Goal: Answer question/provide support: Share knowledge or assist other users

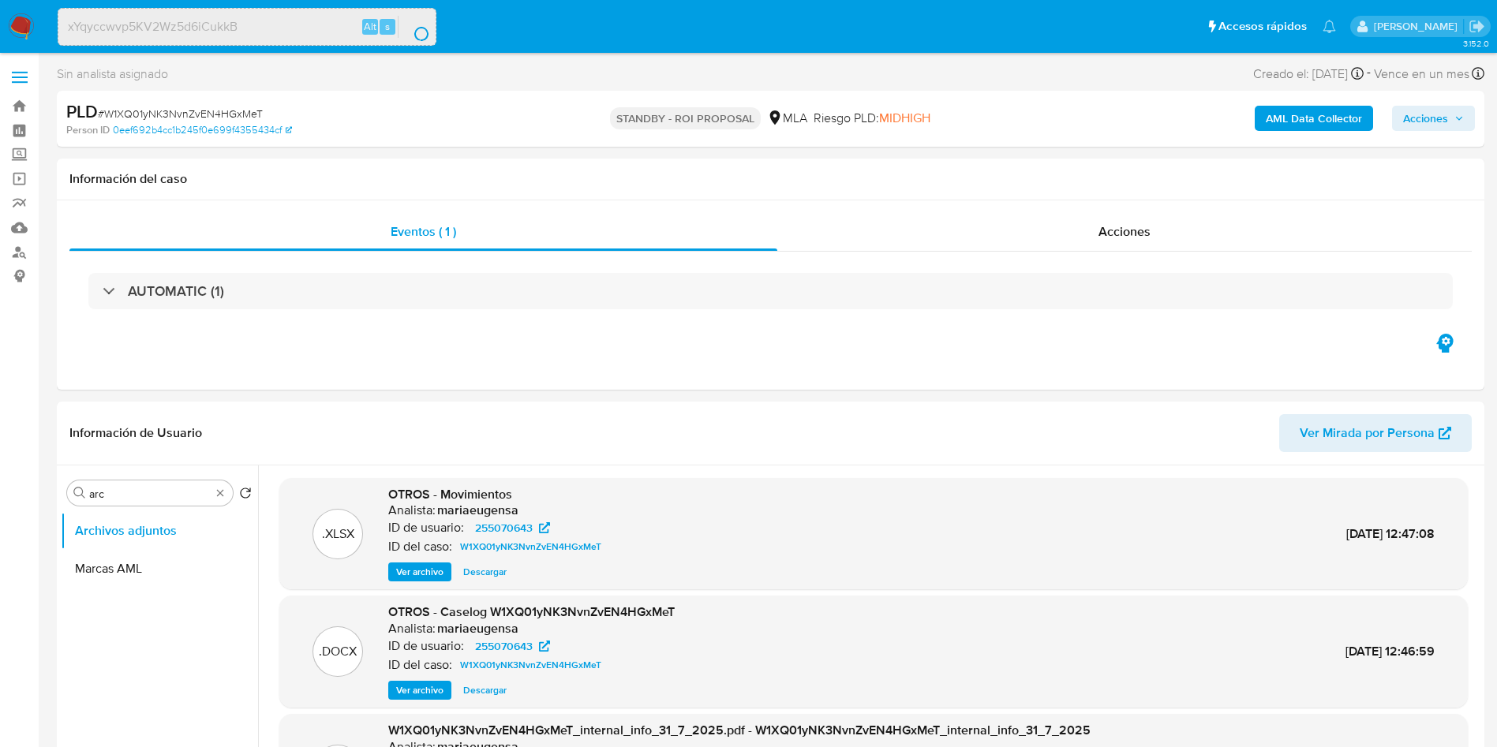
select select "10"
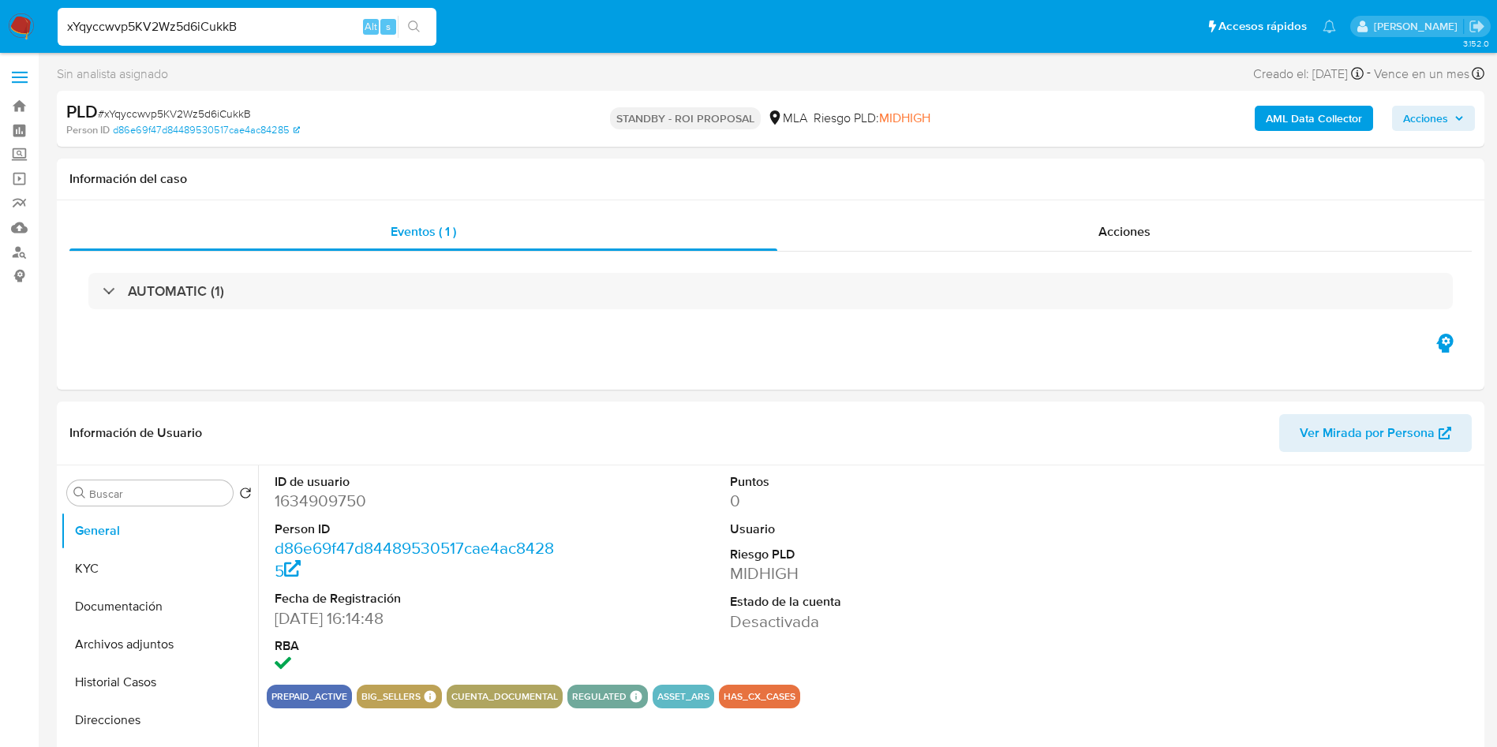
select select "10"
click at [121, 497] on input "Buscar" at bounding box center [157, 494] width 137 height 14
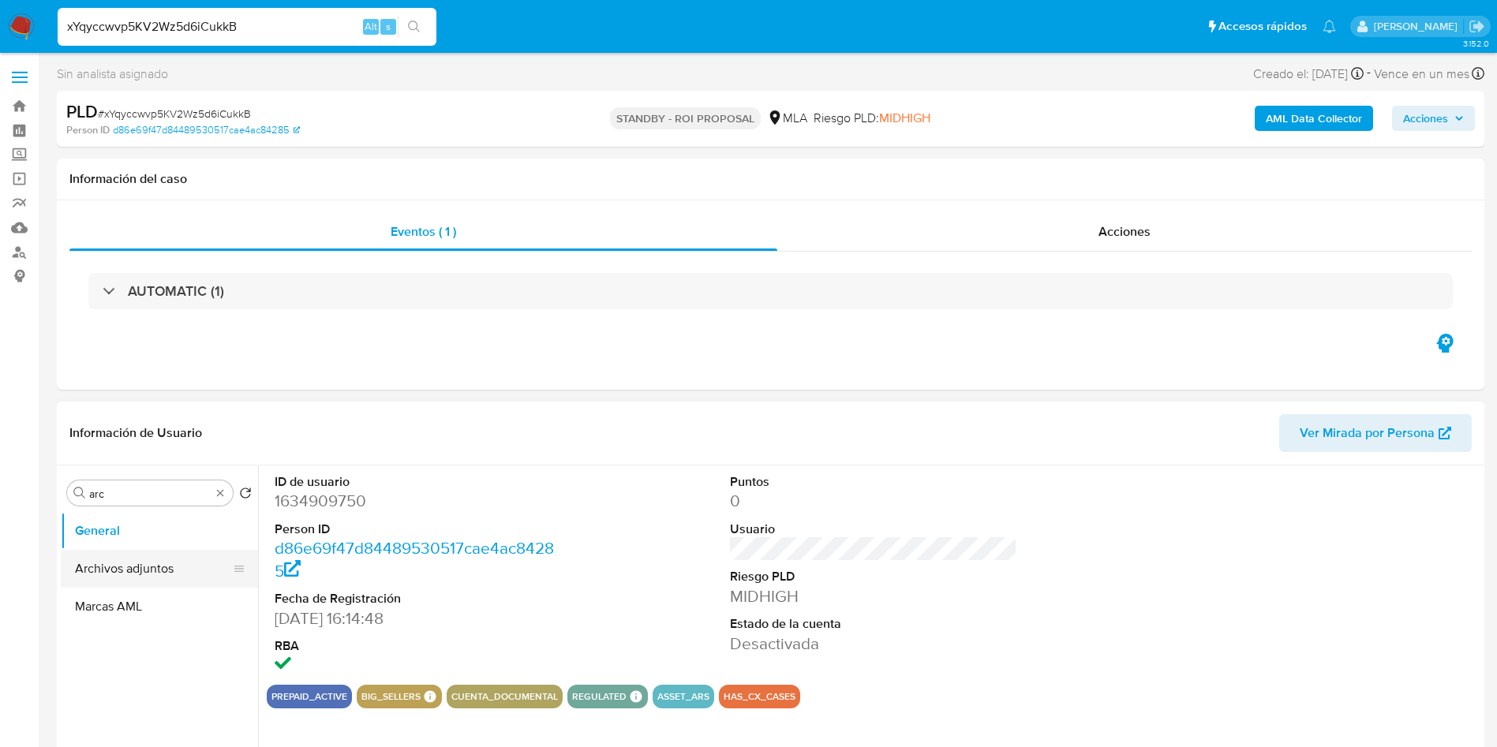
click at [143, 572] on button "Archivos adjuntos" at bounding box center [153, 569] width 185 height 38
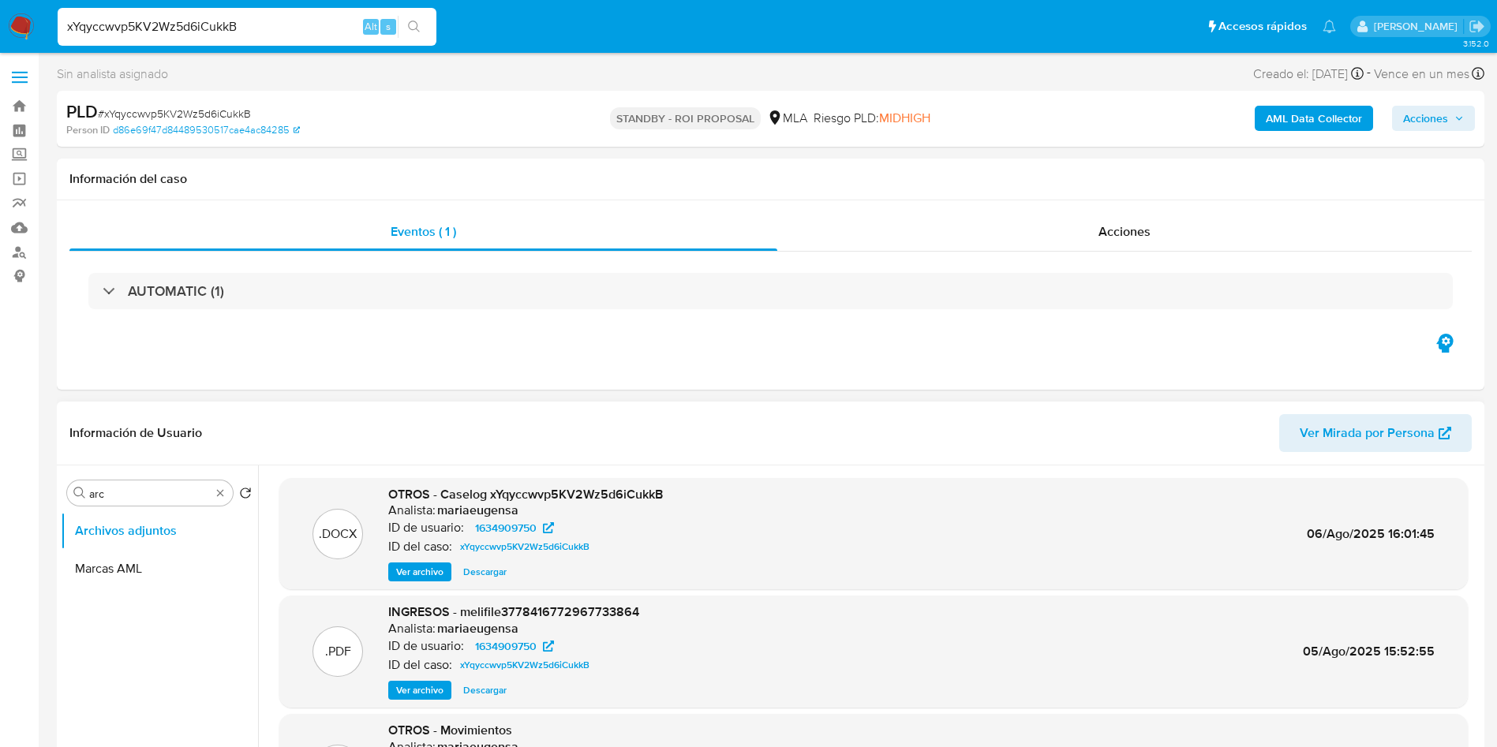
click at [488, 565] on span "Descargar" at bounding box center [484, 572] width 43 height 16
click at [121, 482] on div "Buscar arc" at bounding box center [150, 492] width 166 height 25
click at [121, 489] on input "arc" at bounding box center [149, 494] width 121 height 14
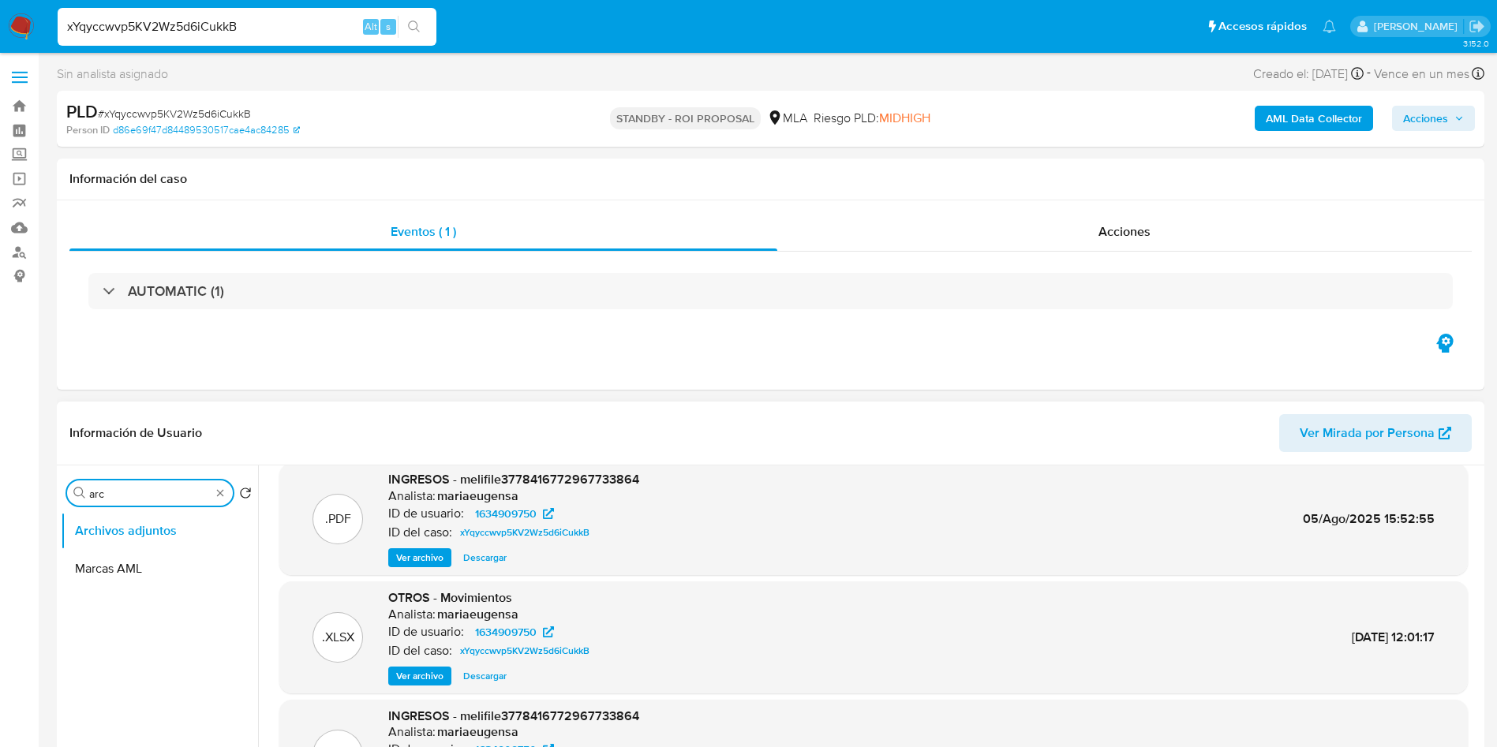
scroll to position [237, 0]
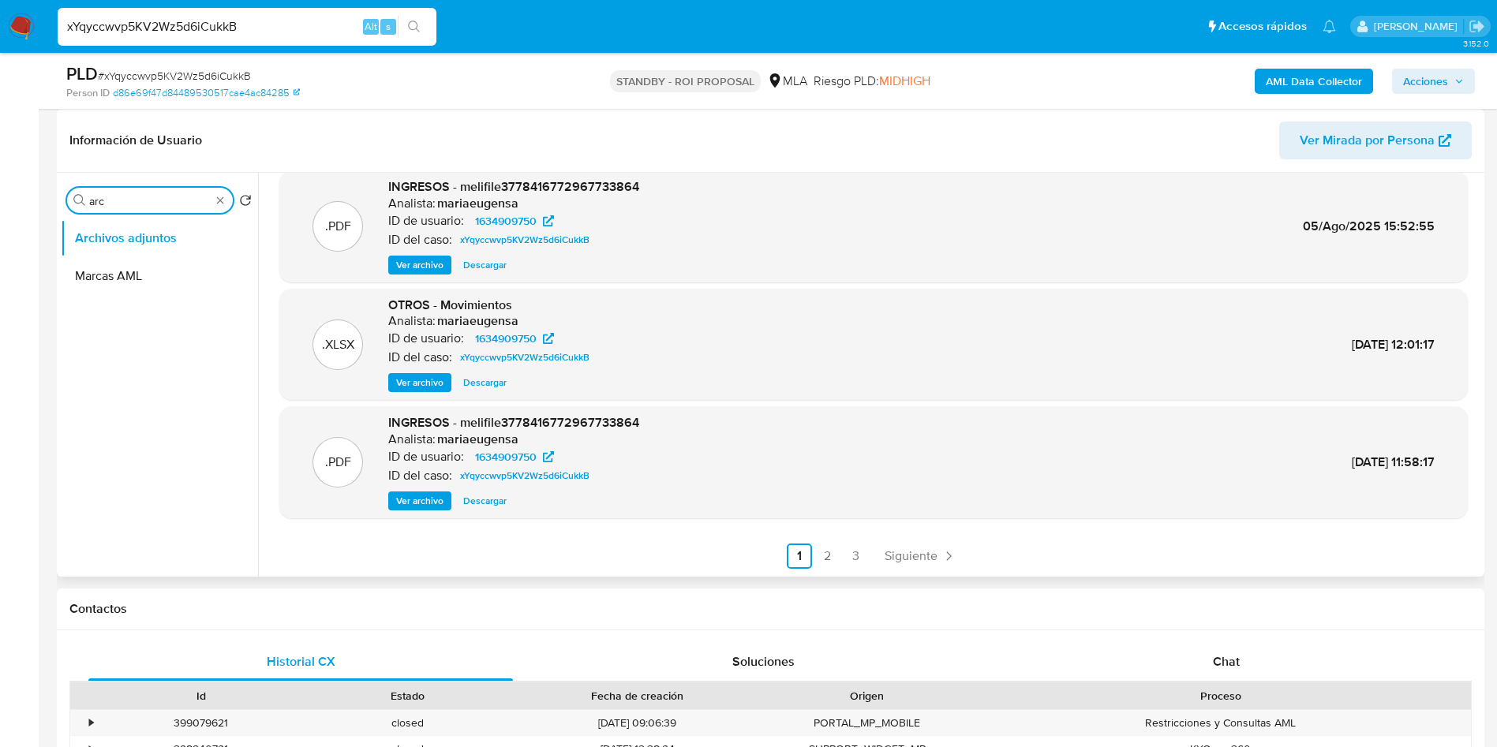
click at [196, 196] on input "arc" at bounding box center [149, 201] width 121 height 14
type input "his"
click at [165, 279] on button "Historial Casos" at bounding box center [153, 276] width 185 height 38
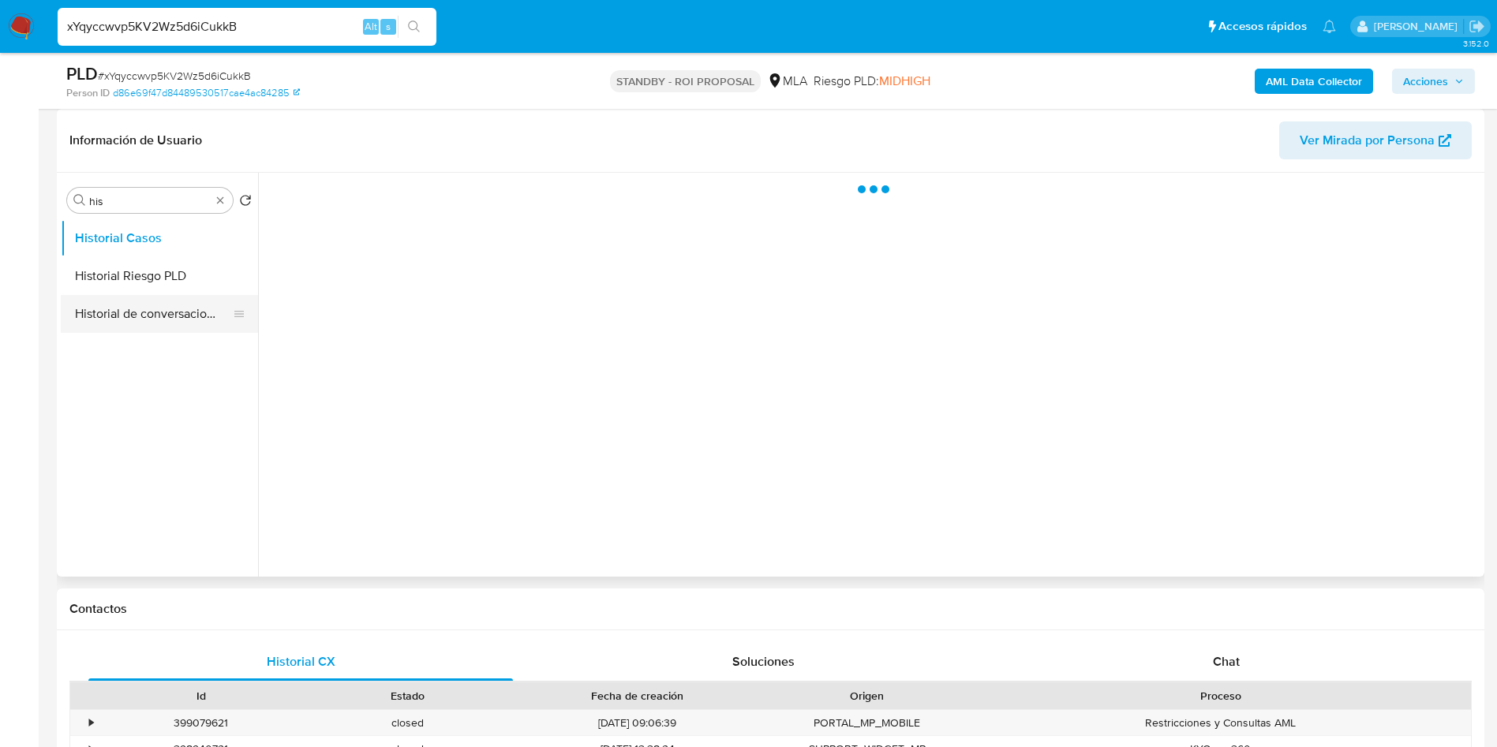
scroll to position [0, 0]
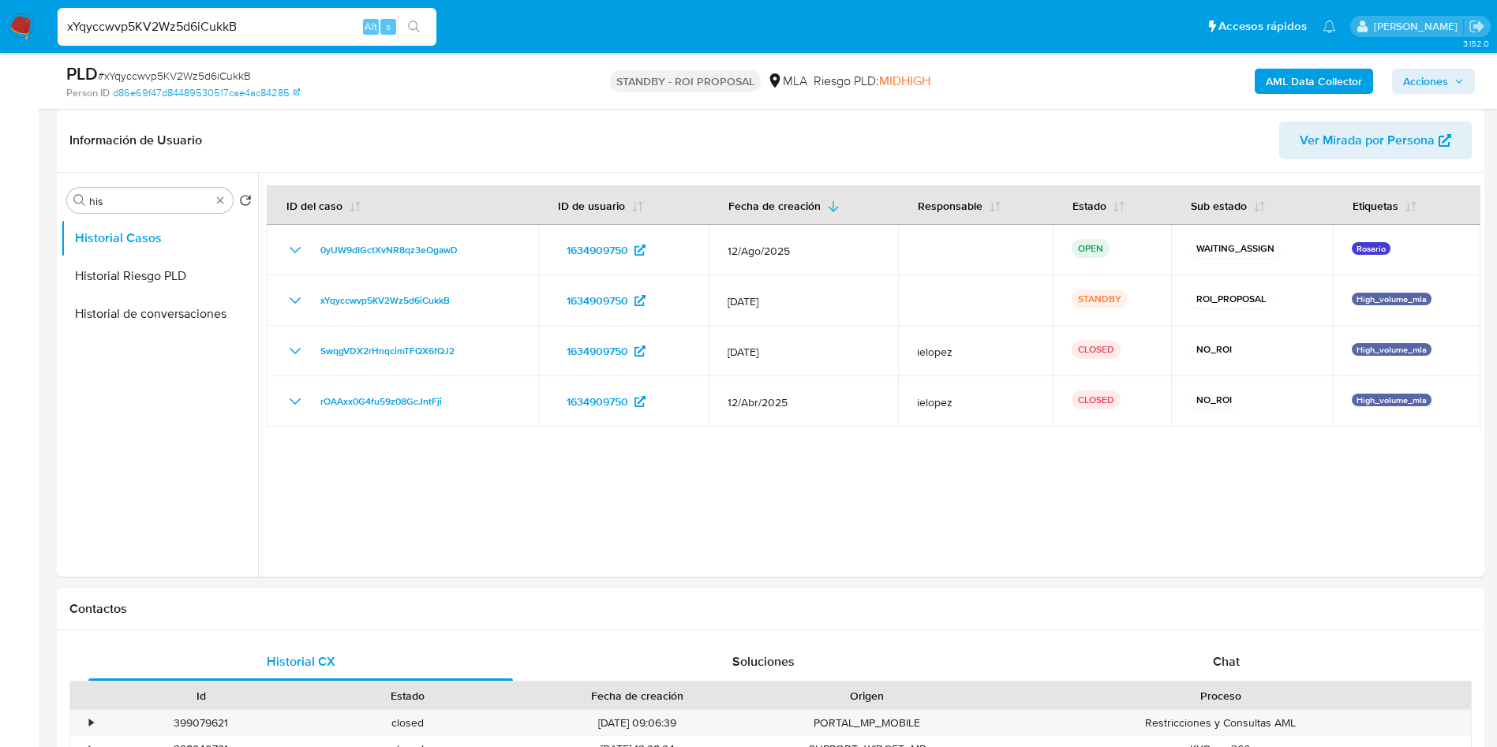
click at [159, 22] on input "xYqyccwvp5KV2Wz5d6iCukkB" at bounding box center [247, 27] width 379 height 21
click at [159, 21] on input "xYqyccwvp5KV2Wz5d6iCukkB" at bounding box center [247, 27] width 379 height 21
paste input "raOEBepILisQaoCx5SC7AkZR"
type input "raOEBepILisQaoCx5SC7AkZR"
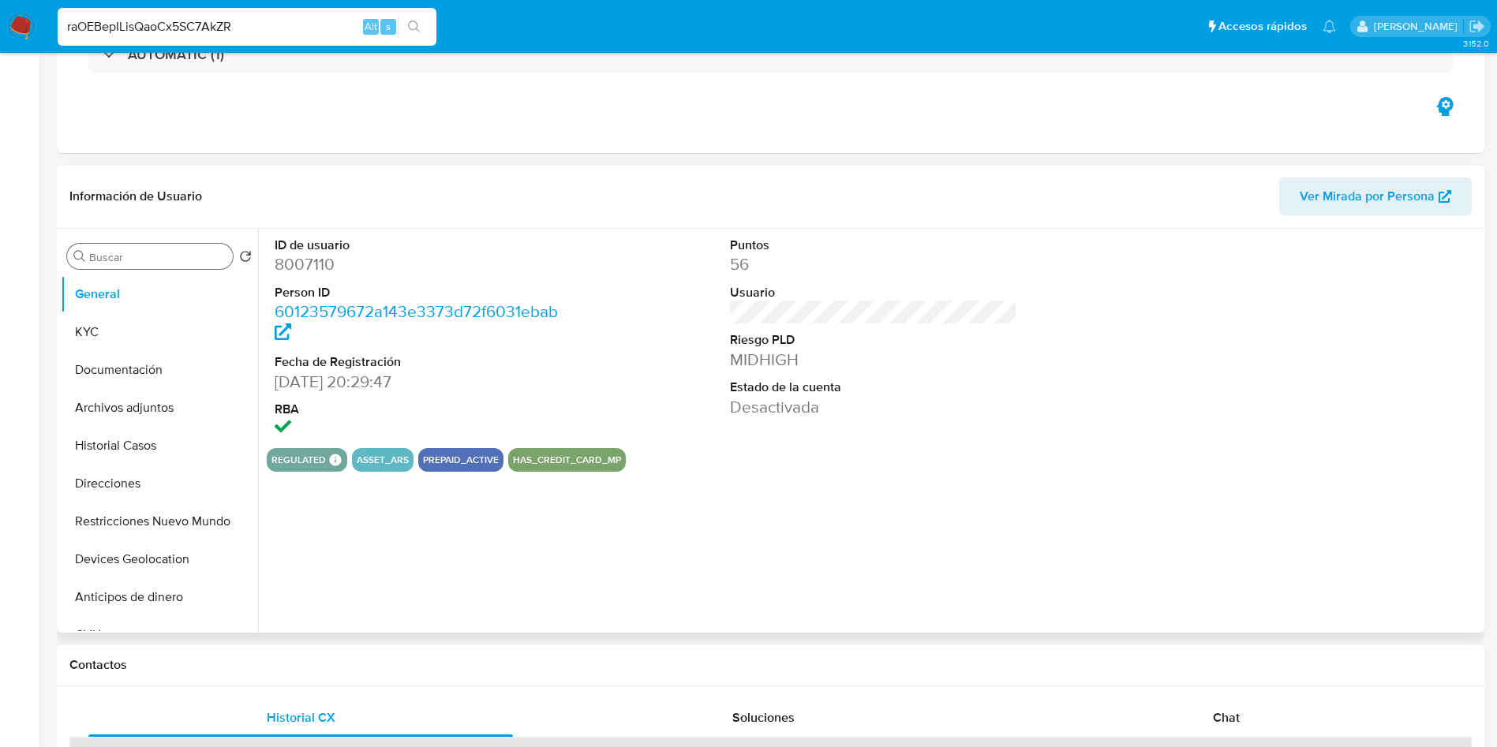
click at [133, 261] on input "Buscar" at bounding box center [157, 257] width 137 height 14
type input "ar"
select select "10"
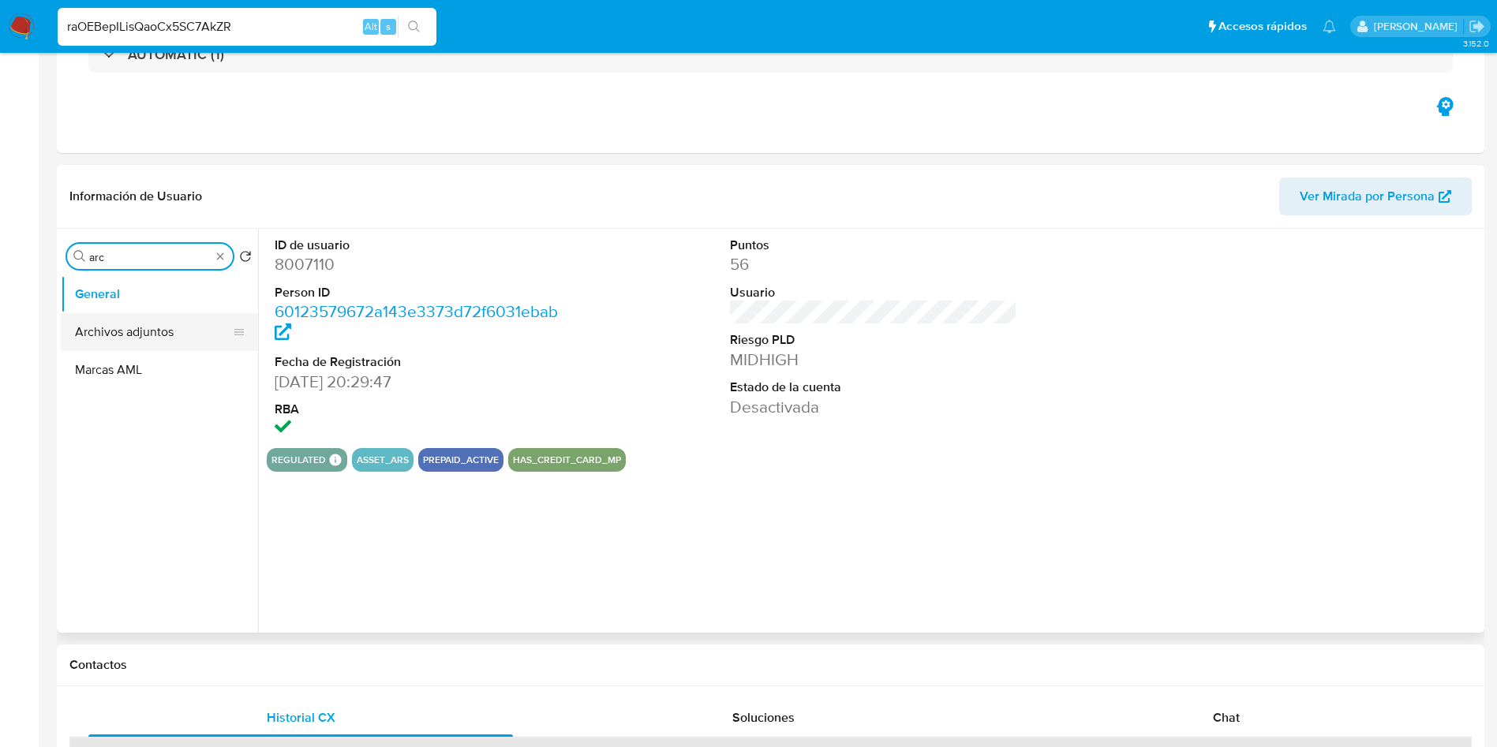
type input "arc"
click at [130, 324] on button "Archivos adjuntos" at bounding box center [153, 332] width 185 height 38
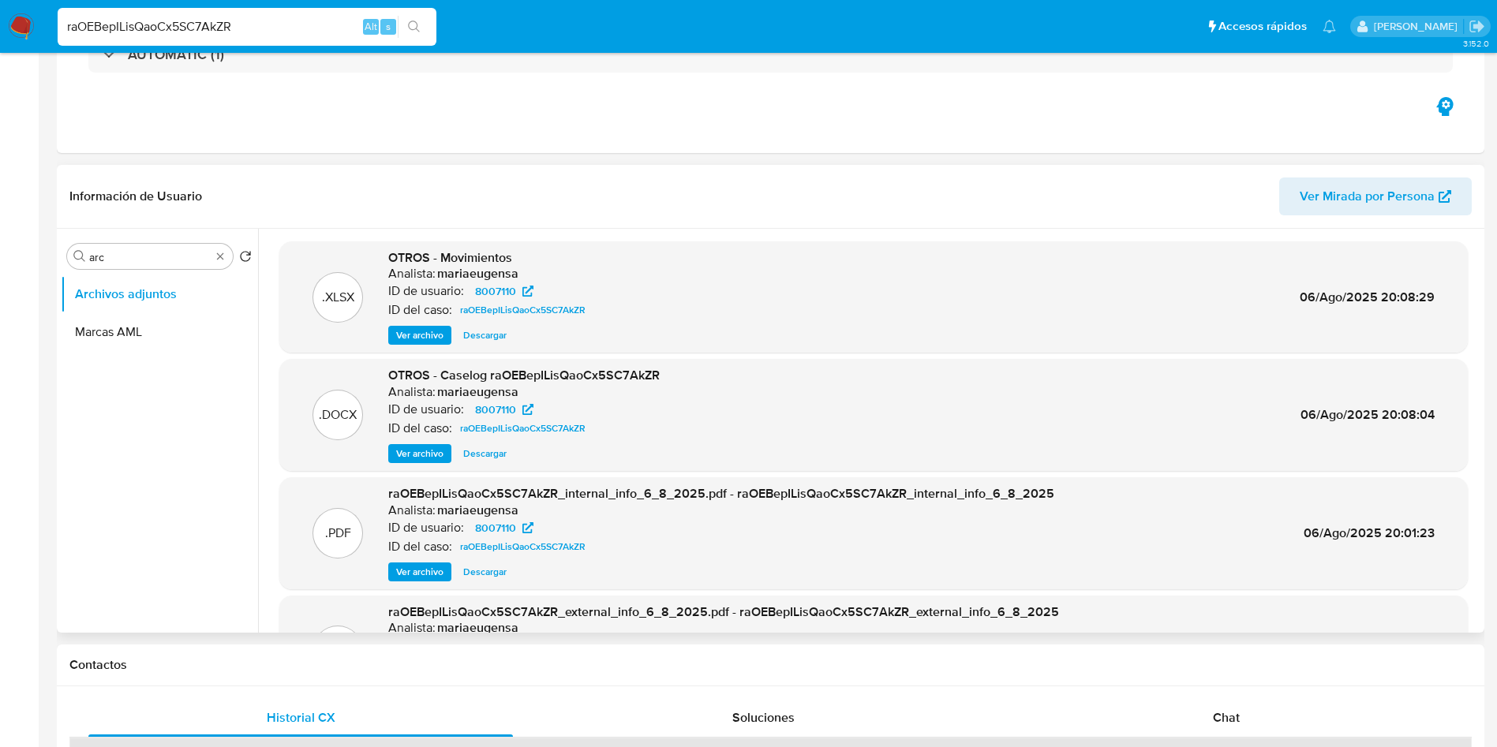
click at [493, 463] on div ".DOCX OTROS - Caselog raOEBepILisQaoCx5SC7AkZR Analista: mariaeugensa ID de usu…" at bounding box center [873, 415] width 1188 height 112
click at [492, 454] on span "Descargar" at bounding box center [484, 454] width 43 height 16
click at [29, 17] on img at bounding box center [21, 26] width 27 height 27
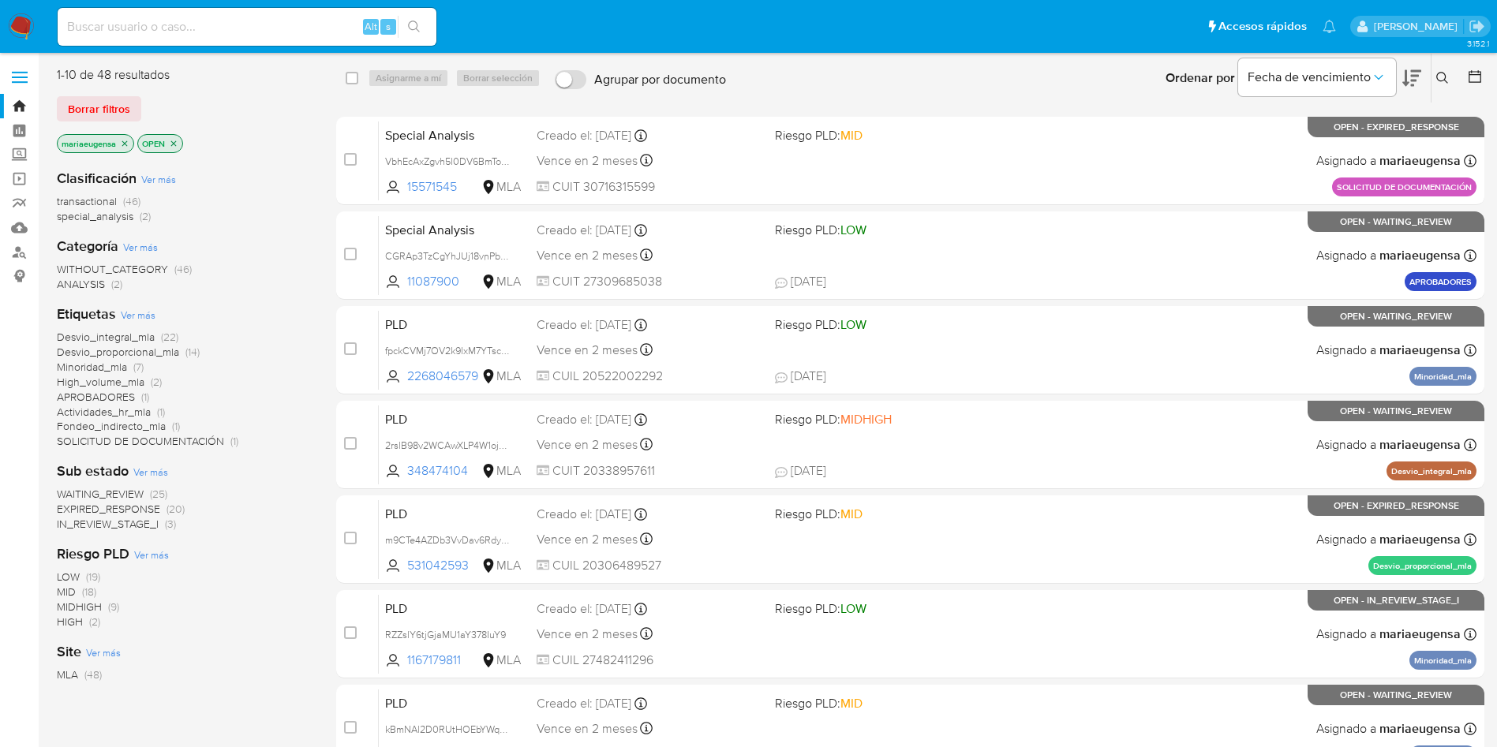
click at [196, 28] on input at bounding box center [247, 27] width 379 height 21
click at [1448, 76] on icon at bounding box center [1442, 78] width 13 height 13
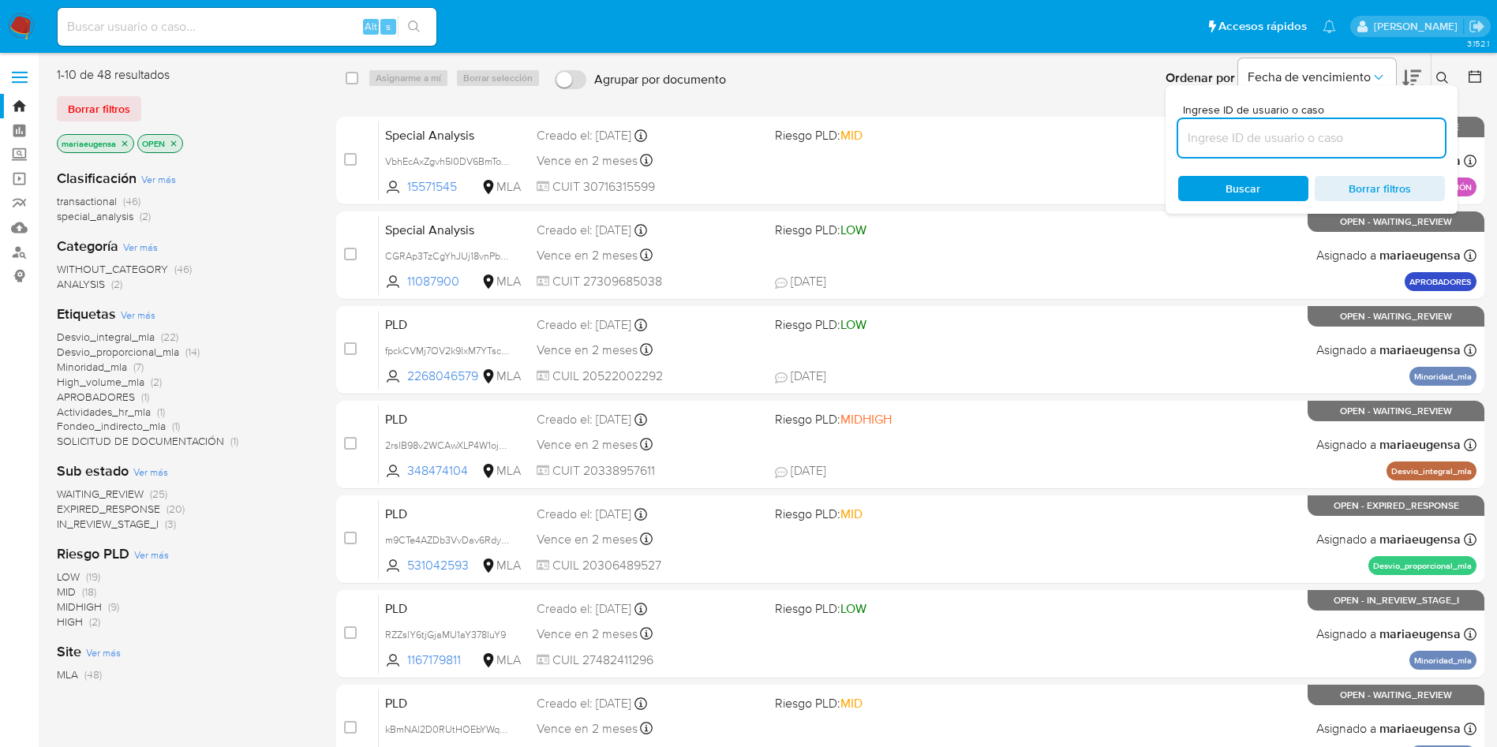
click at [1370, 136] on input at bounding box center [1311, 138] width 267 height 21
type input "tDWvBsRJT6FLmVmRkR3Y3wVT"
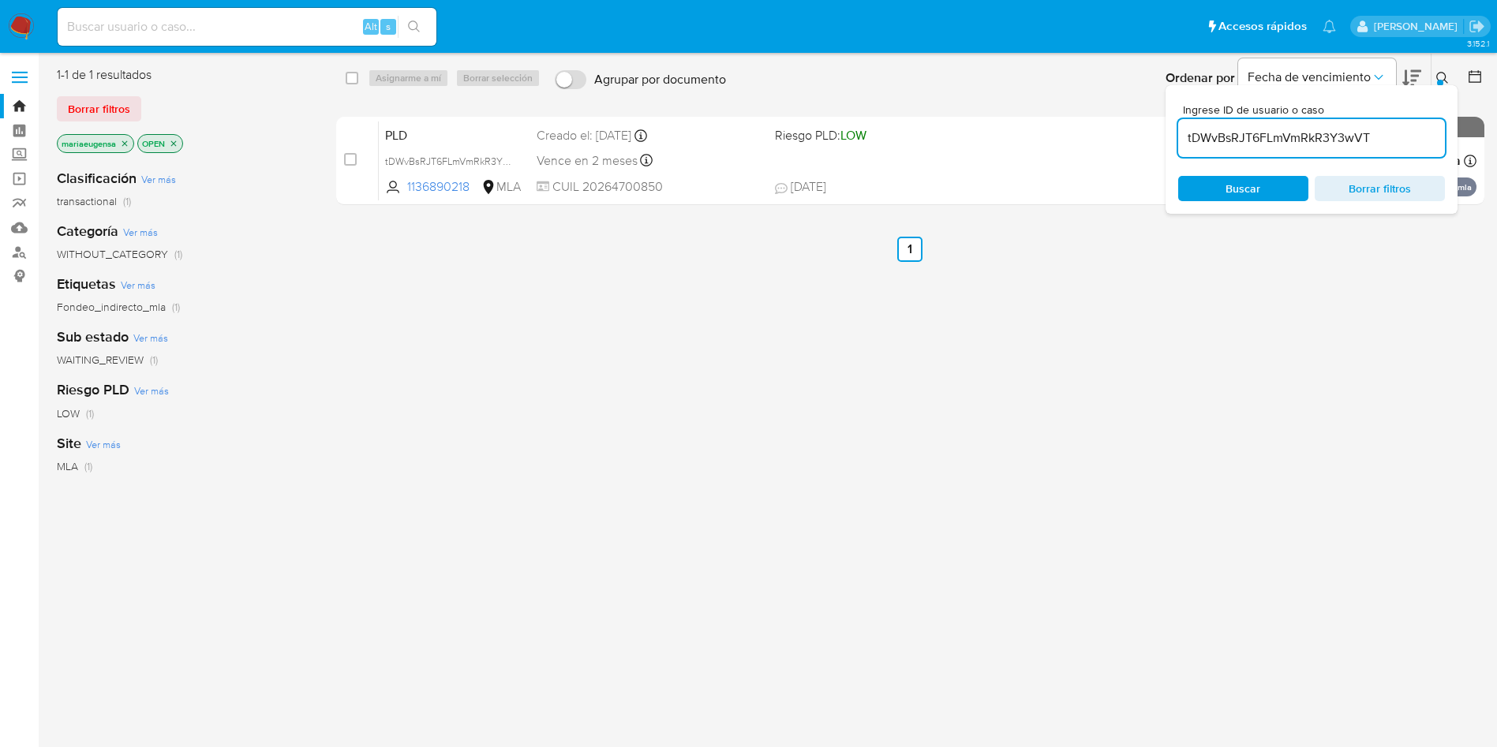
click at [1231, 201] on div "Ingrese ID de usuario o caso tDWvBsRJT6FLmVmRkR3Y3wVT Buscar Borrar filtros" at bounding box center [1311, 149] width 292 height 129
click at [1232, 195] on span "Buscar" at bounding box center [1242, 188] width 35 height 25
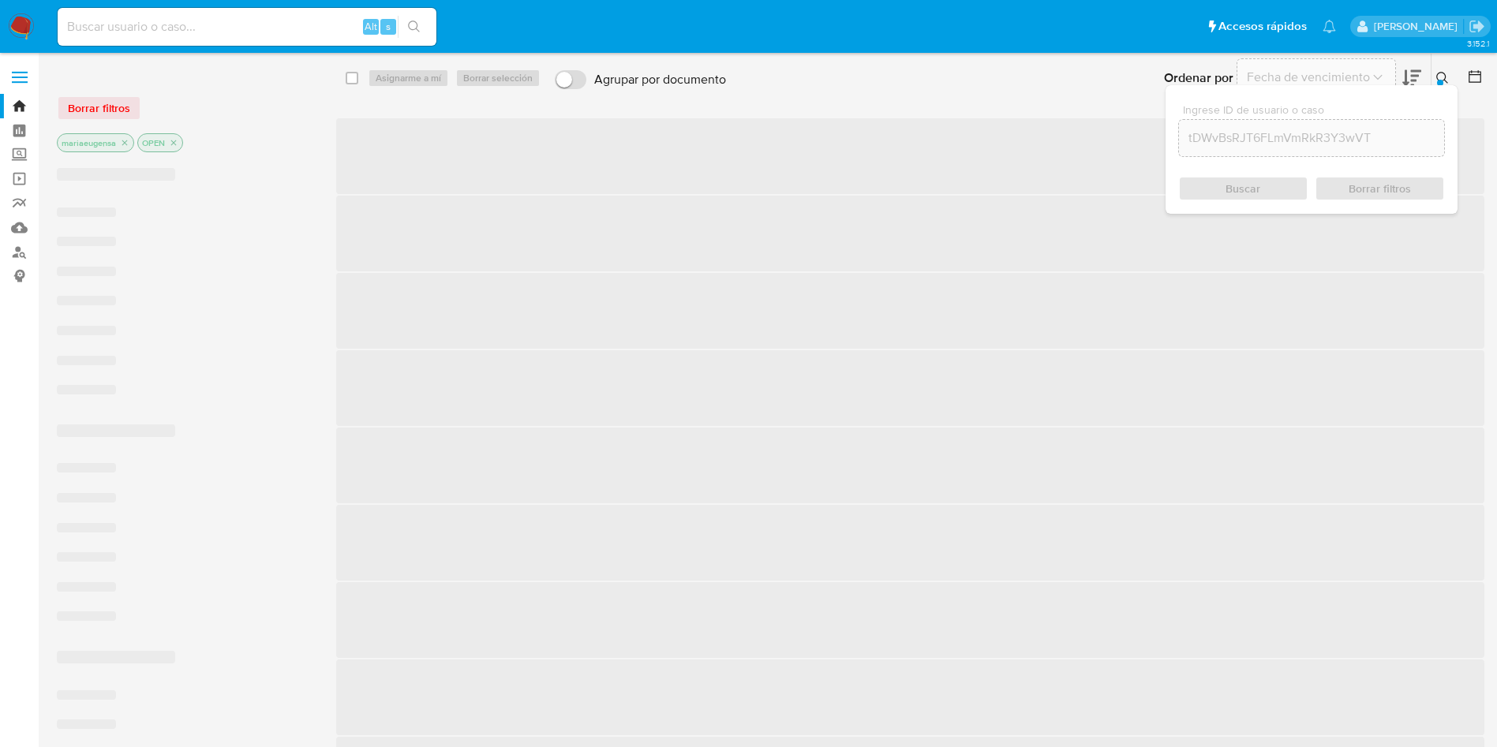
click at [1239, 177] on div "Buscar Borrar filtros" at bounding box center [1311, 188] width 267 height 25
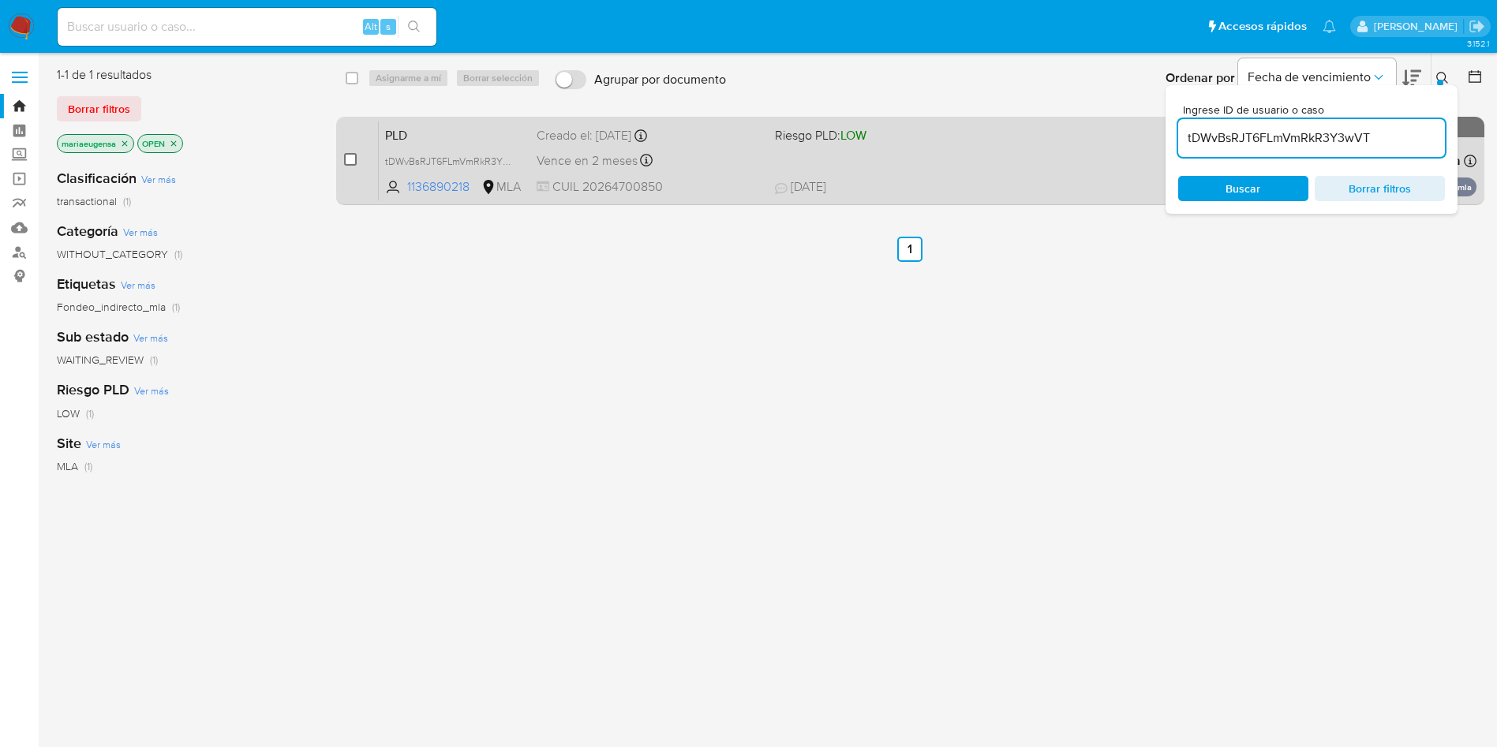
click at [353, 159] on input "checkbox" at bounding box center [350, 159] width 13 height 13
checkbox input "true"
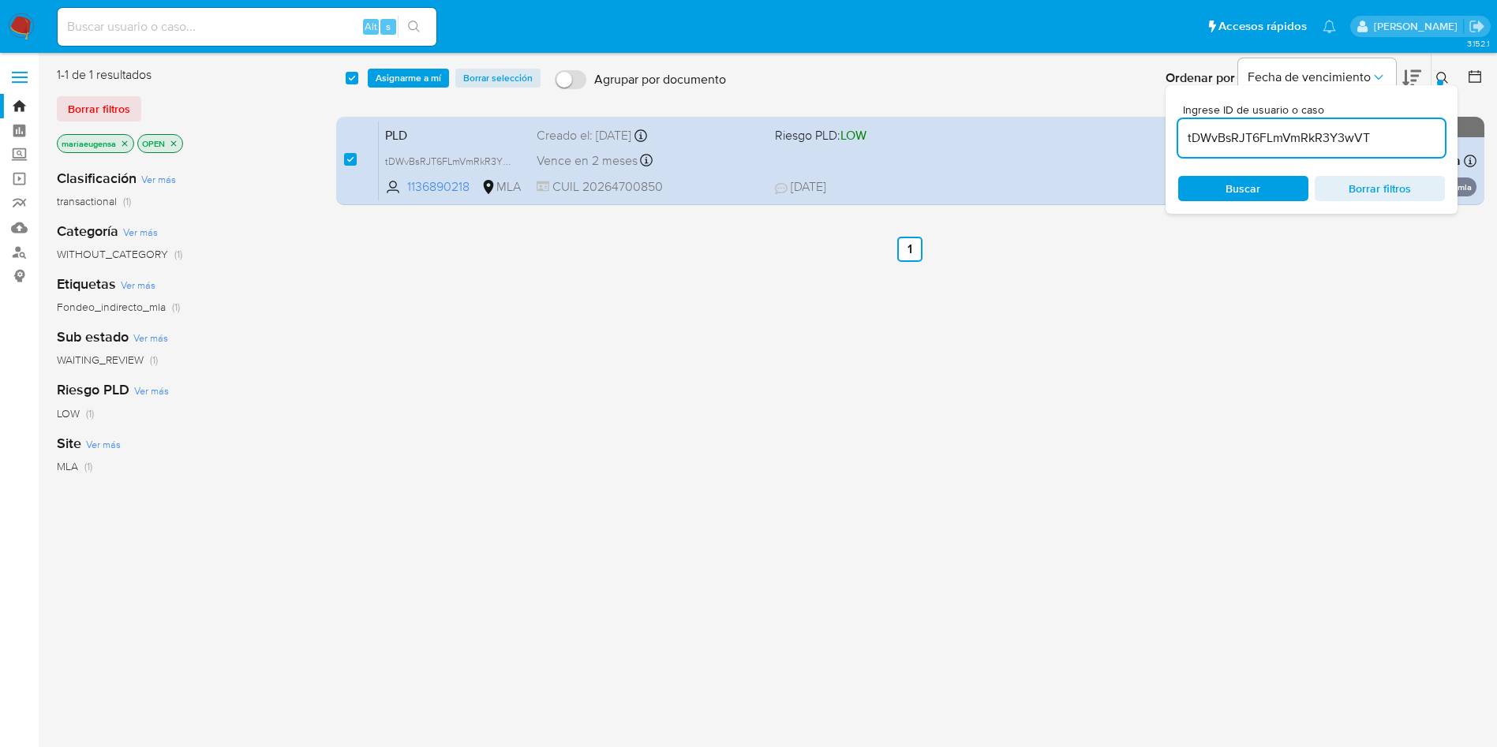
click at [1440, 77] on icon at bounding box center [1442, 78] width 13 height 13
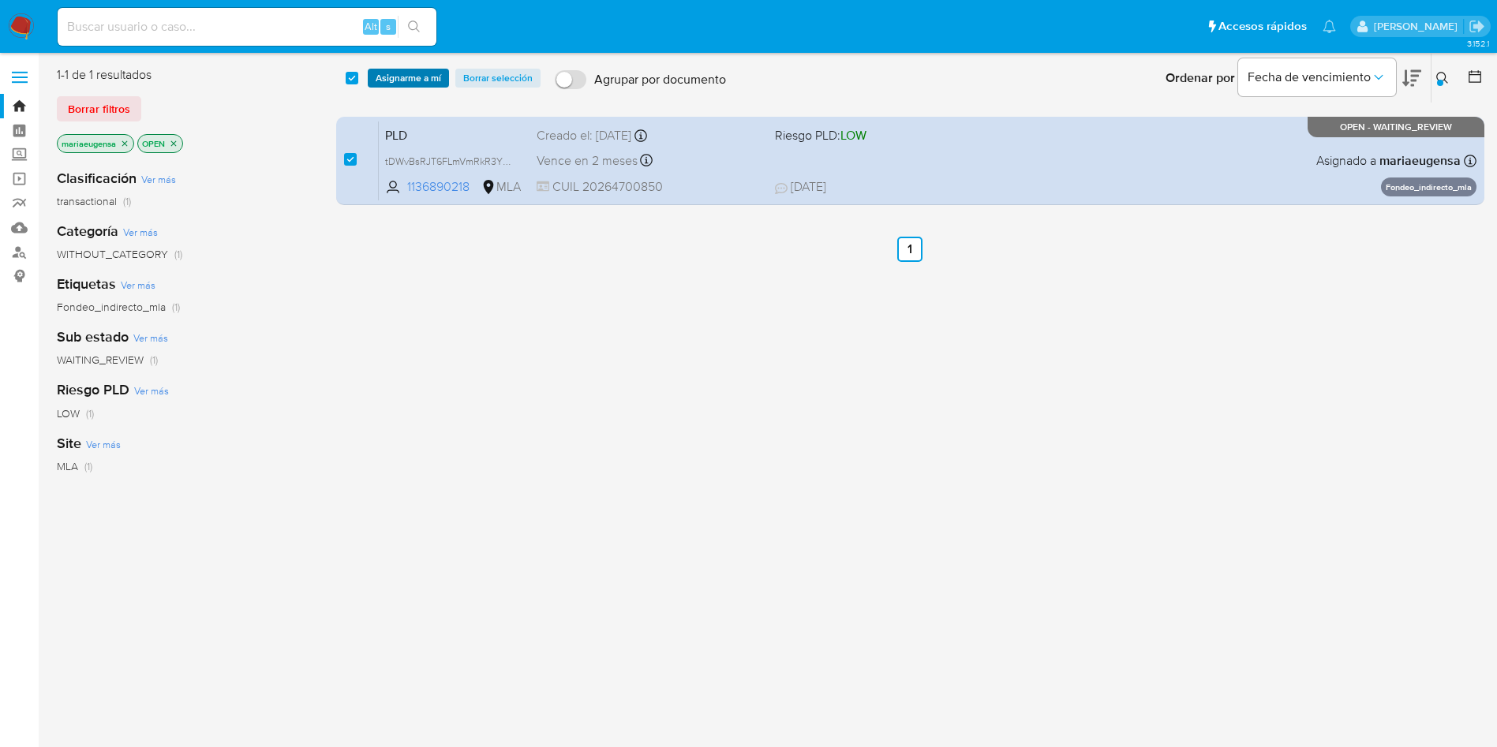
drag, startPoint x: 386, startPoint y: 63, endPoint x: 398, endPoint y: 80, distance: 21.5
click at [386, 64] on div "select-all-cases-checkbox Asignarme a mí Borrar selección Agrupar por documento…" at bounding box center [910, 78] width 1149 height 49
click at [402, 81] on span "Asignarme a mí" at bounding box center [408, 78] width 65 height 16
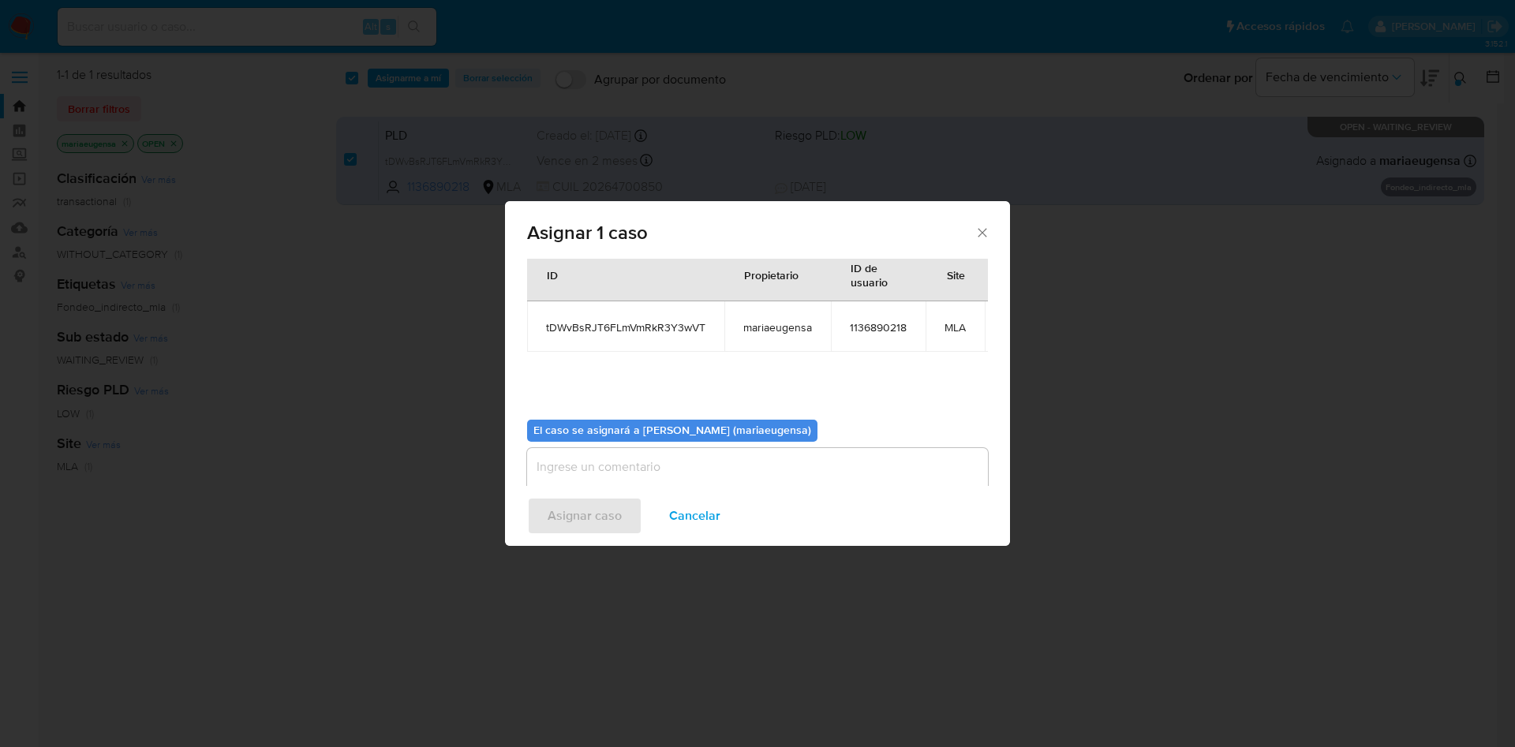
scroll to position [100, 0]
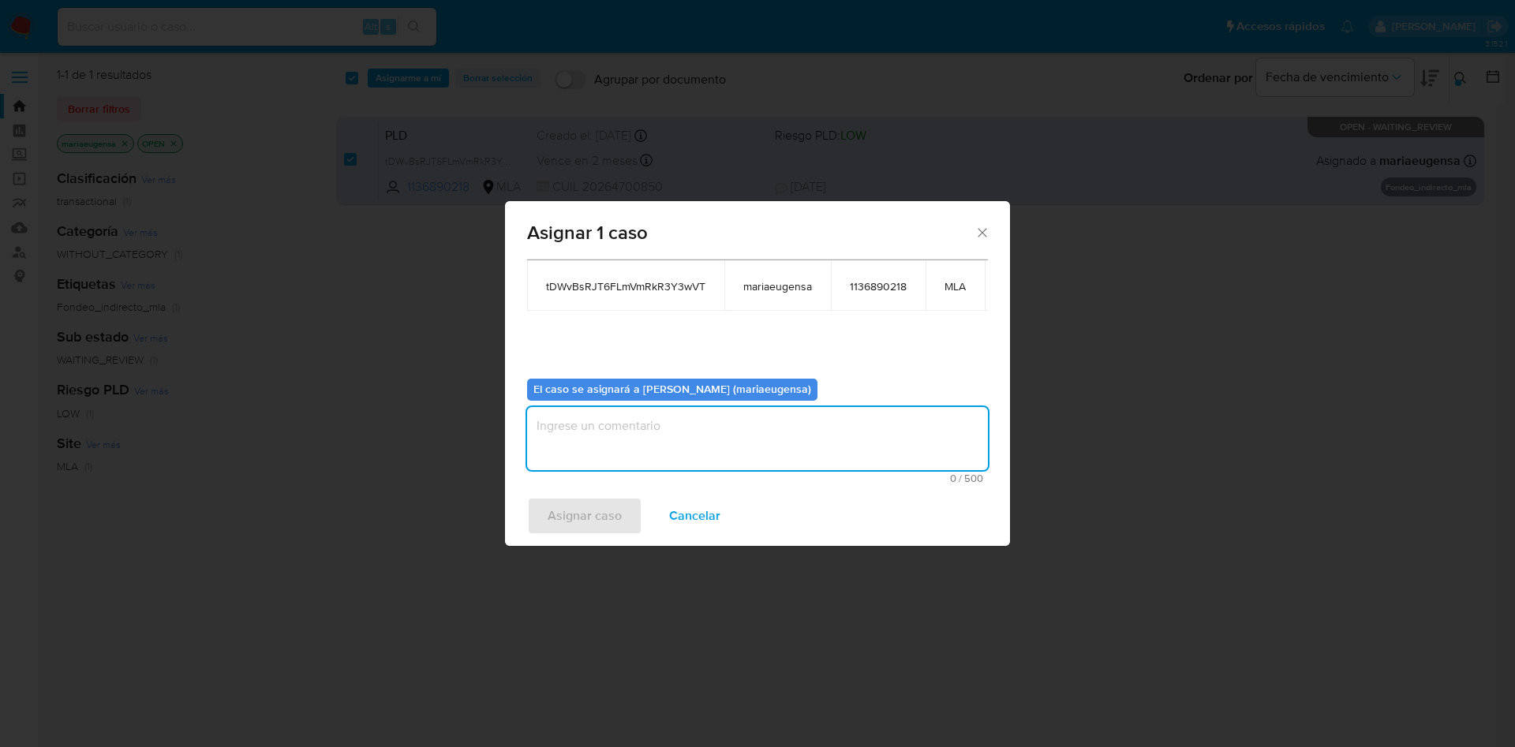
click at [588, 408] on textarea "assign-modal" at bounding box center [757, 438] width 461 height 63
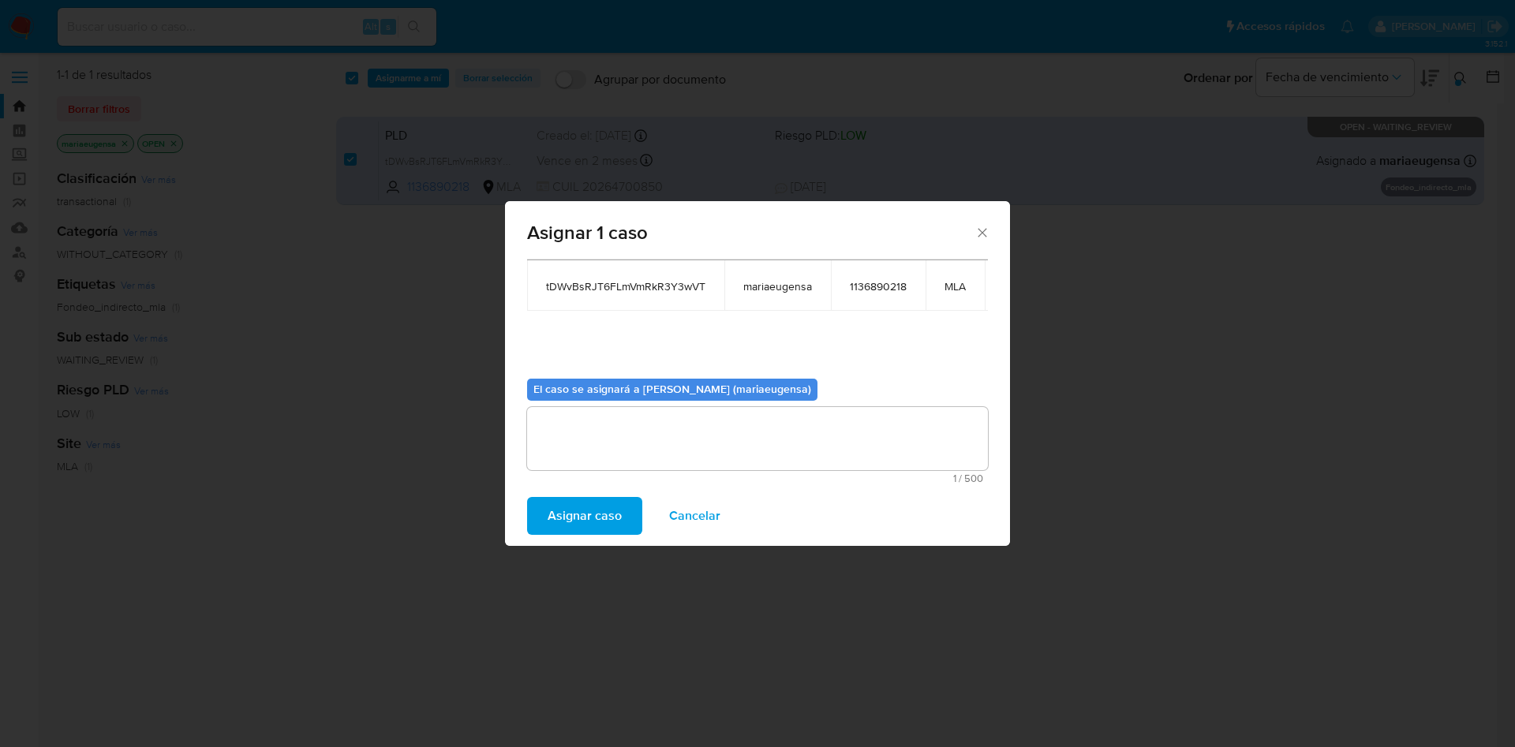
click at [574, 510] on span "Asignar caso" at bounding box center [585, 516] width 74 height 35
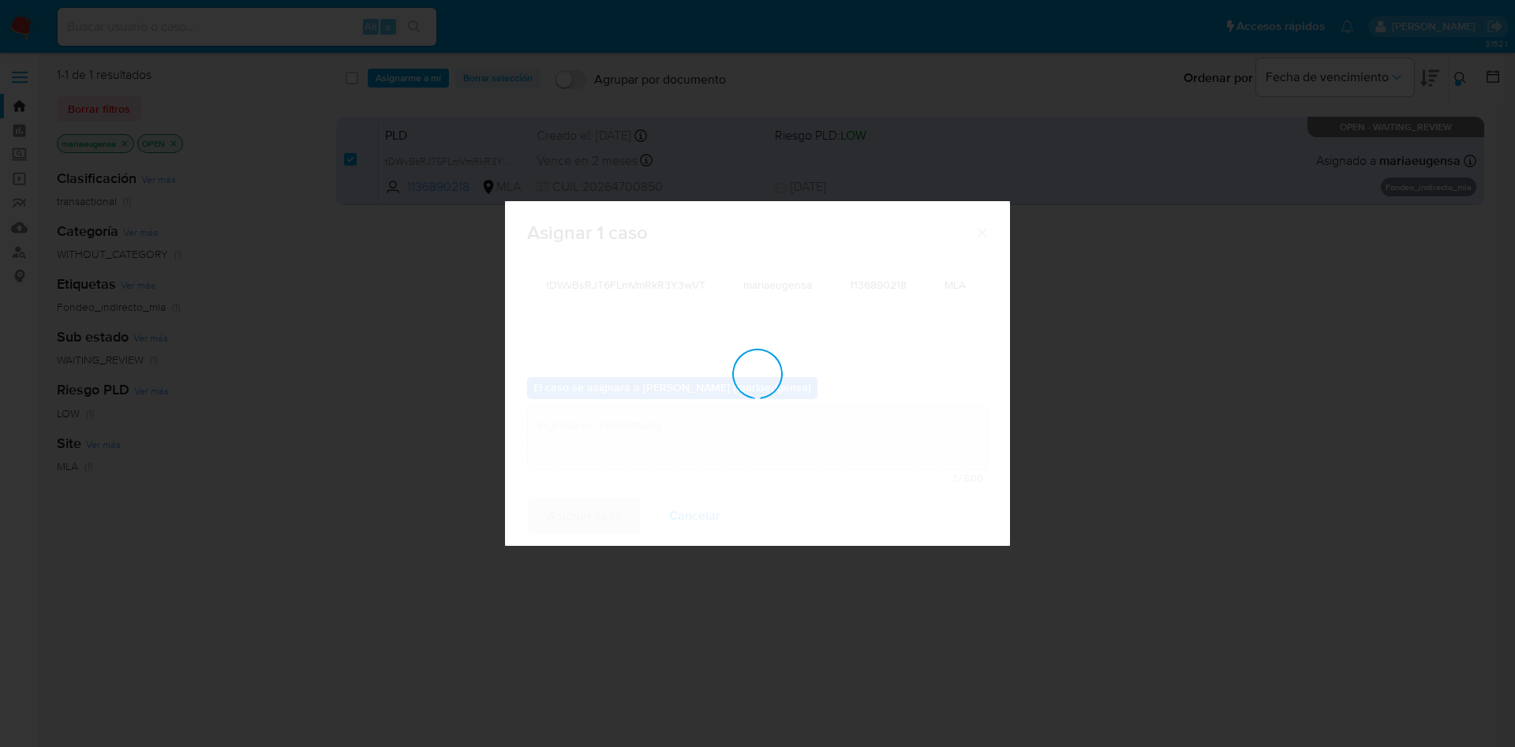
checkbox input "false"
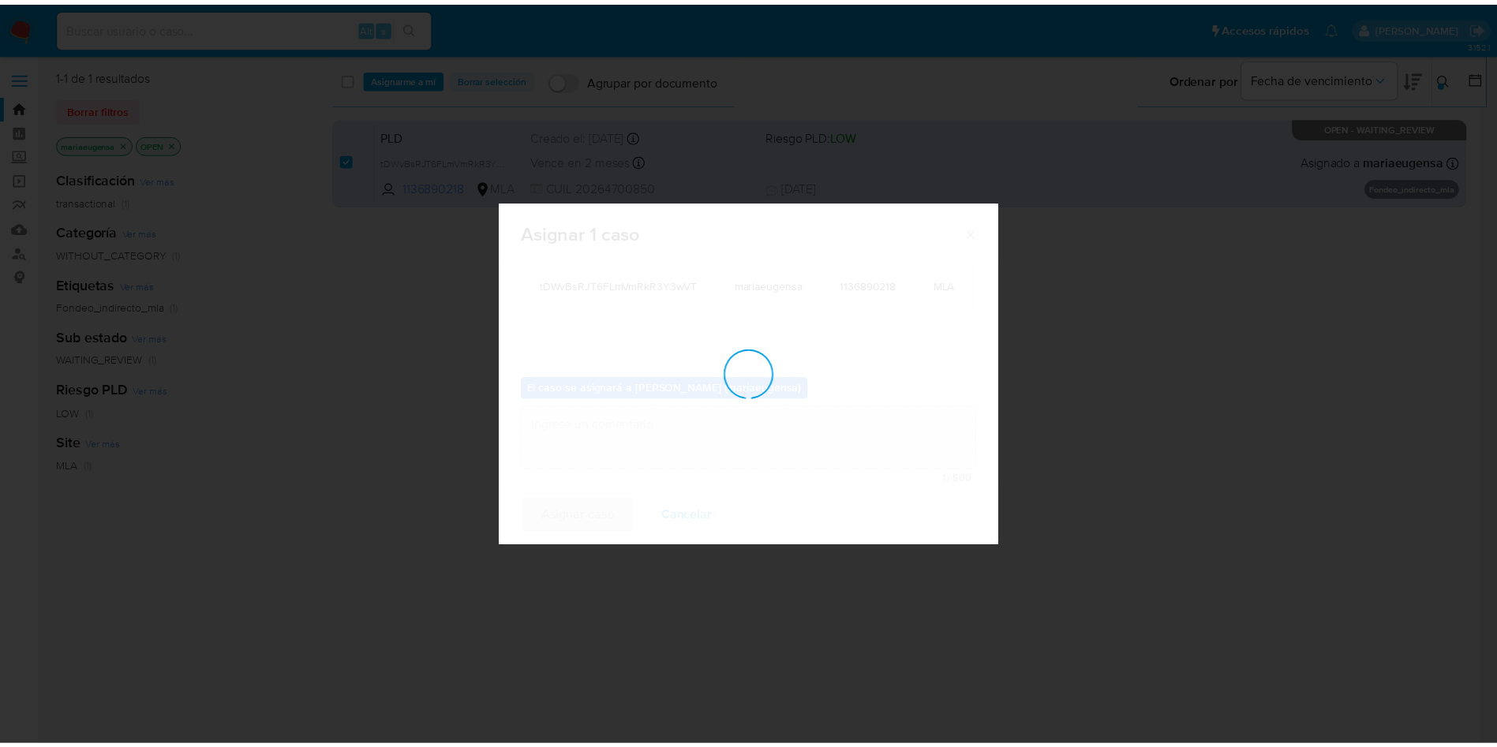
scroll to position [95, 0]
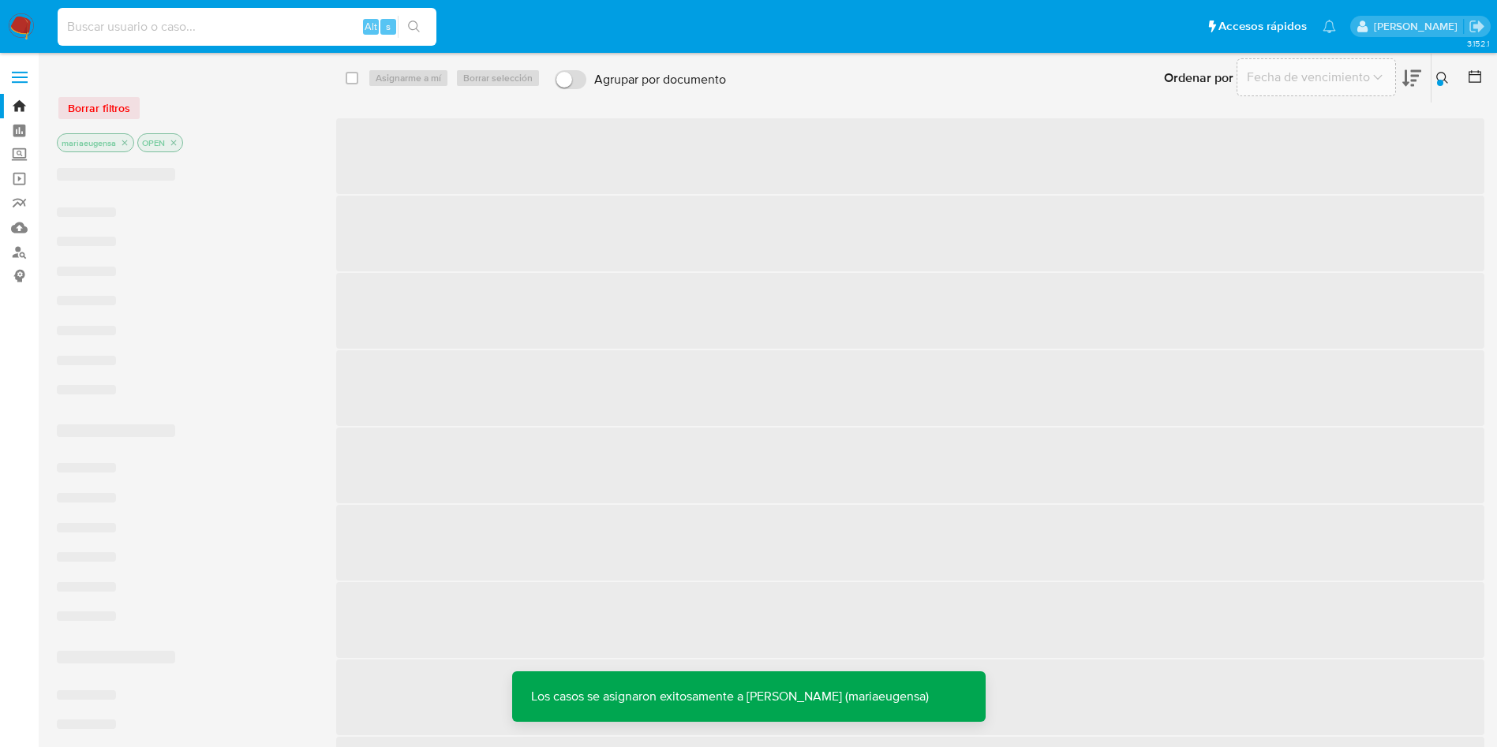
click at [306, 32] on input at bounding box center [247, 27] width 379 height 21
paste input "tDWvBsRJT6FLmVmRkR3Y3wVT"
type input "tDWvBsRJT6FLmVmRkR3Y3wVT"
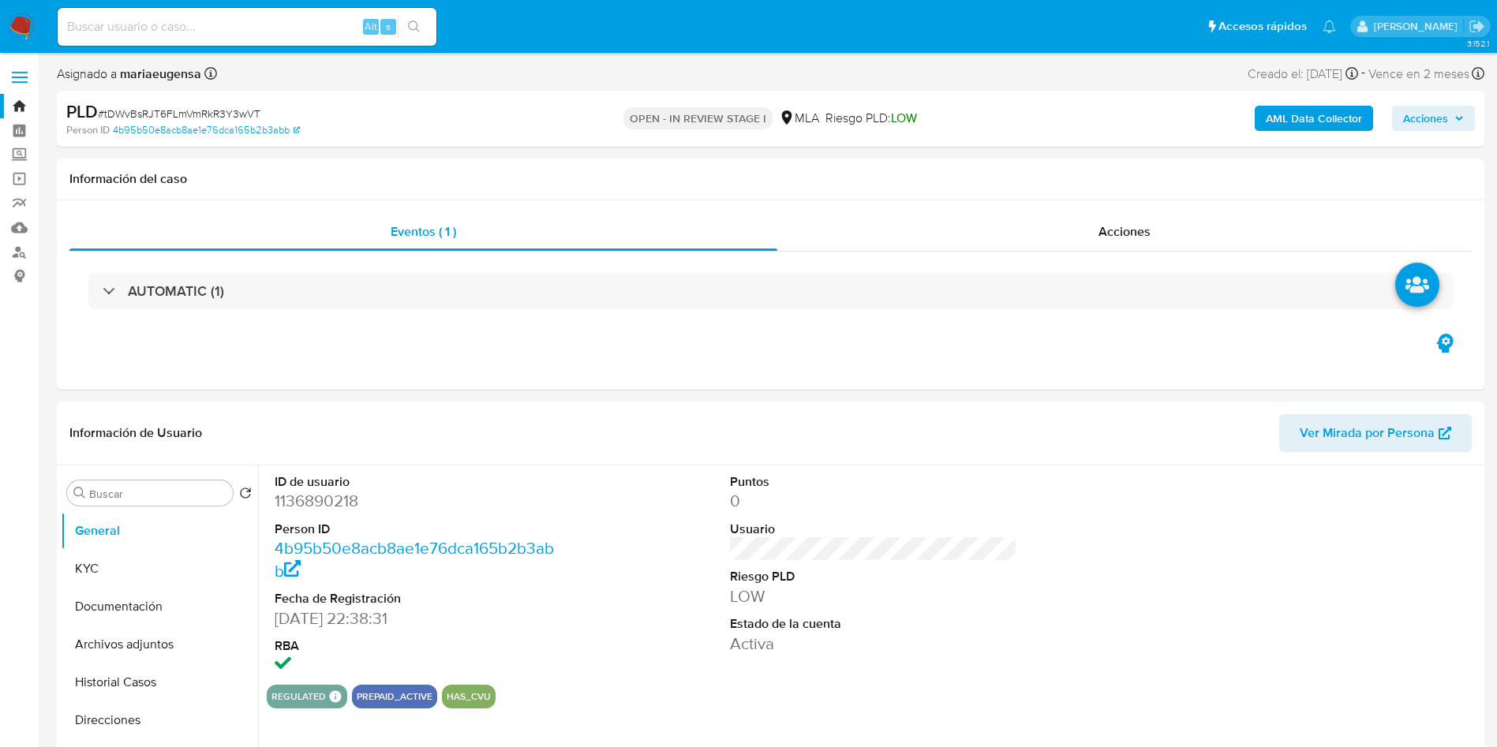
select select "10"
click at [323, 499] on dd "1136890218" at bounding box center [419, 501] width 288 height 22
copy dd "1136890218"
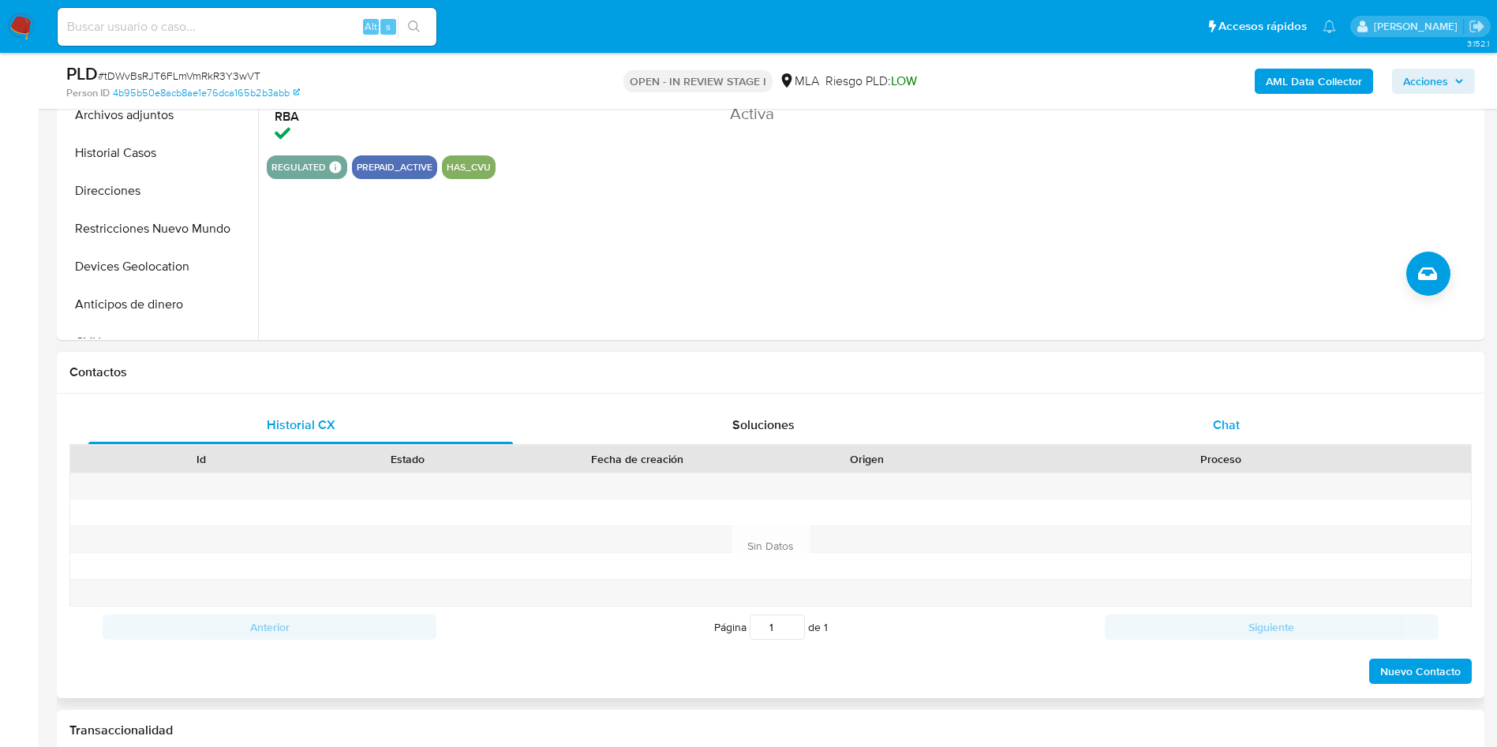
click at [1249, 426] on div "Chat" at bounding box center [1226, 425] width 424 height 38
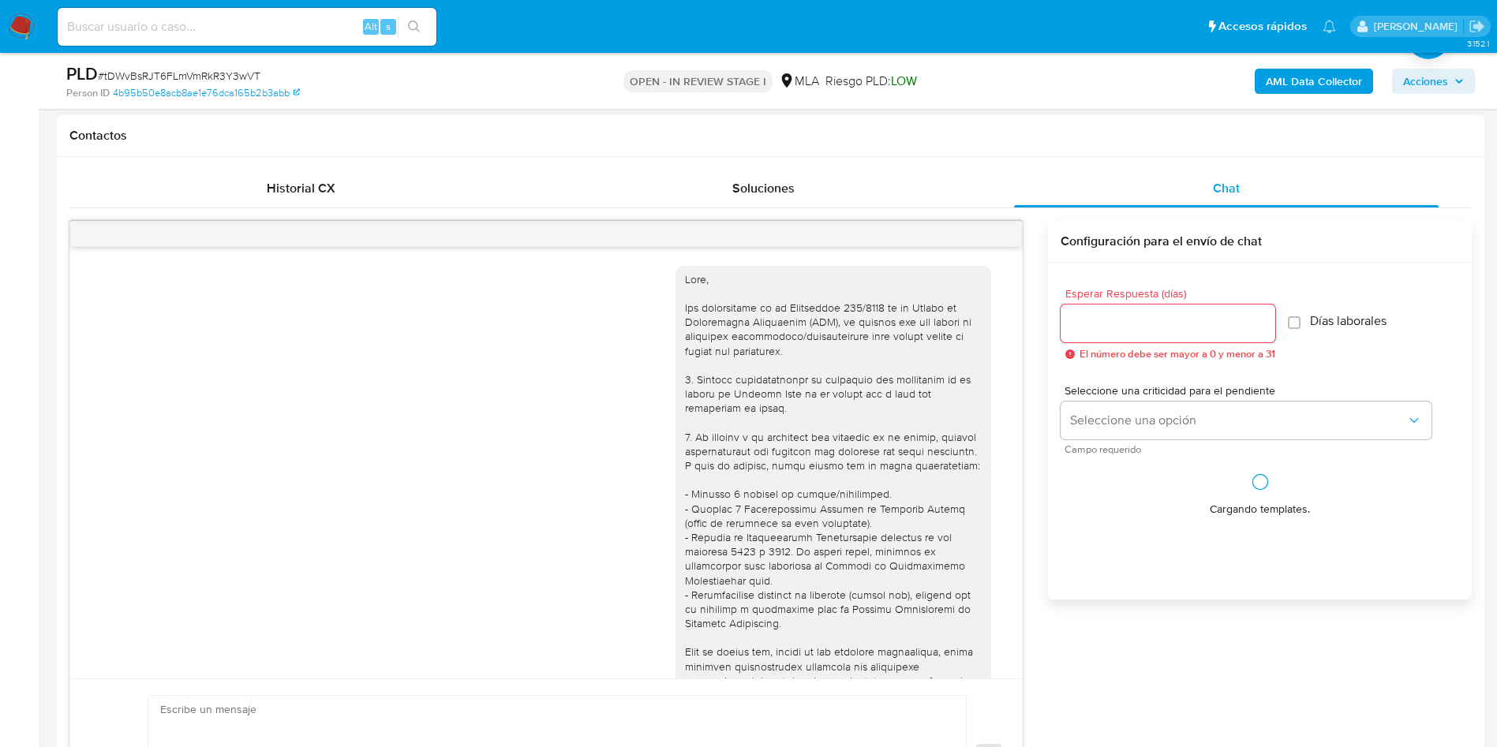
scroll to position [567, 0]
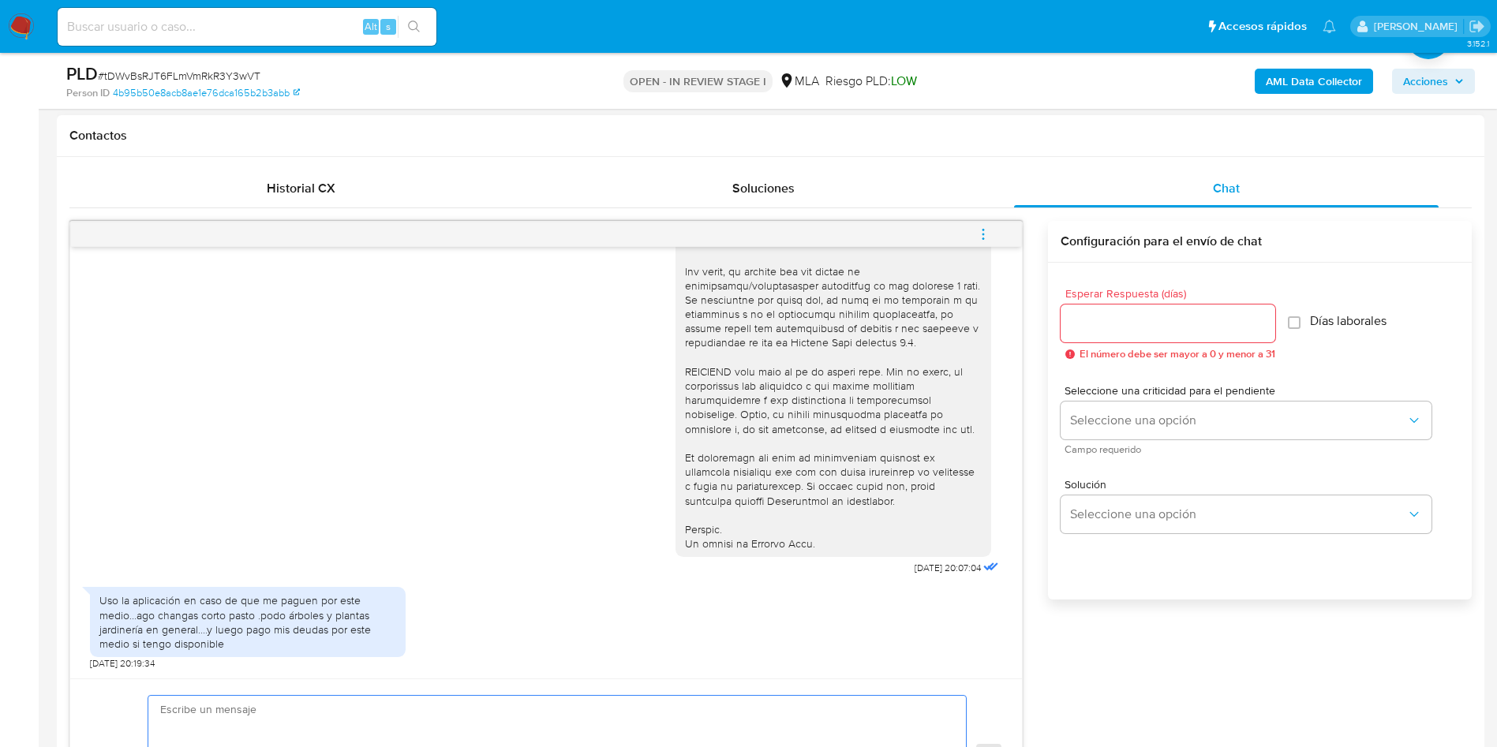
click at [219, 705] on textarea at bounding box center [553, 756] width 786 height 121
click at [219, 704] on textarea at bounding box center [553, 756] width 786 height 121
click at [219, 703] on textarea at bounding box center [553, 756] width 786 height 121
click at [1148, 321] on input "Esperar Respuesta (días)" at bounding box center [1167, 323] width 215 height 21
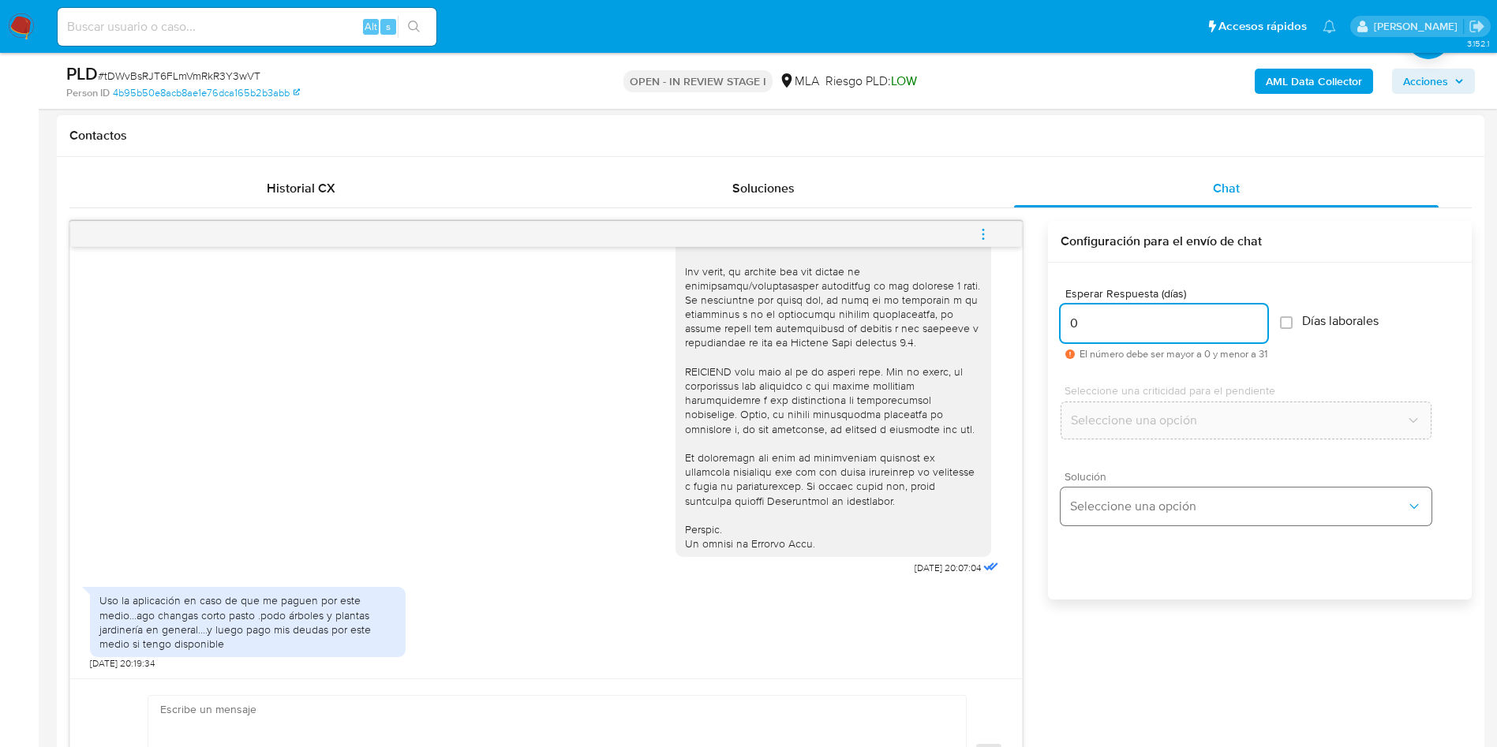
type input "0"
click at [1097, 491] on button "Seleccione una opción" at bounding box center [1245, 507] width 371 height 38
click at [1106, 488] on button "Seleccione una opción" at bounding box center [1245, 507] width 371 height 38
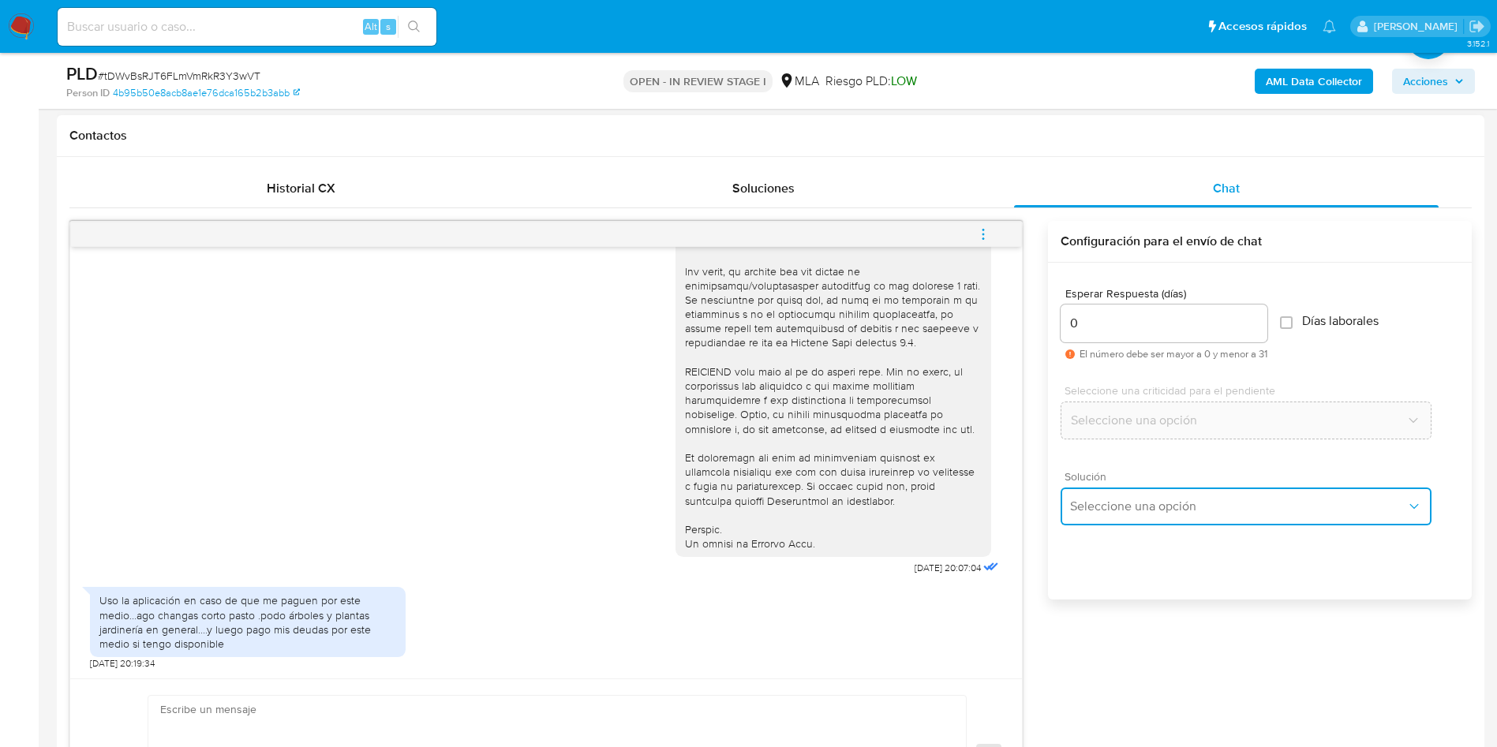
click at [1086, 508] on span "Seleccione una opción" at bounding box center [1238, 507] width 336 height 16
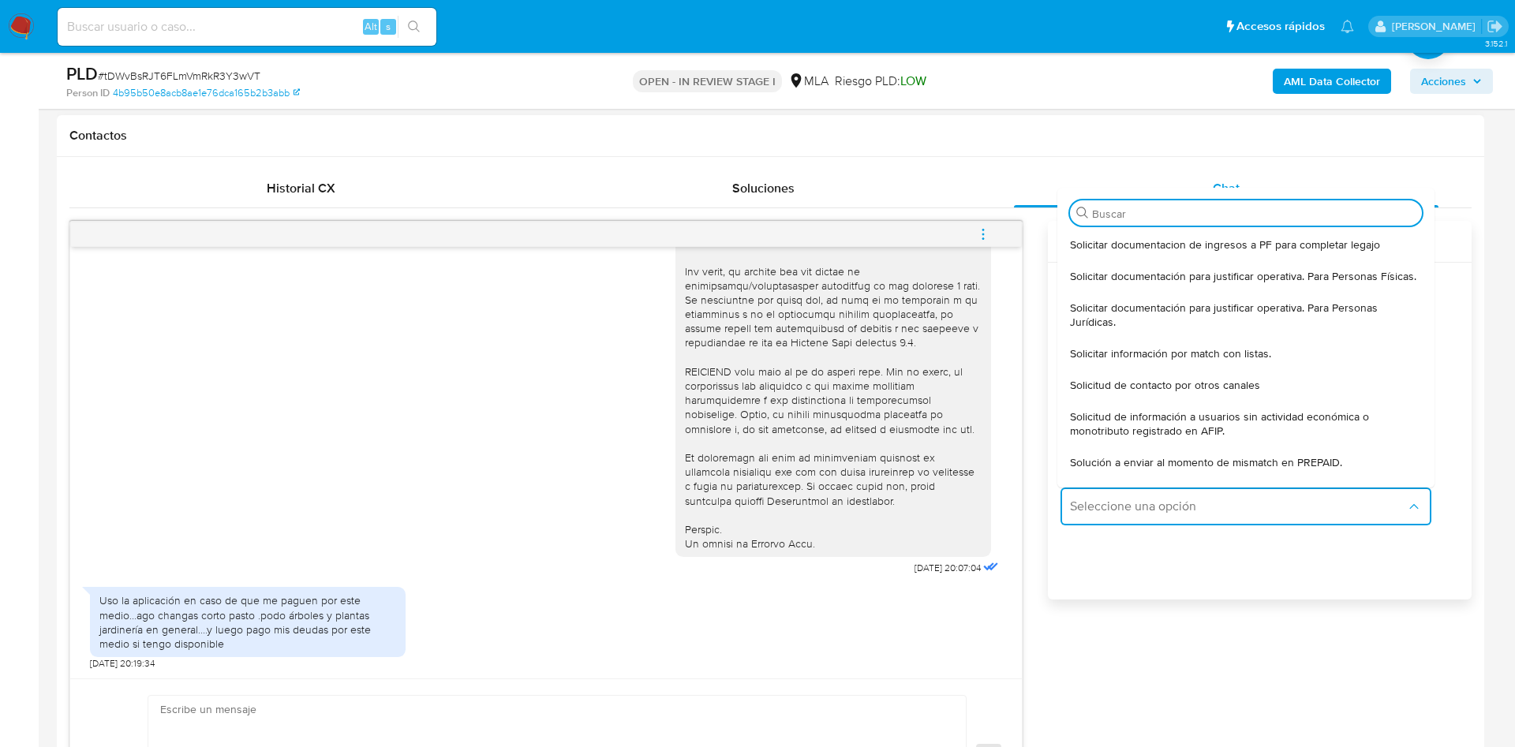
click at [1110, 283] on span "Solicitar documentación para justificar operativa. Para Personas Físicas." at bounding box center [1243, 276] width 346 height 14
type textarea "Hola,En función de las operaciones registradas en tu cuenta de Mercado Pago, ne…"
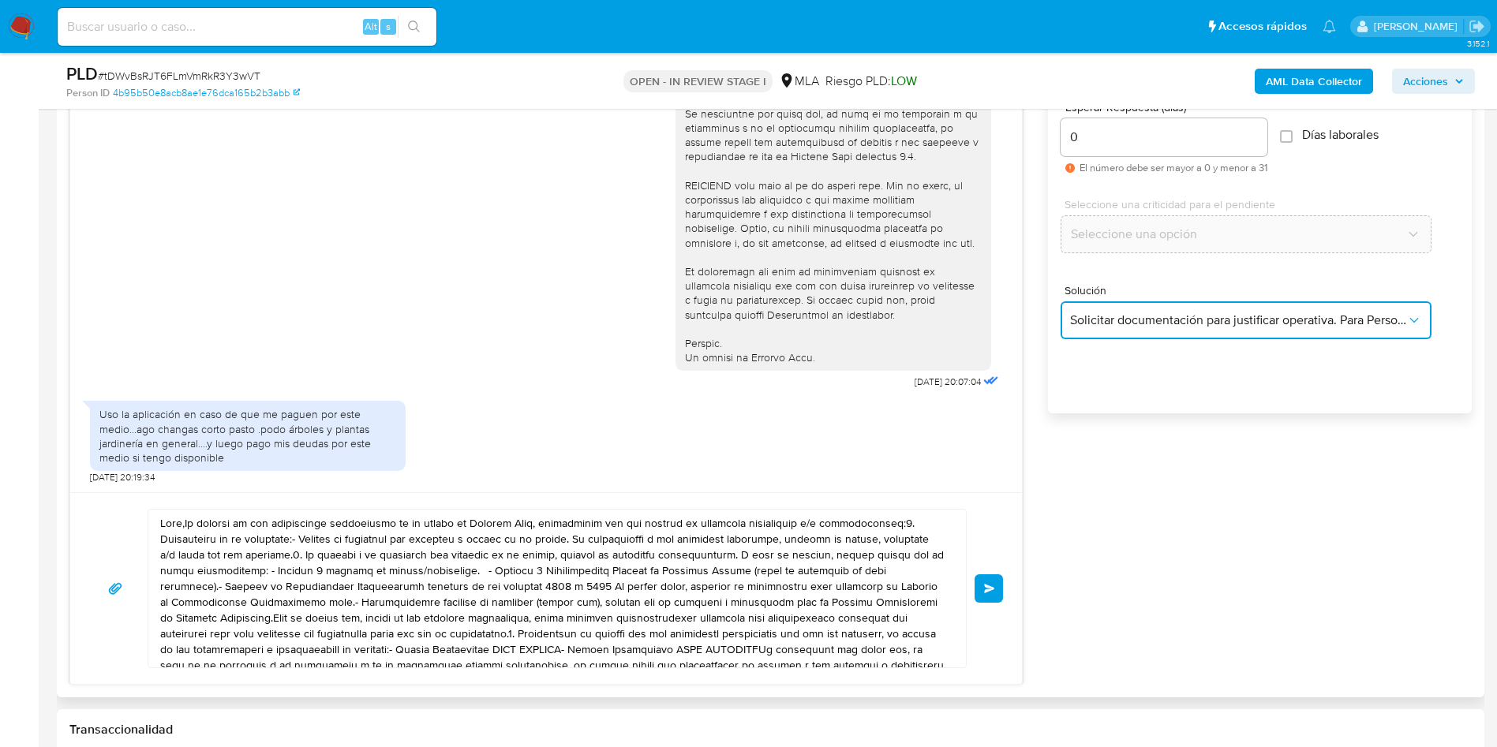
scroll to position [947, 0]
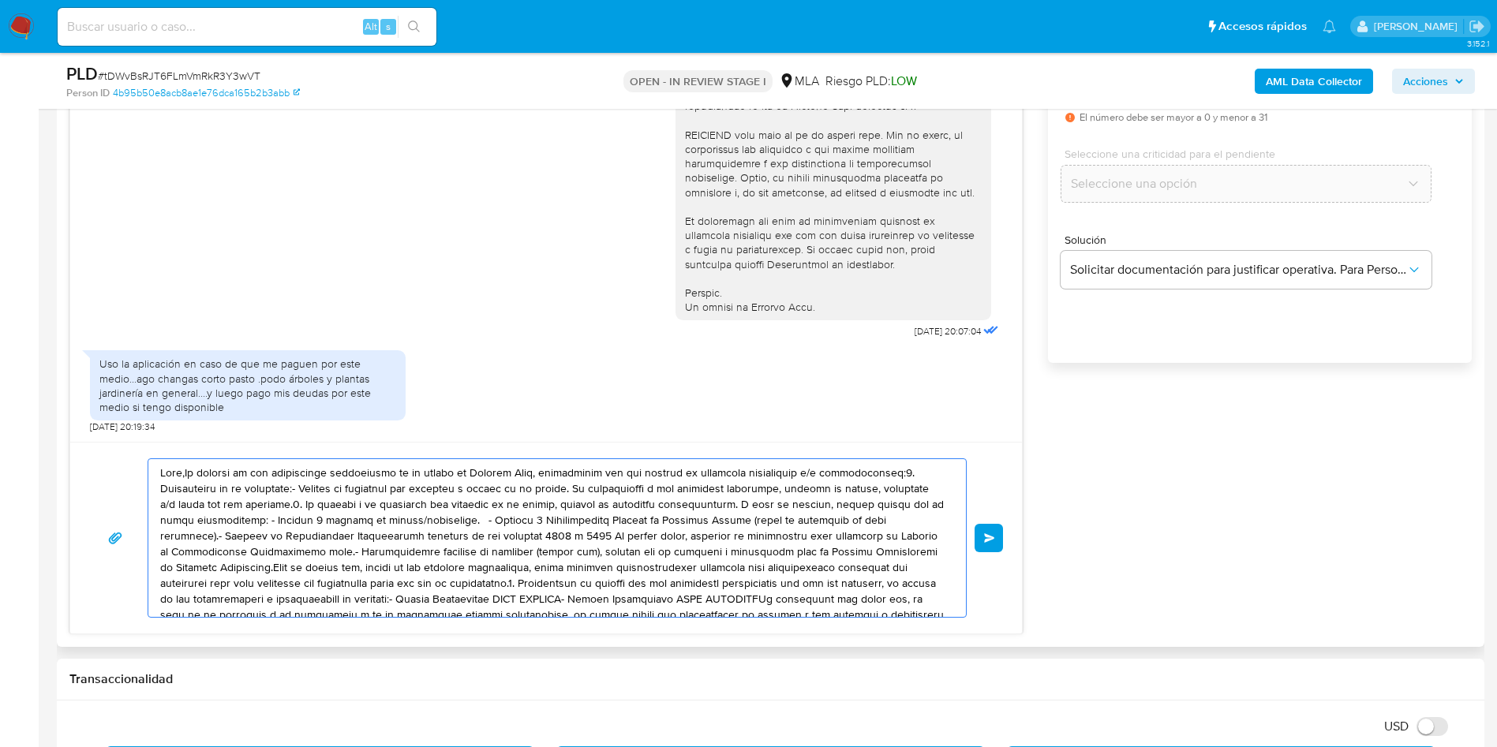
click at [373, 475] on textarea at bounding box center [553, 538] width 786 height 158
click at [373, 474] on textarea at bounding box center [553, 538] width 786 height 158
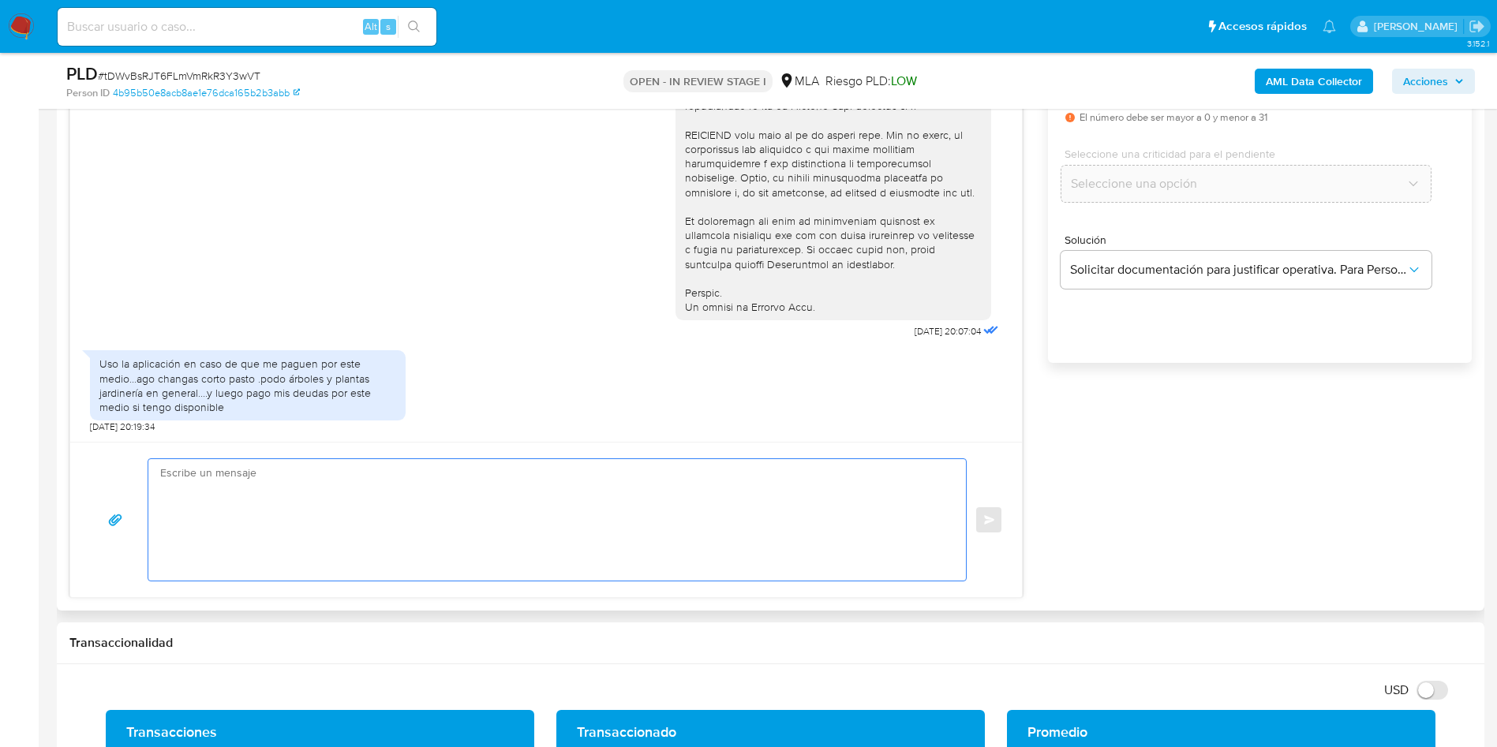
paste textarea "Hola, Muchas gracias por tu respuesta. Analizamos tu caso y verificamos que no …"
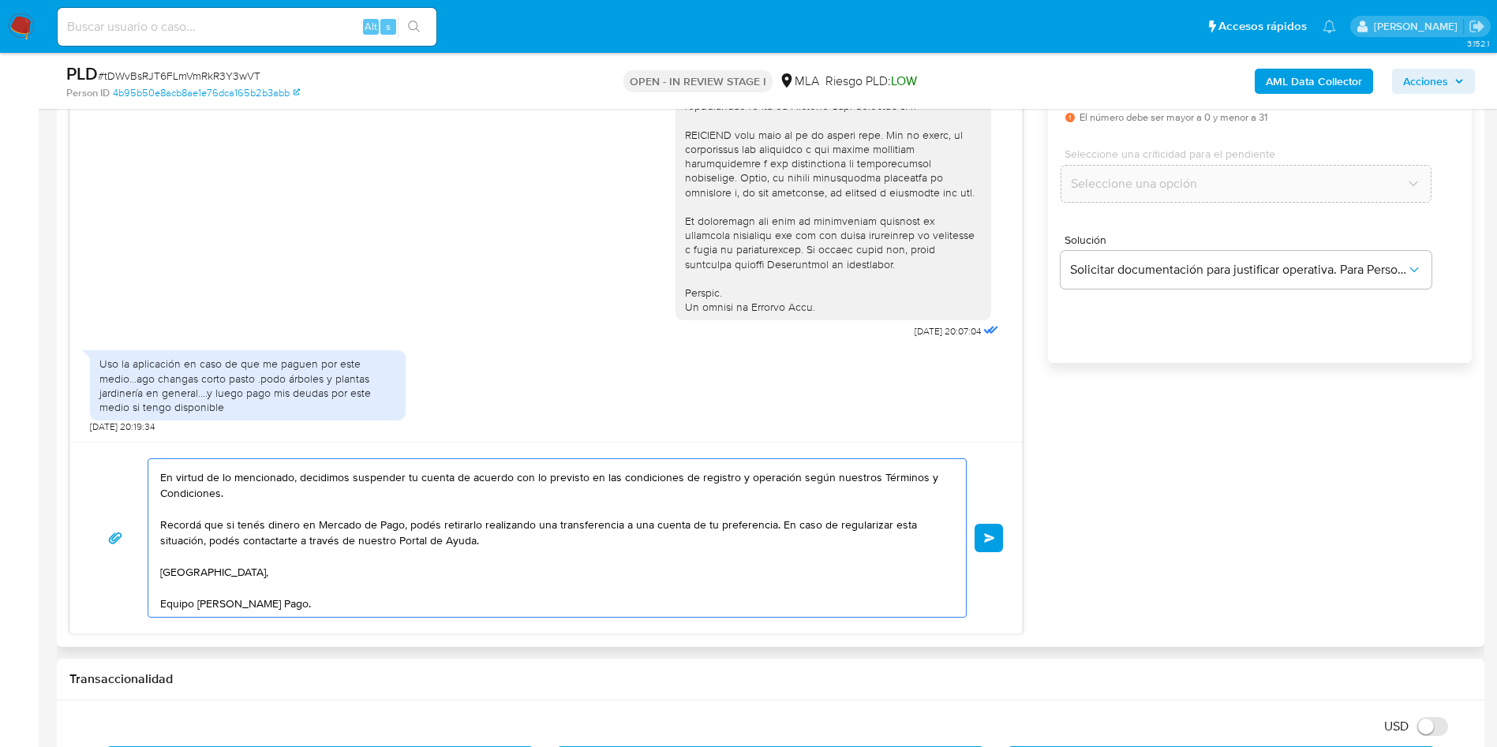
scroll to position [0, 0]
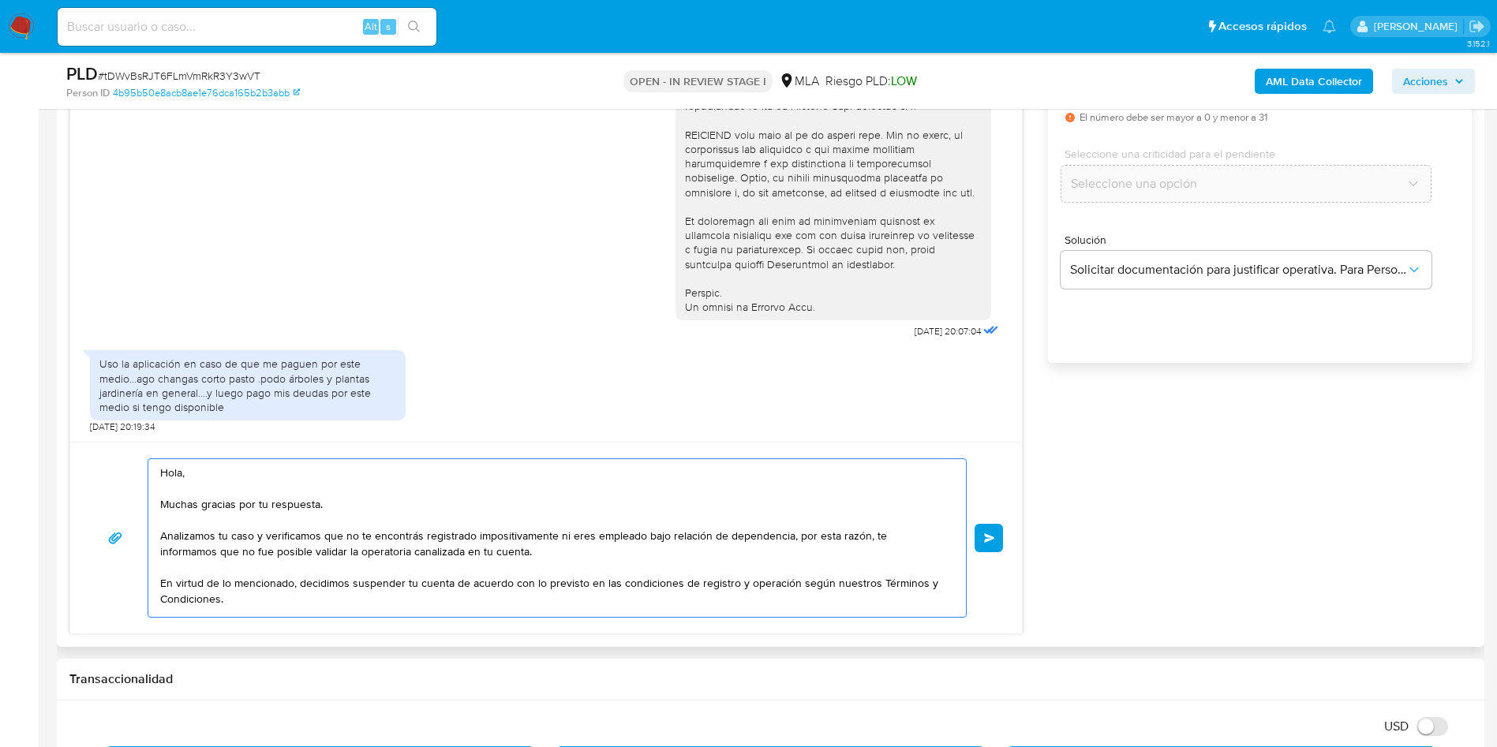
click at [537, 551] on textarea "Hola, Muchas gracias por tu respuesta. Analizamos tu caso y verificamos que no …" at bounding box center [553, 538] width 786 height 158
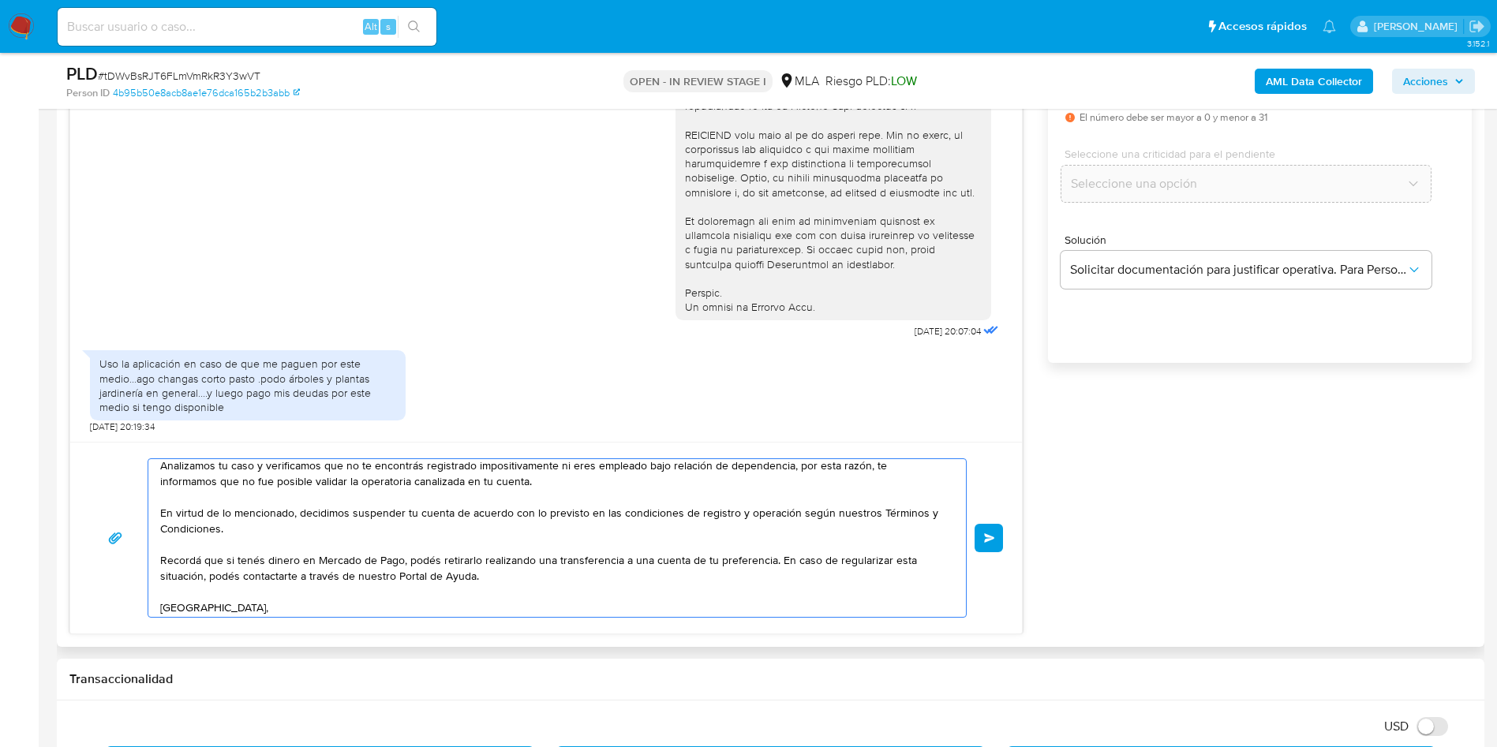
scroll to position [106, 0]
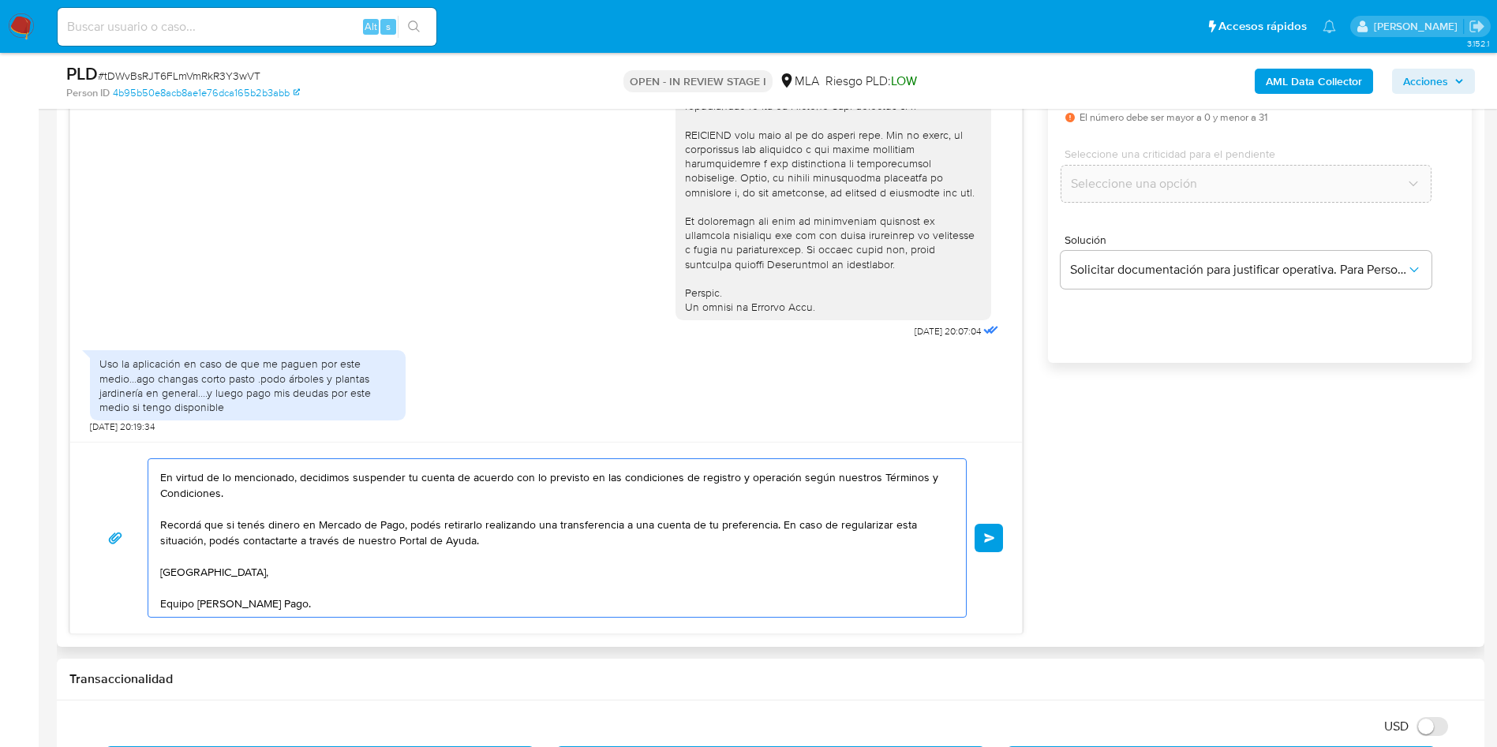
type textarea "Hola, Muchas gracias por tu respuesta. Analizamos tu caso y verificamos que no …"
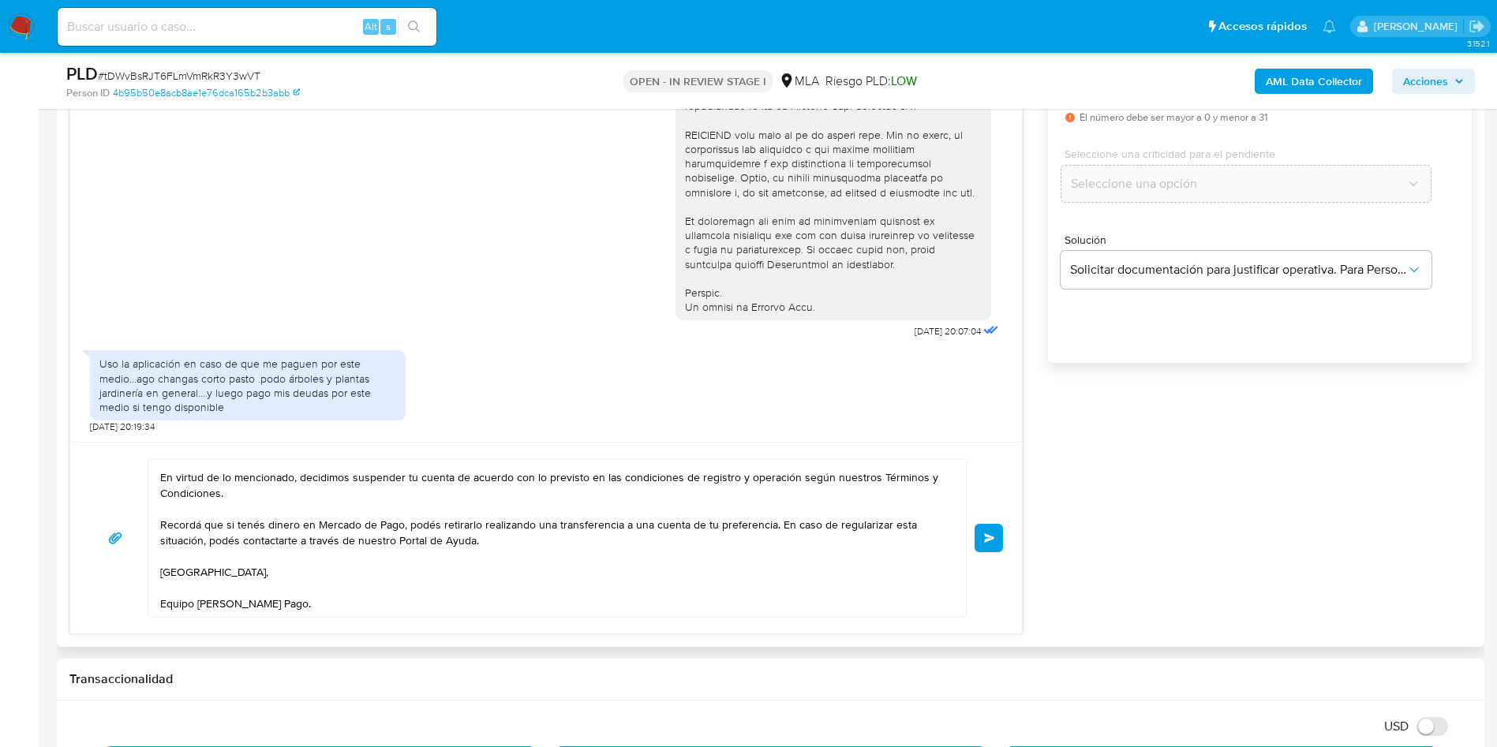
click at [217, 549] on textarea "Hola, Muchas gracias por tu respuesta. Analizamos tu caso y verificamos que no …" at bounding box center [553, 538] width 786 height 158
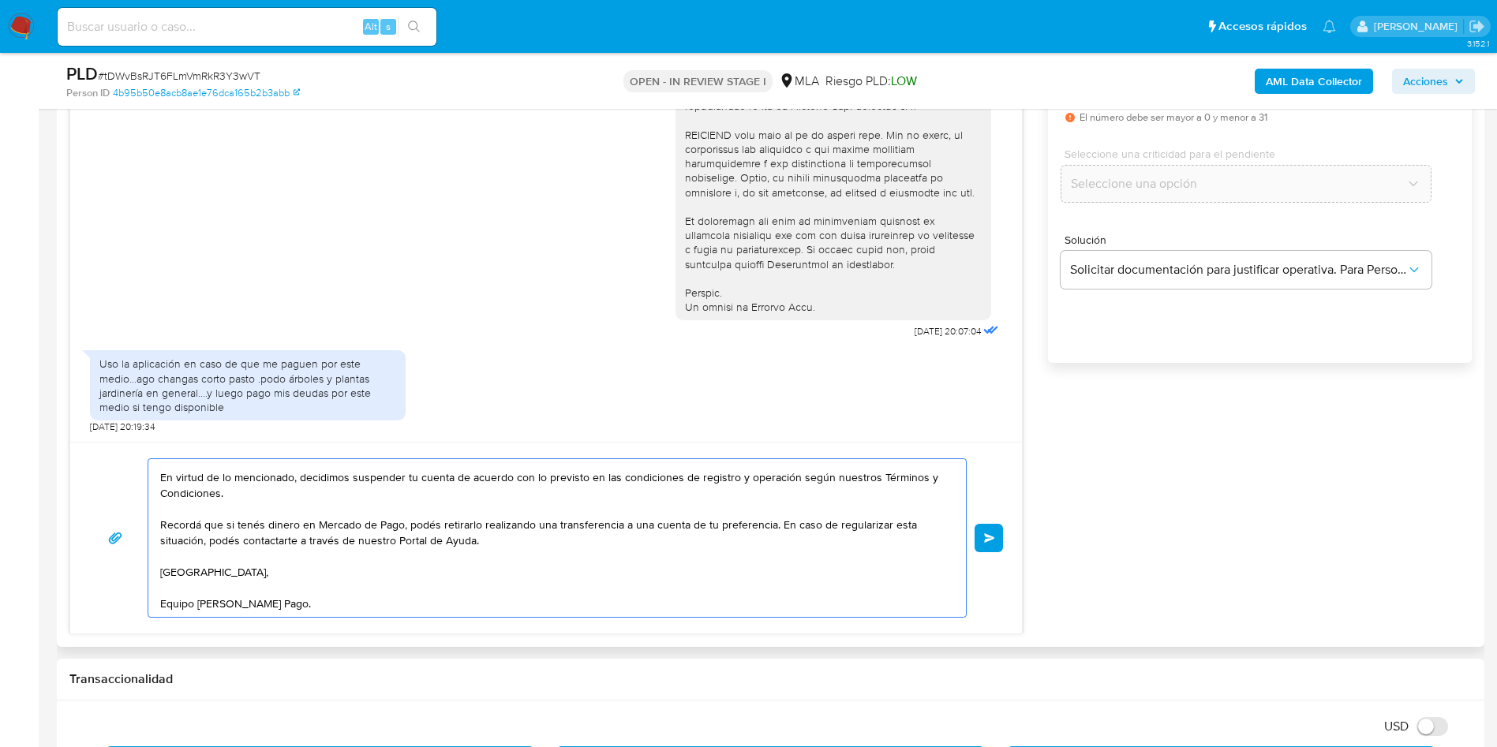
click at [319, 581] on textarea "Hola, Muchas gracias por tu respuesta. Analizamos tu caso y verificamos que no …" at bounding box center [553, 538] width 786 height 158
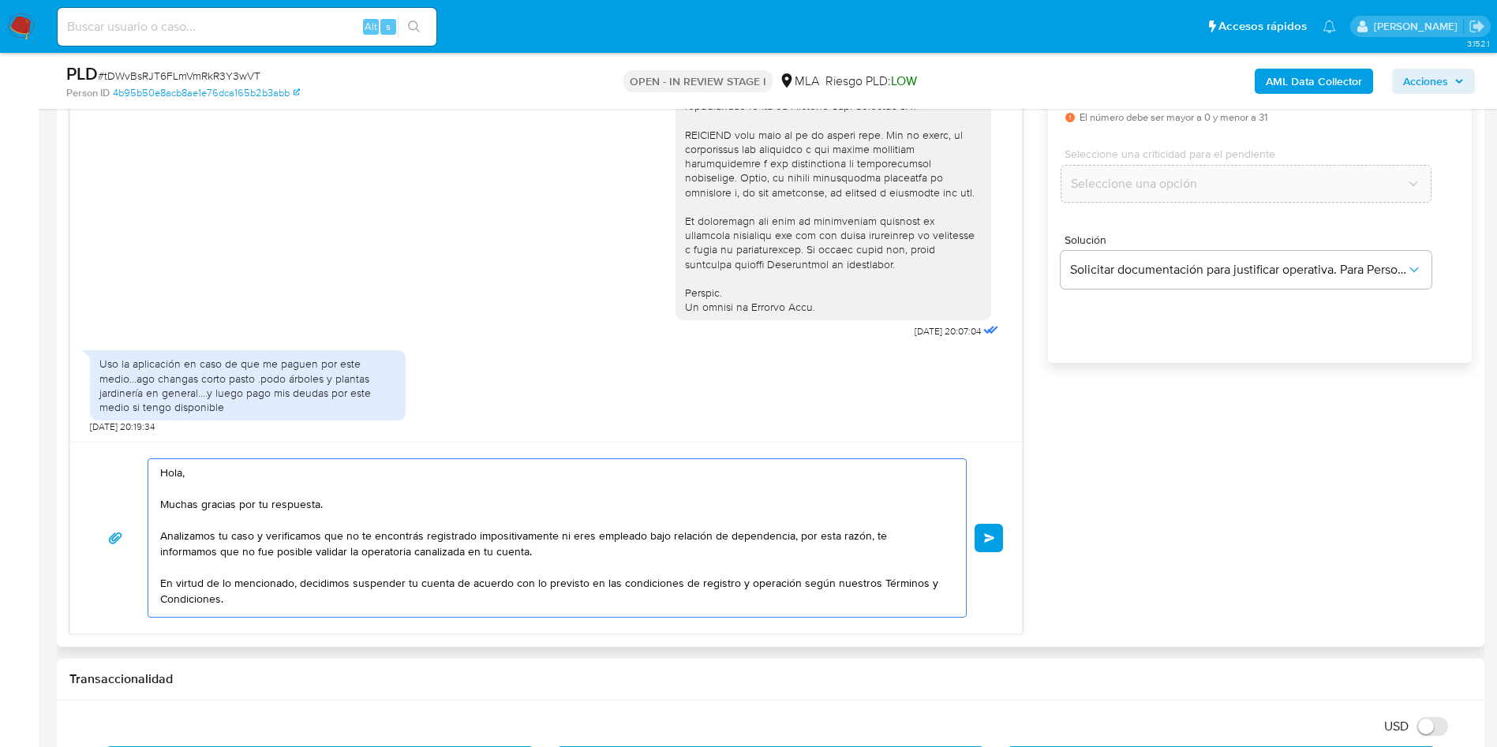
click at [566, 534] on textarea "Hola, Muchas gracias por tu respuesta. Analizamos tu caso y verificamos que no …" at bounding box center [553, 538] width 786 height 158
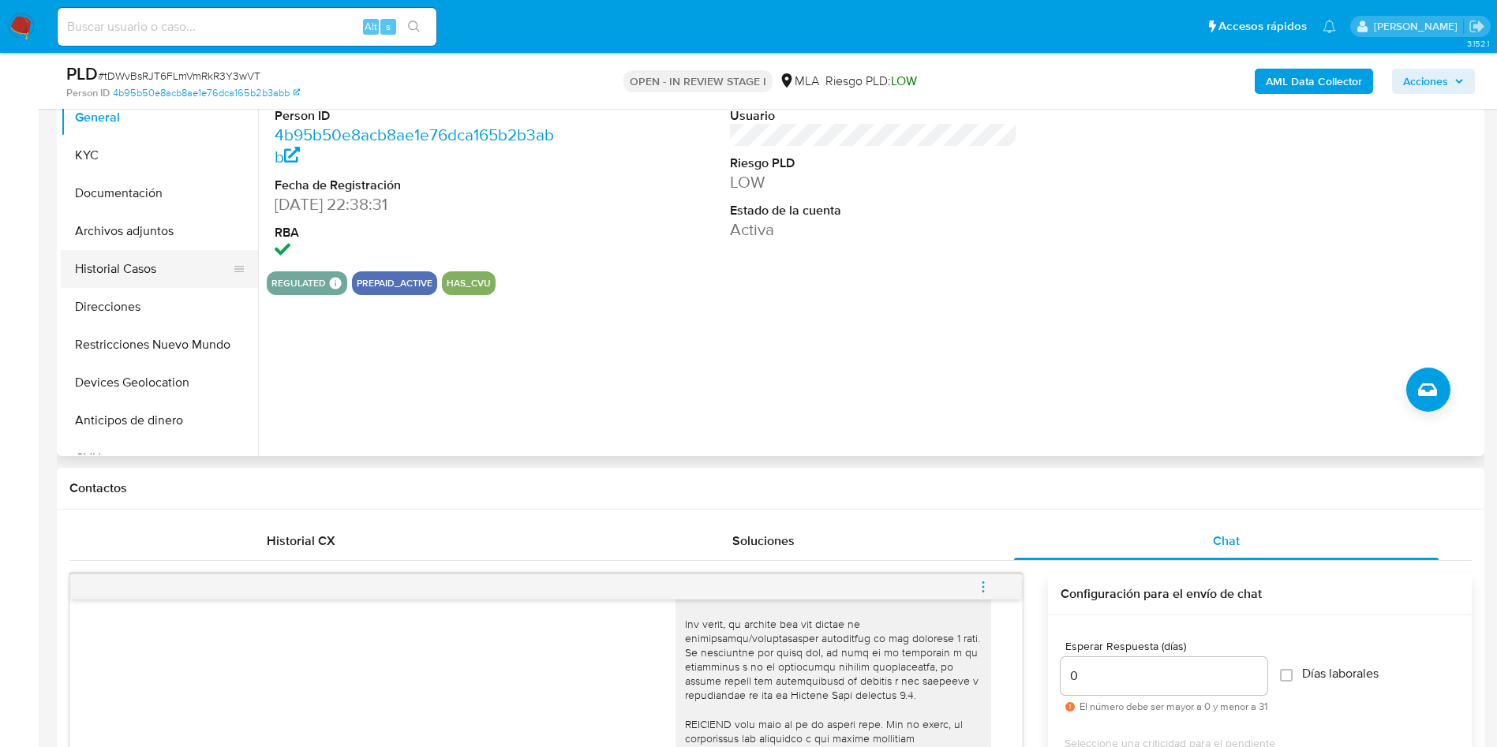
scroll to position [355, 0]
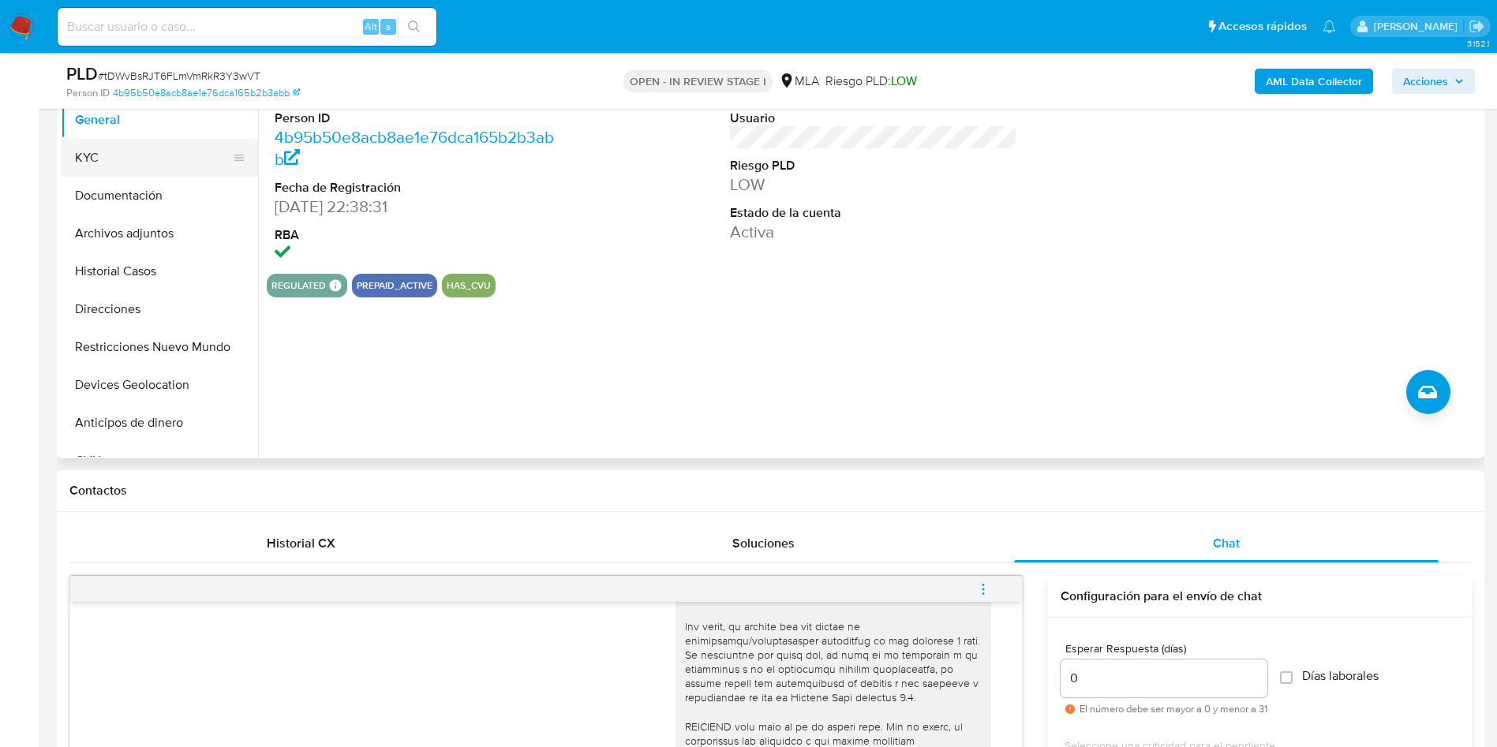
click at [108, 167] on button "KYC" at bounding box center [153, 158] width 185 height 38
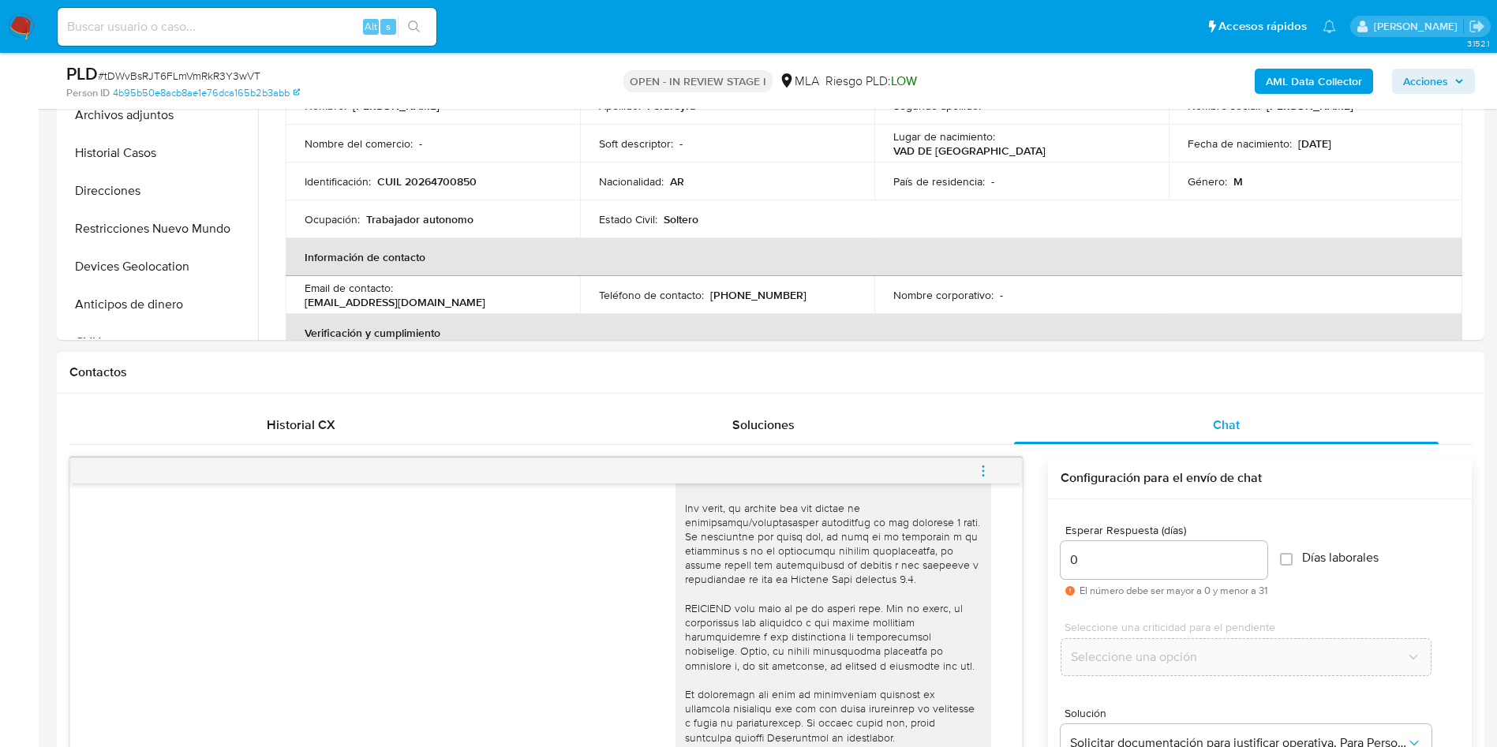
scroll to position [710, 0]
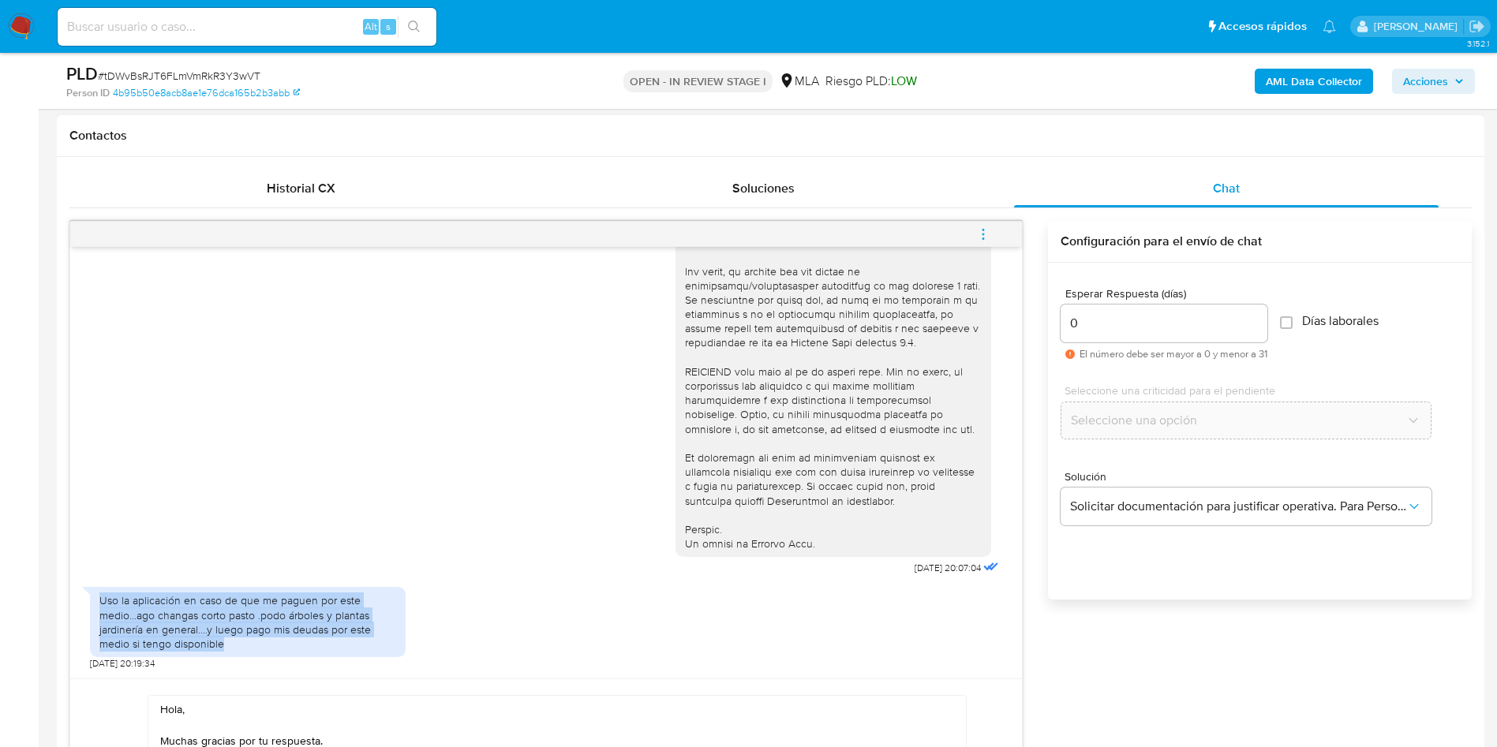
copy div "Uso la aplicación en caso de que me paguen por este medio...ago changas corto p…"
drag, startPoint x: 234, startPoint y: 645, endPoint x: 101, endPoint y: 593, distance: 142.4
click at [95, 605] on div "Uso la aplicación en caso de que me paguen por este medio...ago changas corto p…" at bounding box center [248, 622] width 316 height 70
click at [217, 71] on span "# tDWvBsRJT6FLmVmRkR3Y3wVT" at bounding box center [179, 76] width 163 height 16
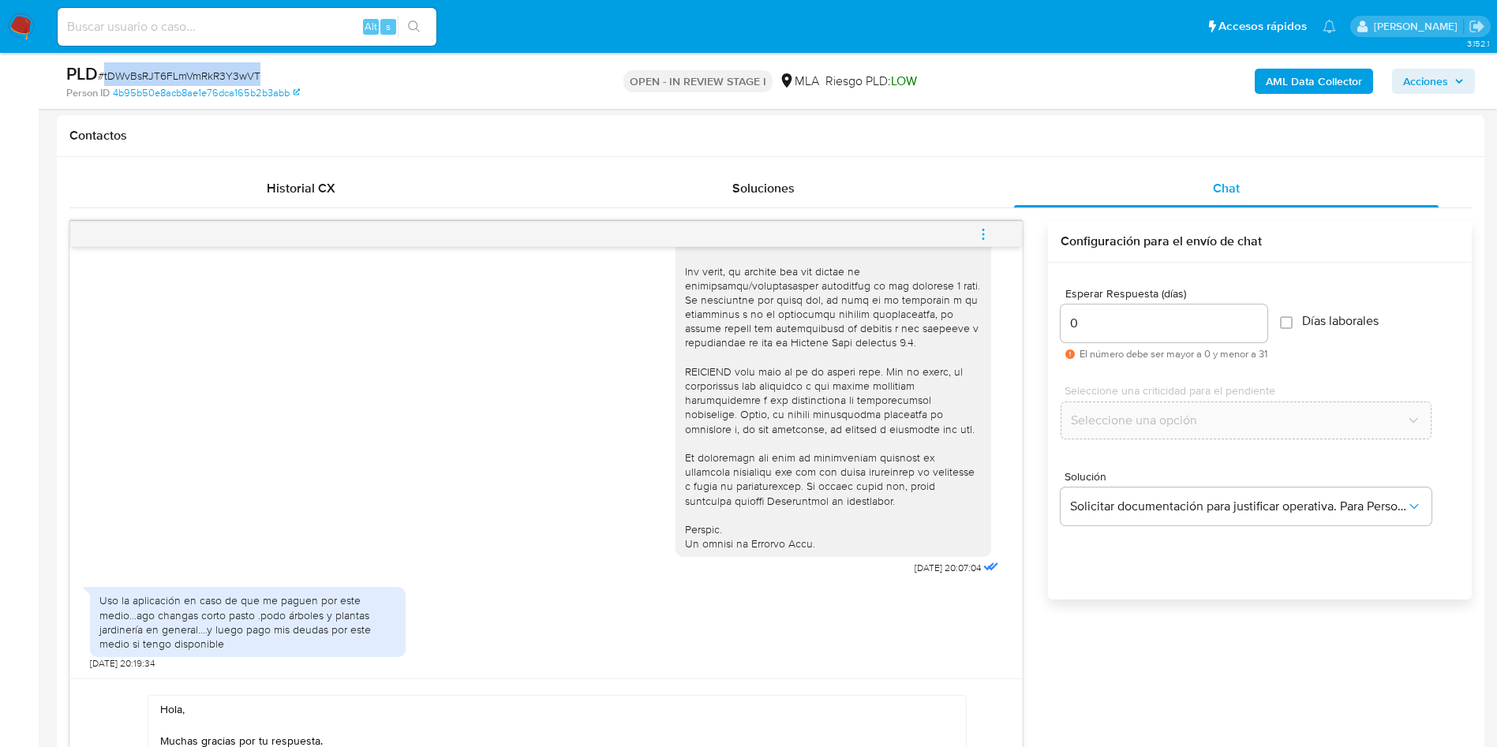
click at [217, 70] on span "# tDWvBsRJT6FLmVmRkR3Y3wVT" at bounding box center [179, 76] width 163 height 16
copy span "tDWvBsRJT6FLmVmRkR3Y3wVT"
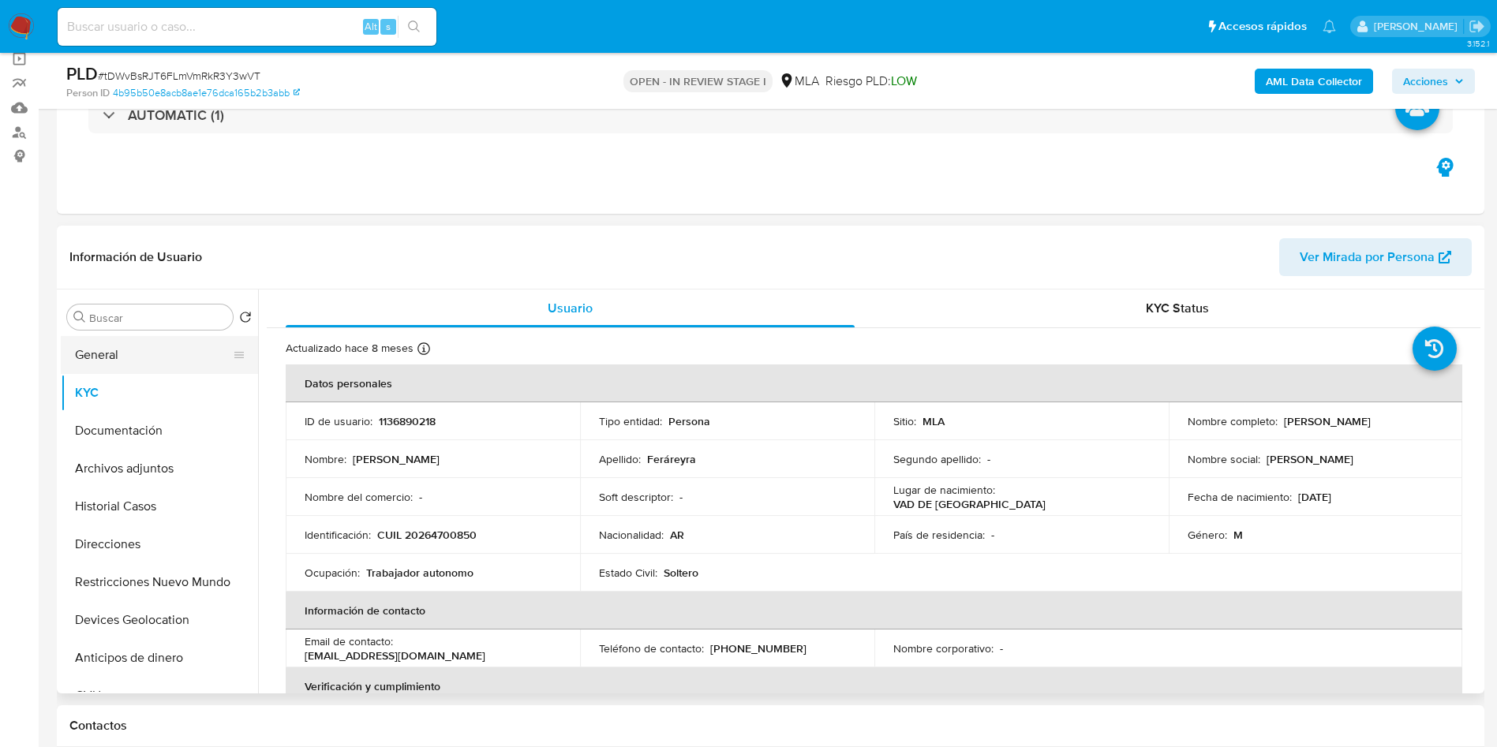
scroll to position [118, 0]
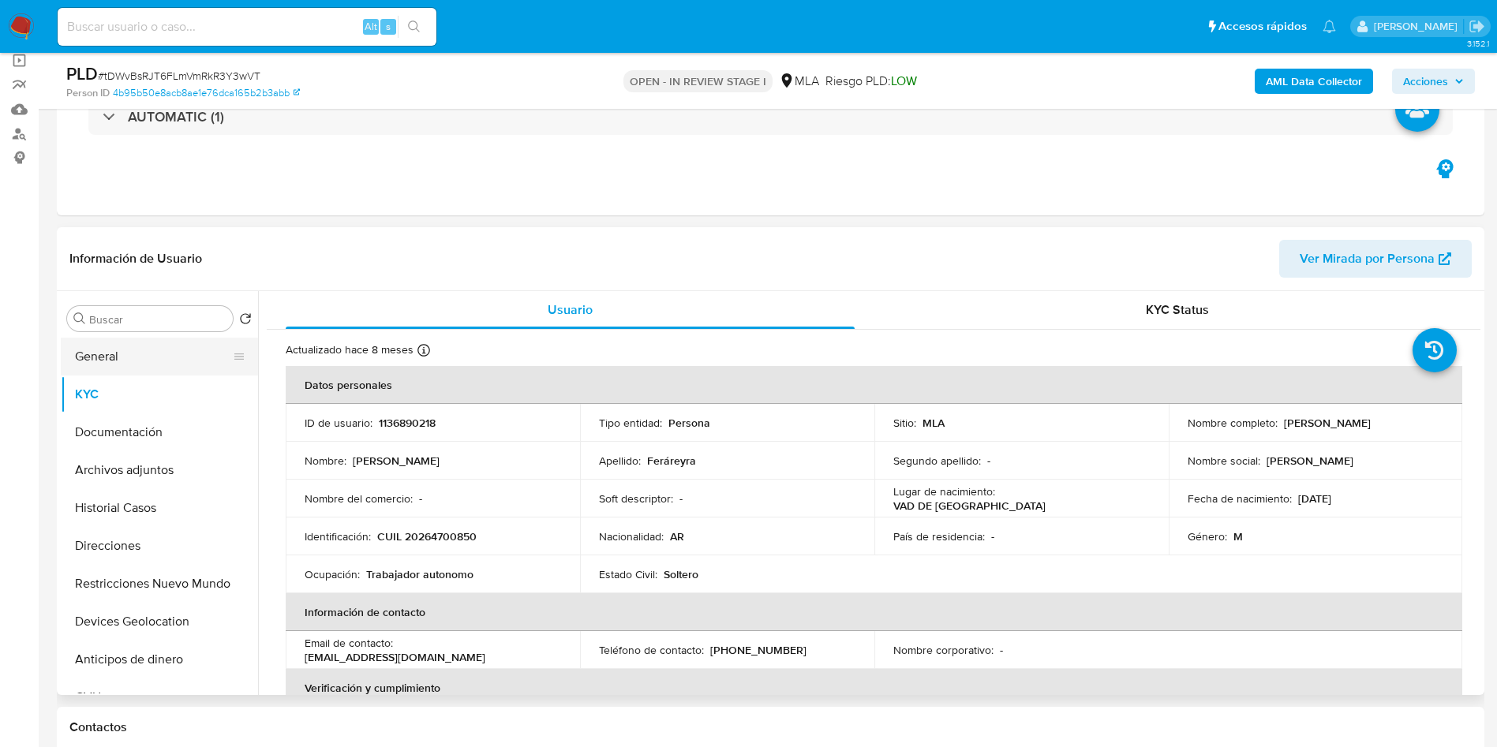
drag, startPoint x: 125, startPoint y: 367, endPoint x: 217, endPoint y: 361, distance: 92.5
click at [125, 366] on button "General" at bounding box center [153, 357] width 185 height 38
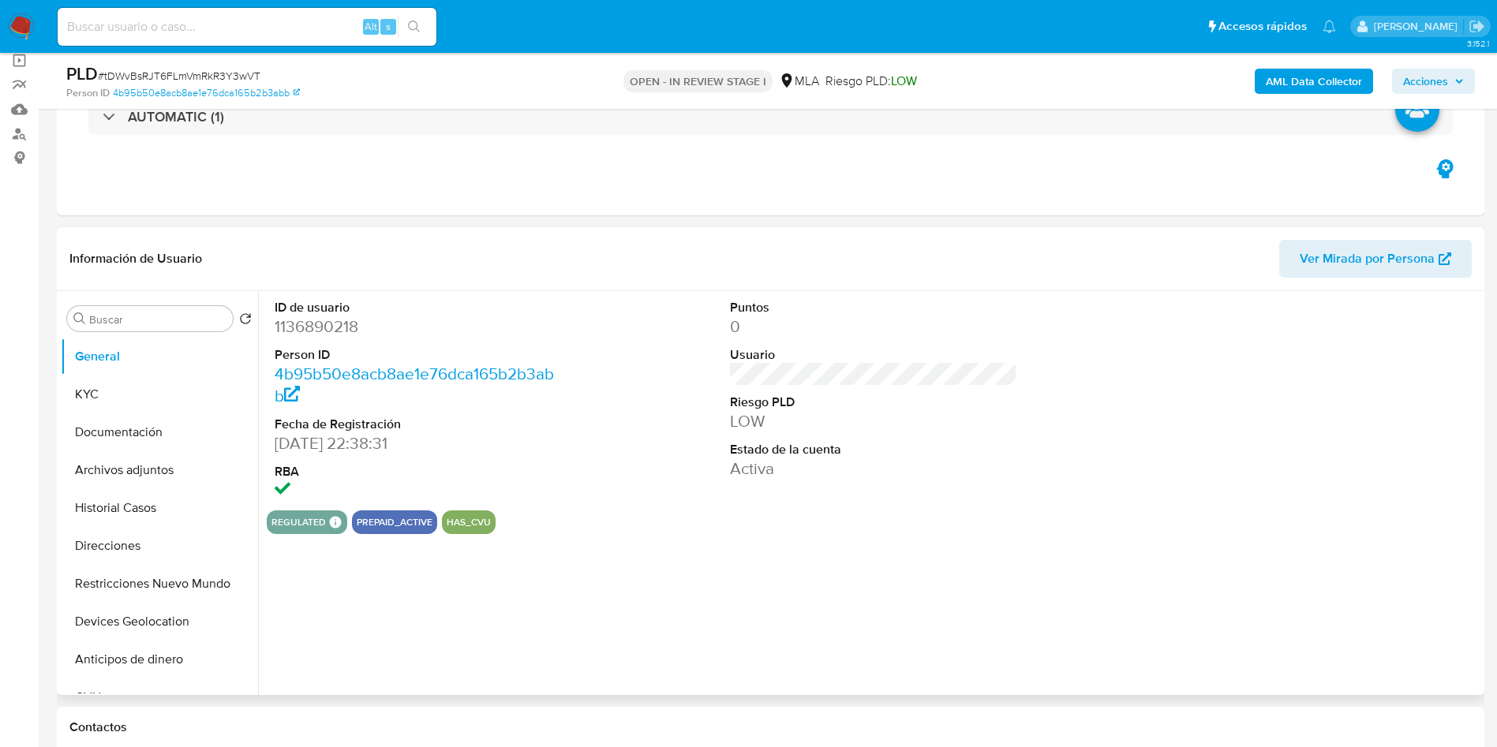
click at [292, 323] on dd "1136890218" at bounding box center [419, 327] width 288 height 22
copy dd "1136890218"
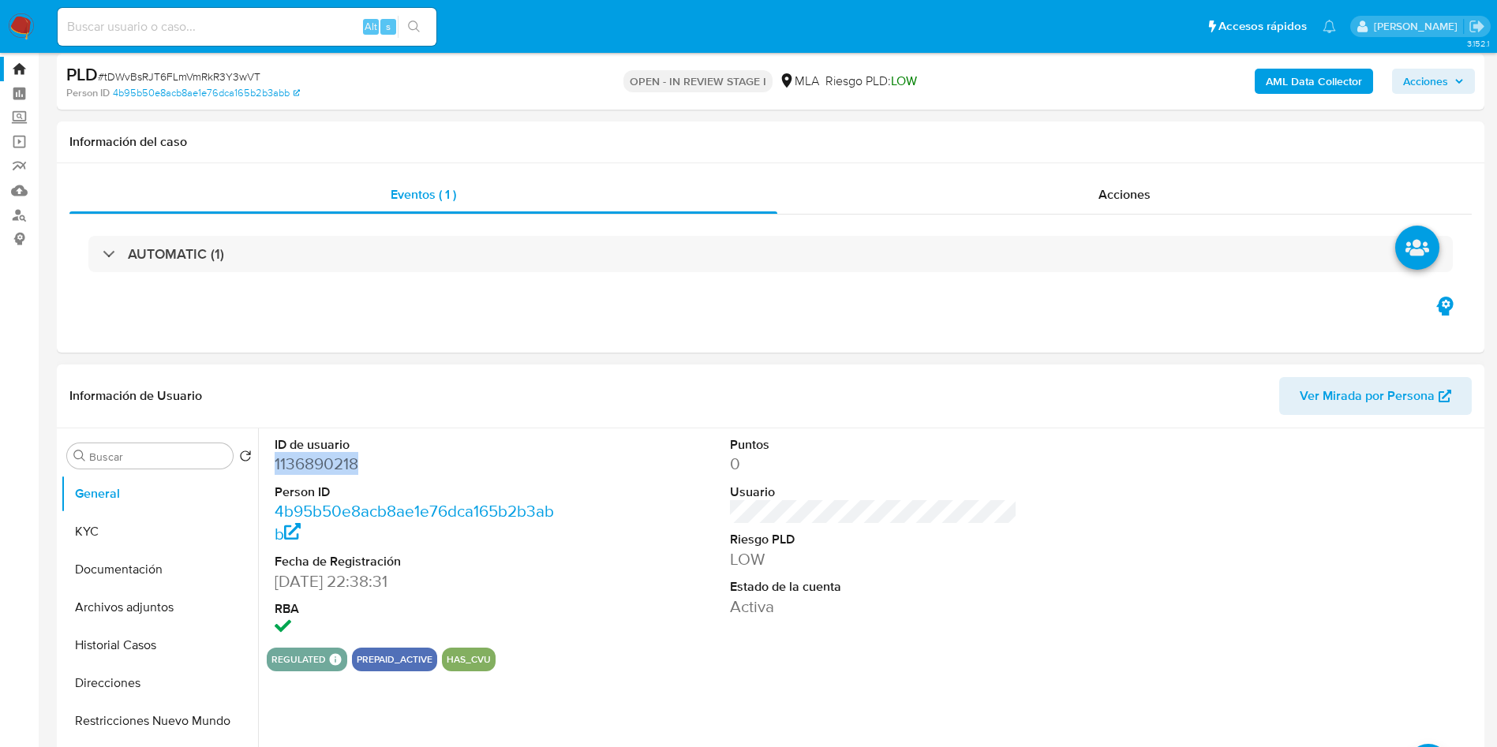
scroll to position [0, 0]
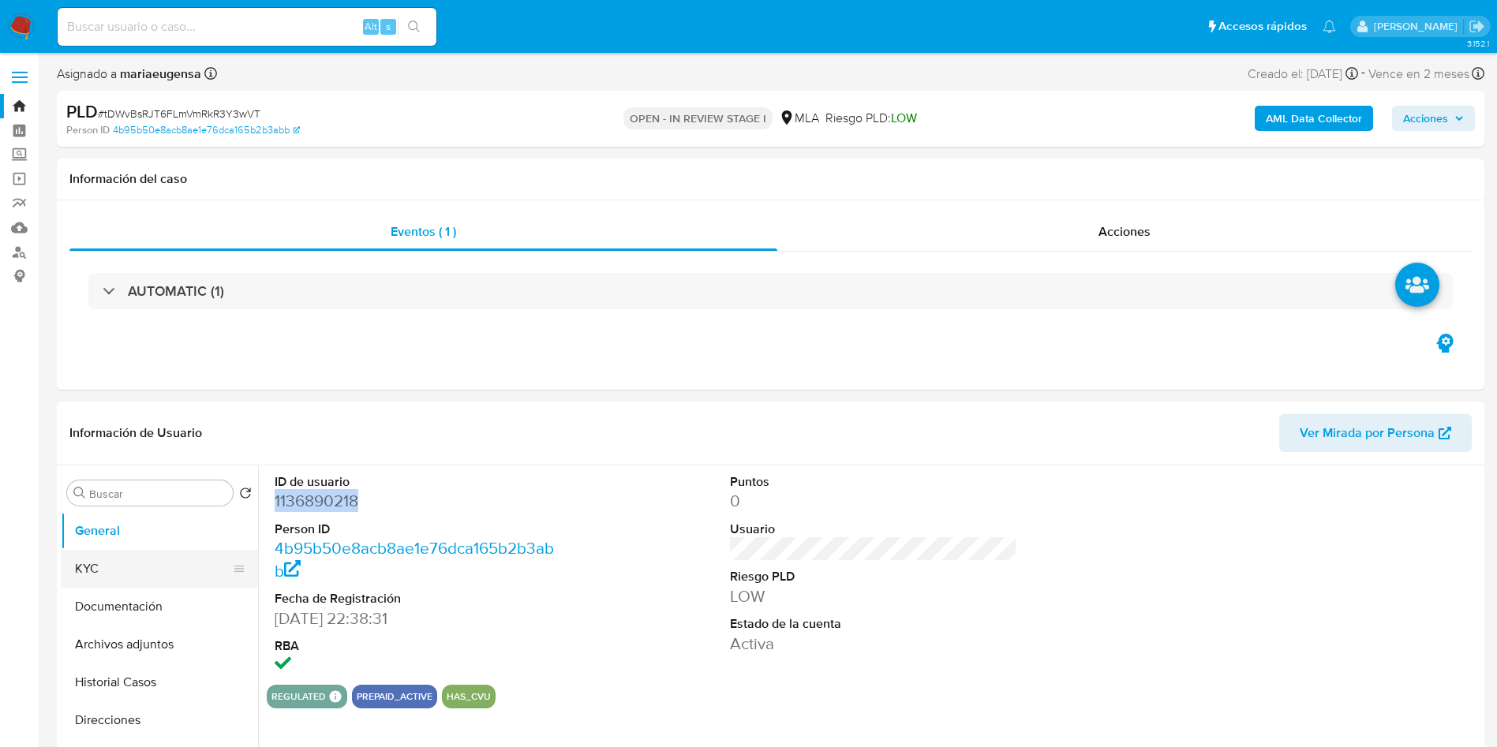
drag, startPoint x: 155, startPoint y: 563, endPoint x: 170, endPoint y: 566, distance: 15.3
click at [170, 566] on button "KYC" at bounding box center [153, 569] width 185 height 38
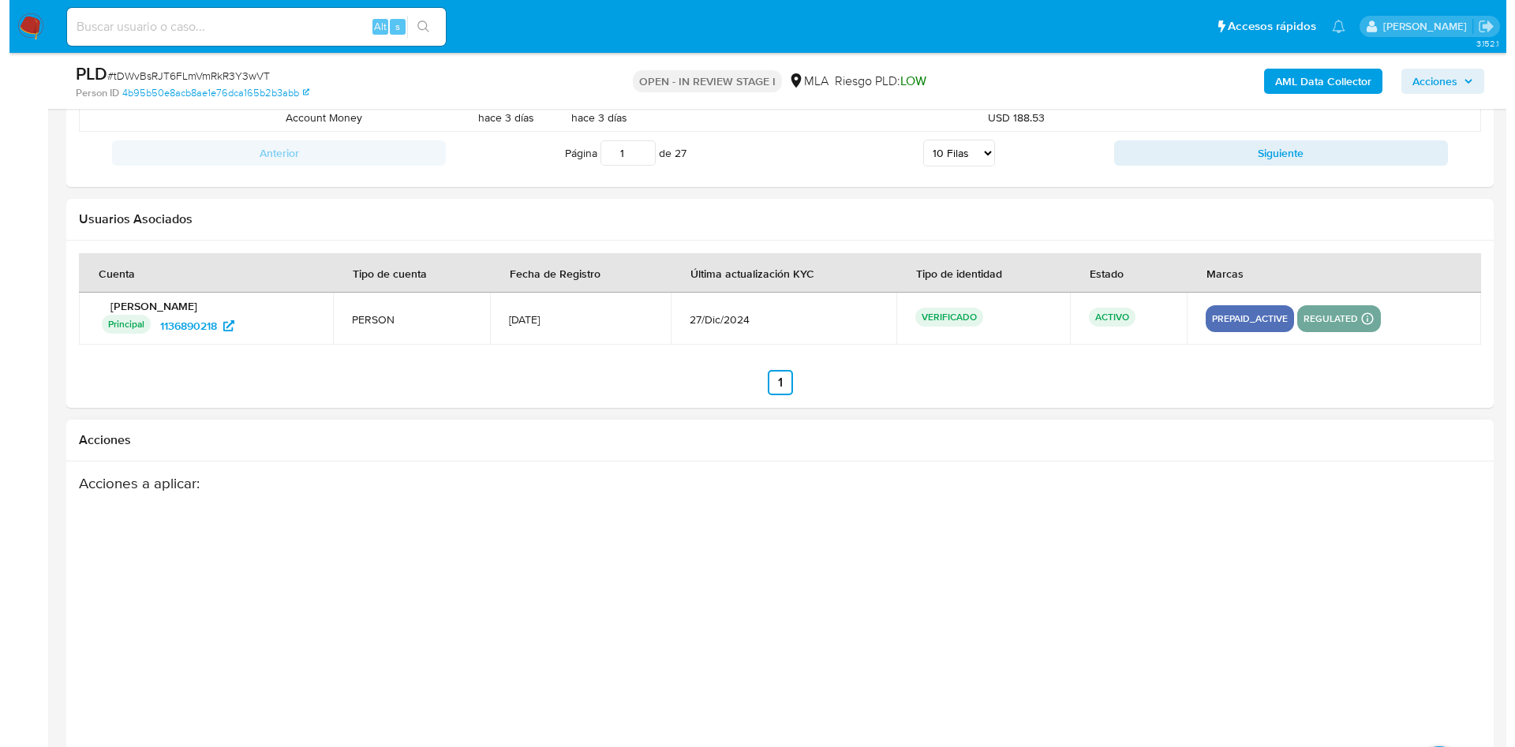
scroll to position [2811, 0]
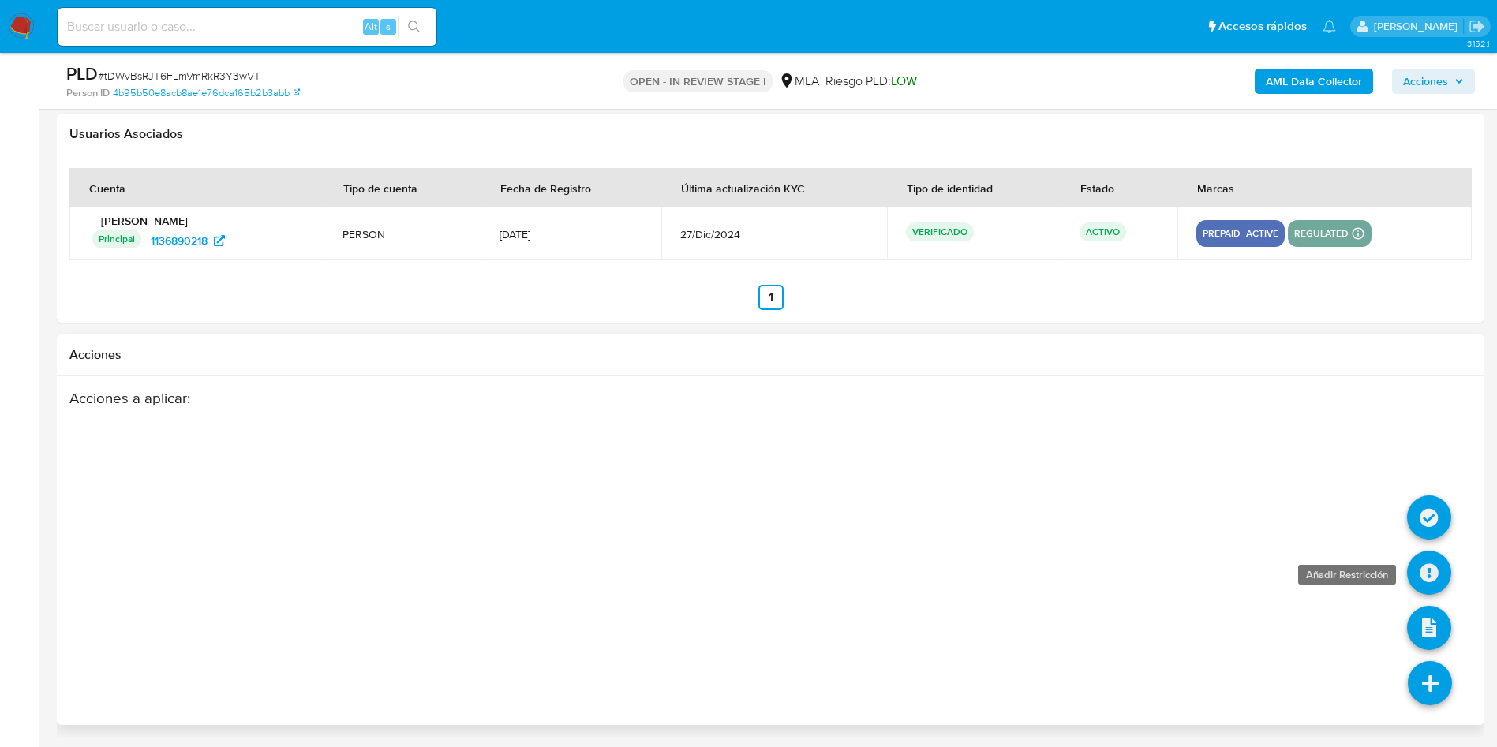
click at [1425, 578] on icon at bounding box center [1429, 573] width 44 height 44
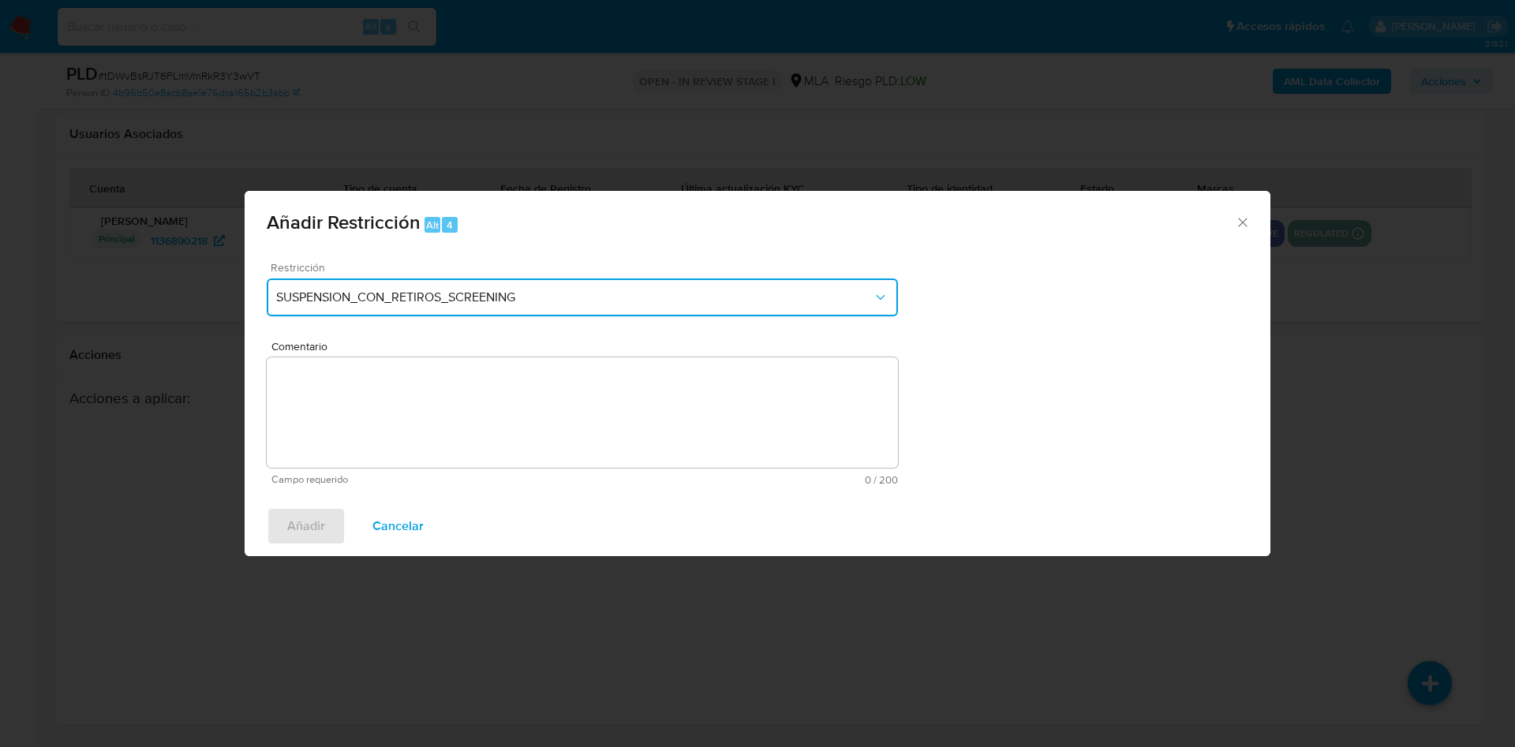
click at [491, 290] on span "SUSPENSION_CON_RETIROS_SCREENING" at bounding box center [574, 298] width 596 height 16
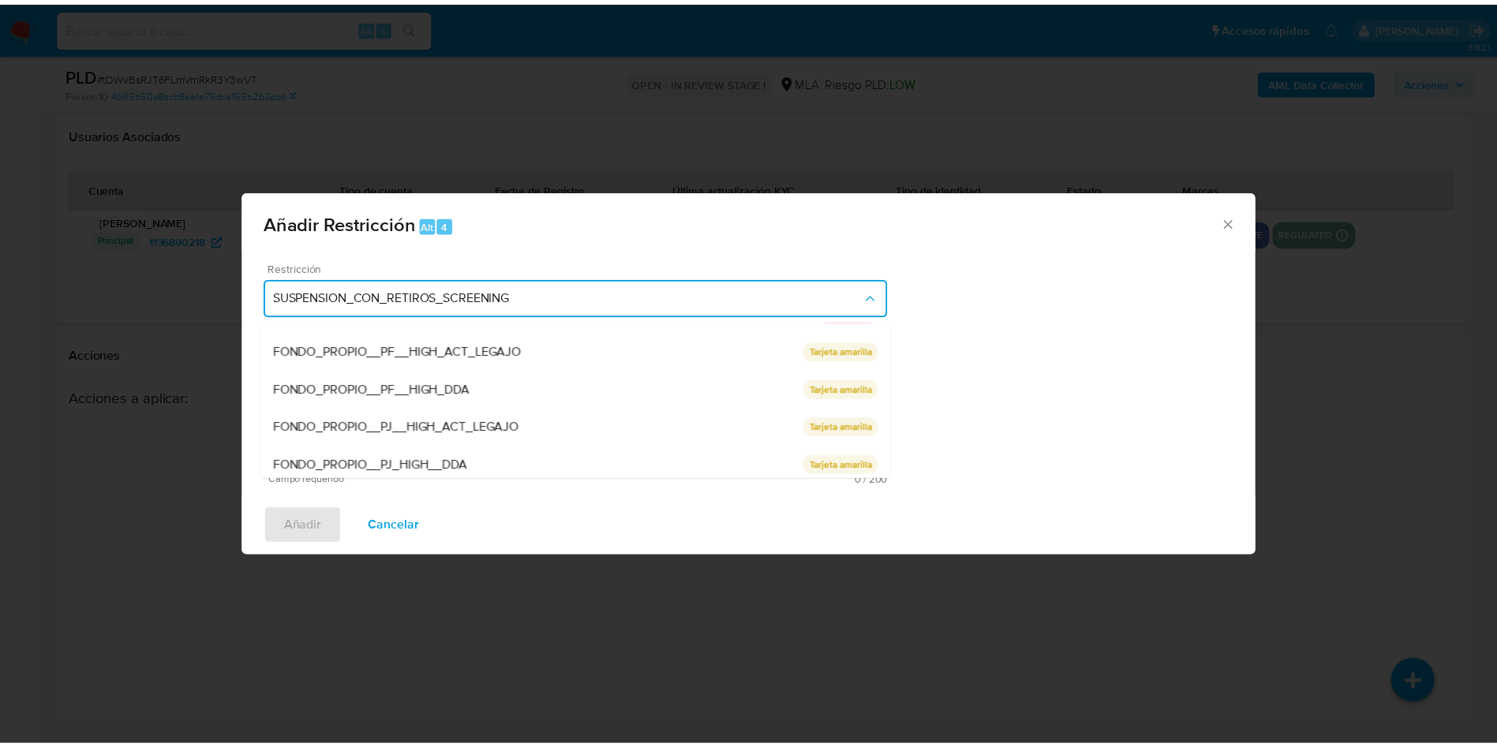
scroll to position [259, 0]
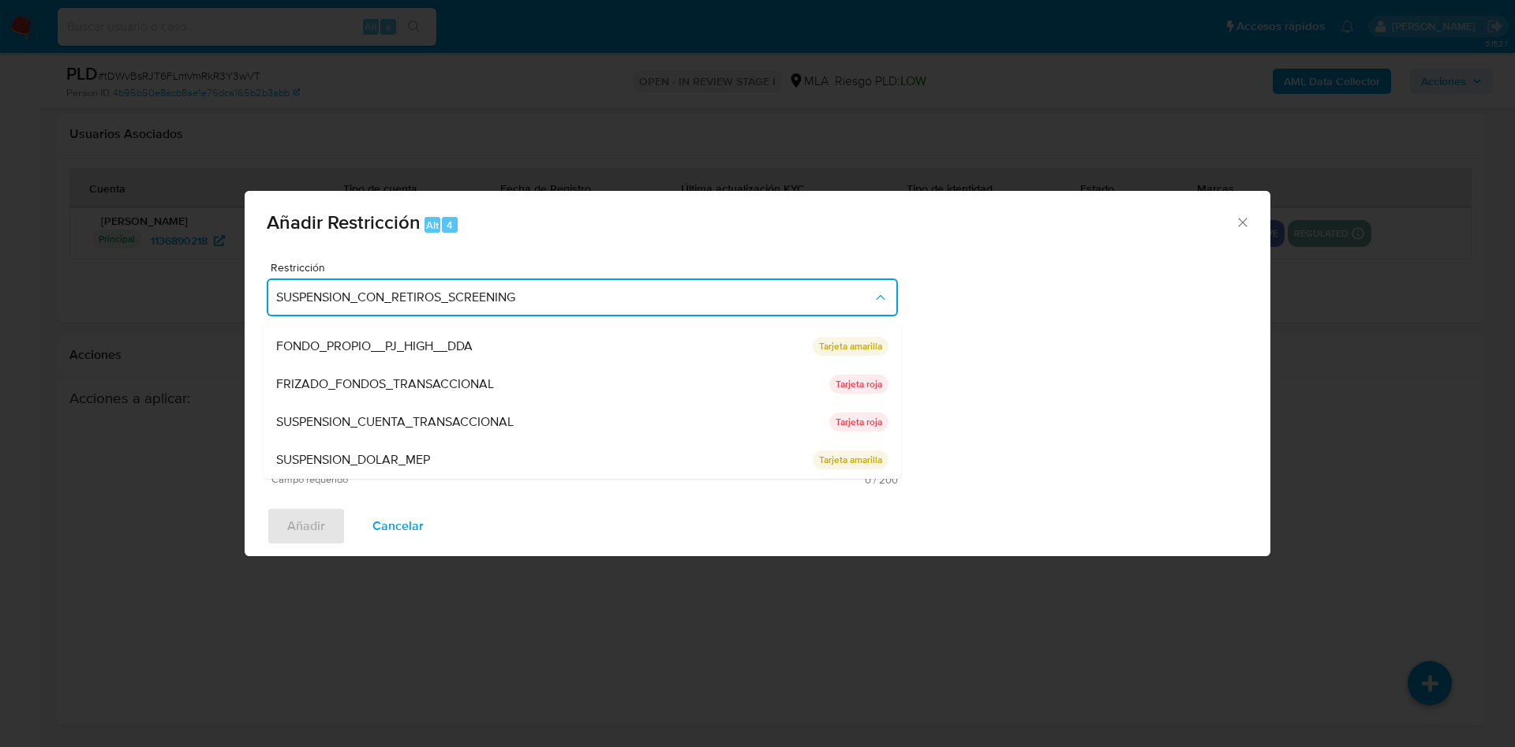
click at [422, 420] on span "SUSPENSION_CUENTA_TRANSACCIONAL" at bounding box center [394, 422] width 237 height 16
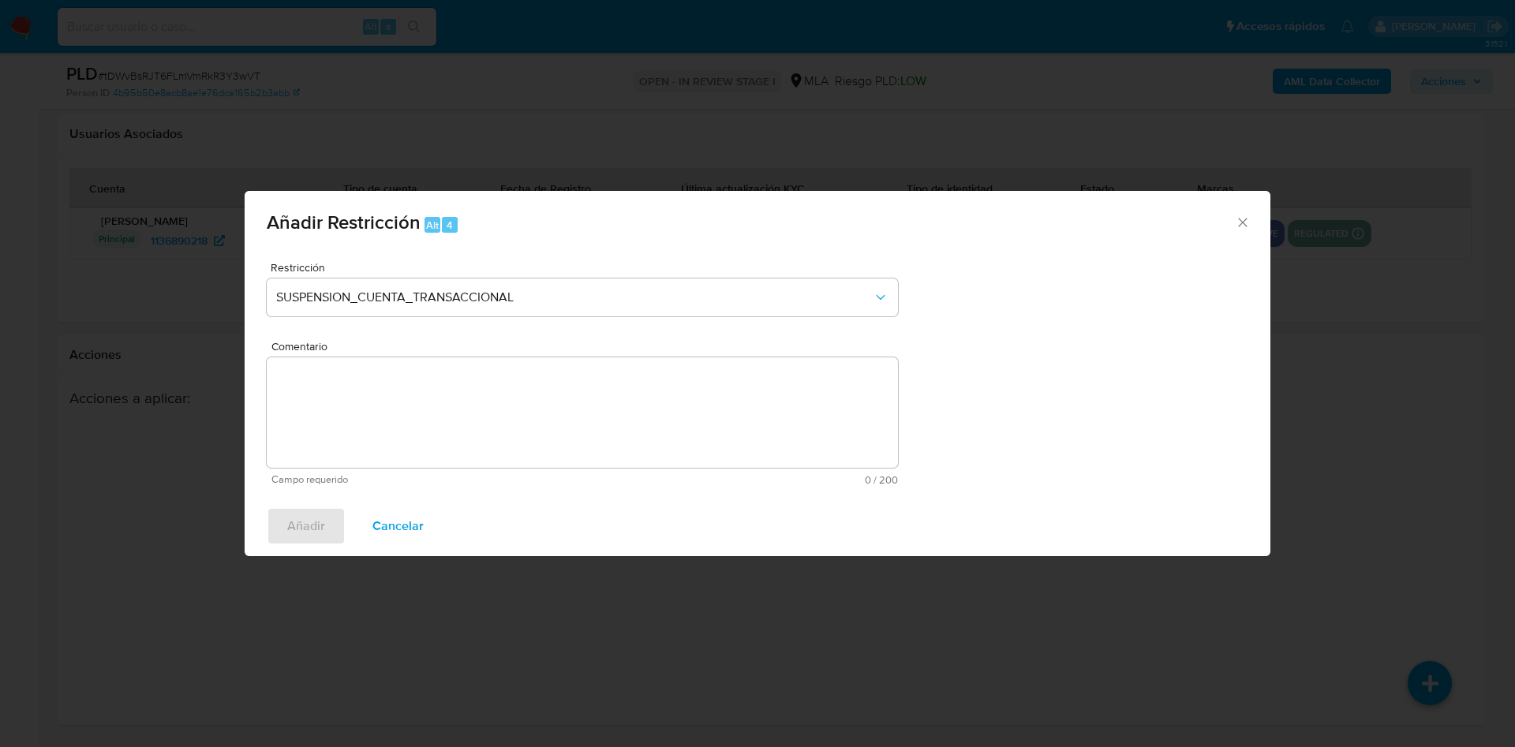
click at [434, 438] on textarea "Comentario" at bounding box center [582, 412] width 631 height 110
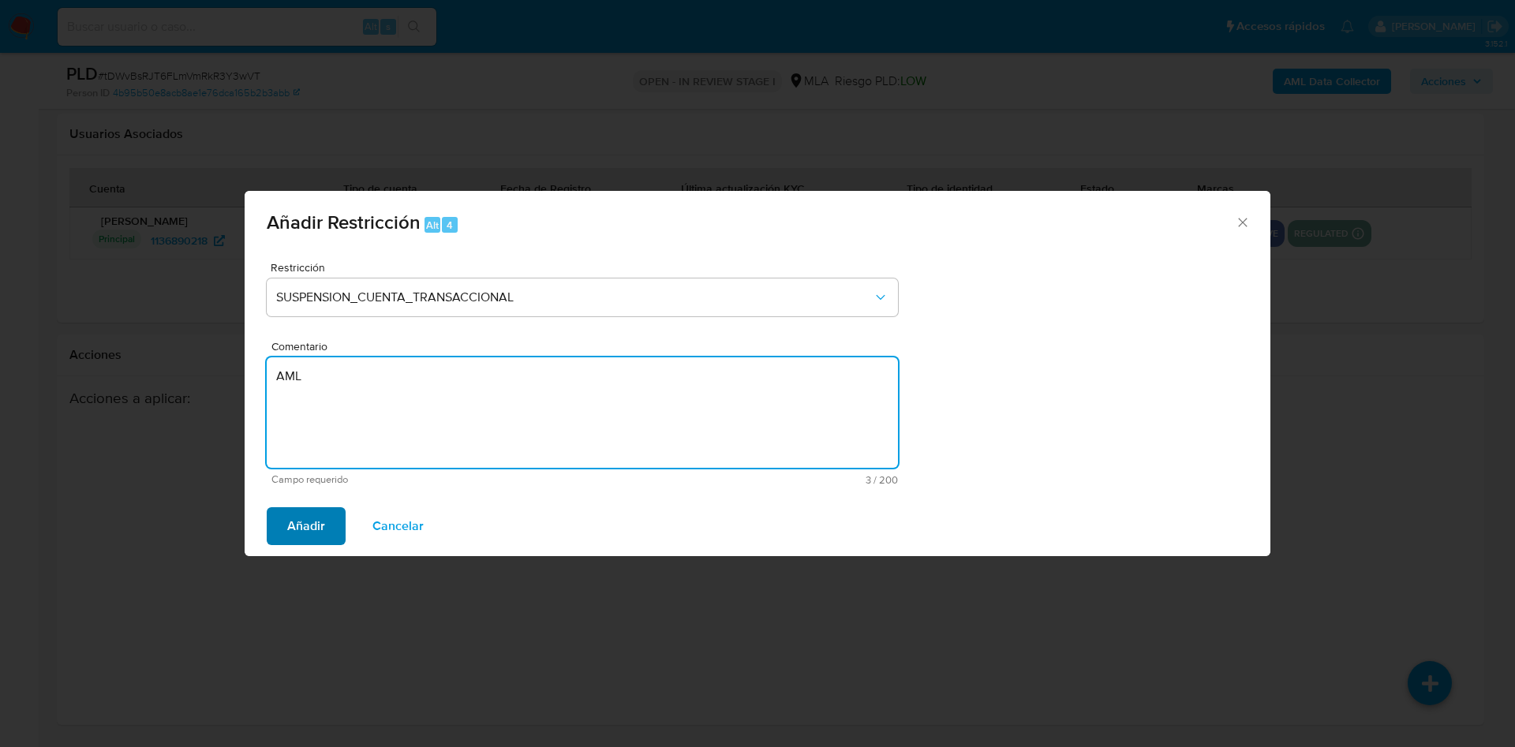
type textarea "AML"
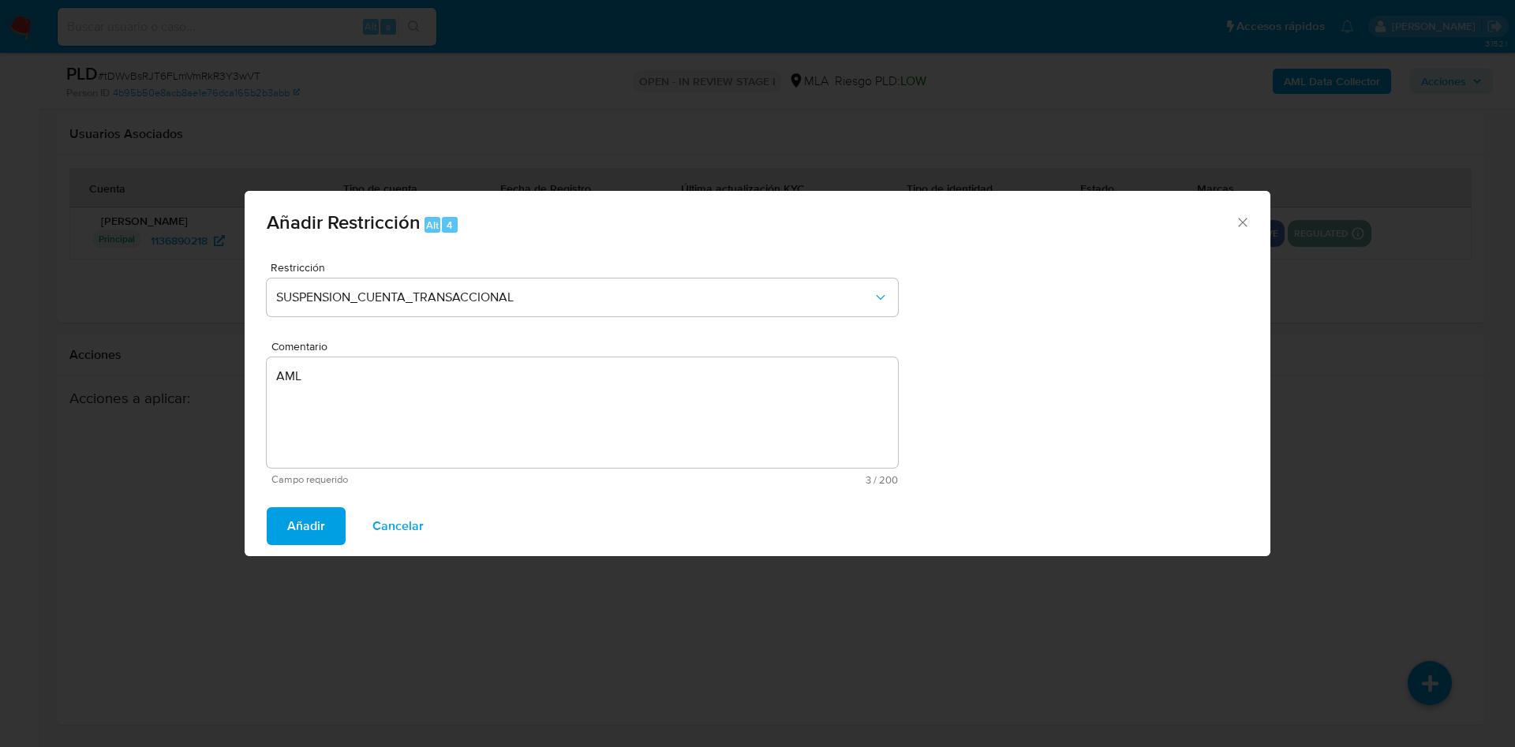
drag, startPoint x: 312, startPoint y: 527, endPoint x: 318, endPoint y: 533, distance: 8.4
click at [313, 528] on span "Añadir" at bounding box center [306, 526] width 38 height 35
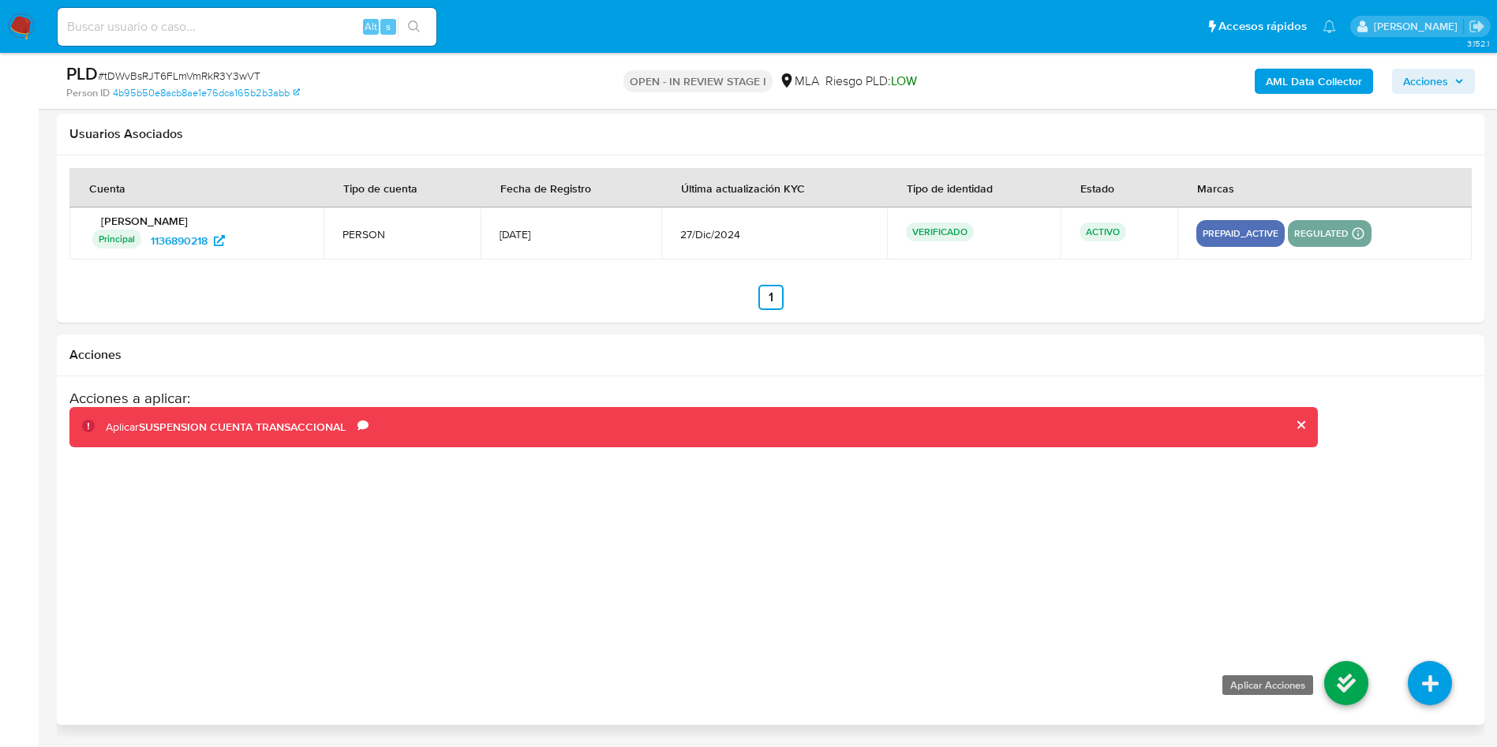
click at [1348, 689] on icon at bounding box center [1346, 683] width 44 height 44
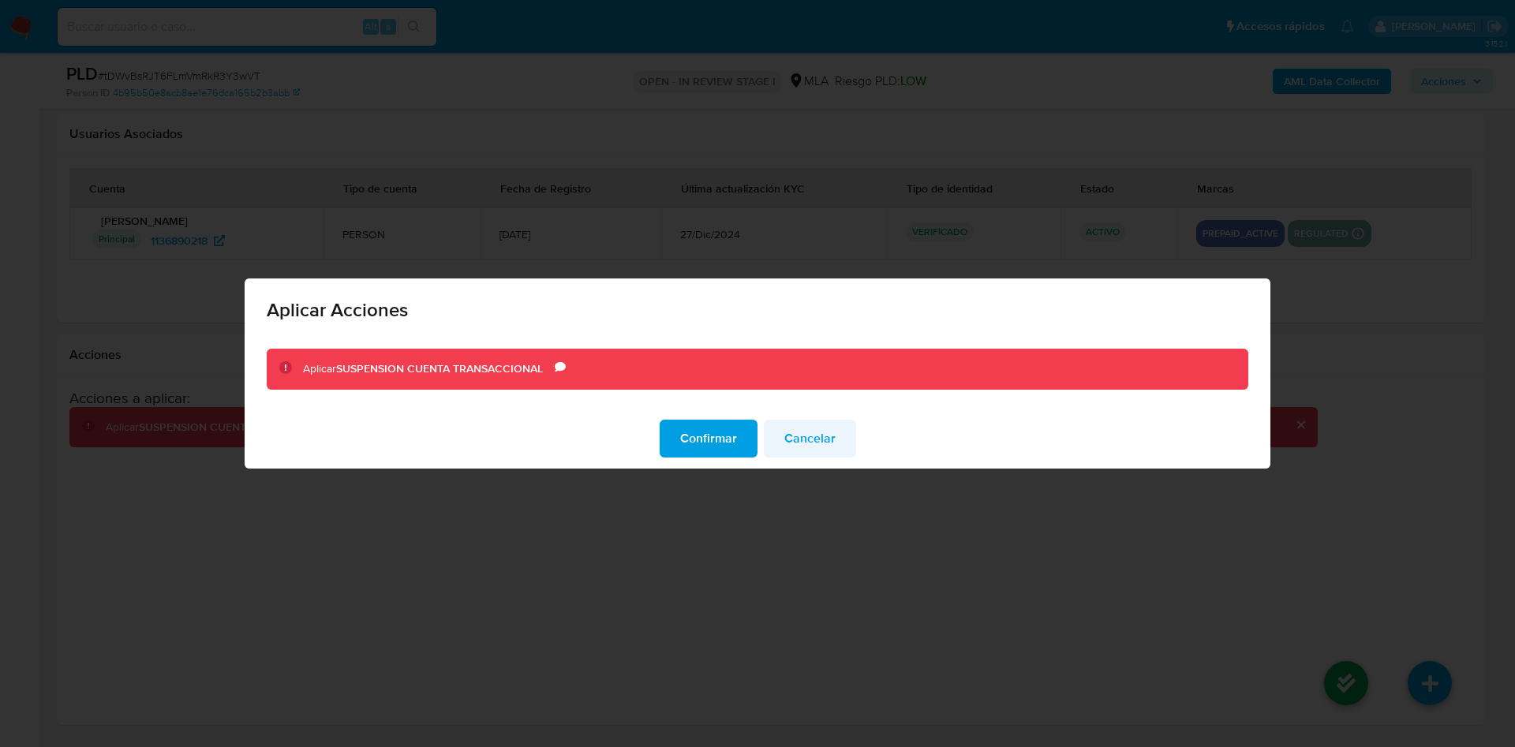
drag, startPoint x: 708, startPoint y: 446, endPoint x: 794, endPoint y: 428, distance: 87.9
click at [730, 439] on span "Confirmar" at bounding box center [708, 438] width 57 height 35
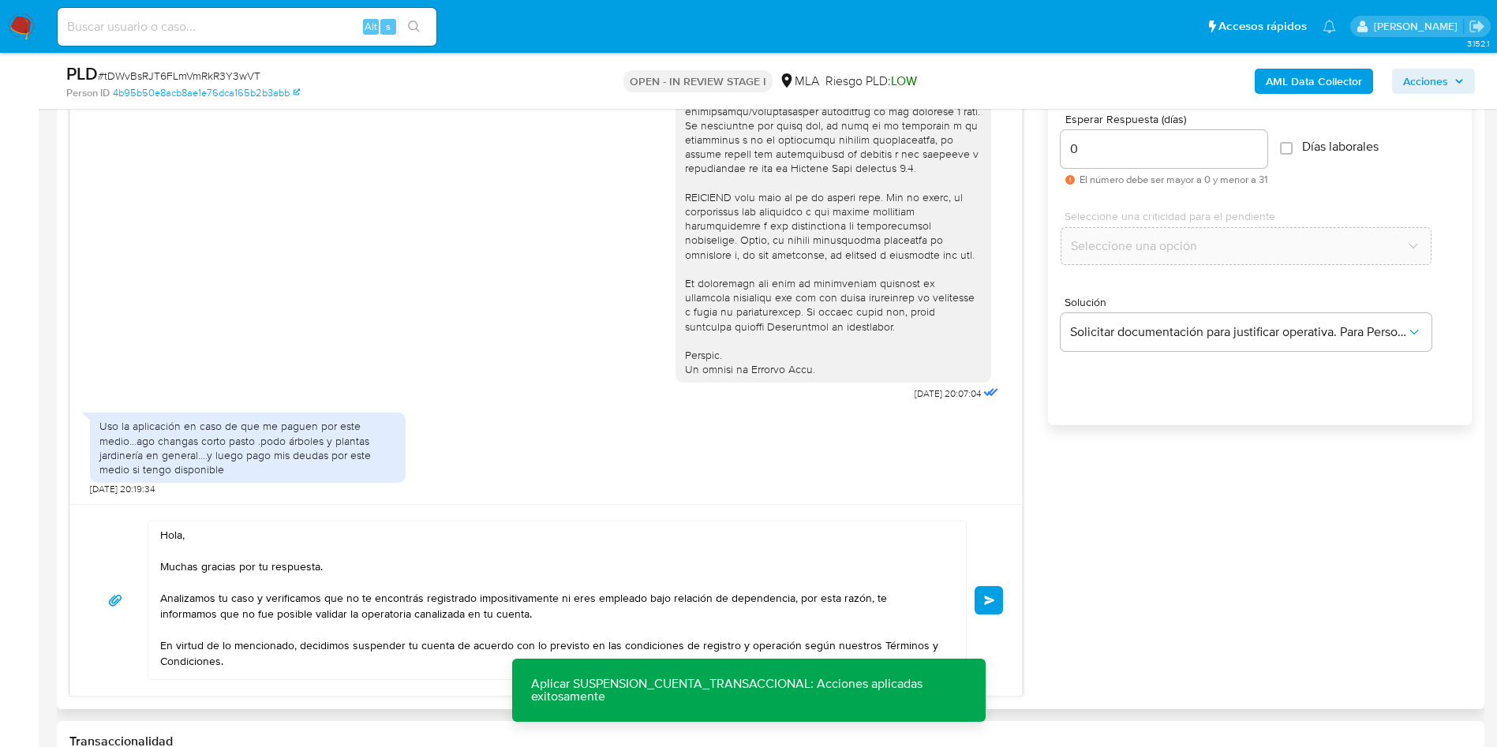
scroll to position [853, 0]
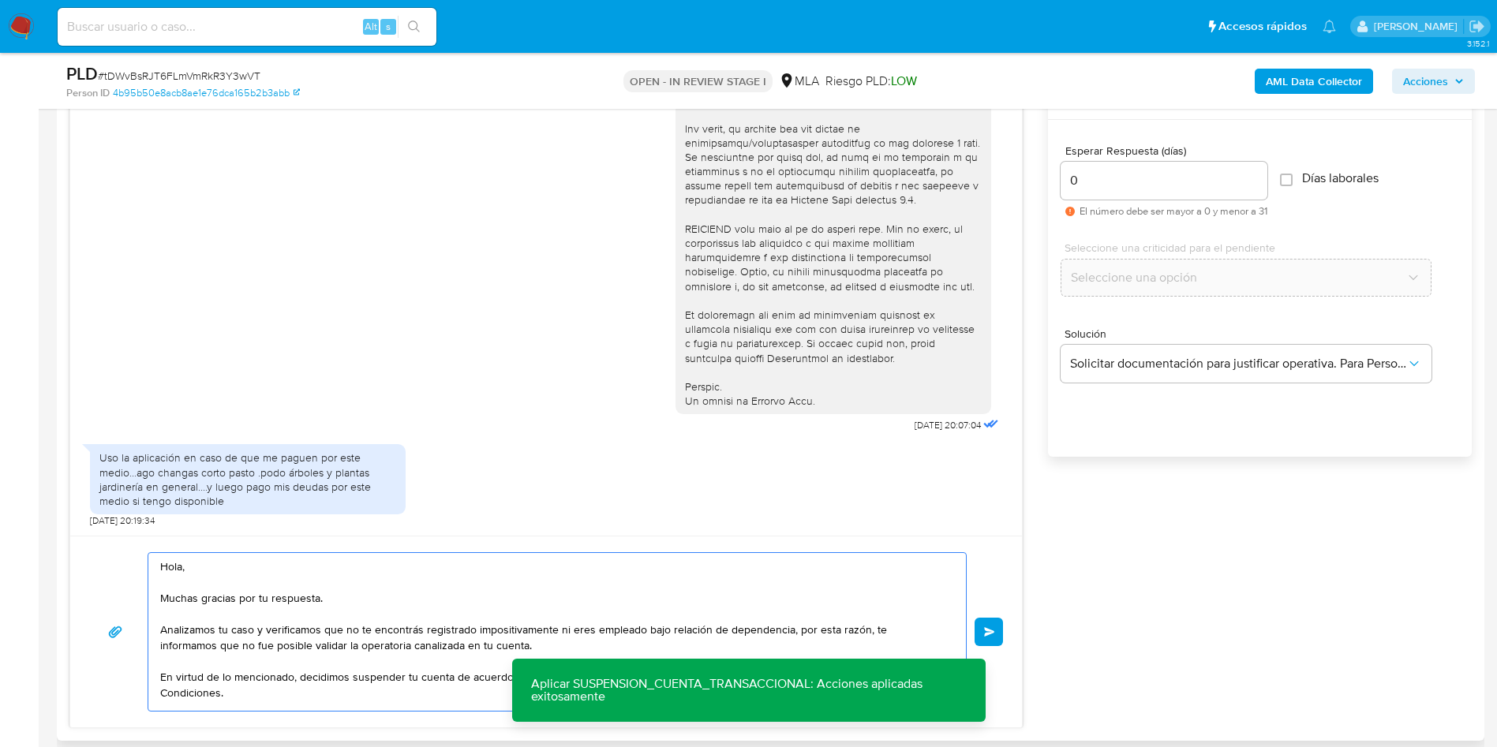
click at [650, 596] on textarea "Hola, Muchas gracias por tu respuesta. Analizamos tu caso y verificamos que no …" at bounding box center [553, 632] width 786 height 158
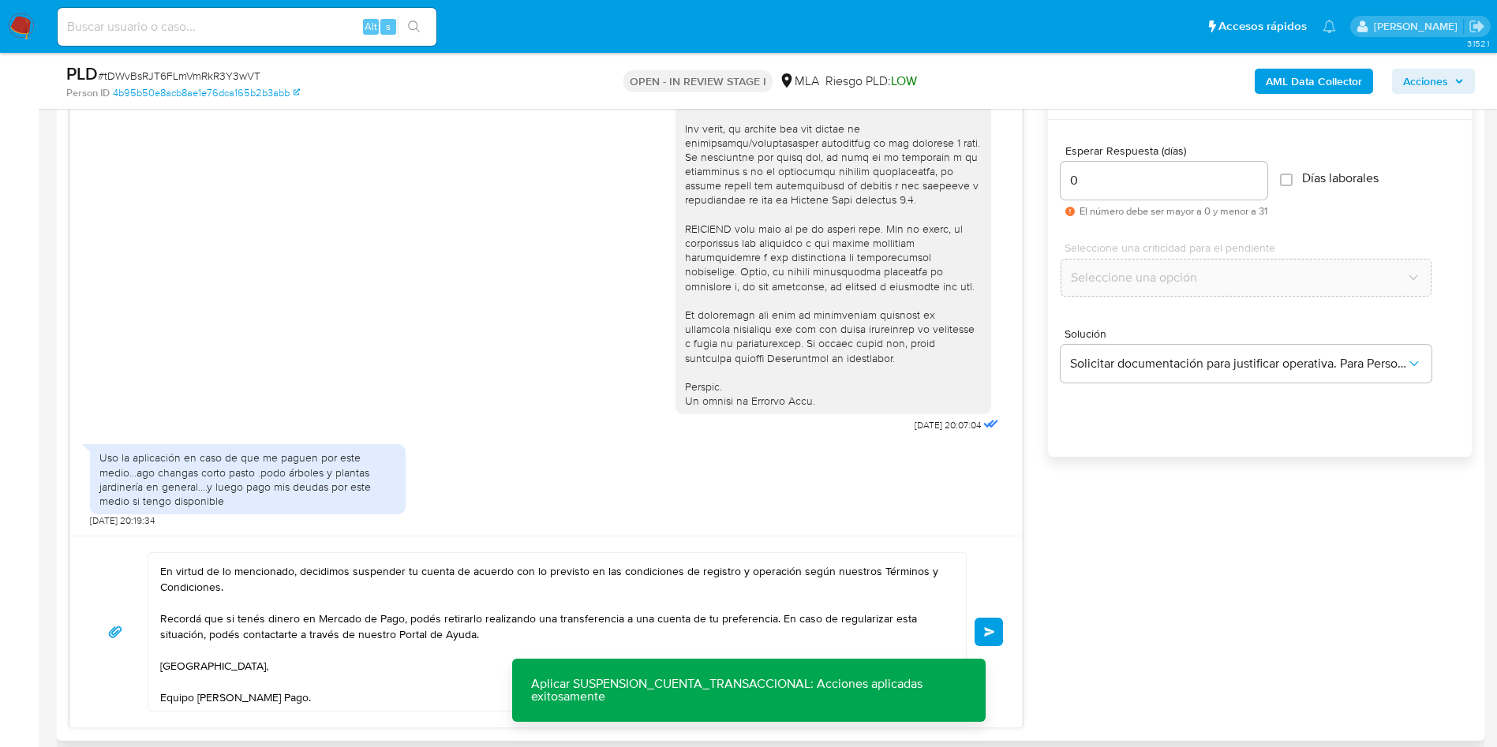
click at [984, 628] on span "Enviar" at bounding box center [989, 631] width 11 height 9
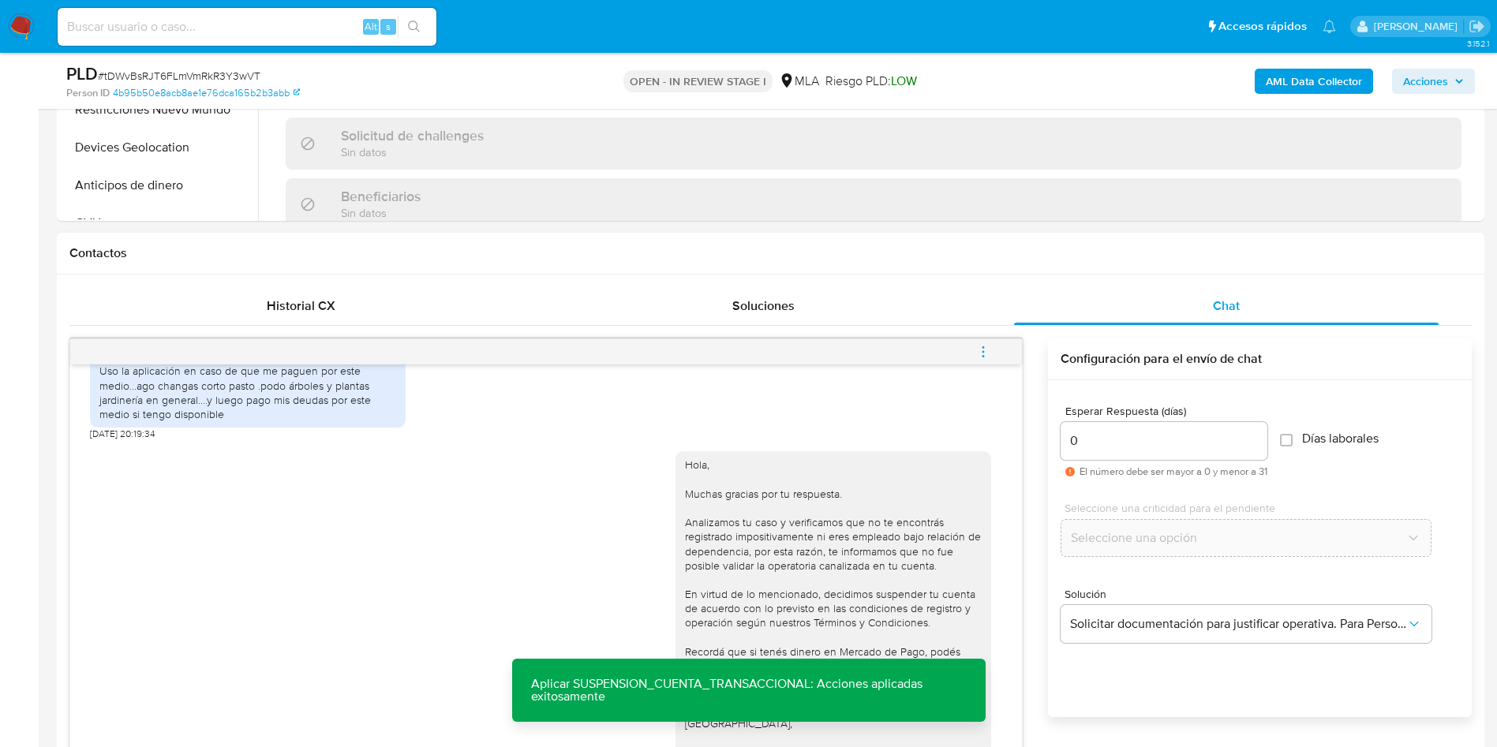
scroll to position [498, 0]
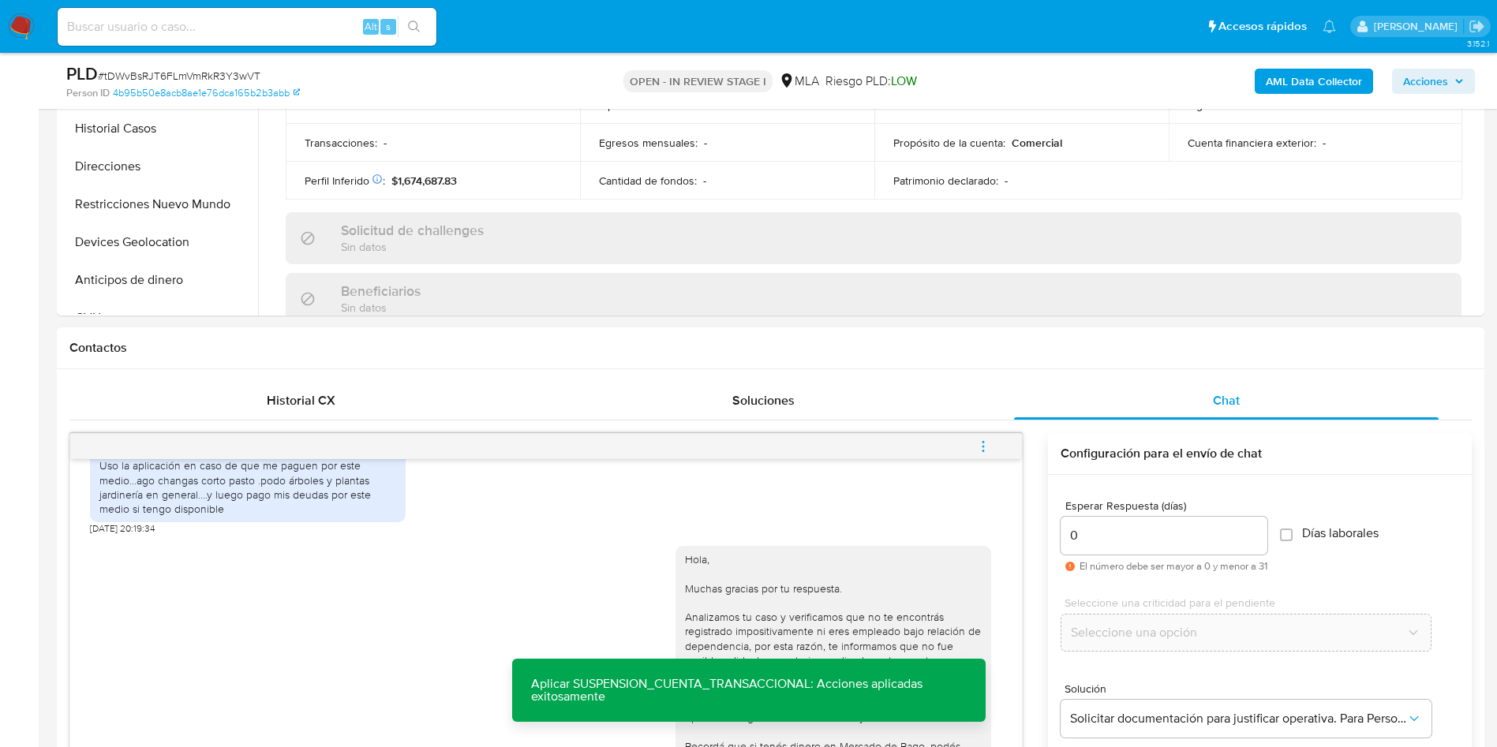
click at [981, 433] on span "menu-action" at bounding box center [983, 447] width 14 height 38
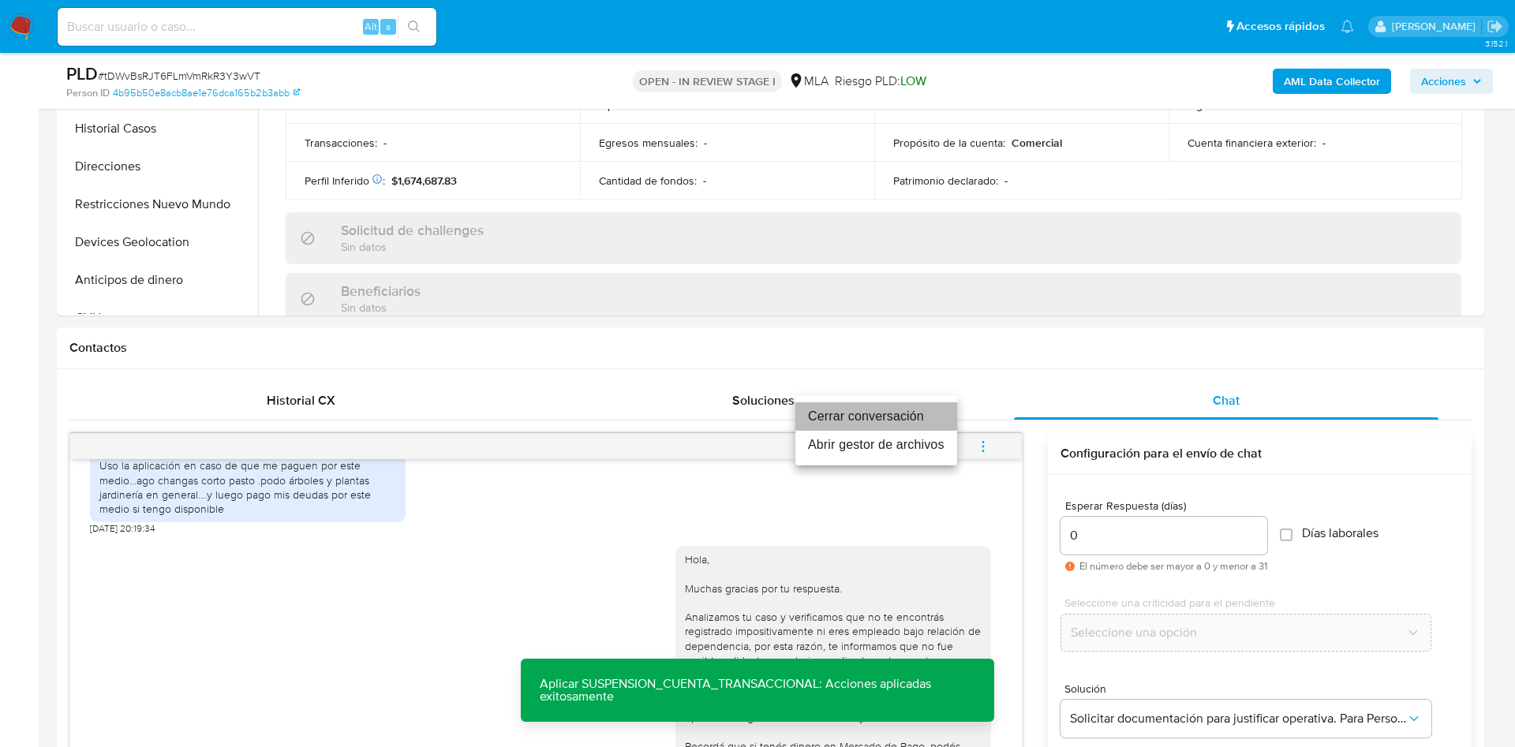
click at [929, 415] on li "Cerrar conversación" at bounding box center [876, 416] width 162 height 28
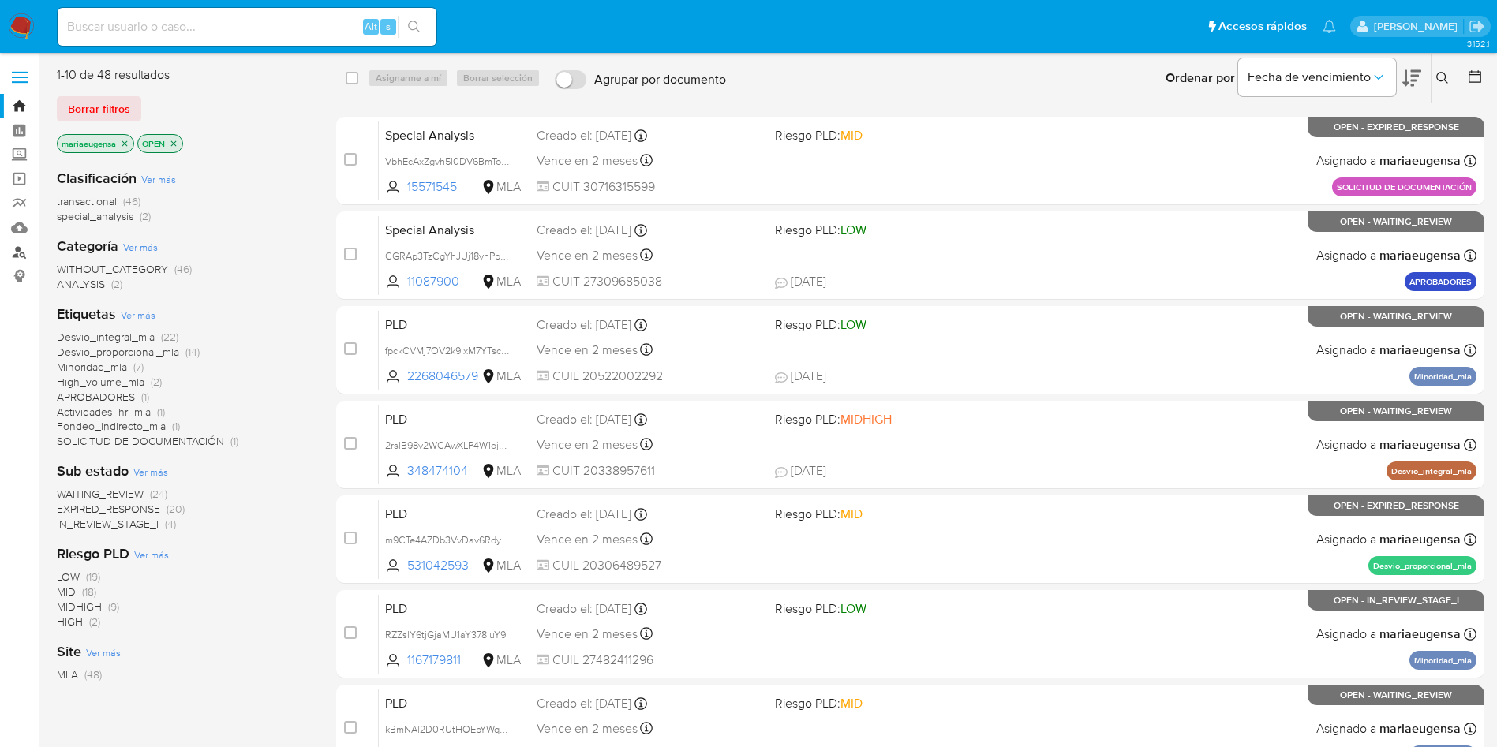
click at [19, 245] on link "Buscador de personas" at bounding box center [94, 252] width 188 height 24
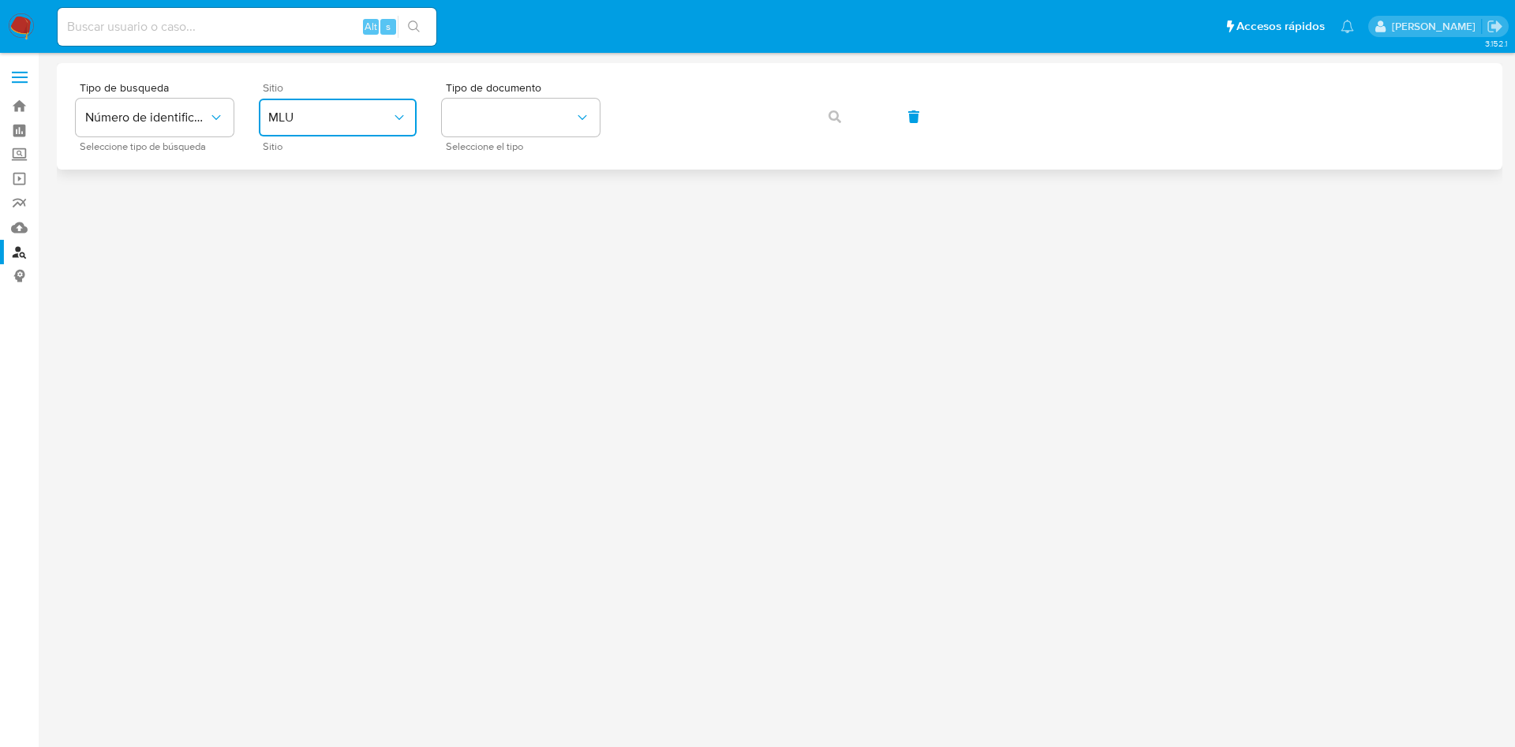
click at [361, 129] on button "MLU" at bounding box center [338, 118] width 158 height 38
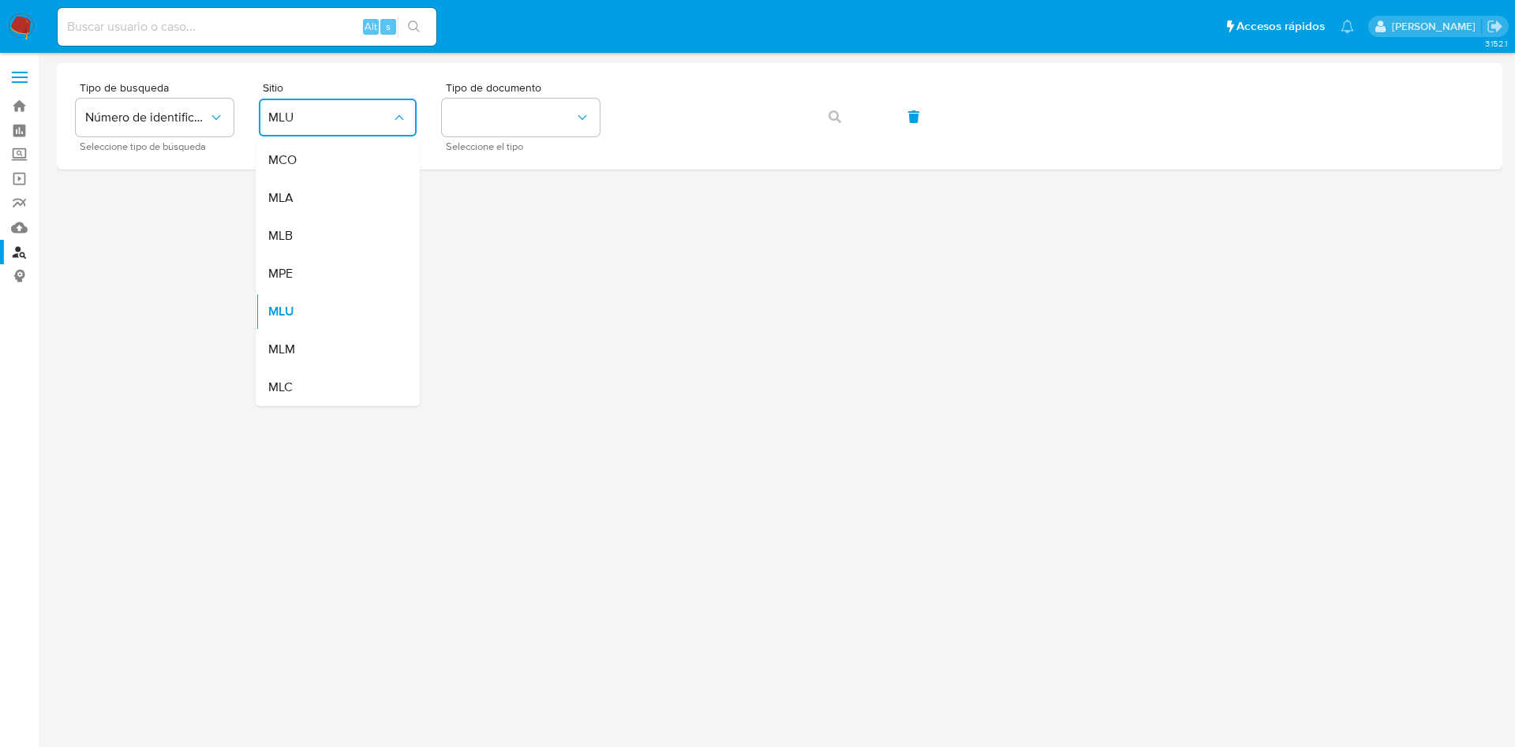
click at [305, 180] on div "MLA" at bounding box center [332, 198] width 129 height 38
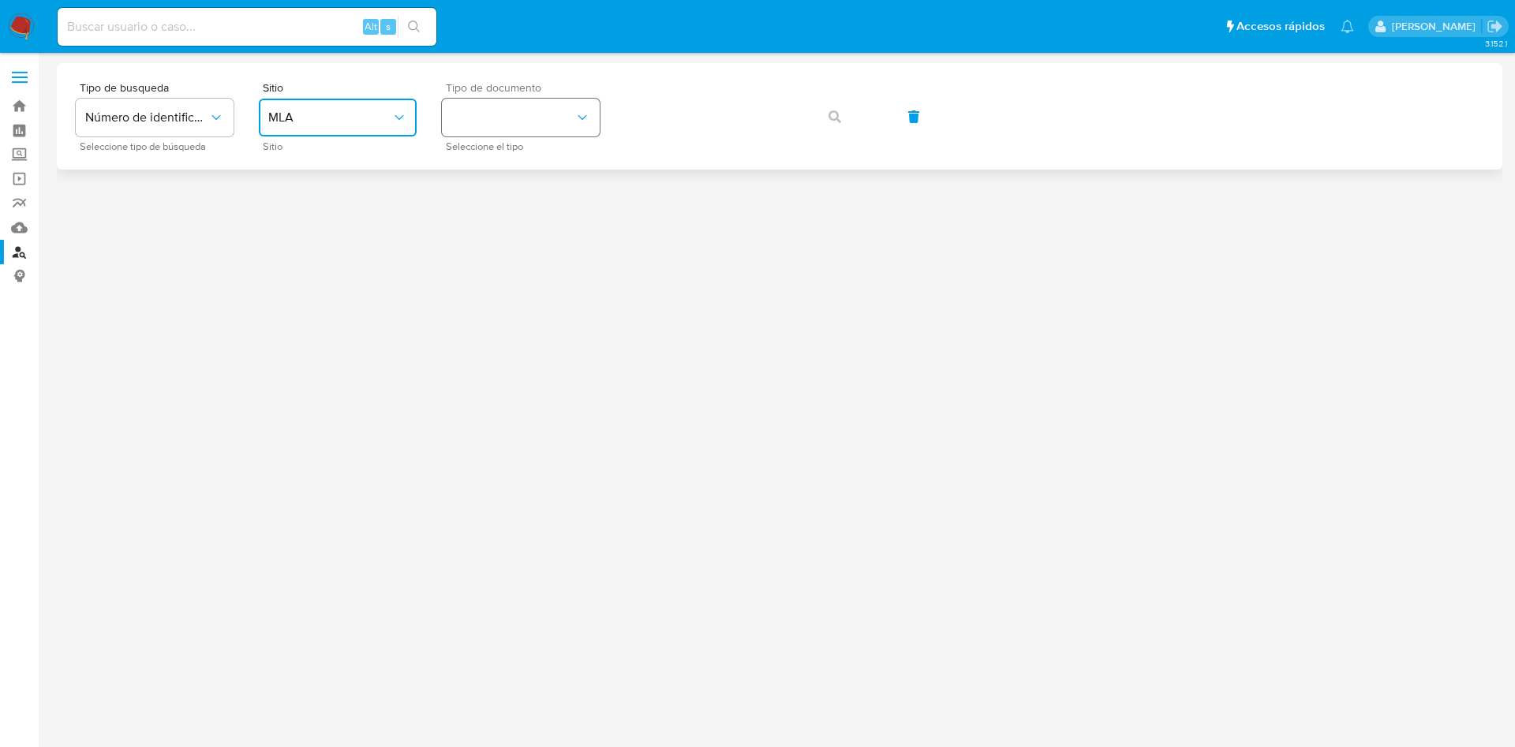
click at [465, 114] on button "identificationType" at bounding box center [521, 118] width 158 height 38
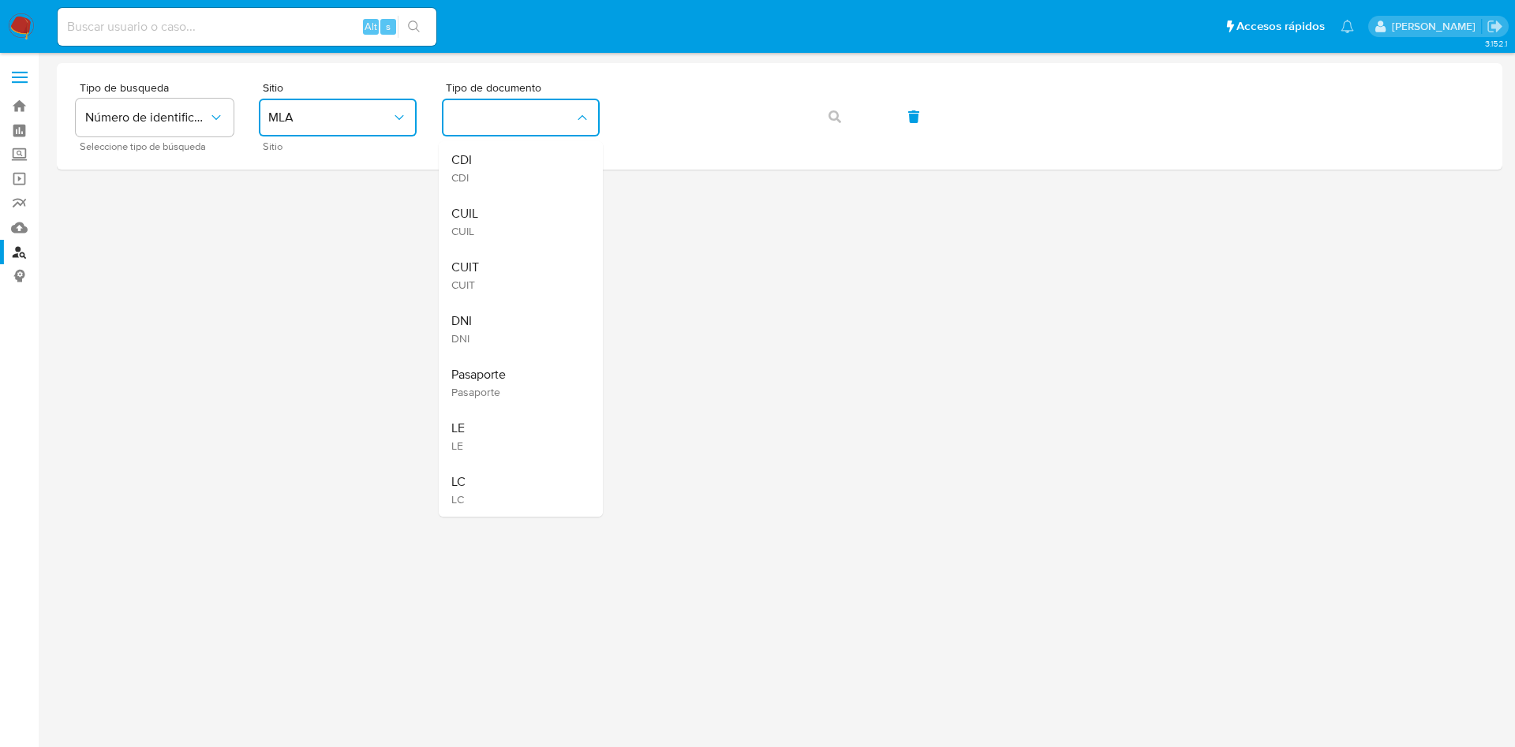
drag, startPoint x: 492, startPoint y: 256, endPoint x: 497, endPoint y: 249, distance: 8.5
click at [493, 255] on div "CUIT CUIT" at bounding box center [515, 276] width 129 height 54
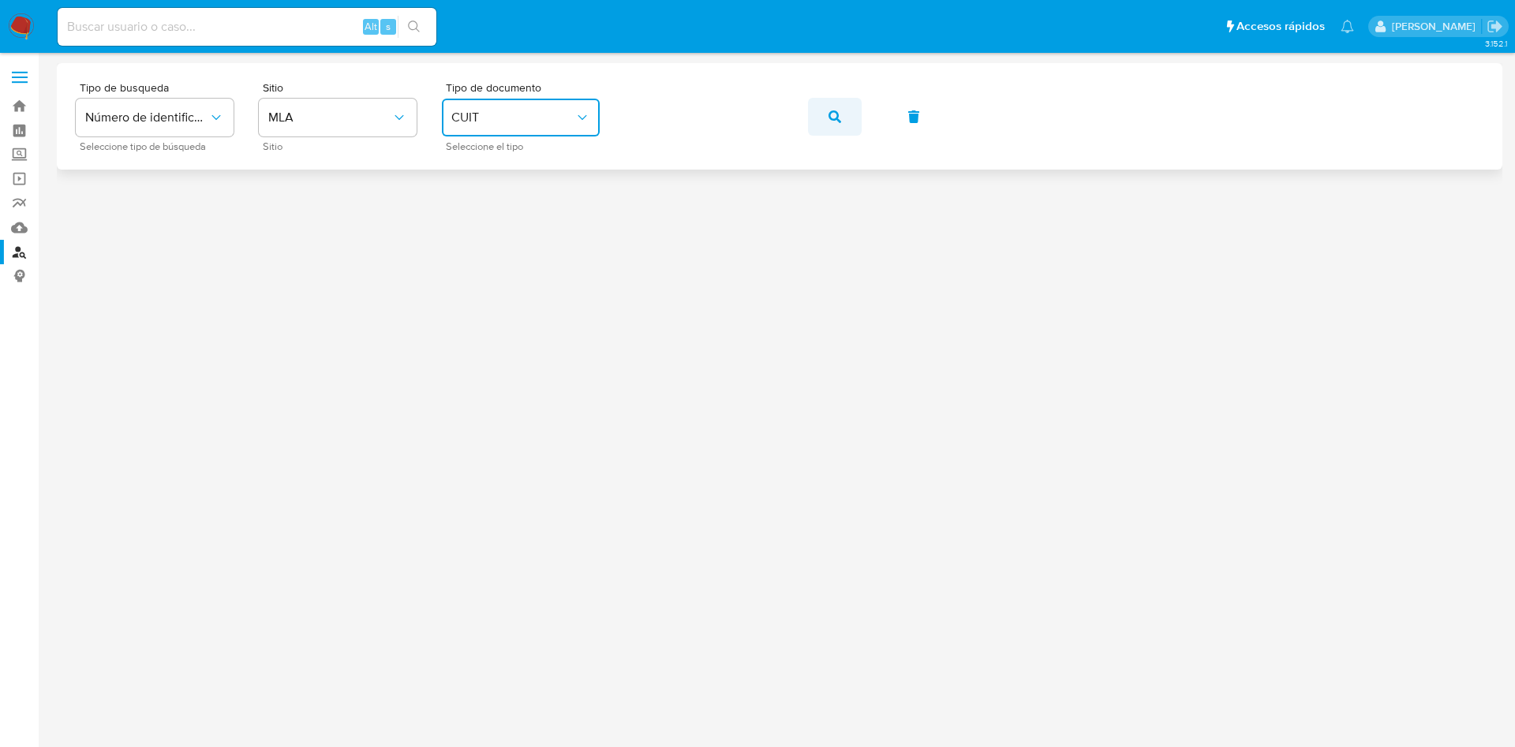
click at [837, 119] on icon "button" at bounding box center [834, 116] width 13 height 13
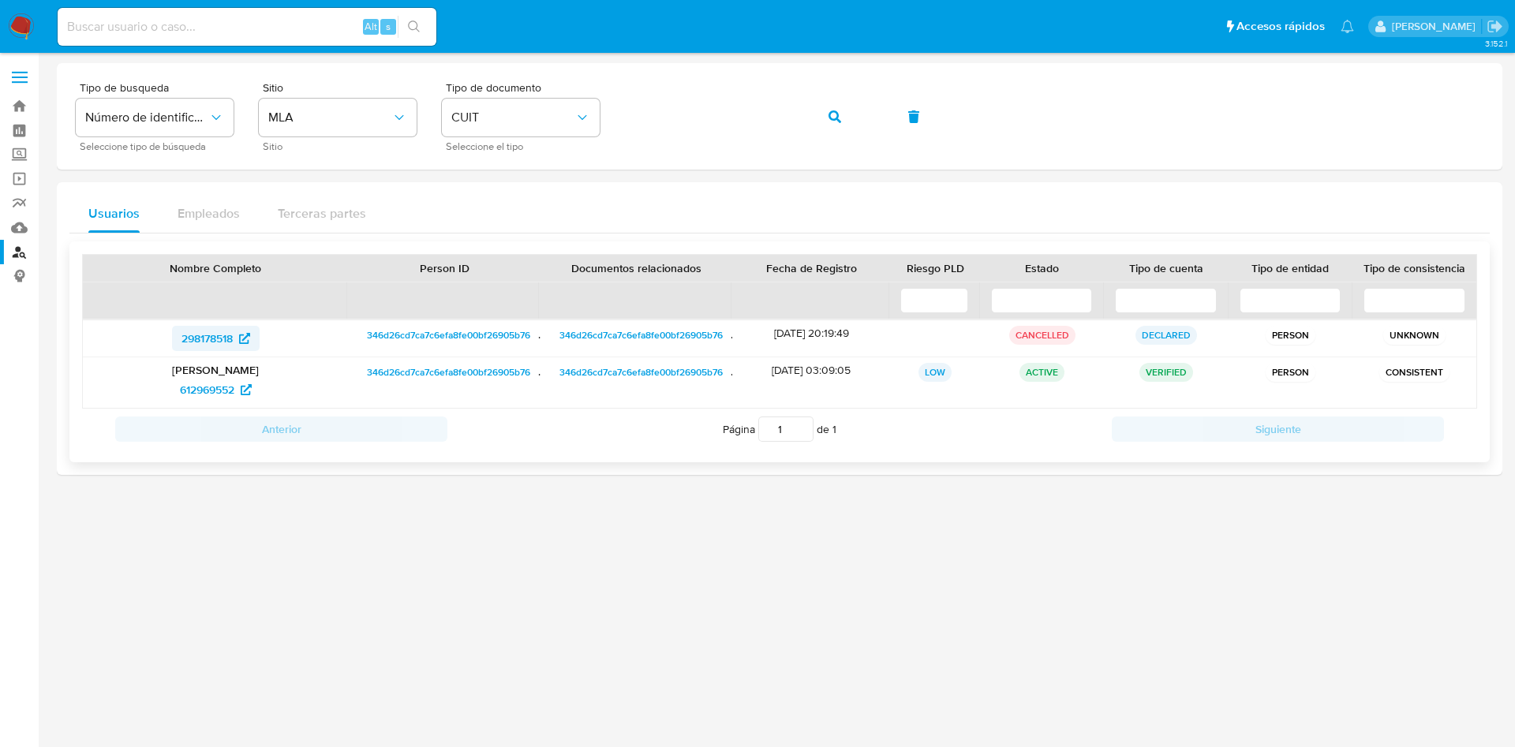
click at [197, 338] on span "298178518" at bounding box center [206, 338] width 51 height 25
click at [226, 382] on span "612969552" at bounding box center [207, 389] width 54 height 25
click at [818, 105] on button "button" at bounding box center [835, 117] width 54 height 38
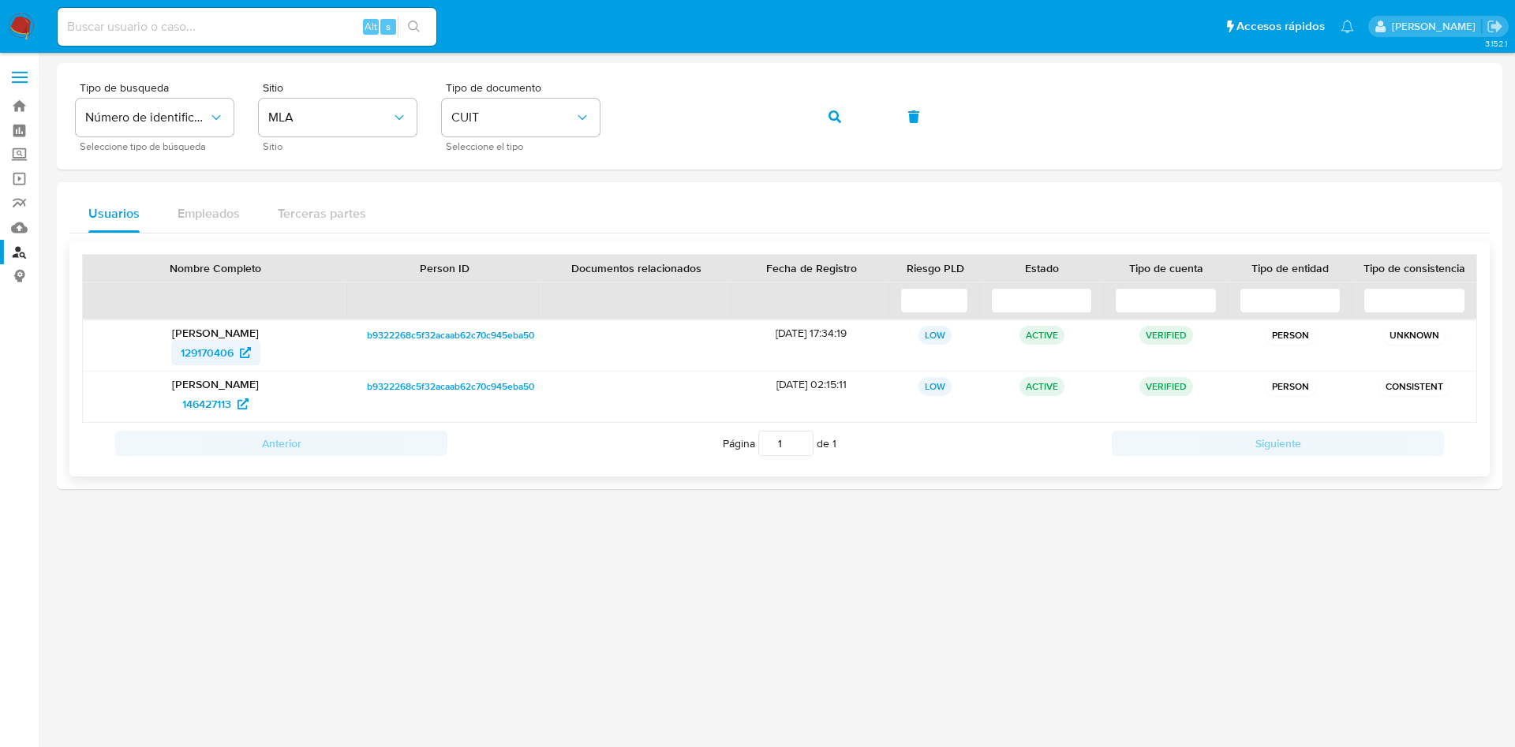
click at [217, 342] on span "129170406" at bounding box center [207, 352] width 53 height 25
click at [208, 413] on span "146427113" at bounding box center [206, 403] width 49 height 25
click at [851, 103] on button "button" at bounding box center [835, 117] width 54 height 38
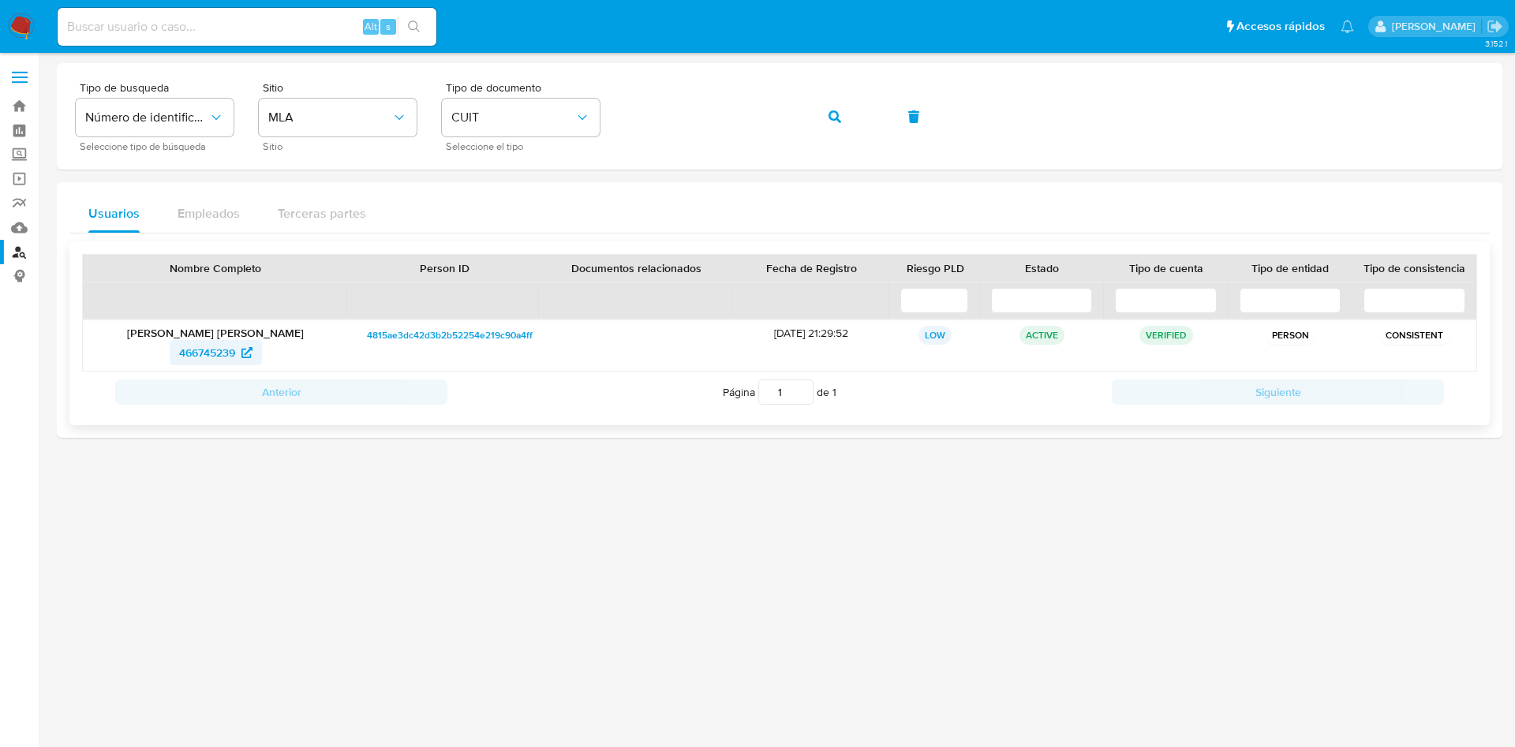
click at [189, 351] on span "466745239" at bounding box center [207, 352] width 56 height 25
click at [818, 114] on button "button" at bounding box center [835, 117] width 54 height 38
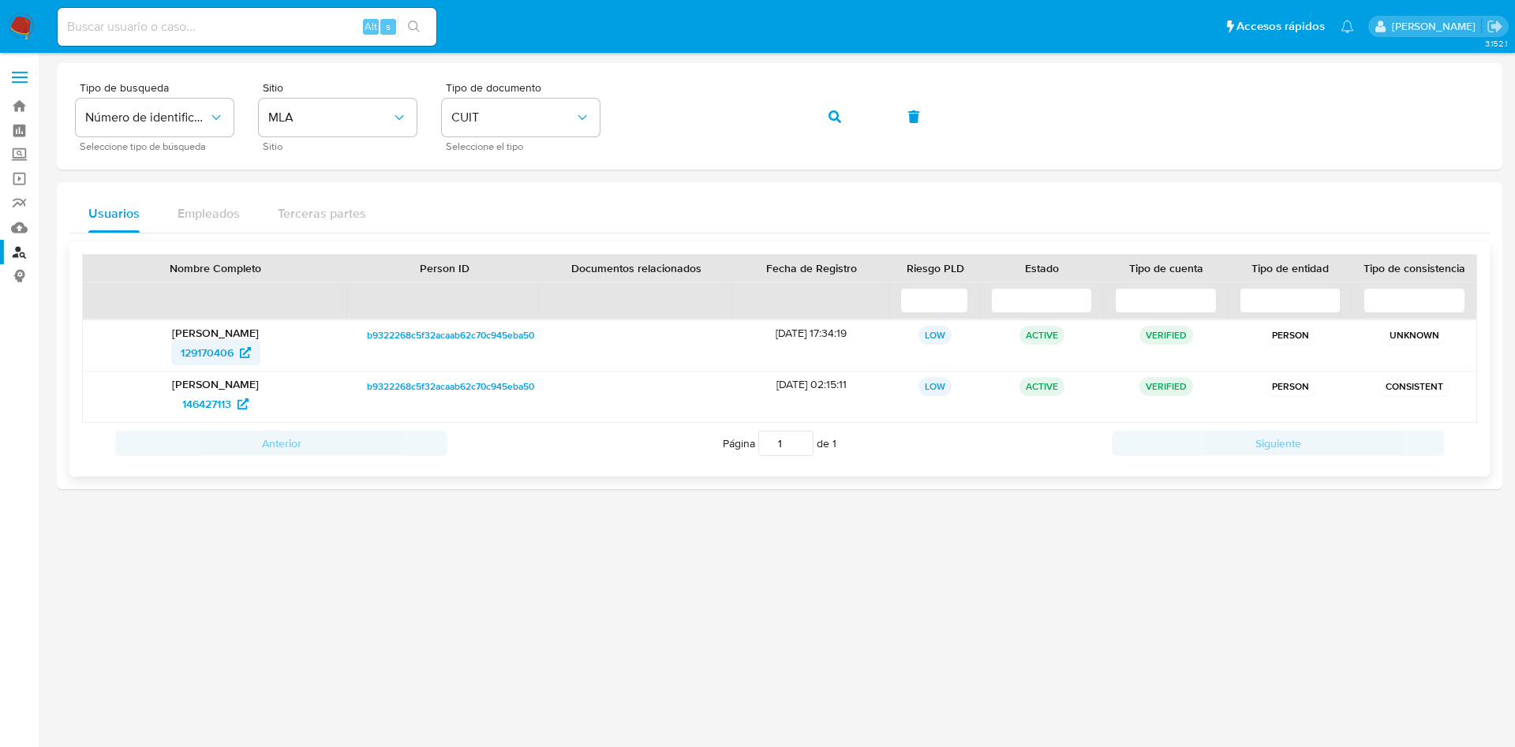
click at [176, 345] on link "129170406" at bounding box center [215, 352] width 89 height 25
click at [204, 409] on span "146427113" at bounding box center [206, 403] width 49 height 25
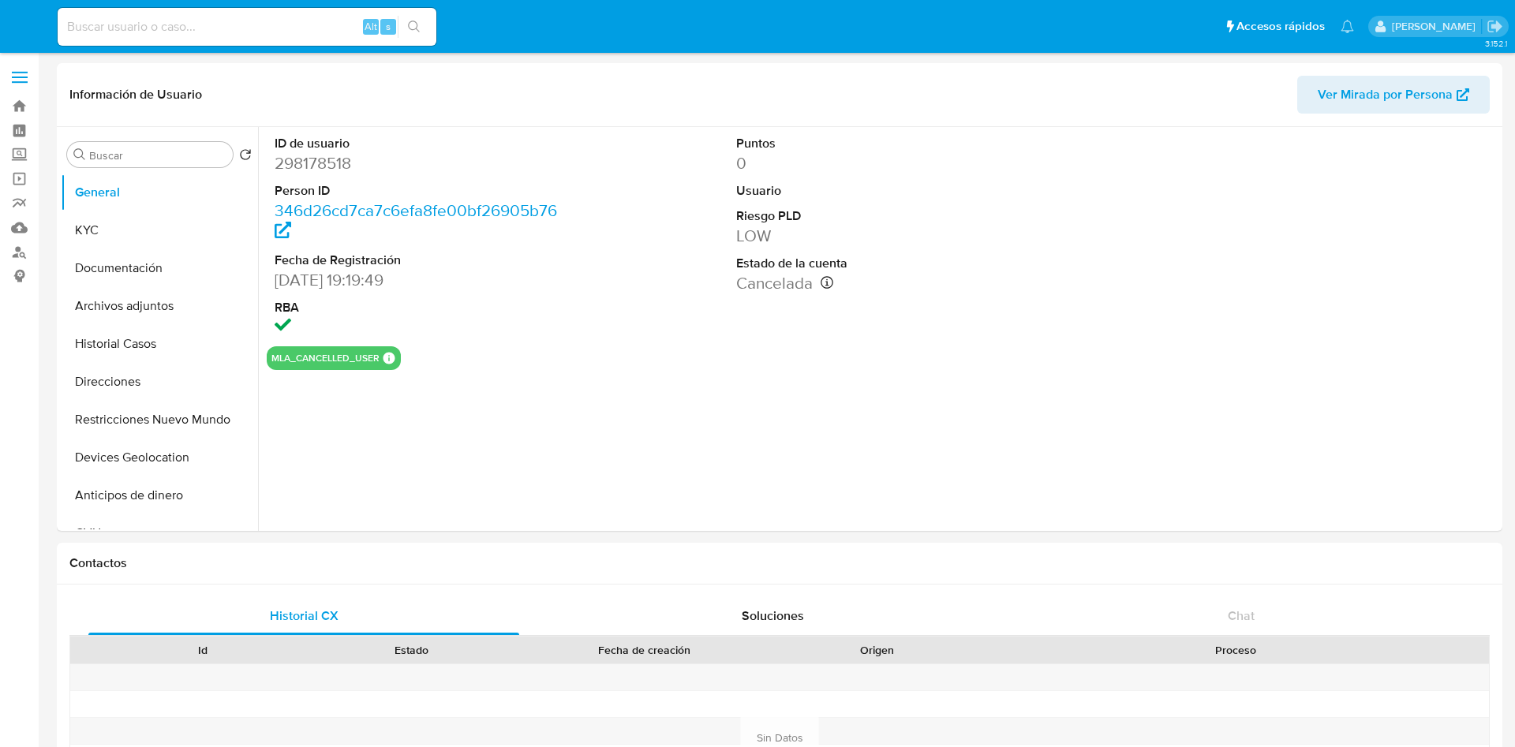
select select "10"
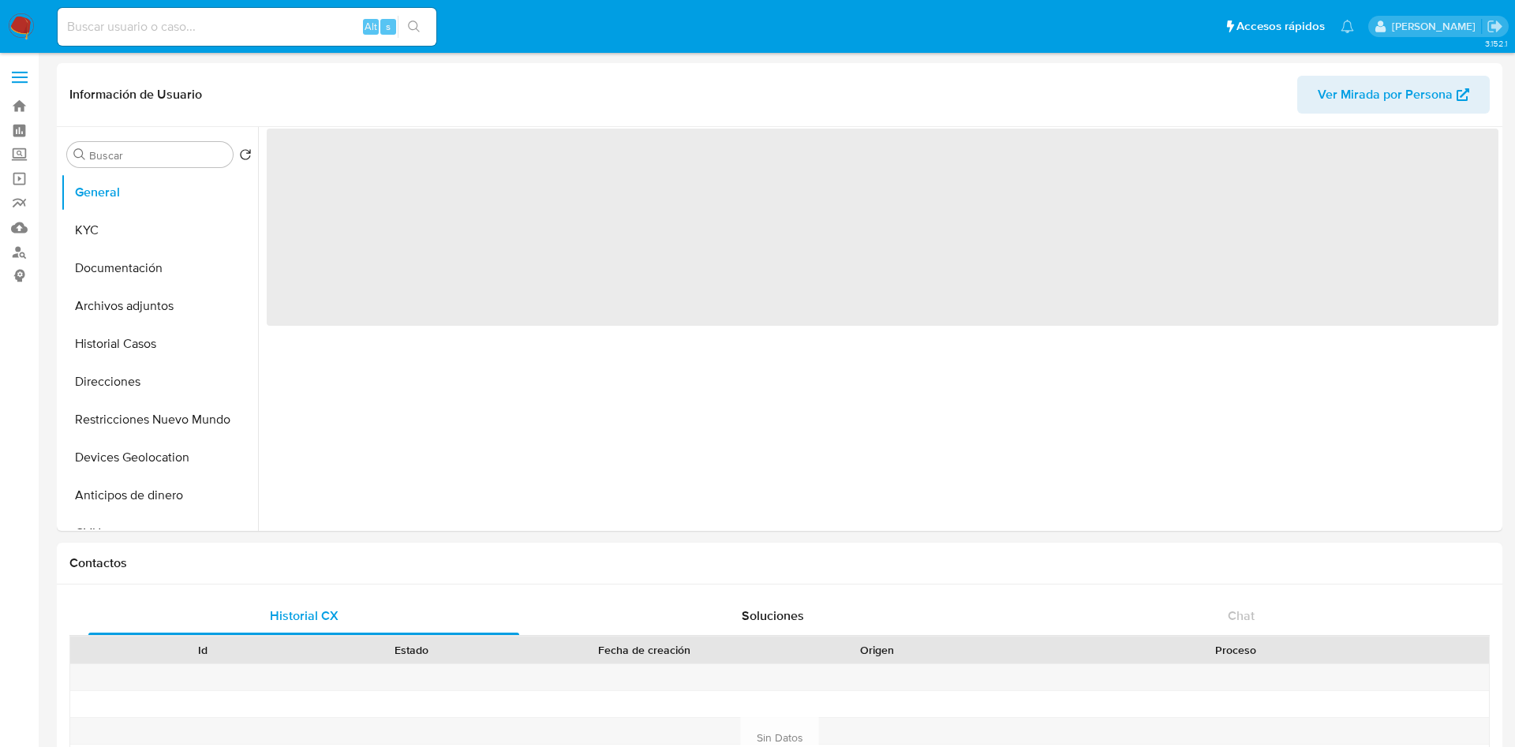
select select "10"
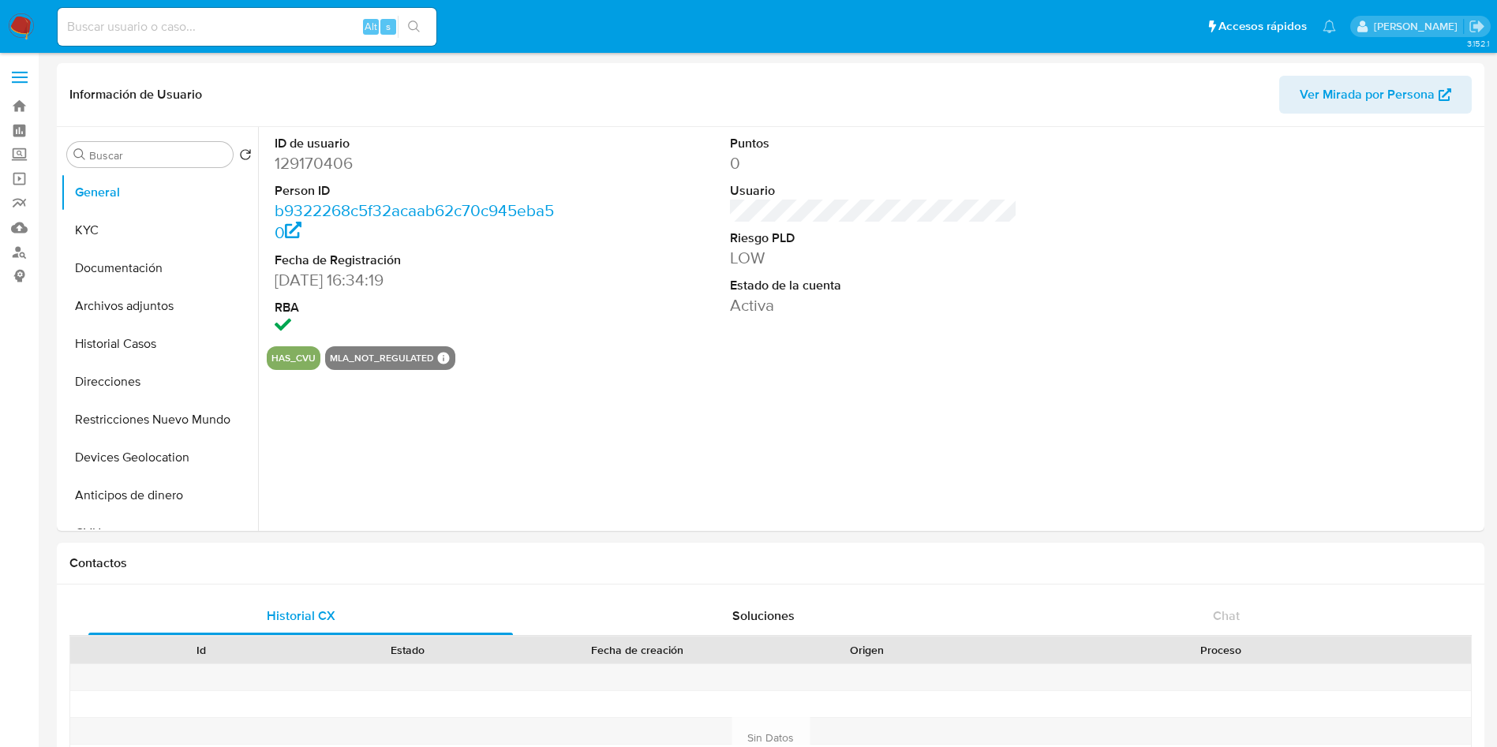
select select "10"
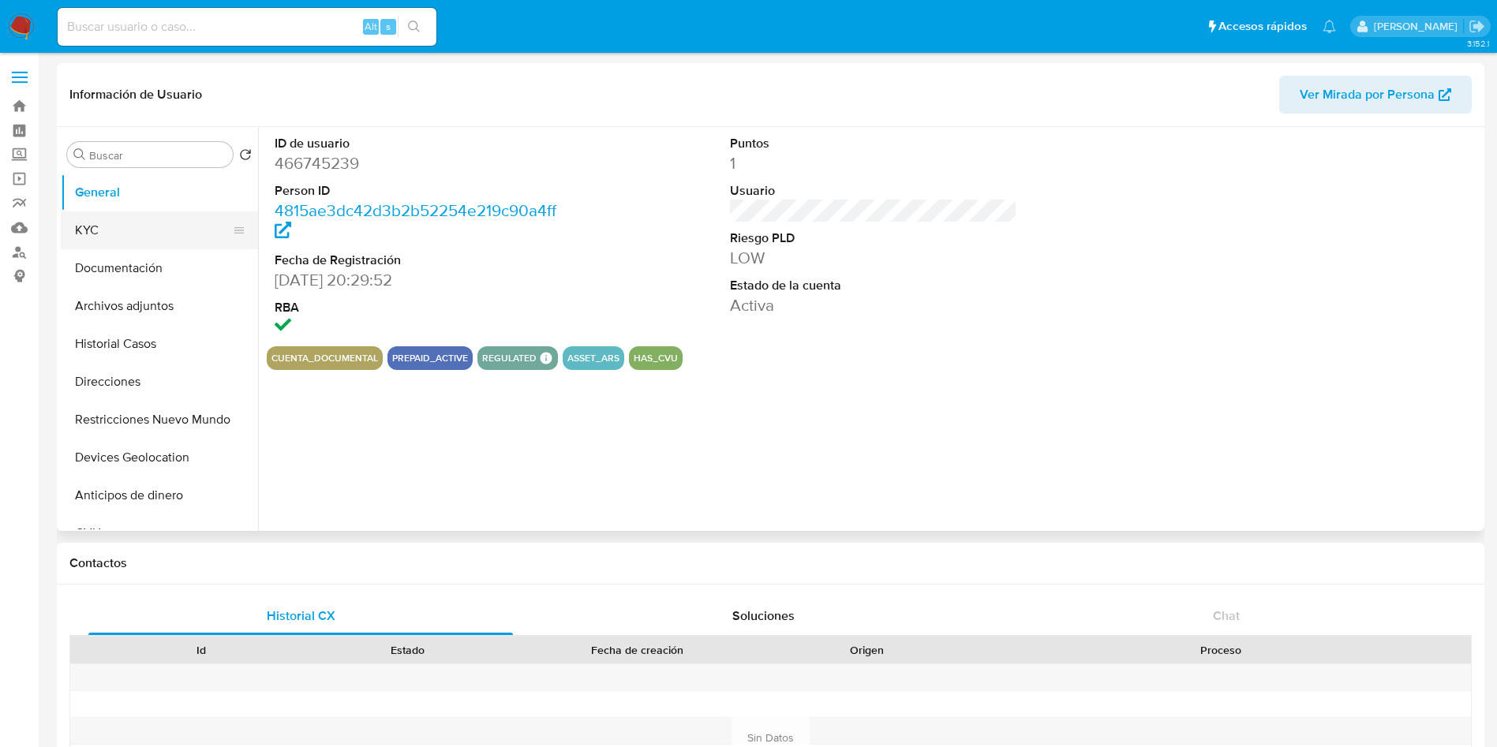
click at [129, 231] on button "KYC" at bounding box center [153, 230] width 185 height 38
select select "10"
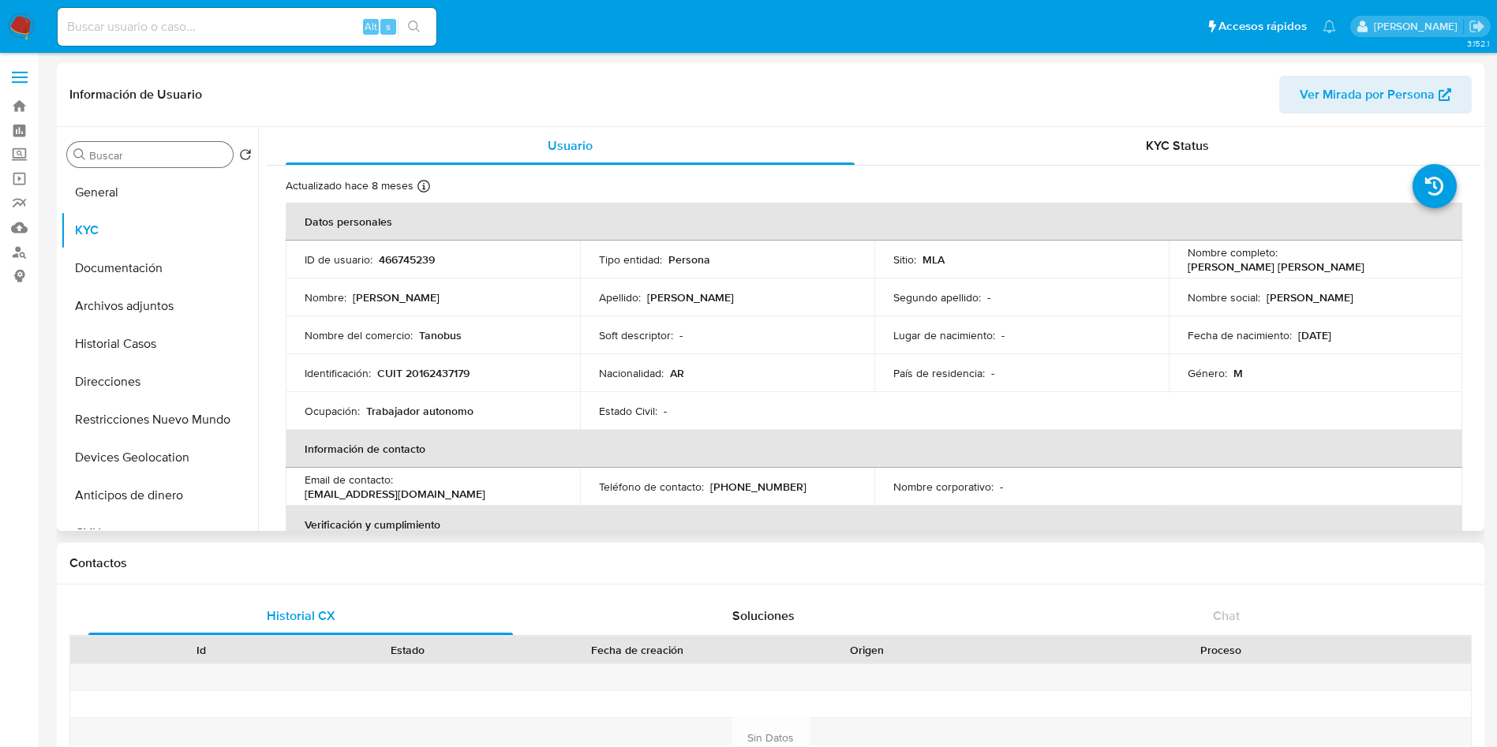
click at [138, 163] on div "Buscar" at bounding box center [150, 154] width 166 height 25
click at [138, 160] on input "Buscar" at bounding box center [157, 155] width 137 height 14
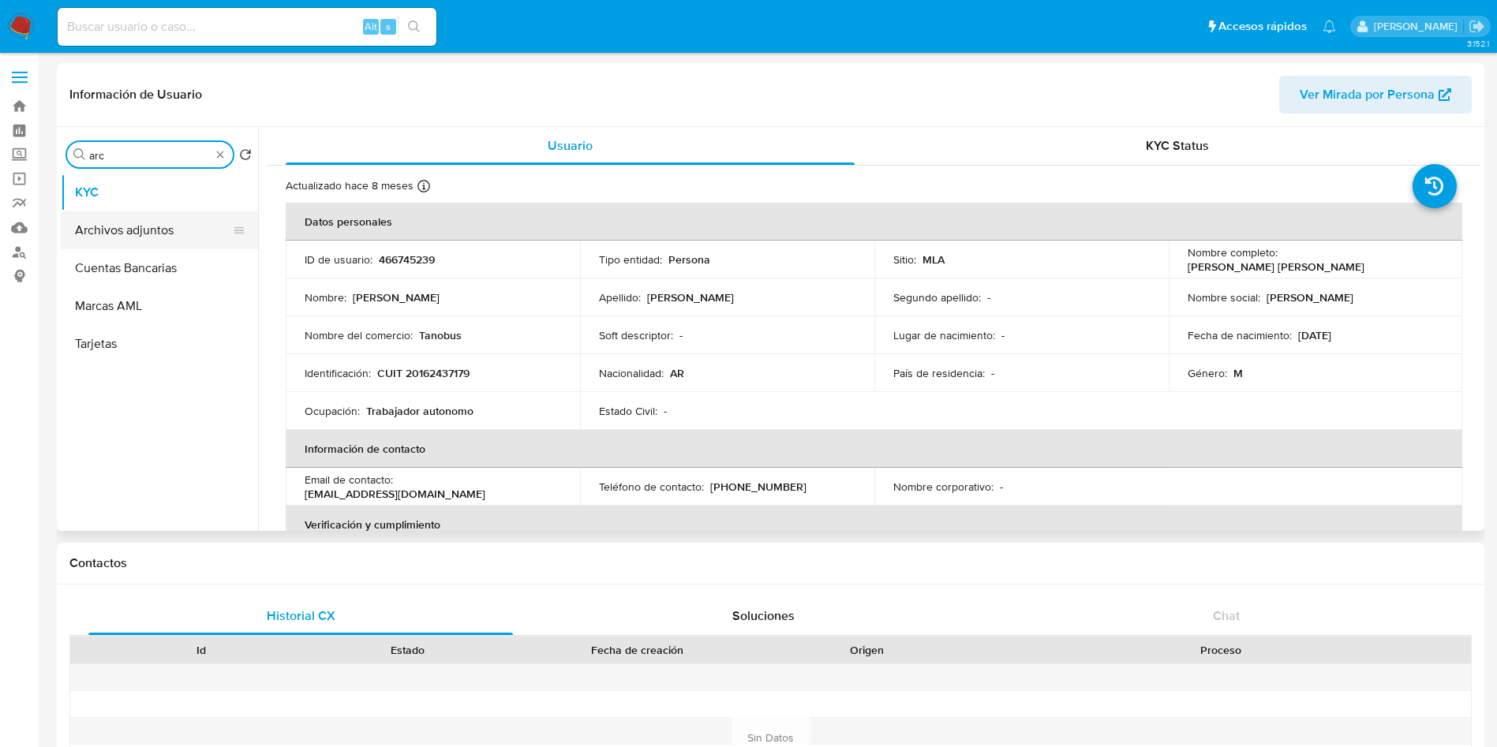
type input "arc"
click at [129, 224] on button "Archivos adjuntos" at bounding box center [153, 230] width 185 height 38
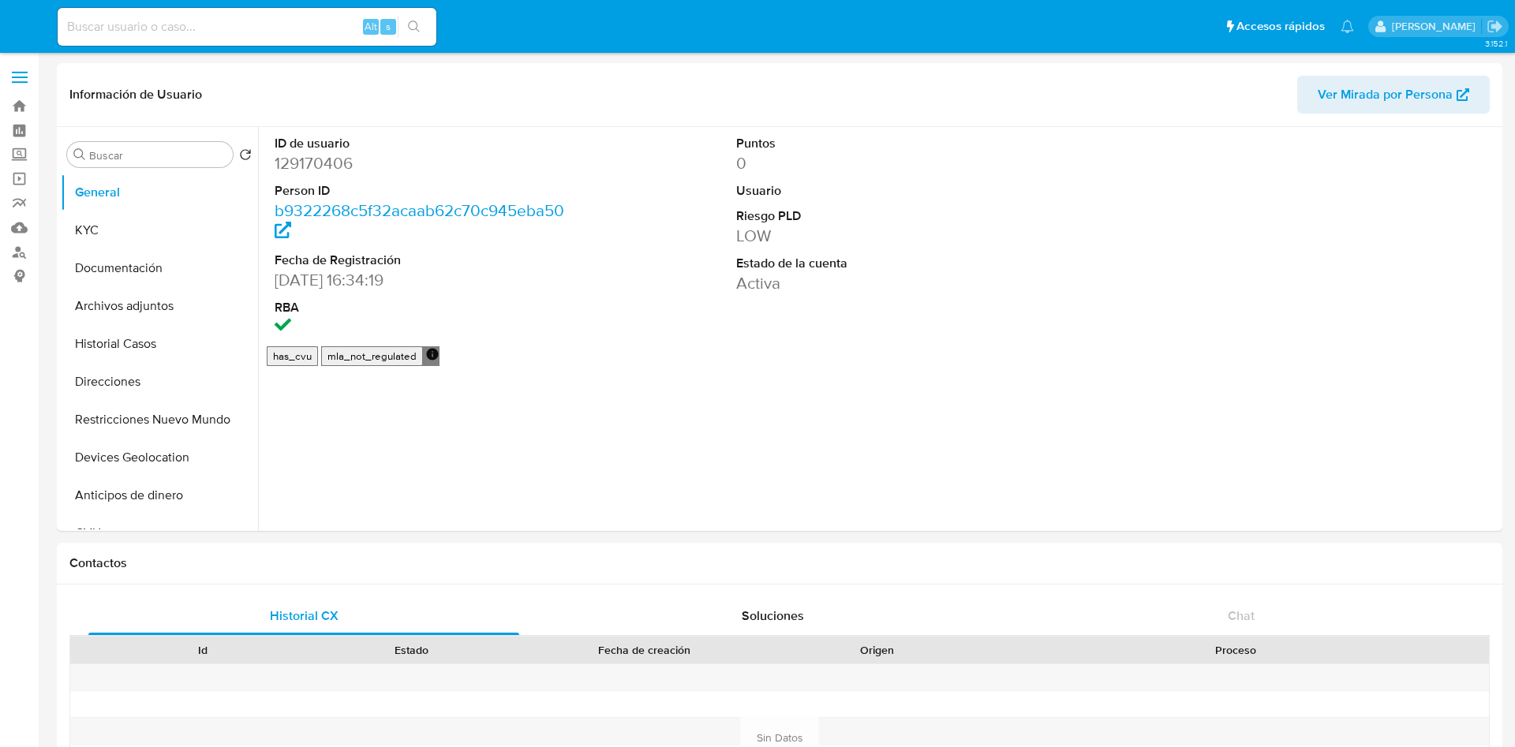
select select "10"
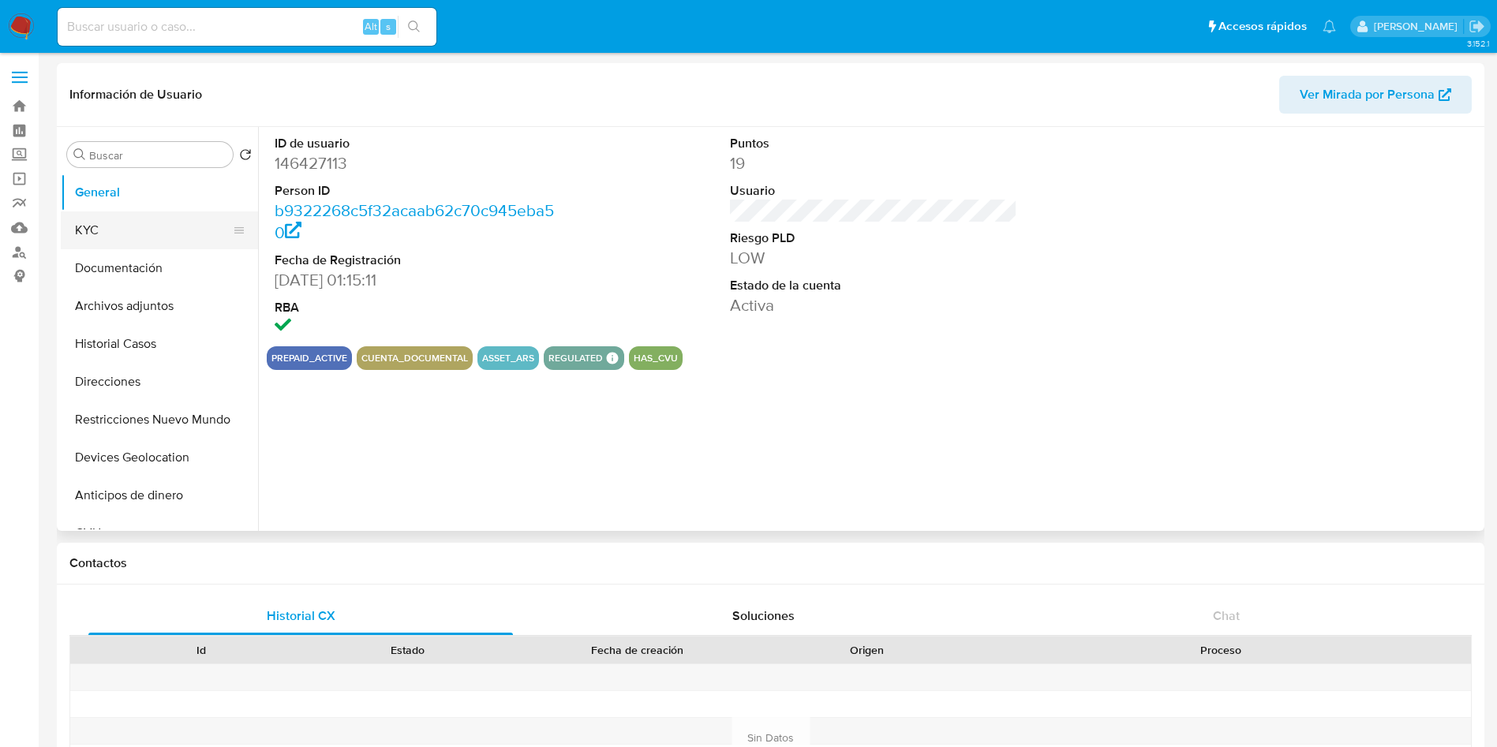
click at [125, 234] on button "KYC" at bounding box center [153, 230] width 185 height 38
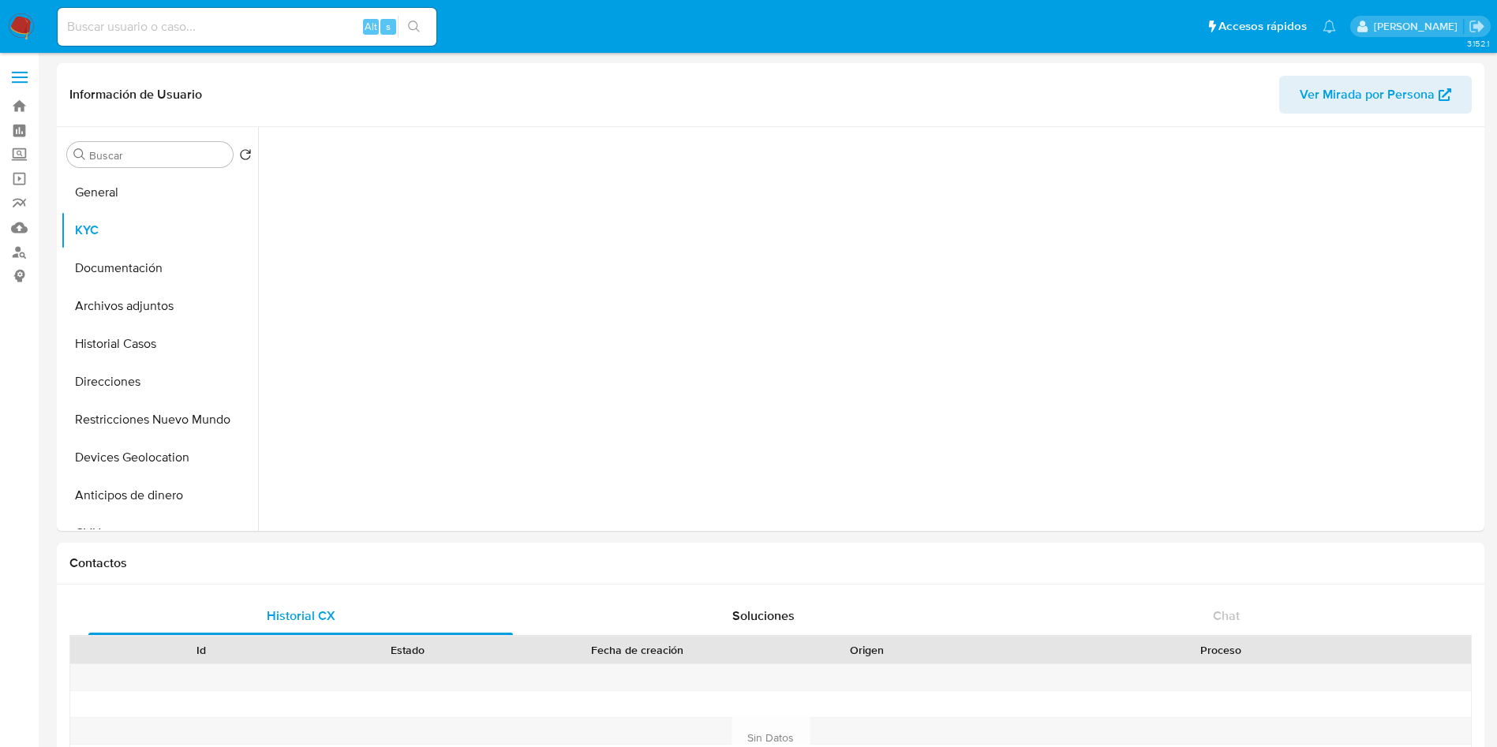
select select "10"
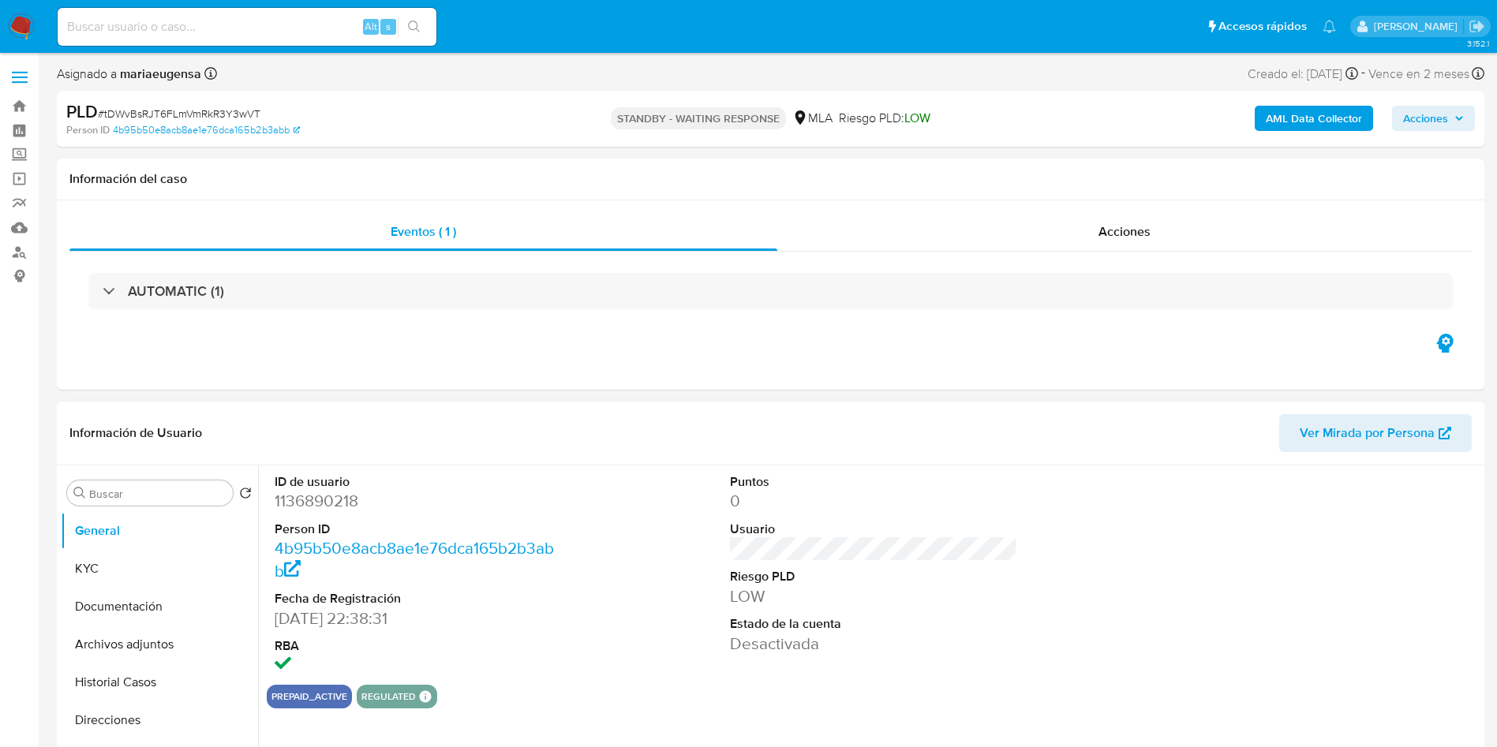
select select "10"
click at [146, 487] on input "Buscar" at bounding box center [157, 494] width 137 height 14
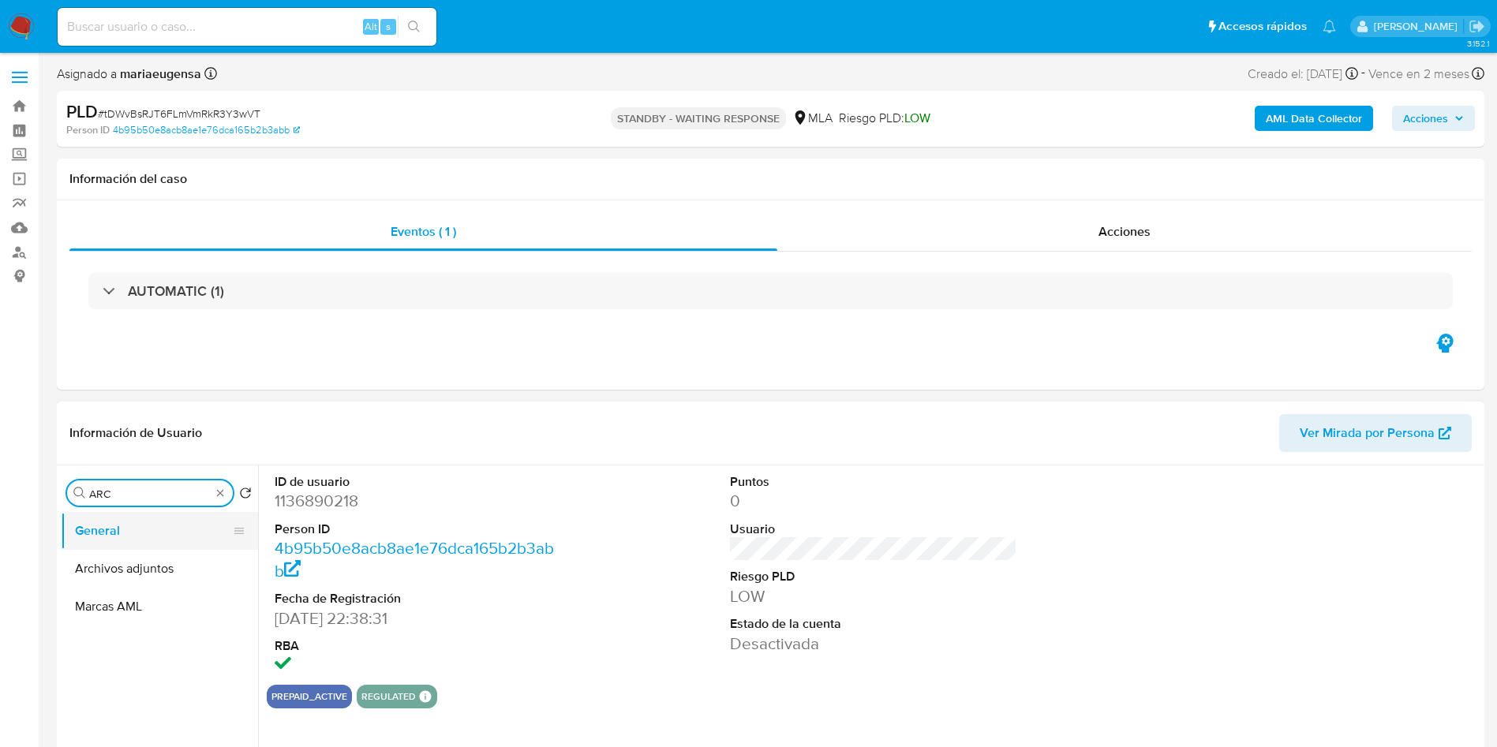
type input "ARC"
click at [178, 540] on button "General" at bounding box center [153, 531] width 185 height 38
click at [177, 559] on button "Archivos adjuntos" at bounding box center [153, 569] width 185 height 38
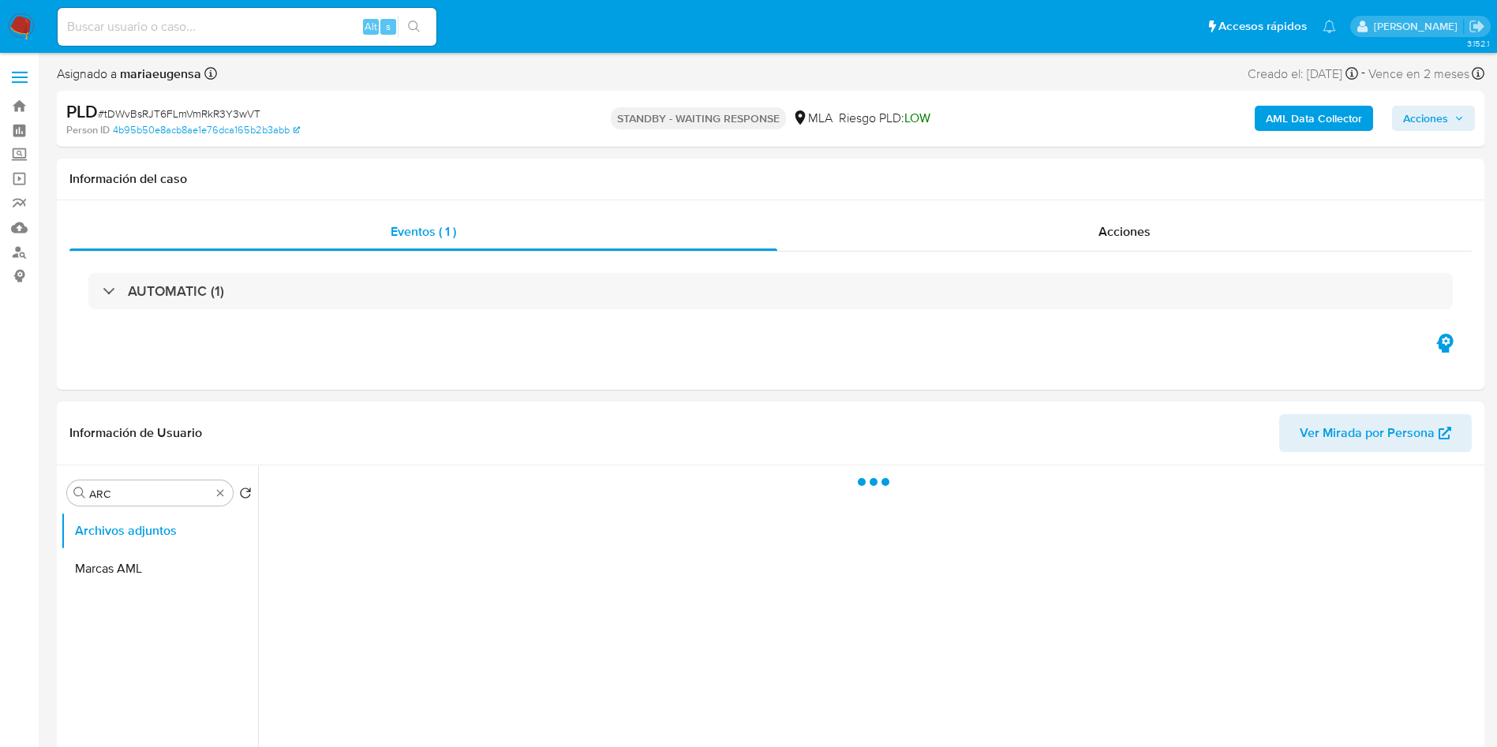
click at [1305, 131] on div "AML Data Collector Acciones" at bounding box center [1241, 118] width 465 height 37
click at [1302, 124] on b "AML Data Collector" at bounding box center [1313, 118] width 96 height 25
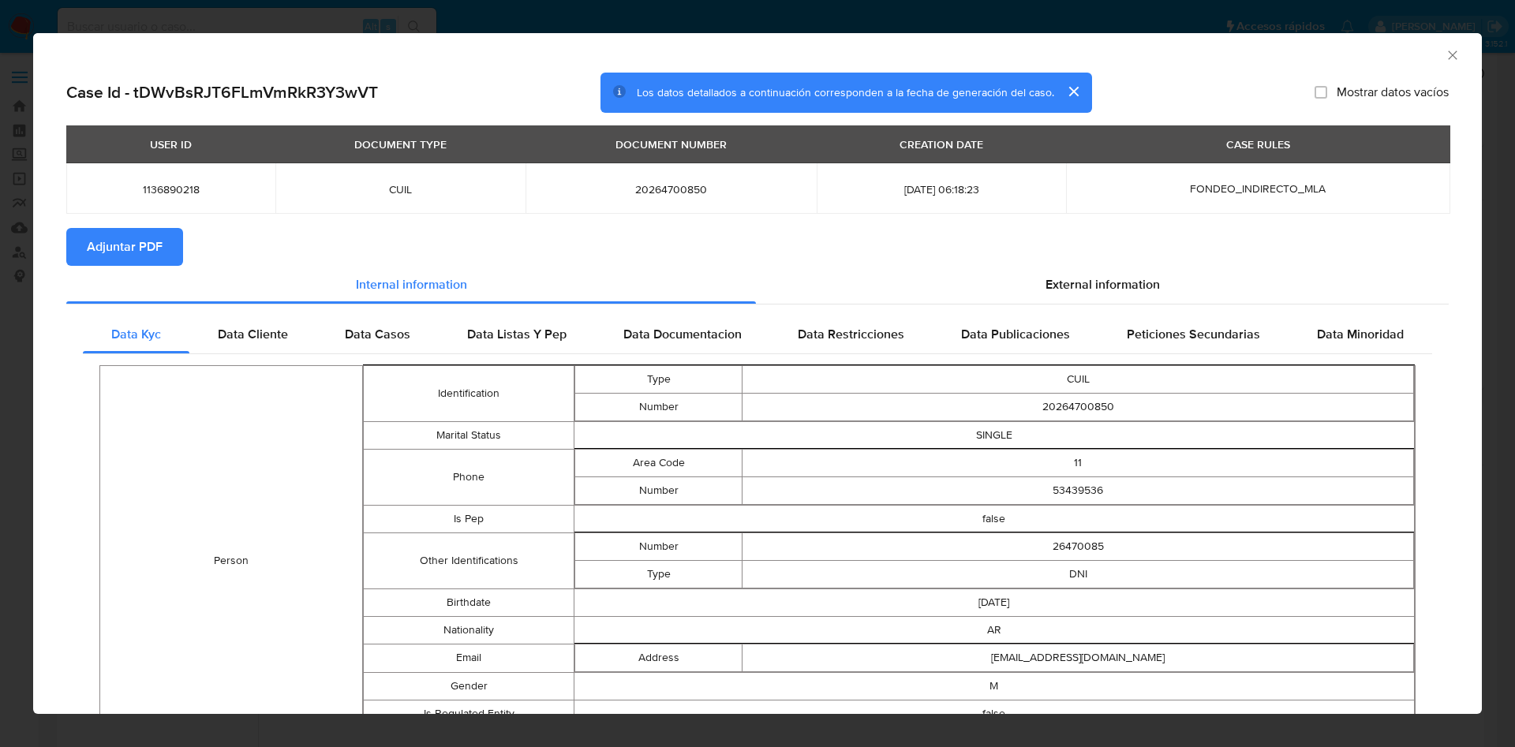
click at [133, 254] on span "Adjuntar PDF" at bounding box center [125, 247] width 76 height 35
click at [1445, 54] on icon "Cerrar ventana" at bounding box center [1453, 55] width 16 height 16
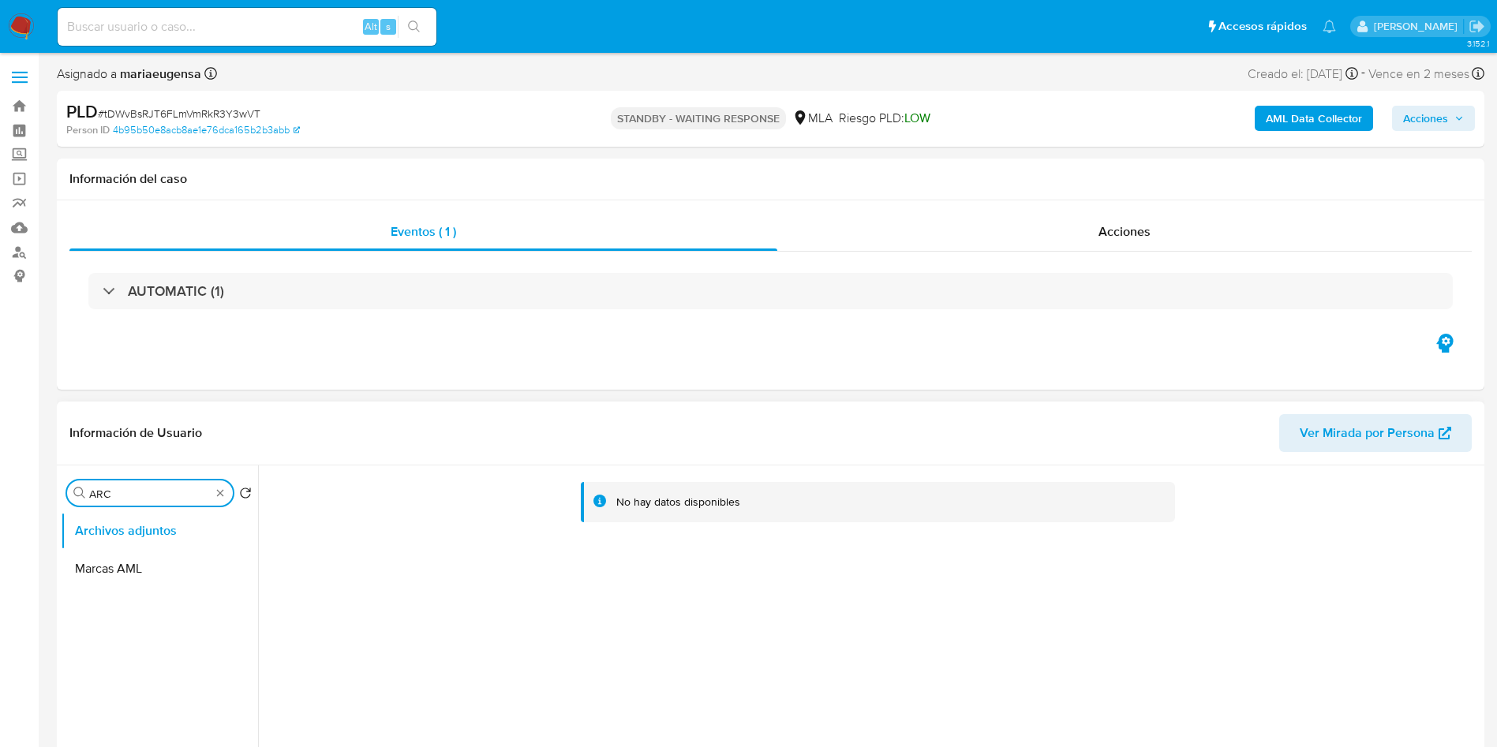
click at [142, 495] on input "ARC" at bounding box center [149, 494] width 121 height 14
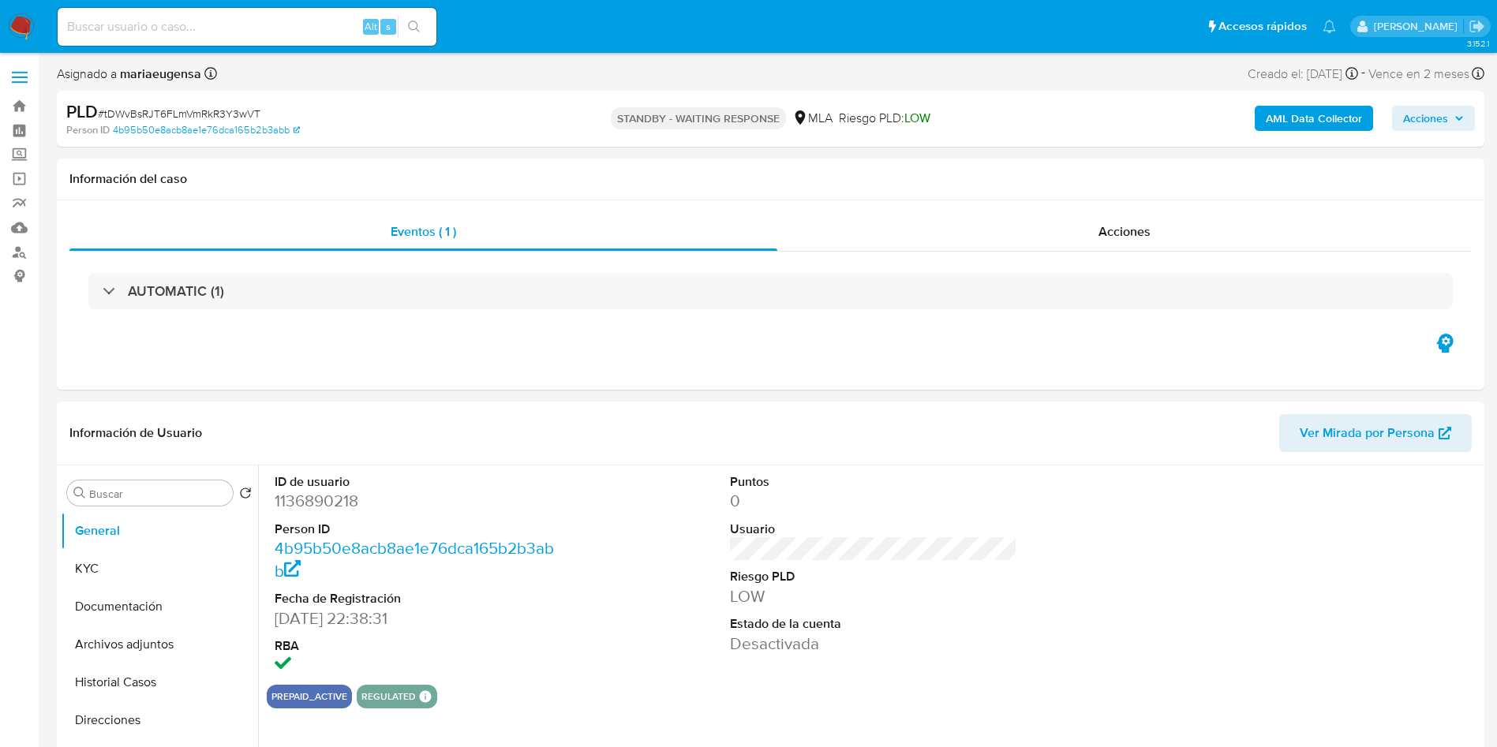
select select "10"
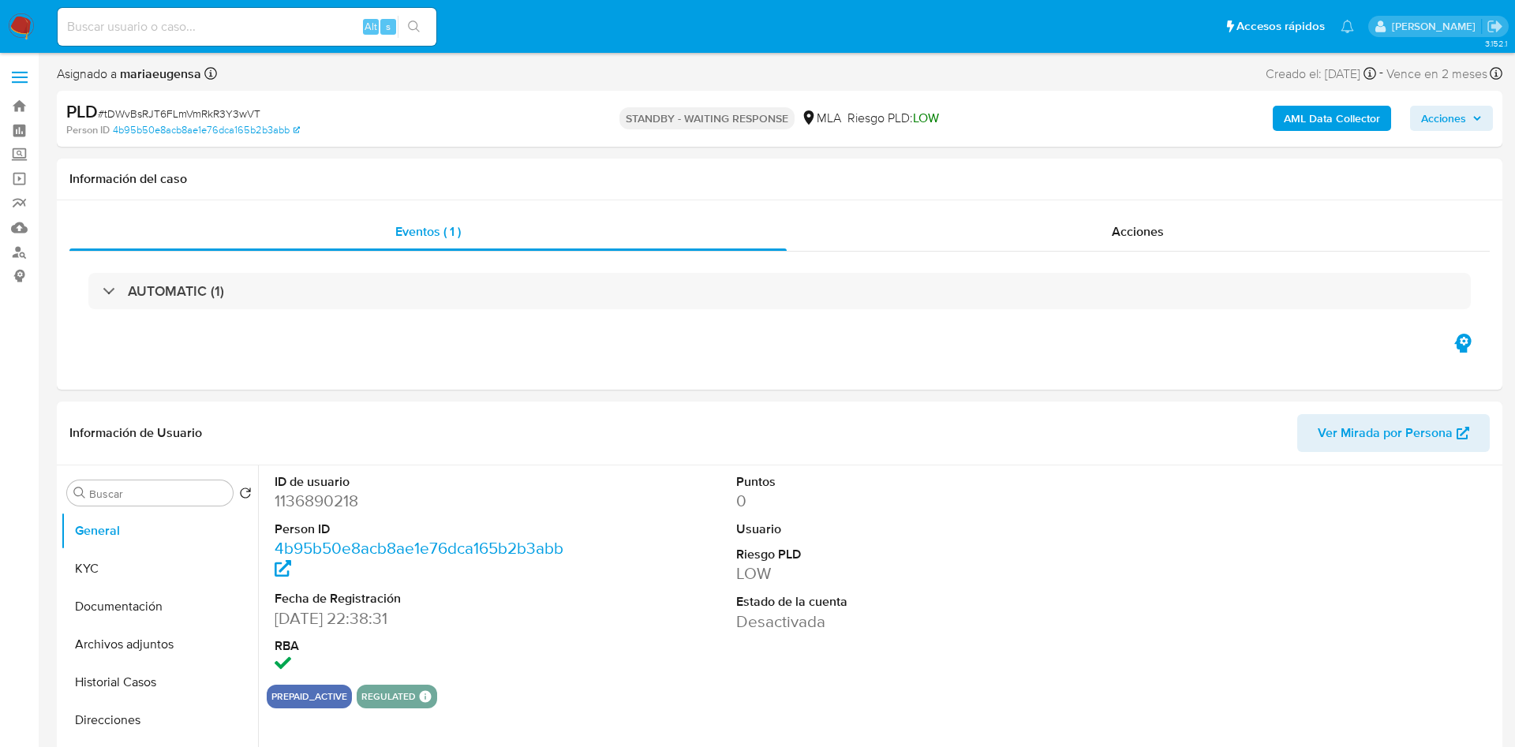
select select "10"
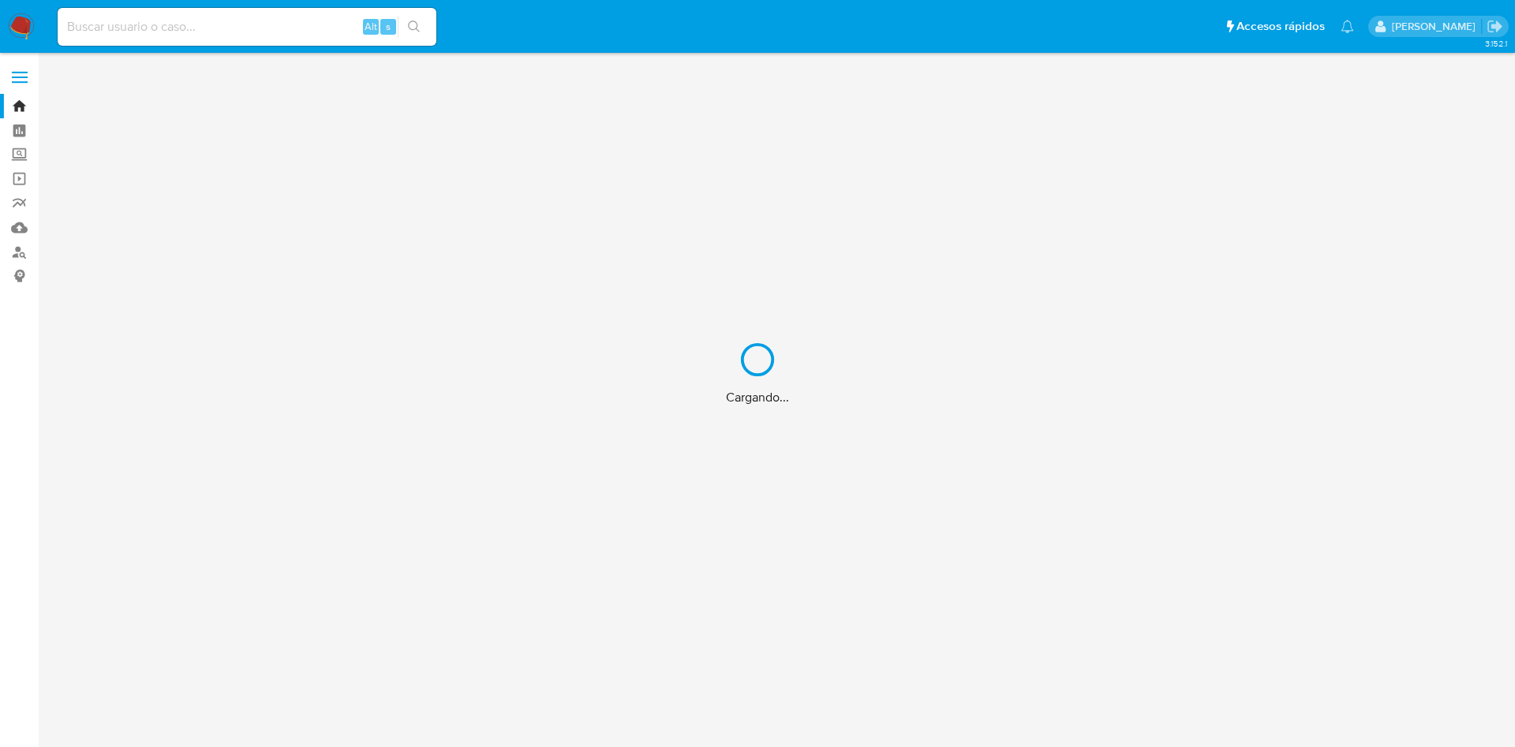
click at [179, 29] on div "Cargando..." at bounding box center [757, 373] width 1515 height 747
click at [183, 23] on div "Cargando..." at bounding box center [757, 373] width 1515 height 747
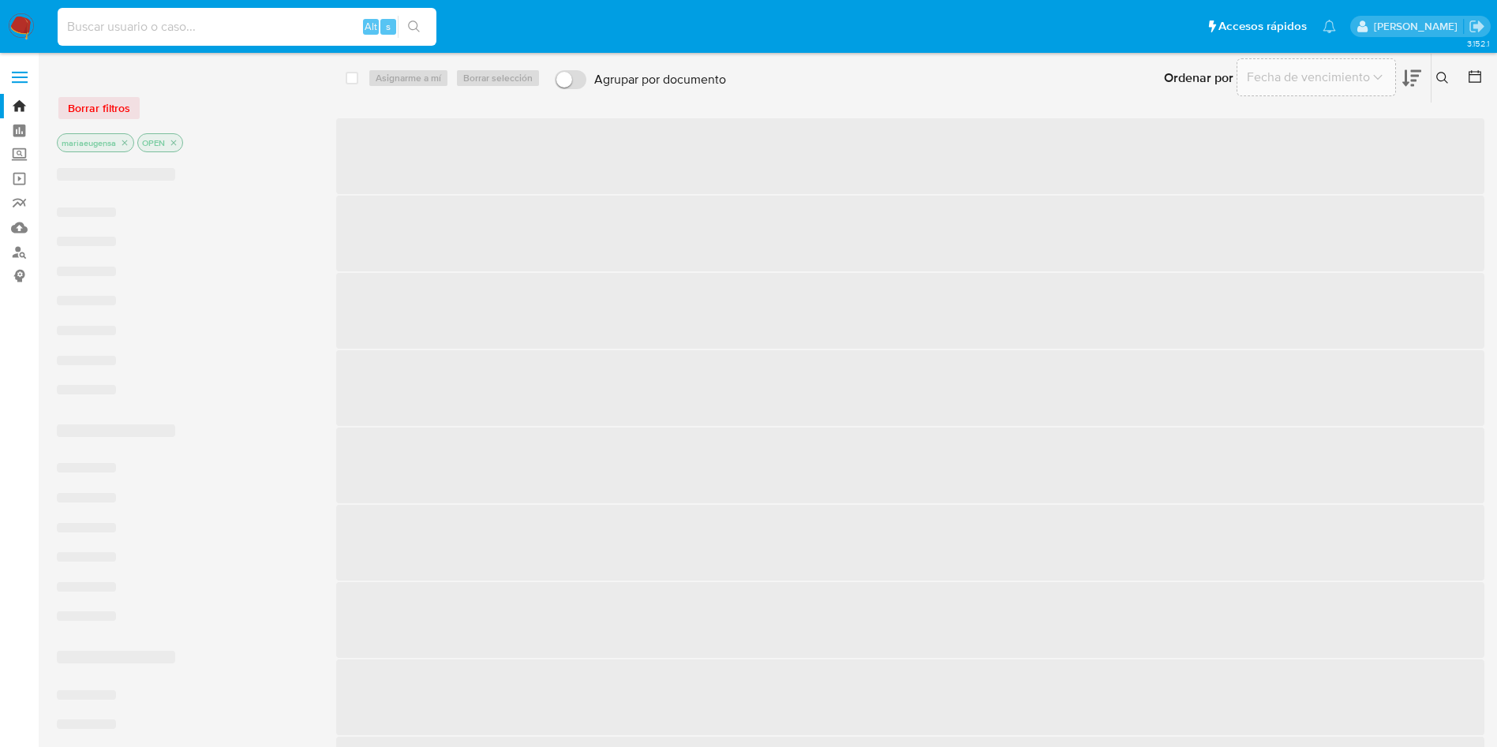
click at [181, 35] on input at bounding box center [247, 27] width 379 height 21
paste input "TrBZDNGbhpUMWBHvGEyYjF0w"
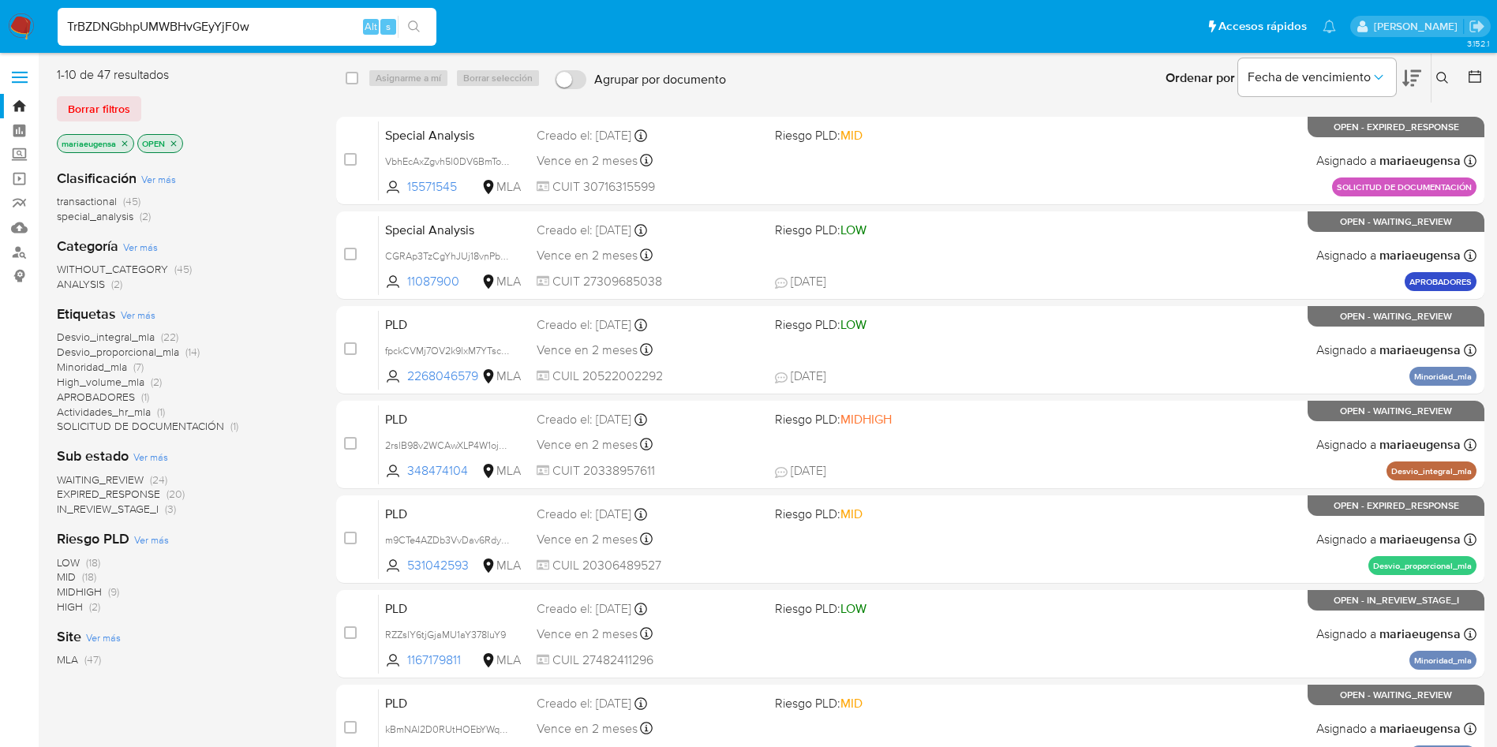
type input "TrBZDNGbhpUMWBHvGEyYjF0w"
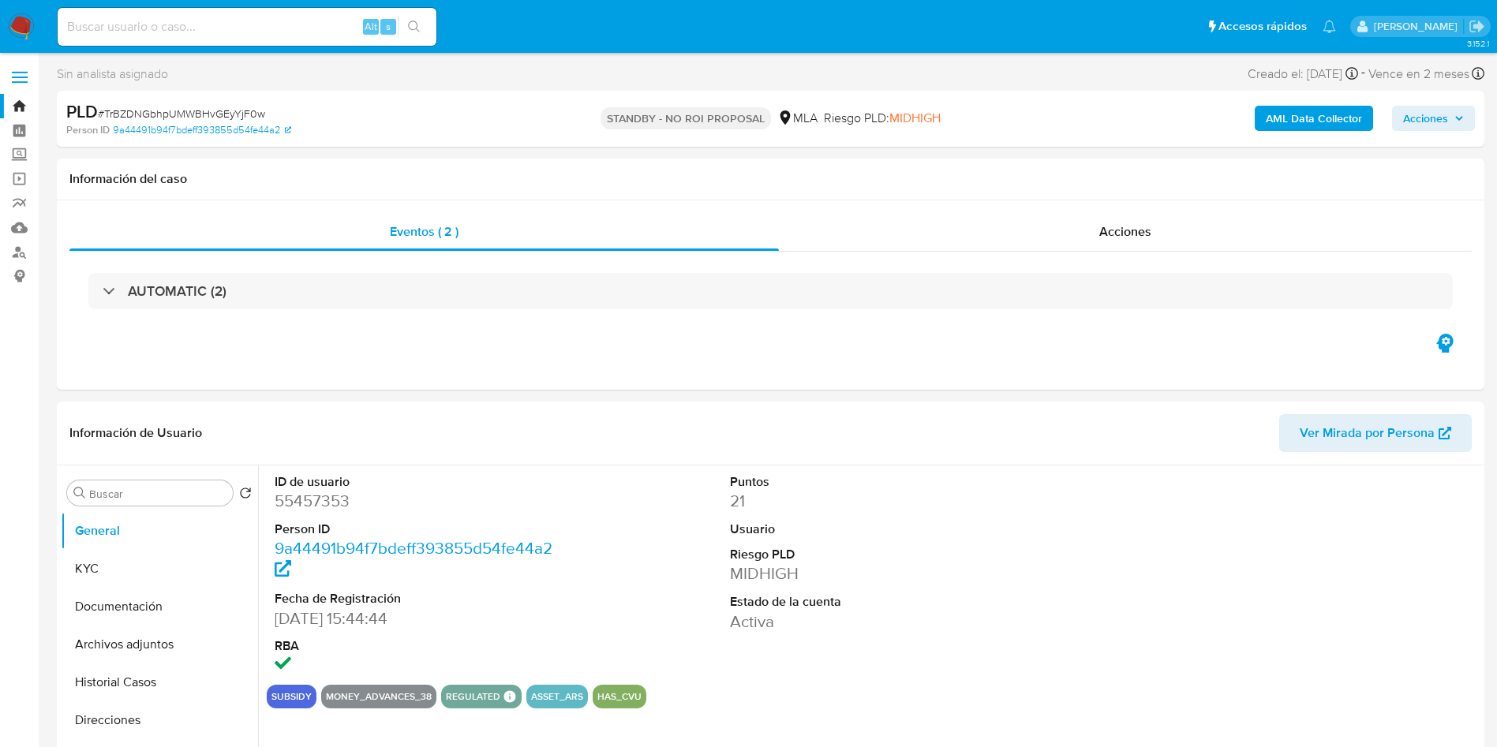
select select "10"
click at [186, 29] on input at bounding box center [247, 27] width 379 height 21
paste input "IW20t1ZQXywqB5D2YJ01YPIj"
type input "IW20t1ZQXywqB5D2YJ01YPIj"
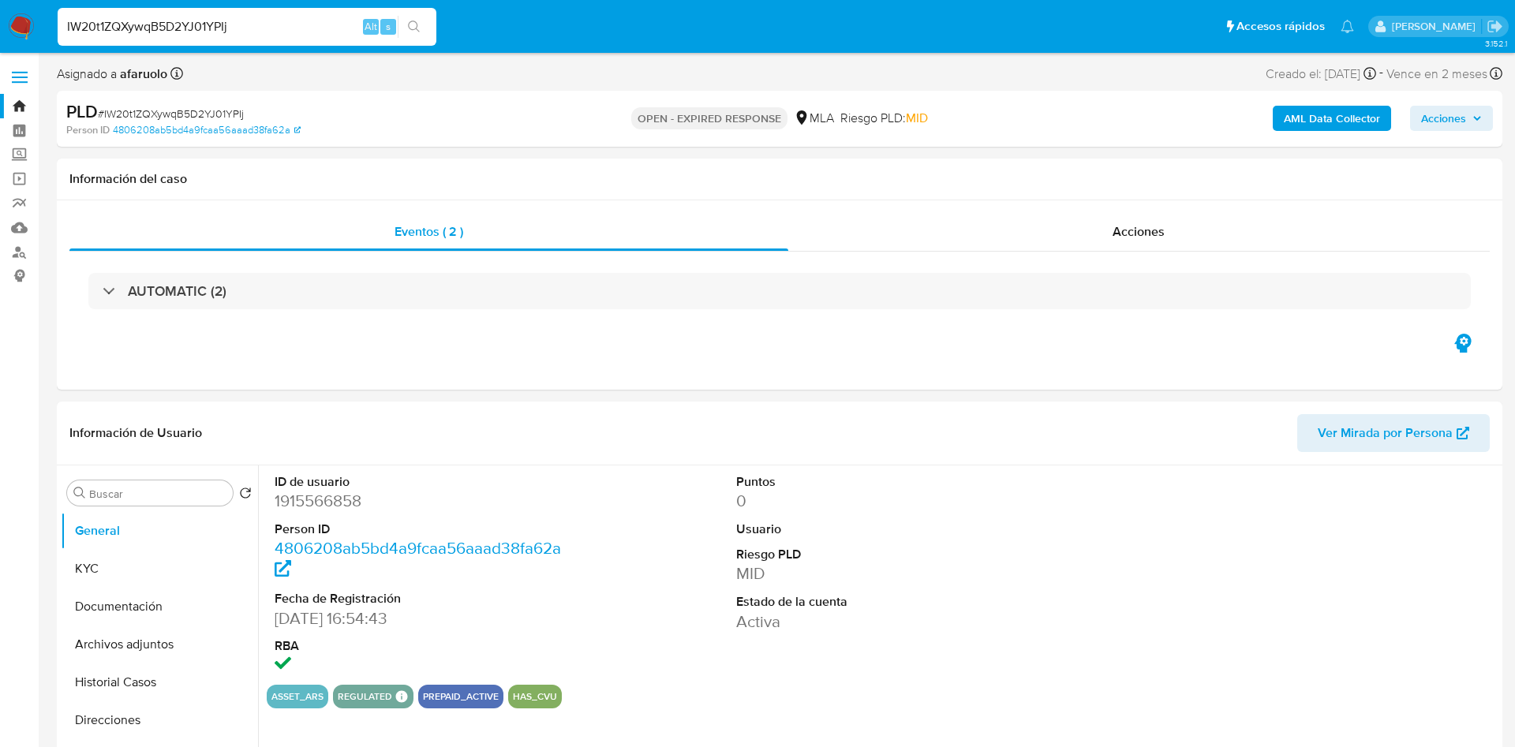
select select "10"
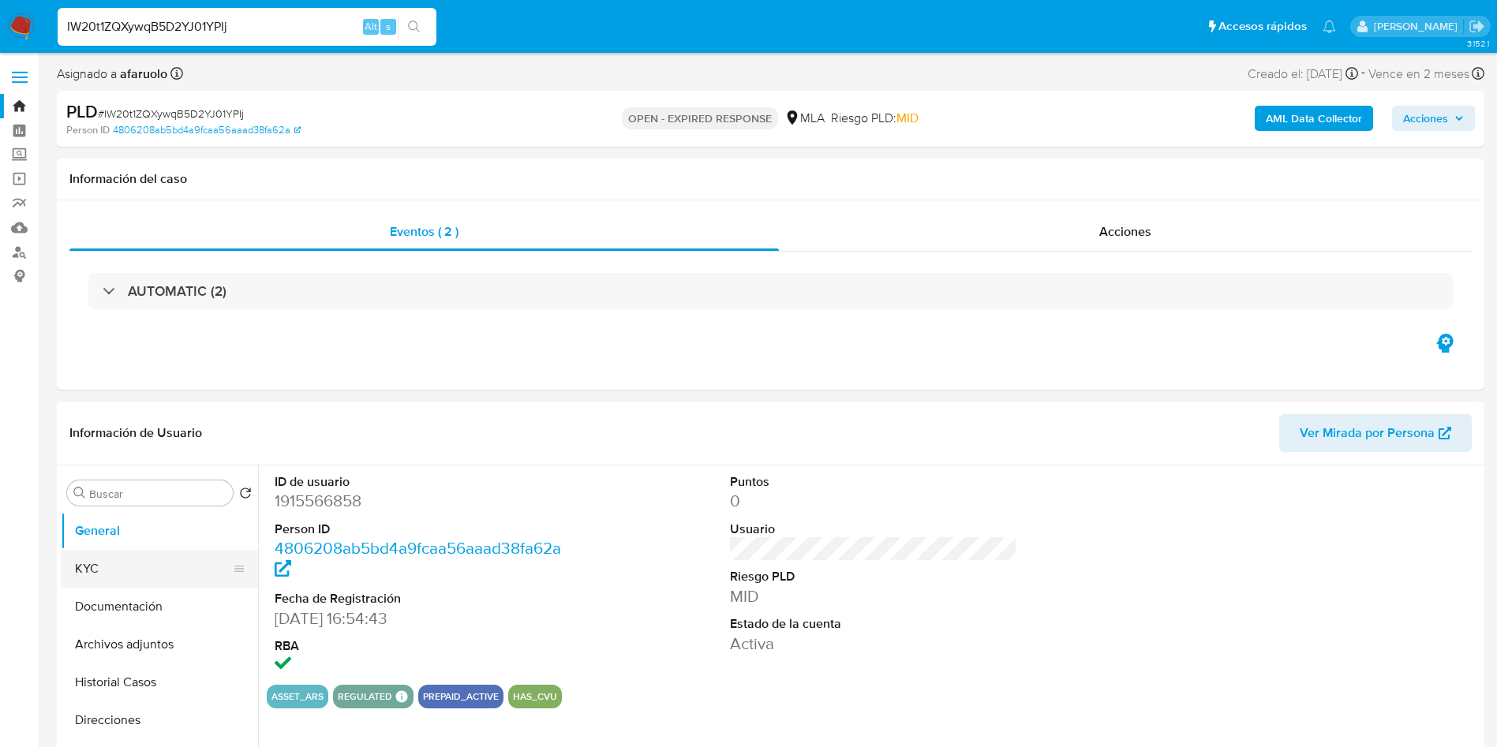
click at [144, 574] on button "KYC" at bounding box center [153, 569] width 185 height 38
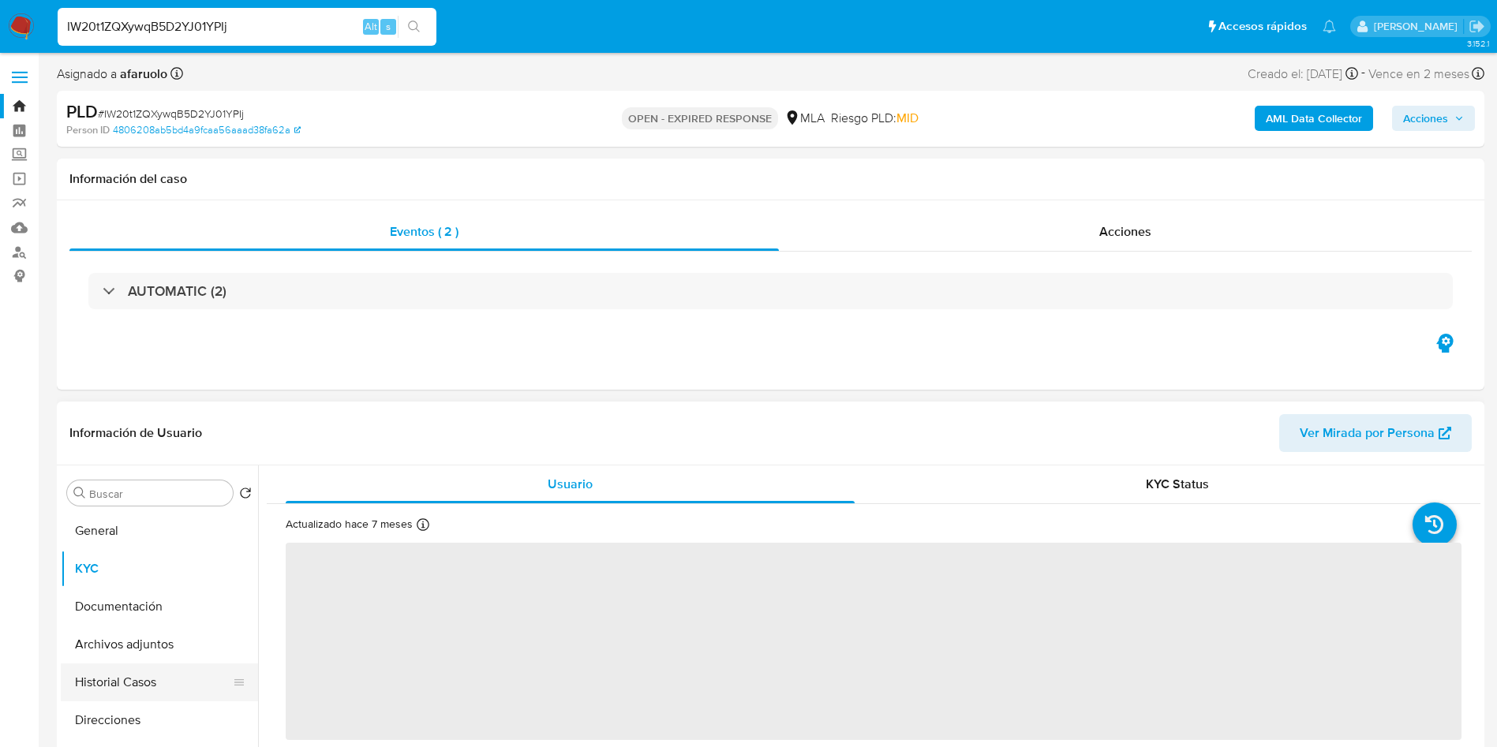
click at [139, 684] on button "Historial Casos" at bounding box center [153, 683] width 185 height 38
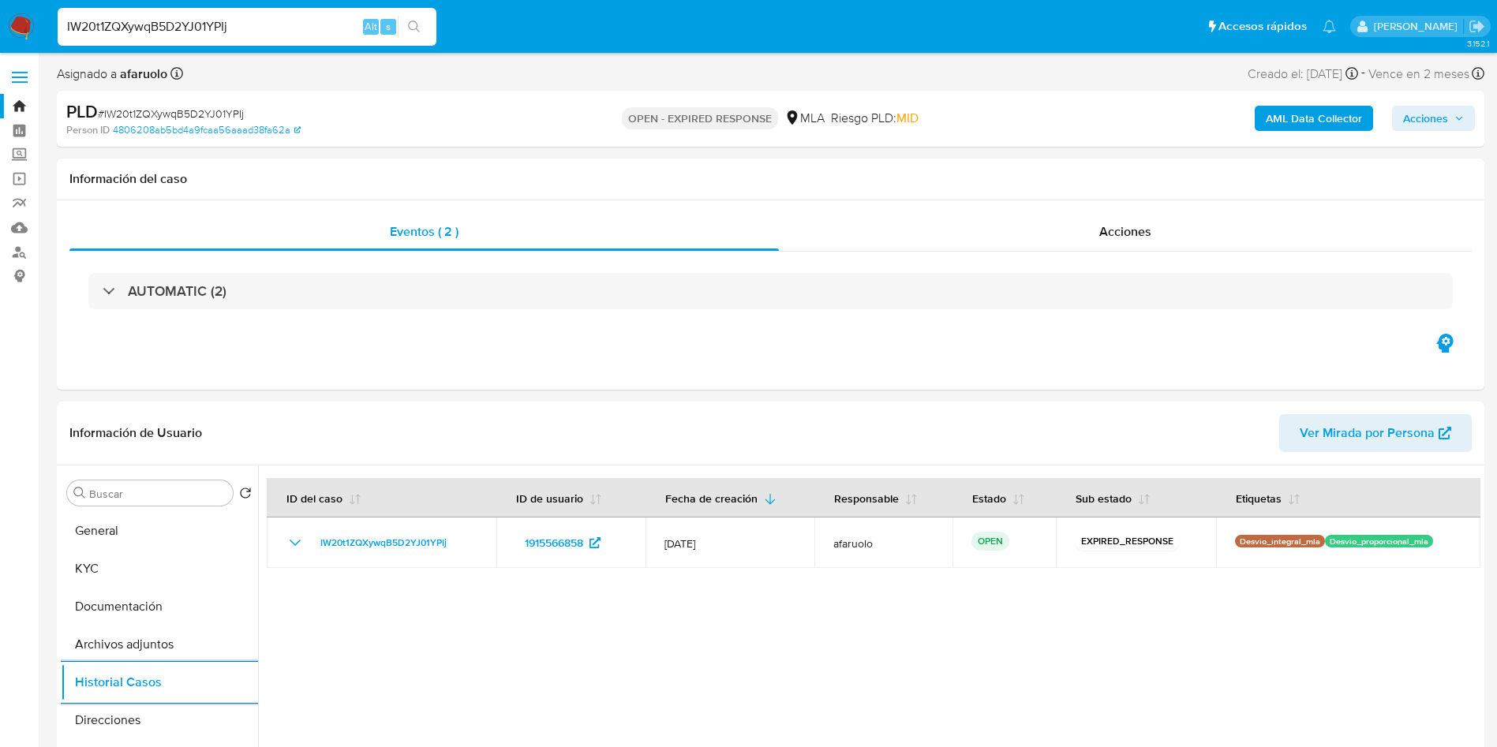
click at [277, 17] on input "IW20t1ZQXywqB5D2YJ01YPIj" at bounding box center [247, 27] width 379 height 21
paste input "ZqIPZK8QXz5wkM7X0PQvhu0e"
type input "ZqIPZK8QXz5wkM7X0PQvhu0e"
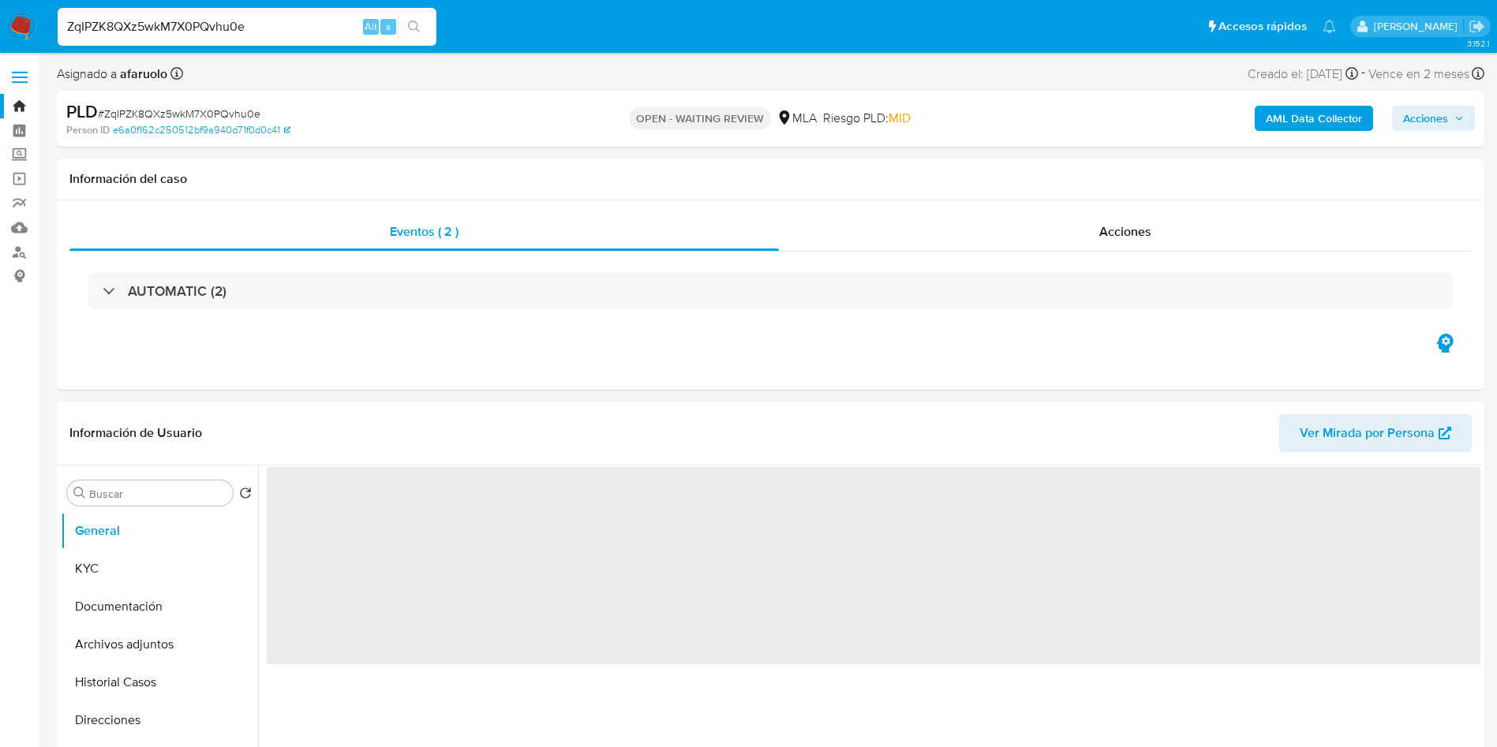
select select "10"
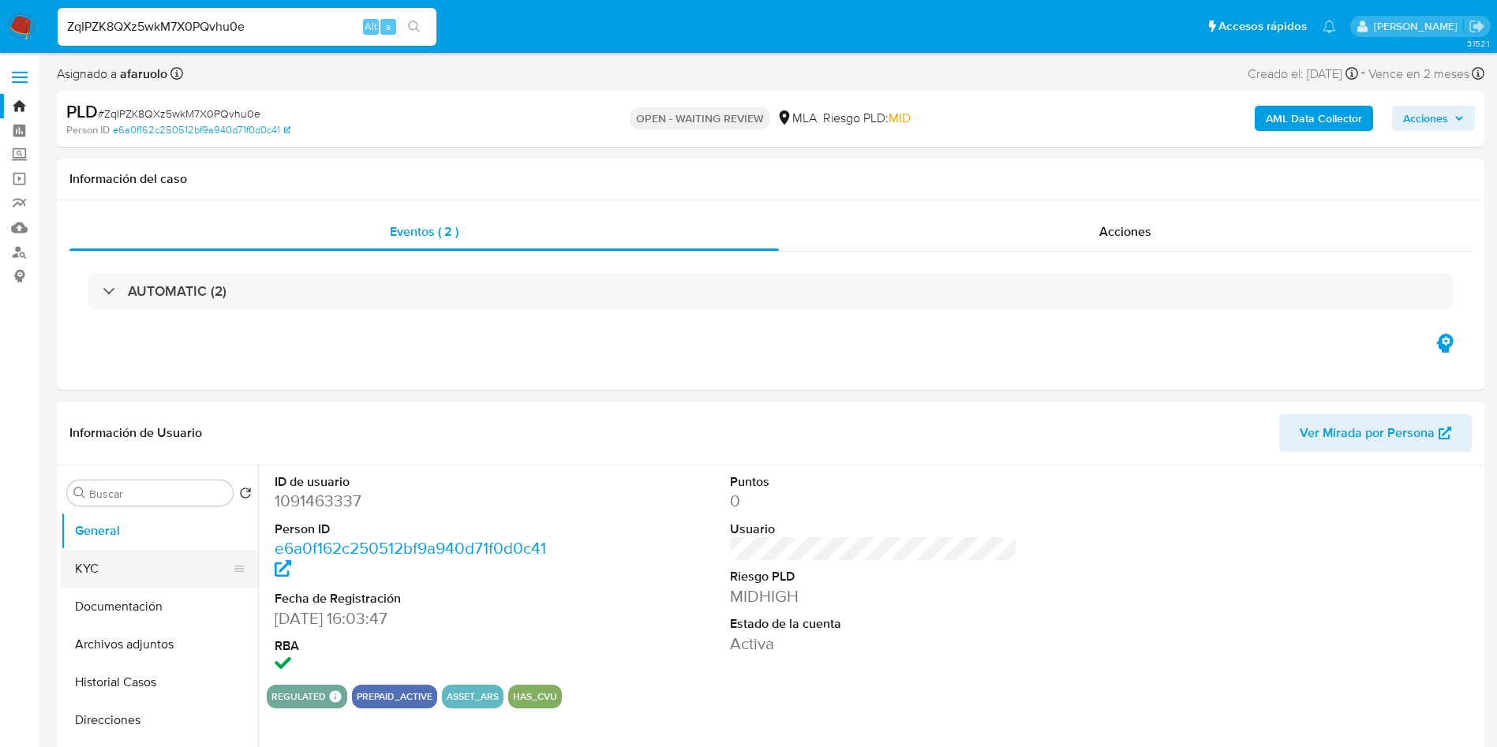
click at [129, 568] on button "KYC" at bounding box center [153, 569] width 185 height 38
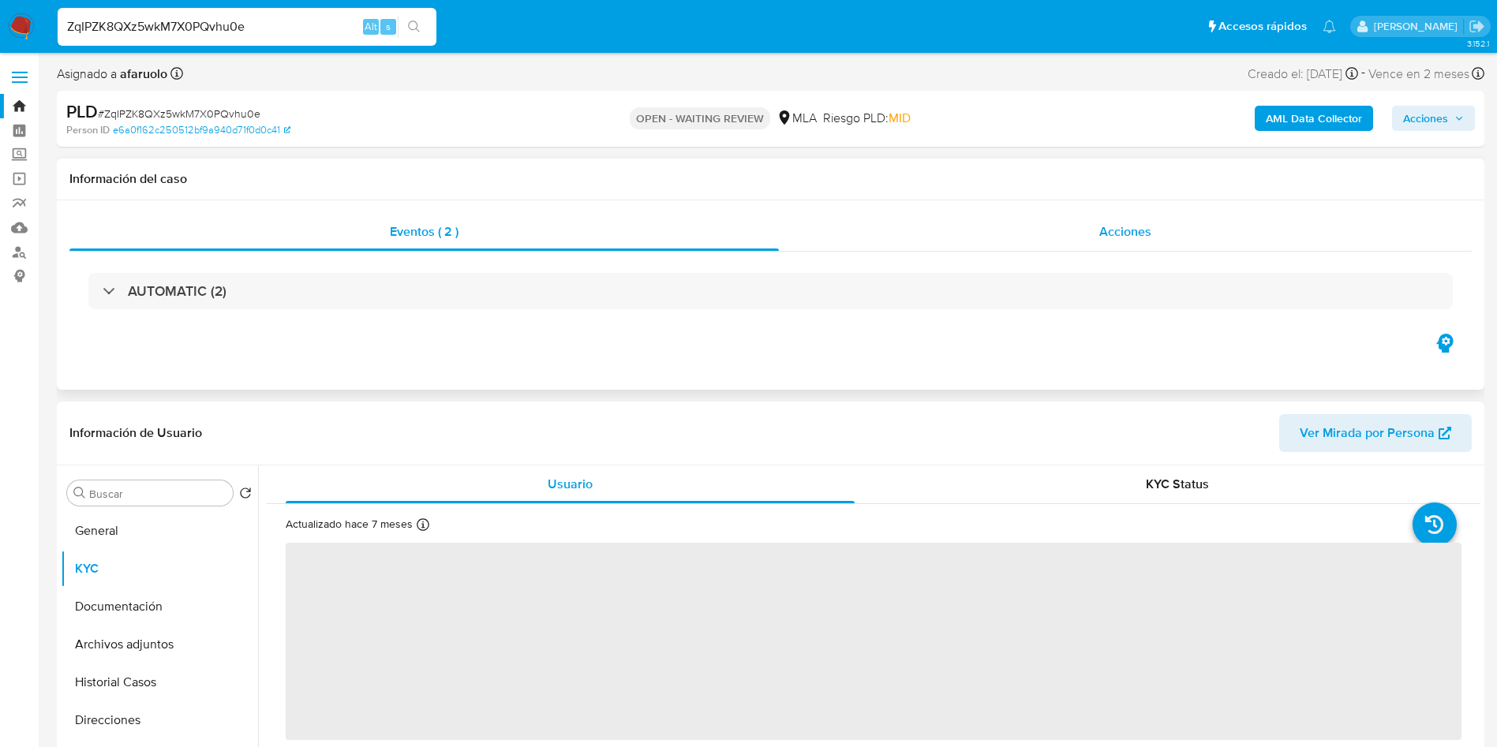
click at [1048, 237] on div "Acciones" at bounding box center [1125, 232] width 693 height 38
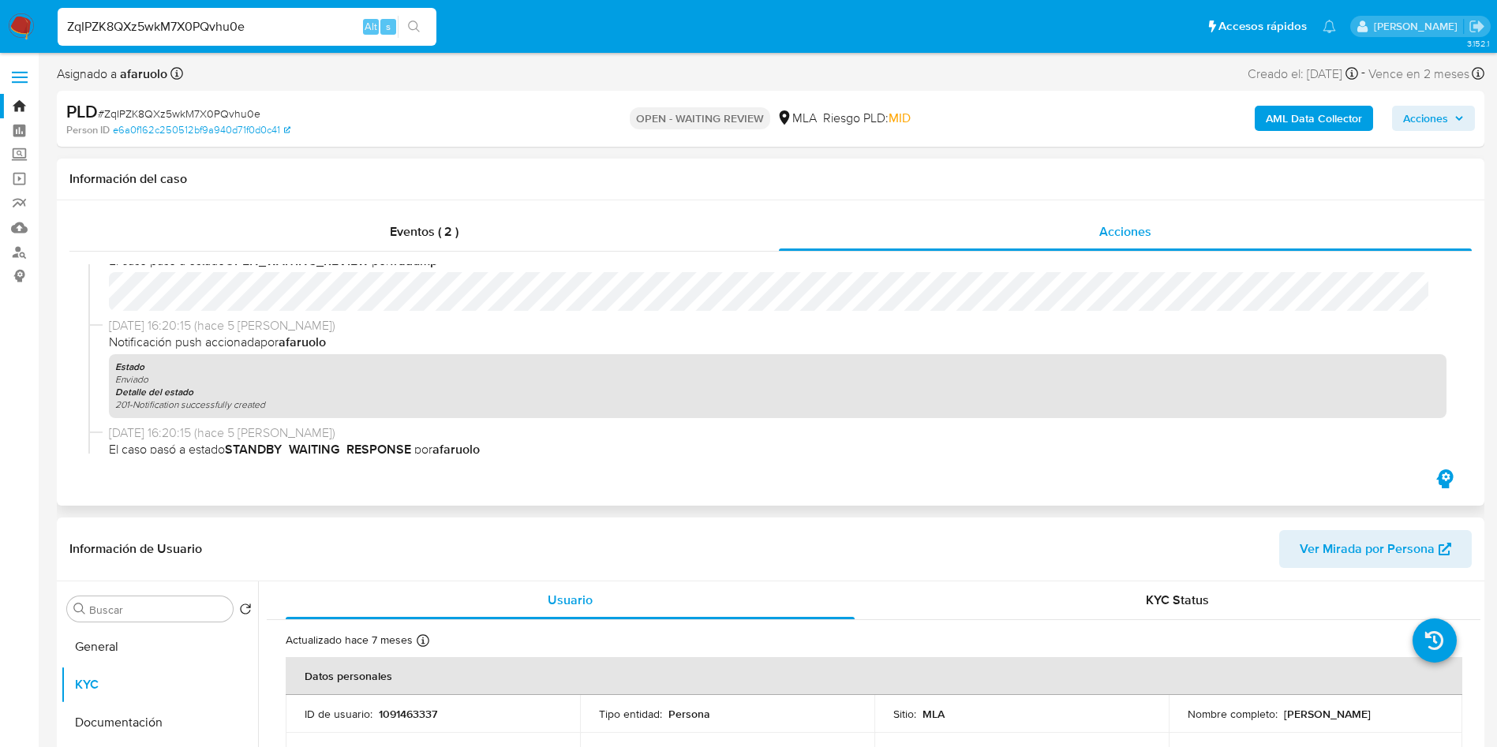
scroll to position [118, 0]
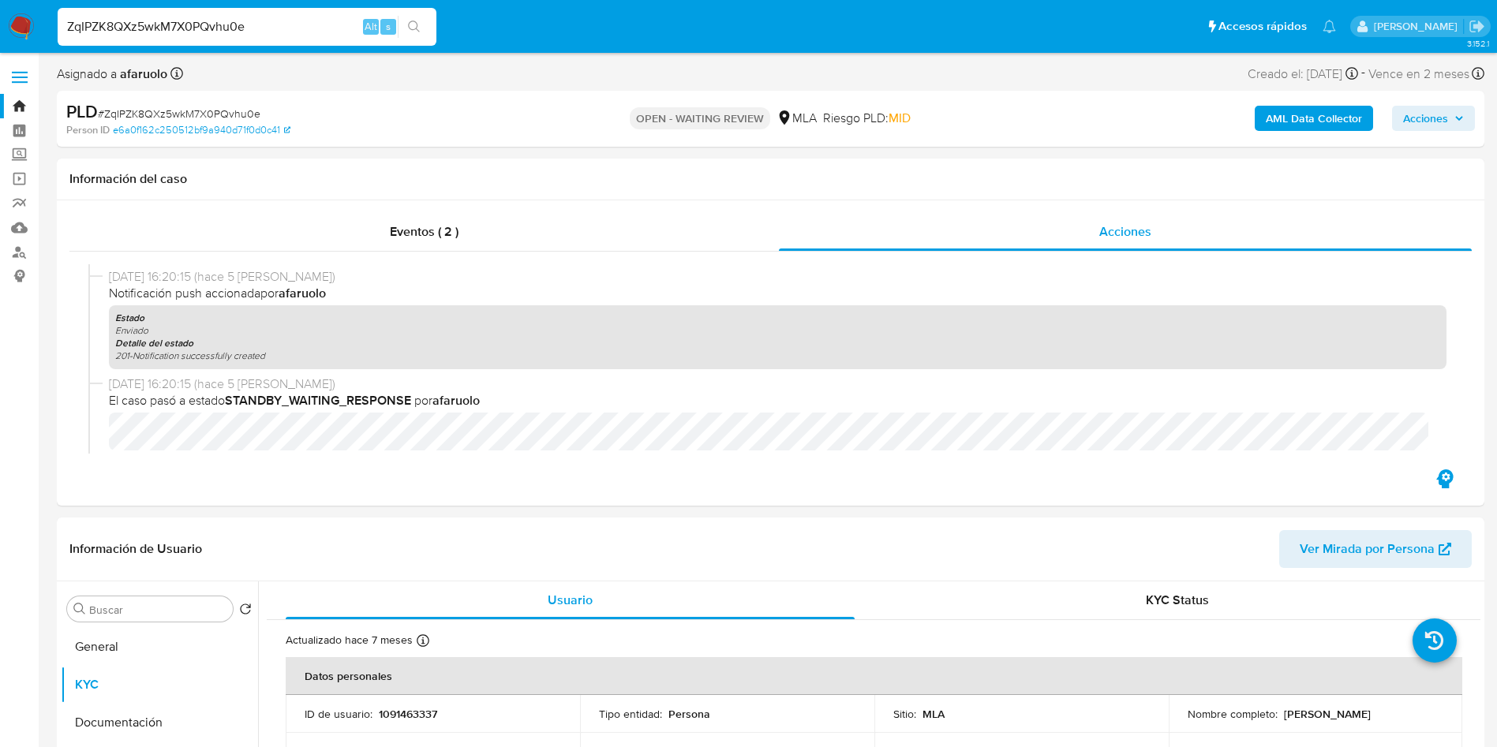
click at [278, 31] on input "ZqIPZK8QXz5wkM7X0PQvhu0e" at bounding box center [247, 27] width 379 height 21
paste input "EncTzD9MAdYC7H9p40TWHFmJ"
type input "EncTzD9MAdYC7H9p40TWHFmJ"
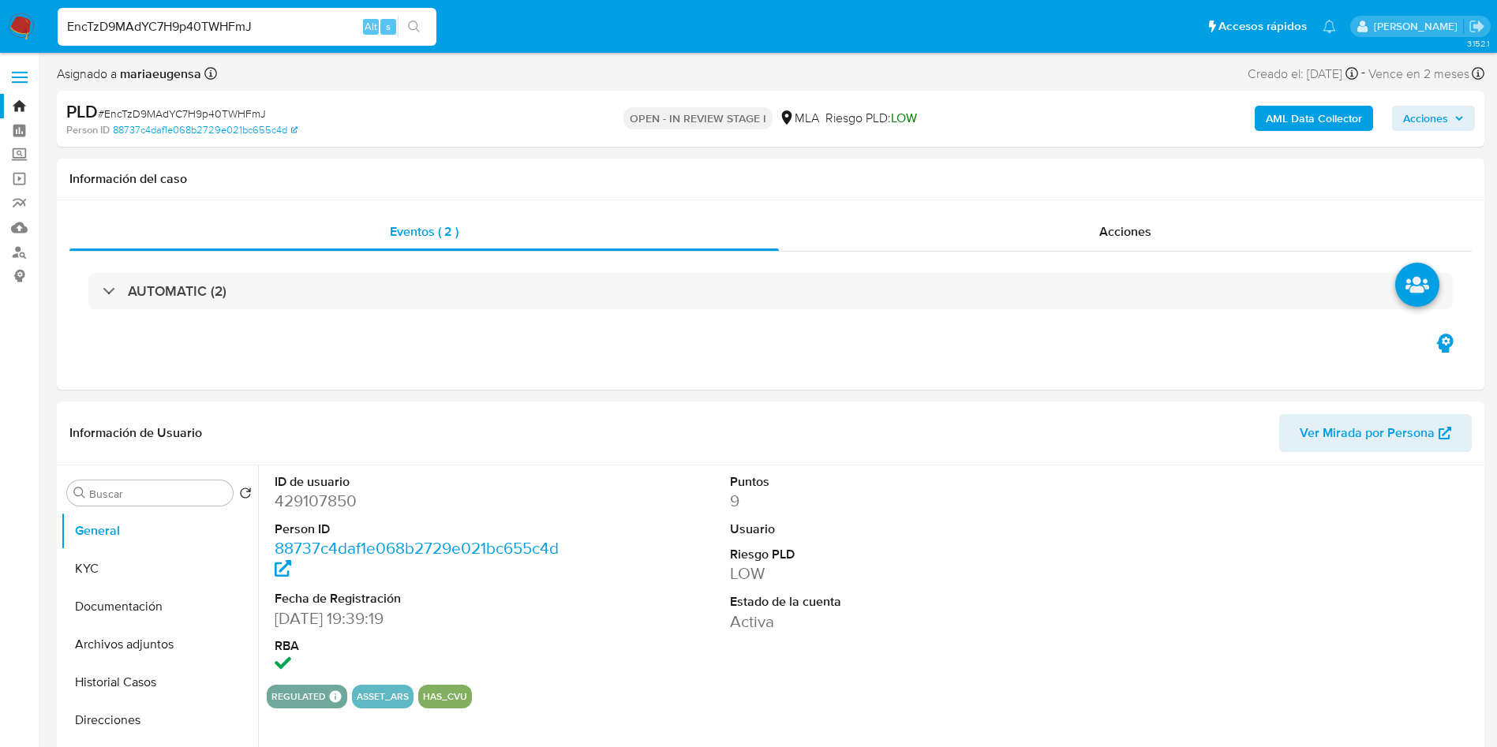
select select "10"
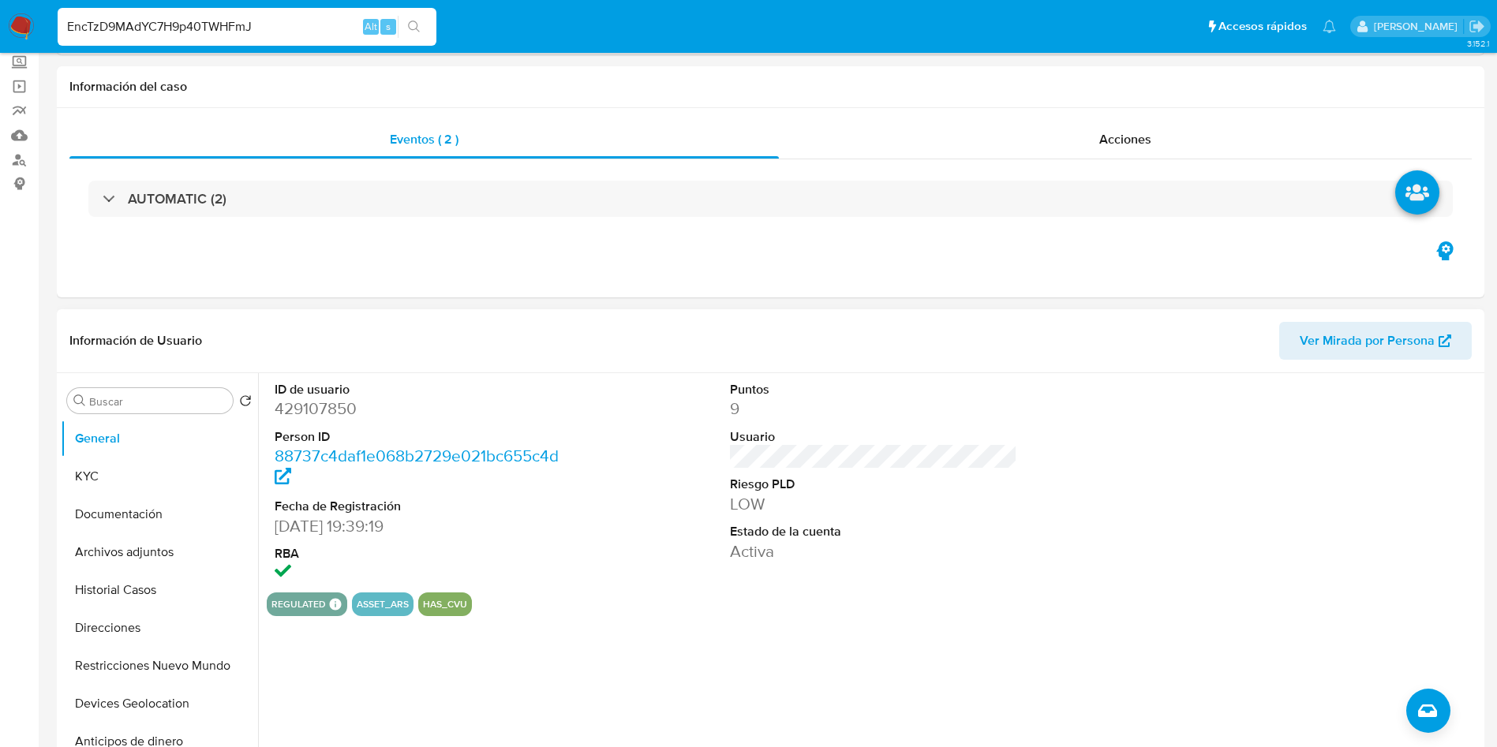
scroll to position [237, 0]
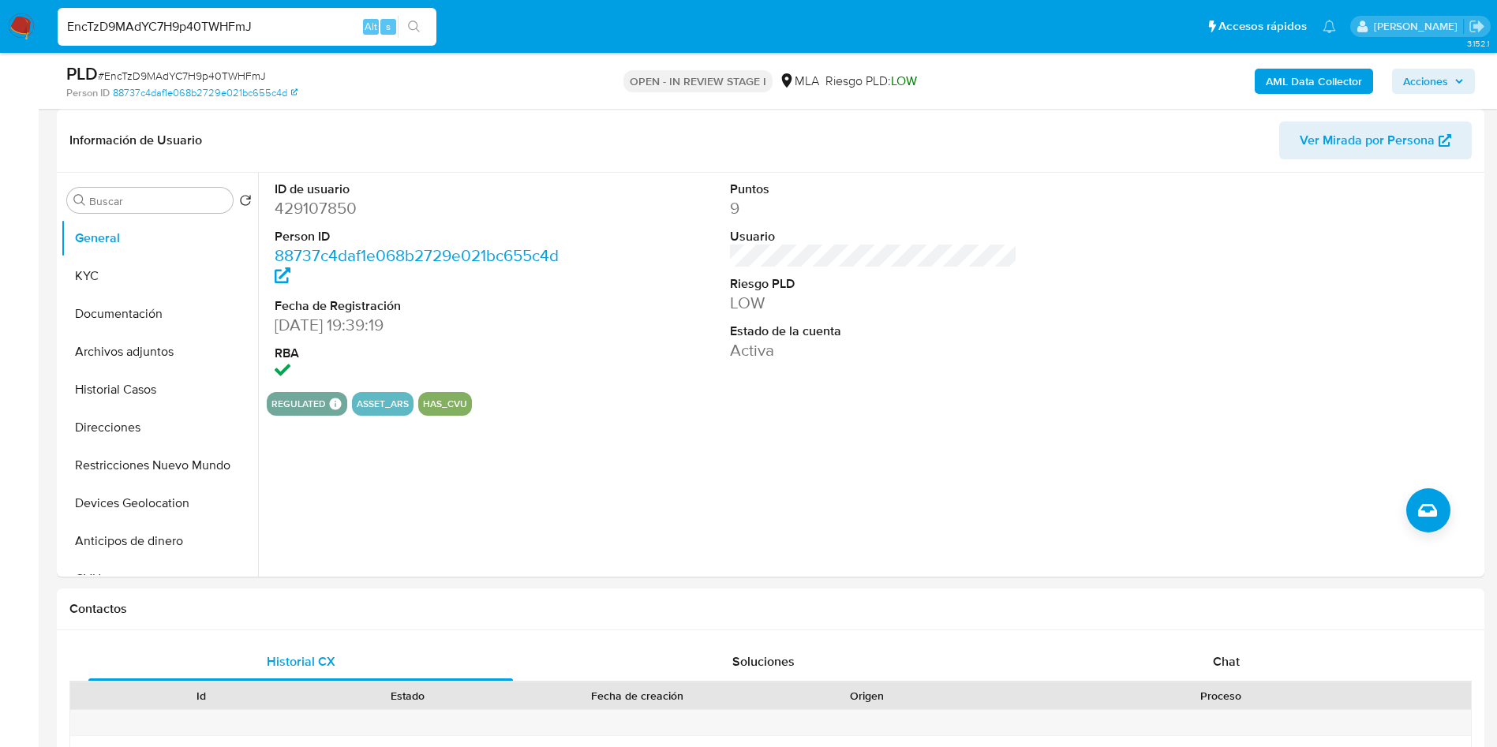
click at [215, 72] on span "# EncTzD9MAdYC7H9p40TWHFmJ" at bounding box center [182, 76] width 168 height 16
click at [215, 71] on span "# EncTzD9MAdYC7H9p40TWHFmJ" at bounding box center [182, 76] width 168 height 16
copy span "EncTzD9MAdYC7H9p40TWHFmJ"
click at [196, 200] on input "Buscar" at bounding box center [157, 201] width 137 height 14
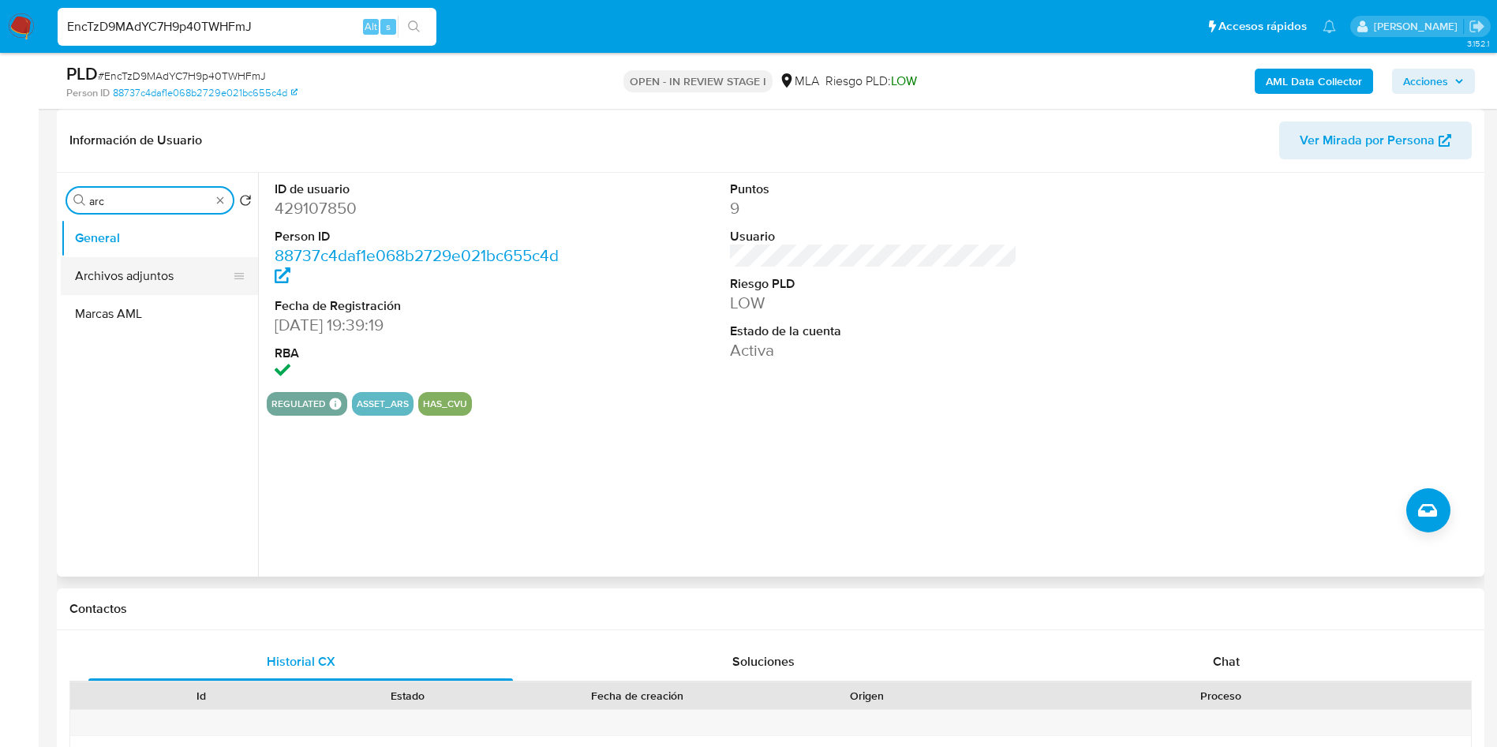
type input "arc"
click at [134, 275] on button "Archivos adjuntos" at bounding box center [153, 276] width 185 height 38
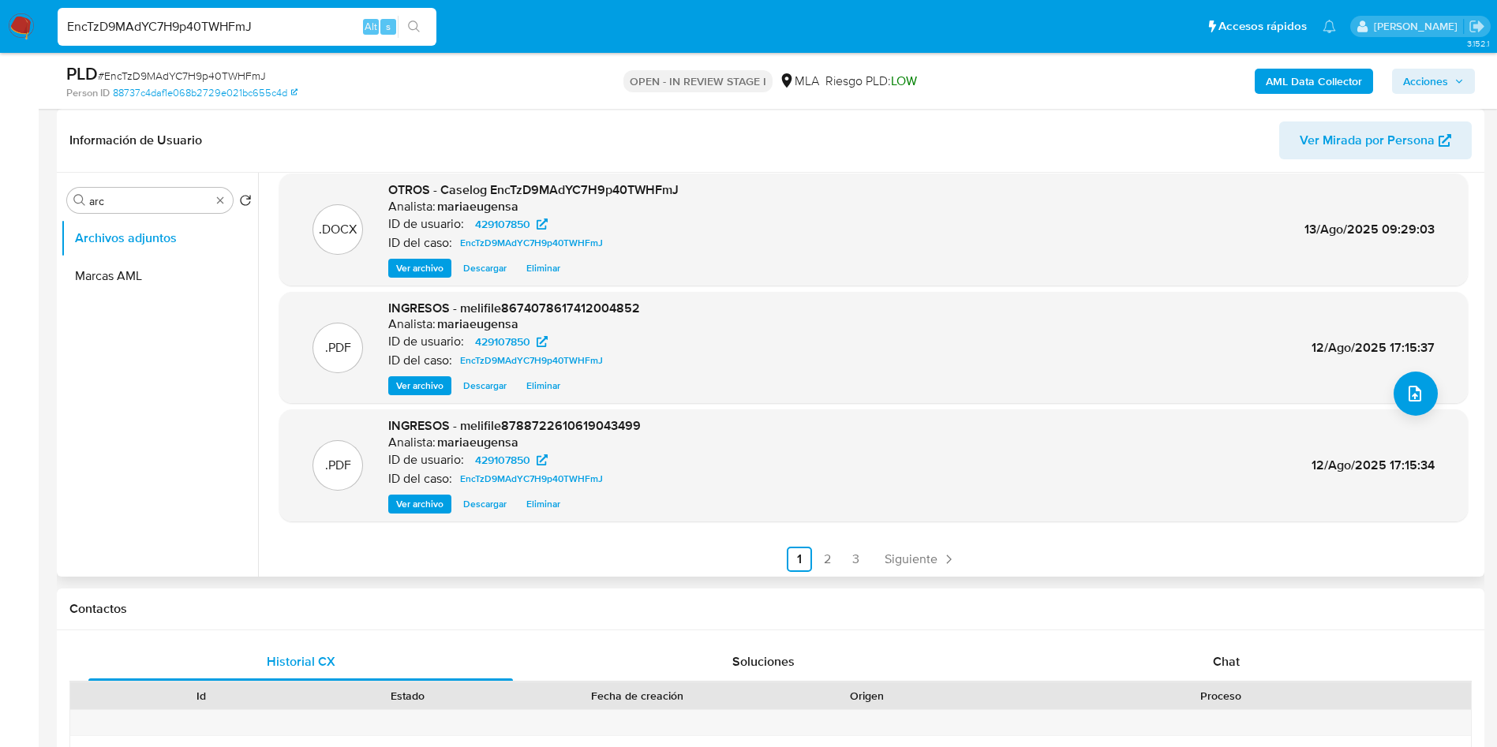
scroll to position [133, 0]
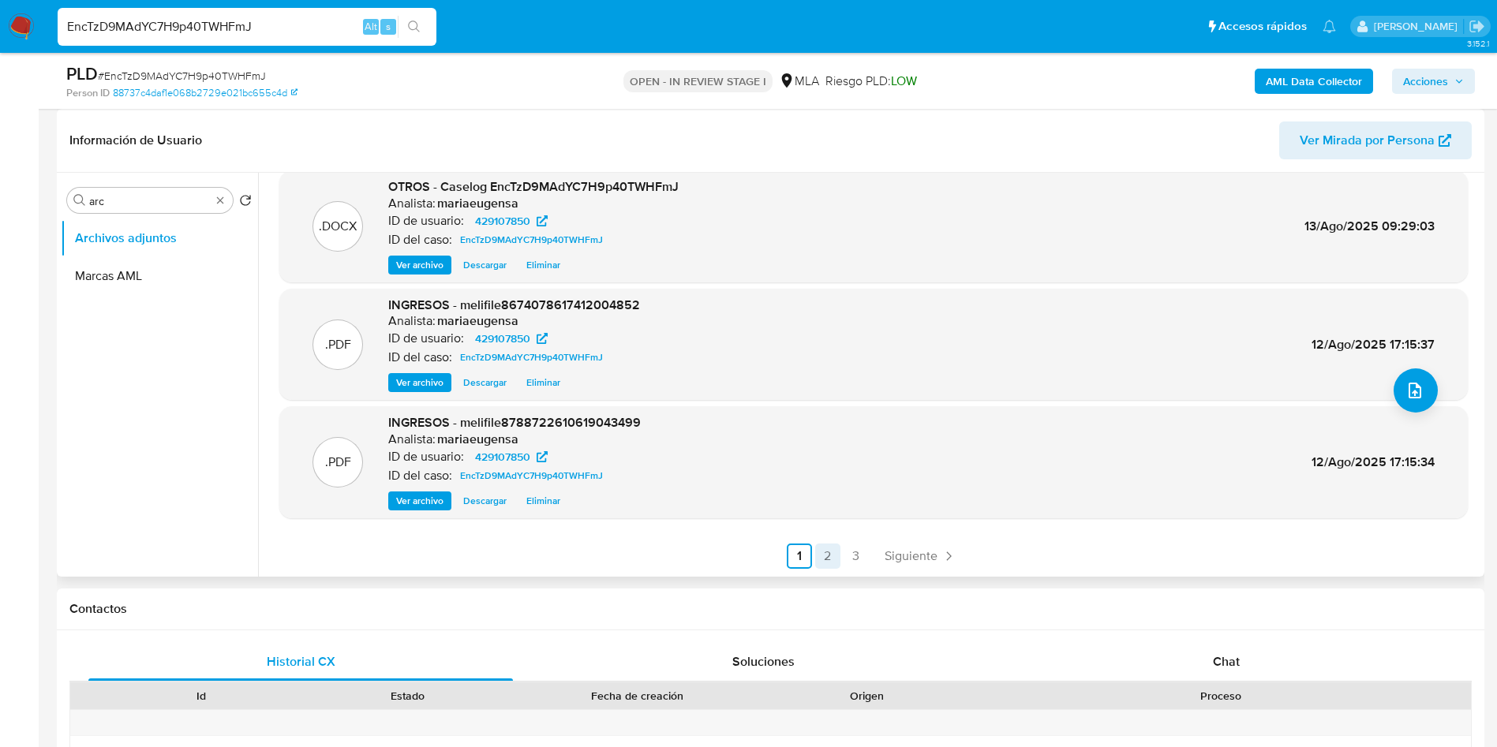
click at [828, 556] on link "2" at bounding box center [827, 556] width 25 height 25
click at [889, 555] on link "3" at bounding box center [897, 556] width 25 height 25
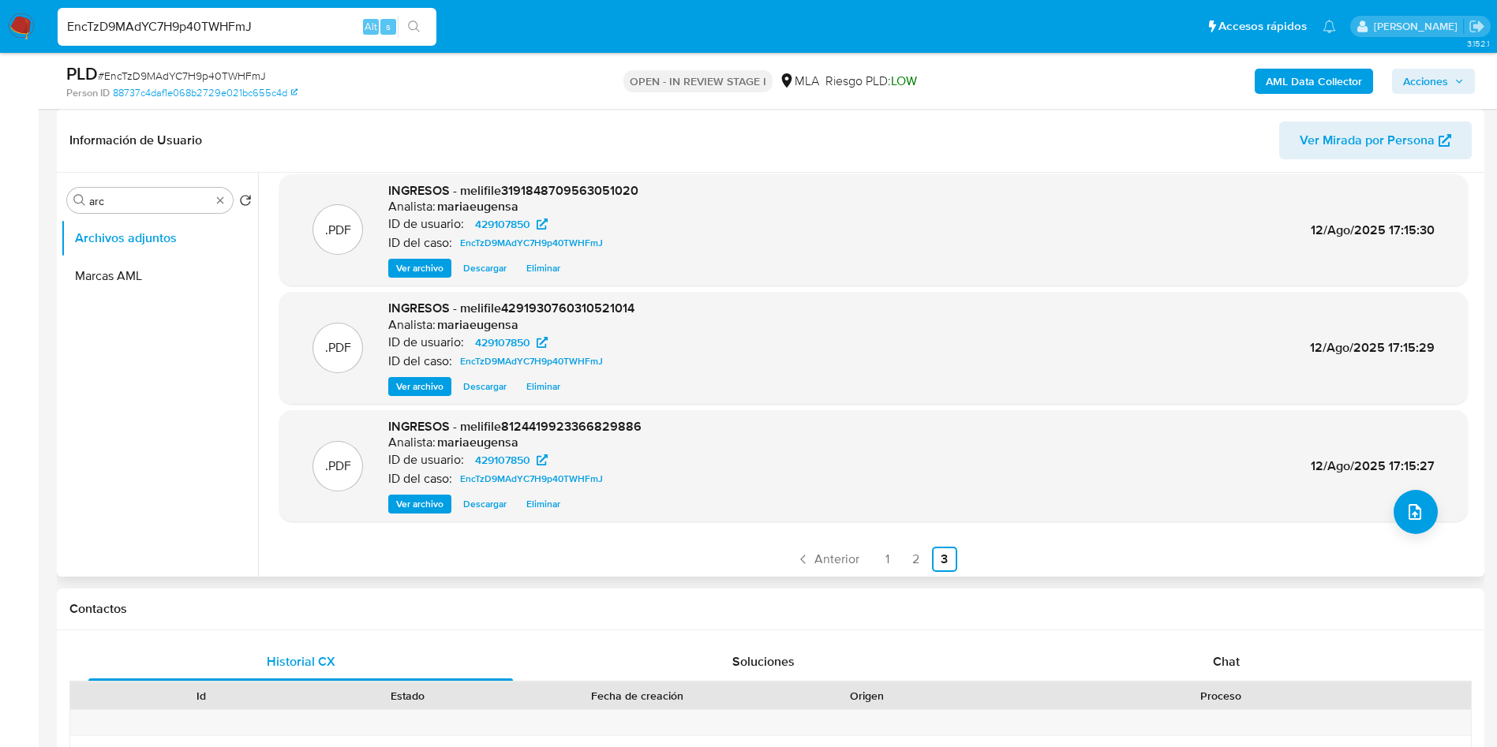
scroll to position [14, 0]
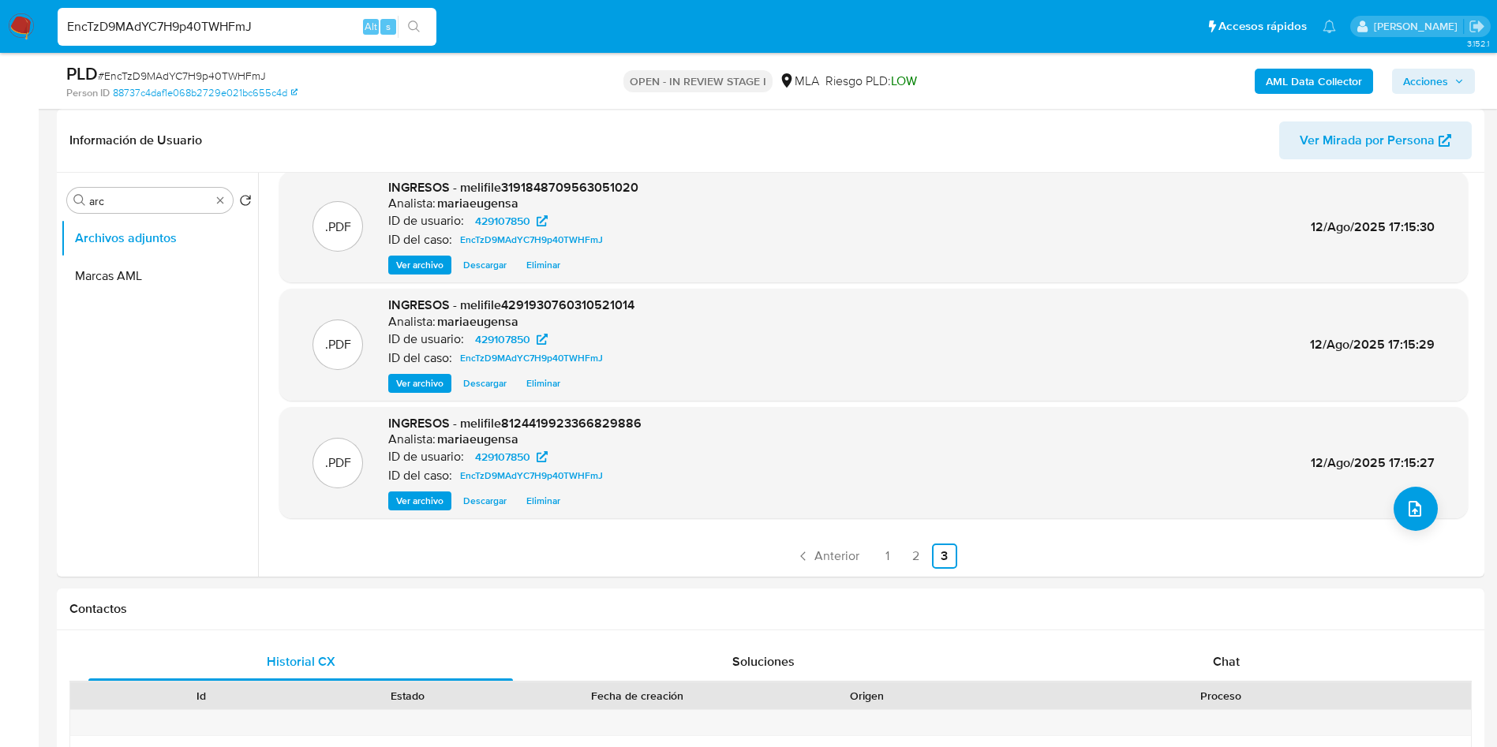
click at [1289, 78] on b "AML Data Collector" at bounding box center [1313, 81] width 96 height 25
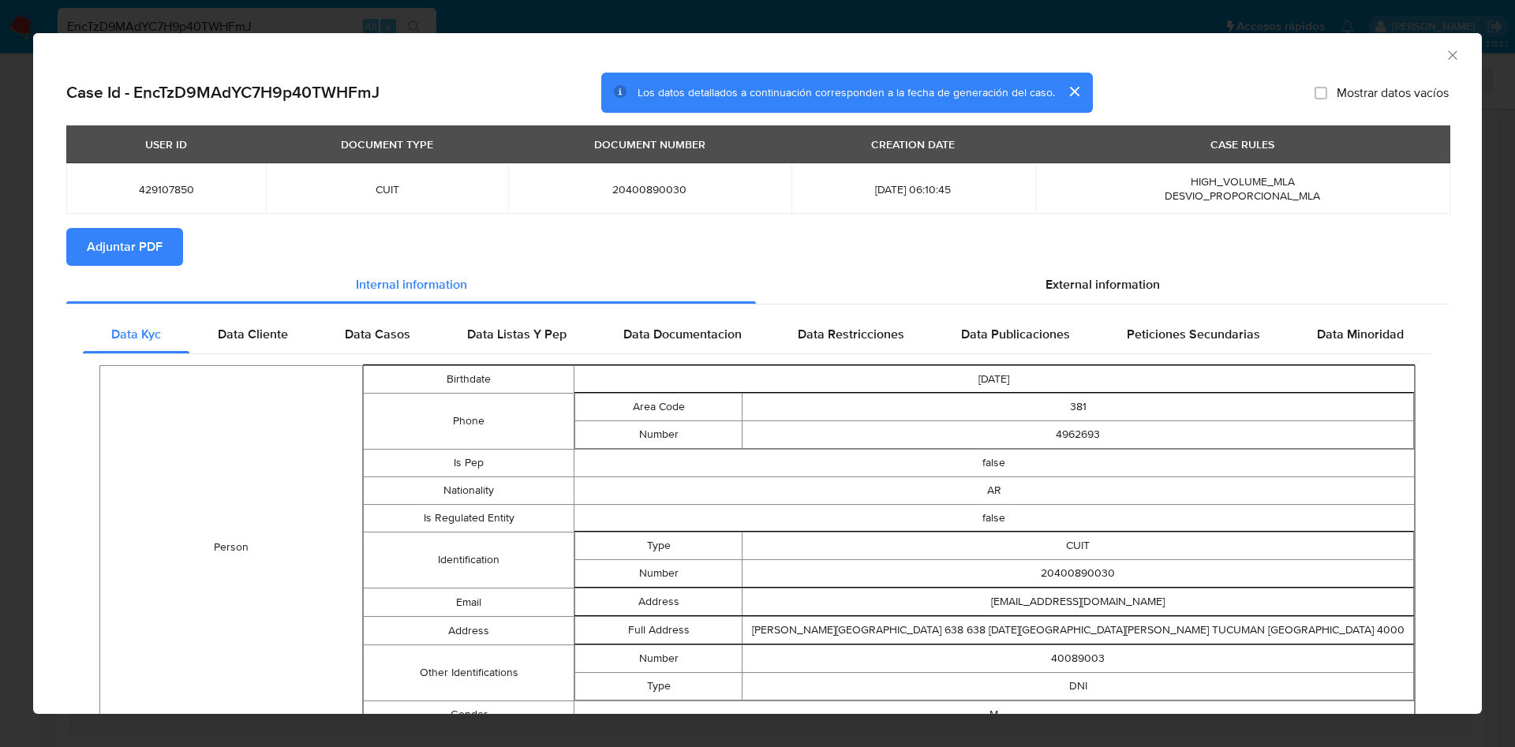
click at [163, 262] on button "Adjuntar PDF" at bounding box center [124, 247] width 117 height 38
drag, startPoint x: 1437, startPoint y: 56, endPoint x: 1399, endPoint y: 48, distance: 38.7
click at [1445, 55] on icon "Cerrar ventana" at bounding box center [1453, 55] width 16 height 16
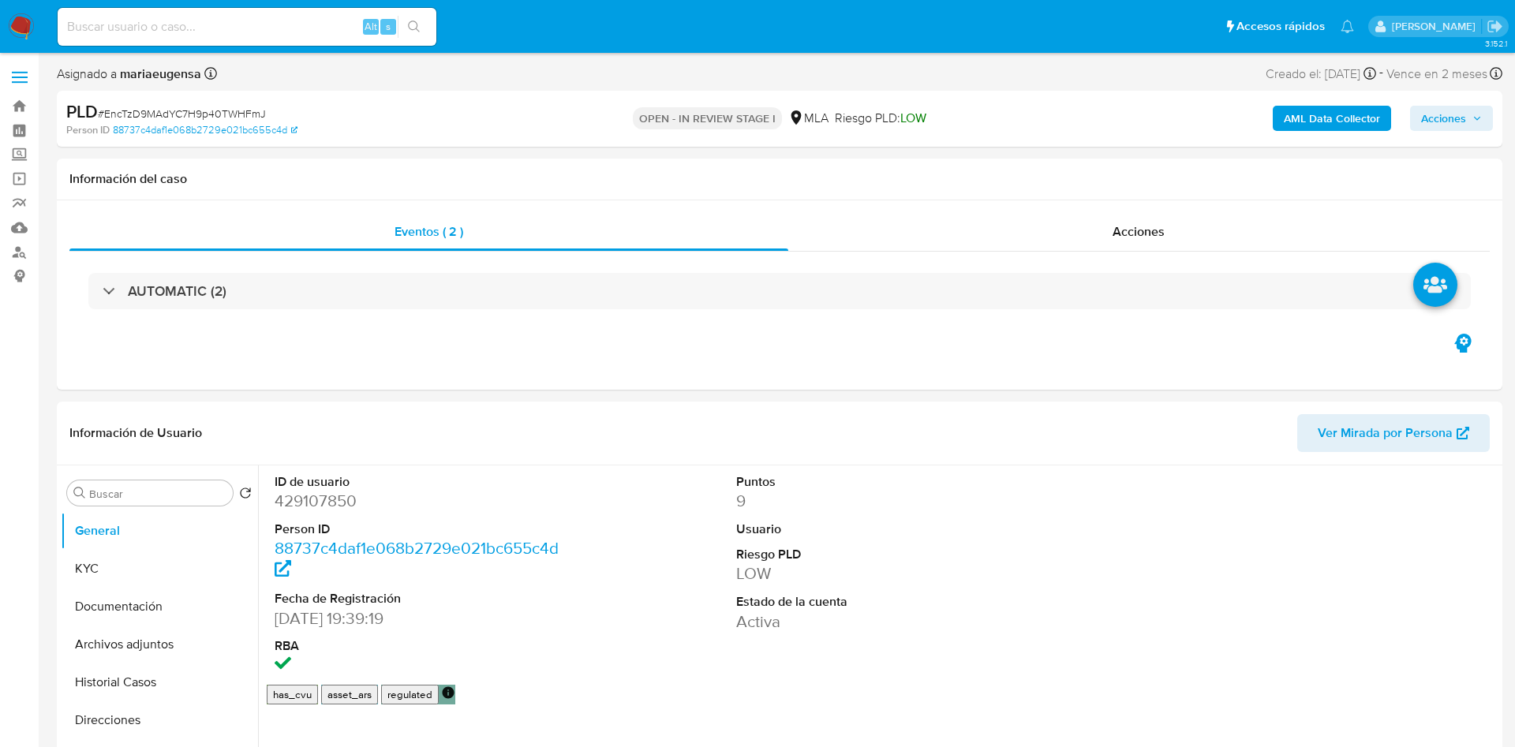
select select "10"
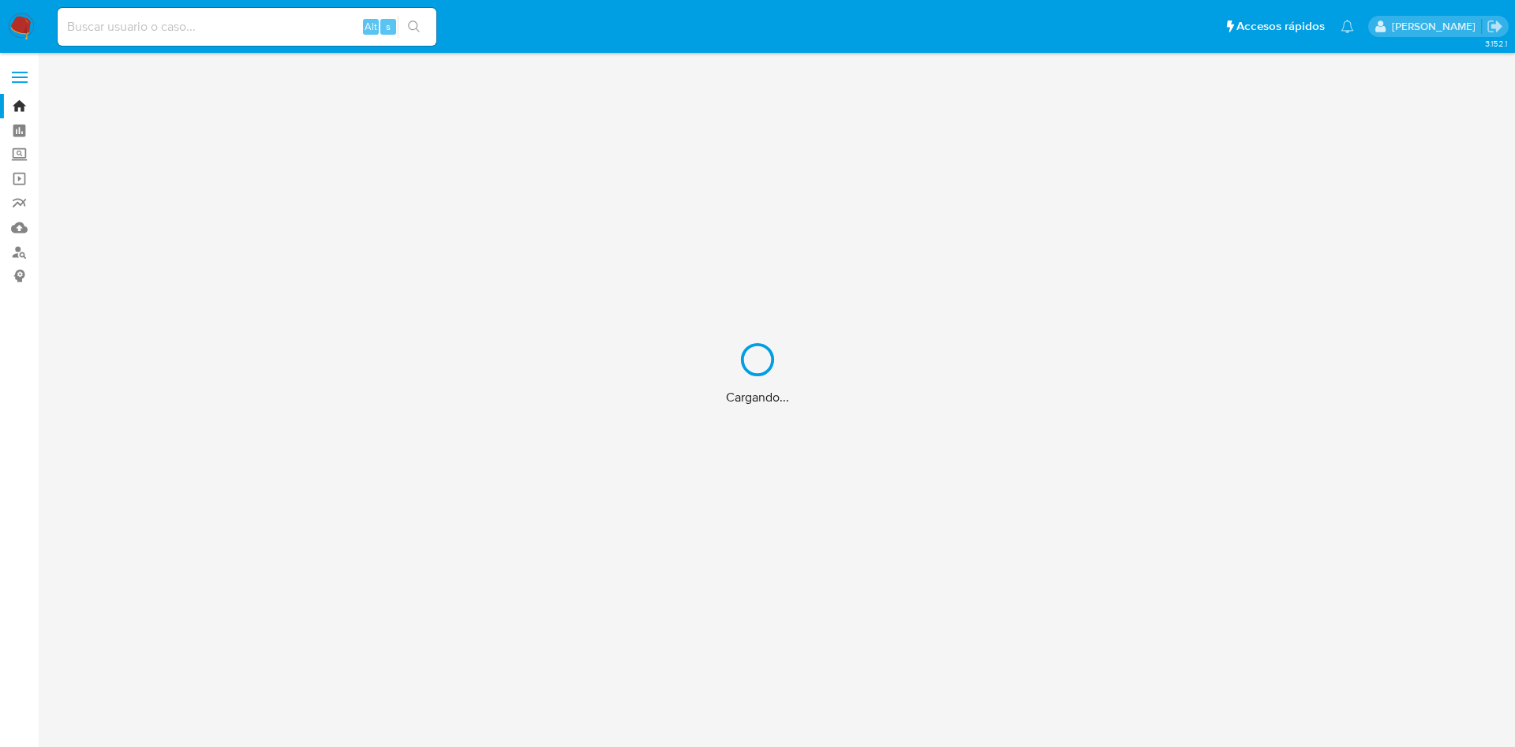
click at [166, 29] on div "Cargando..." at bounding box center [757, 373] width 1515 height 747
click at [171, 34] on div "Cargando..." at bounding box center [757, 373] width 1515 height 747
click at [175, 29] on div "Cargando..." at bounding box center [757, 373] width 1515 height 747
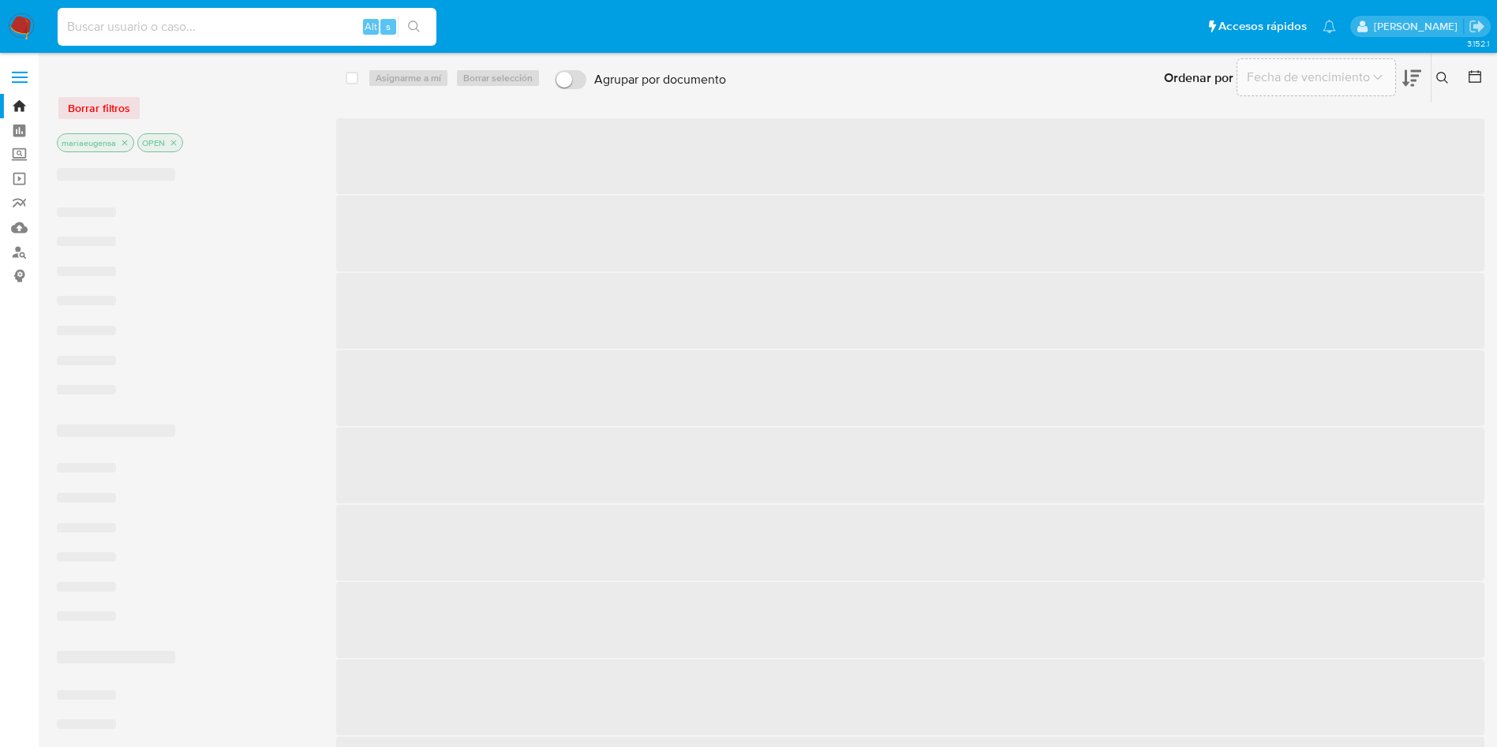
click at [183, 24] on input at bounding box center [247, 27] width 379 height 21
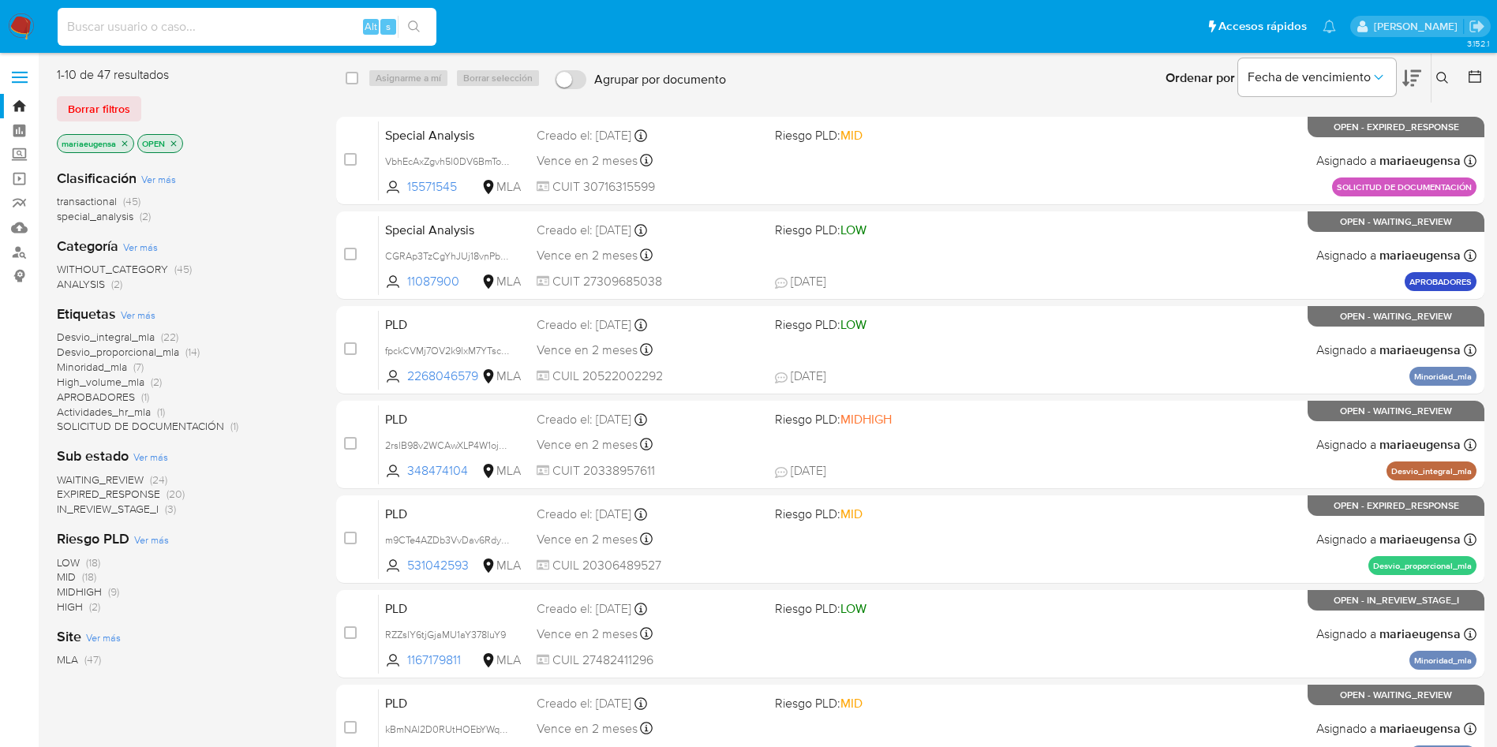
paste input "3xs570EGDI7fG58mvawuwixm"
type input "3xs570EGDI7fG58mvawuwixm"
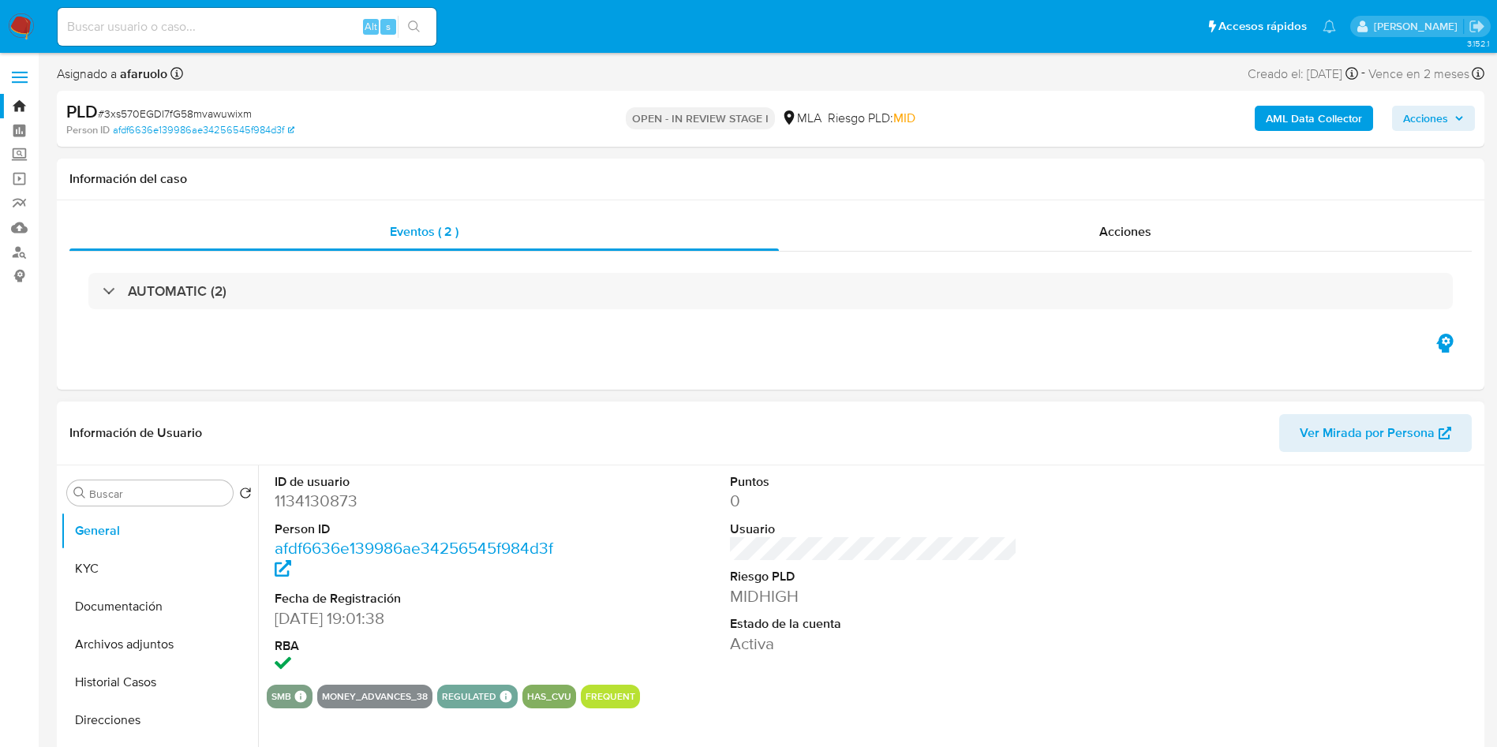
scroll to position [118, 0]
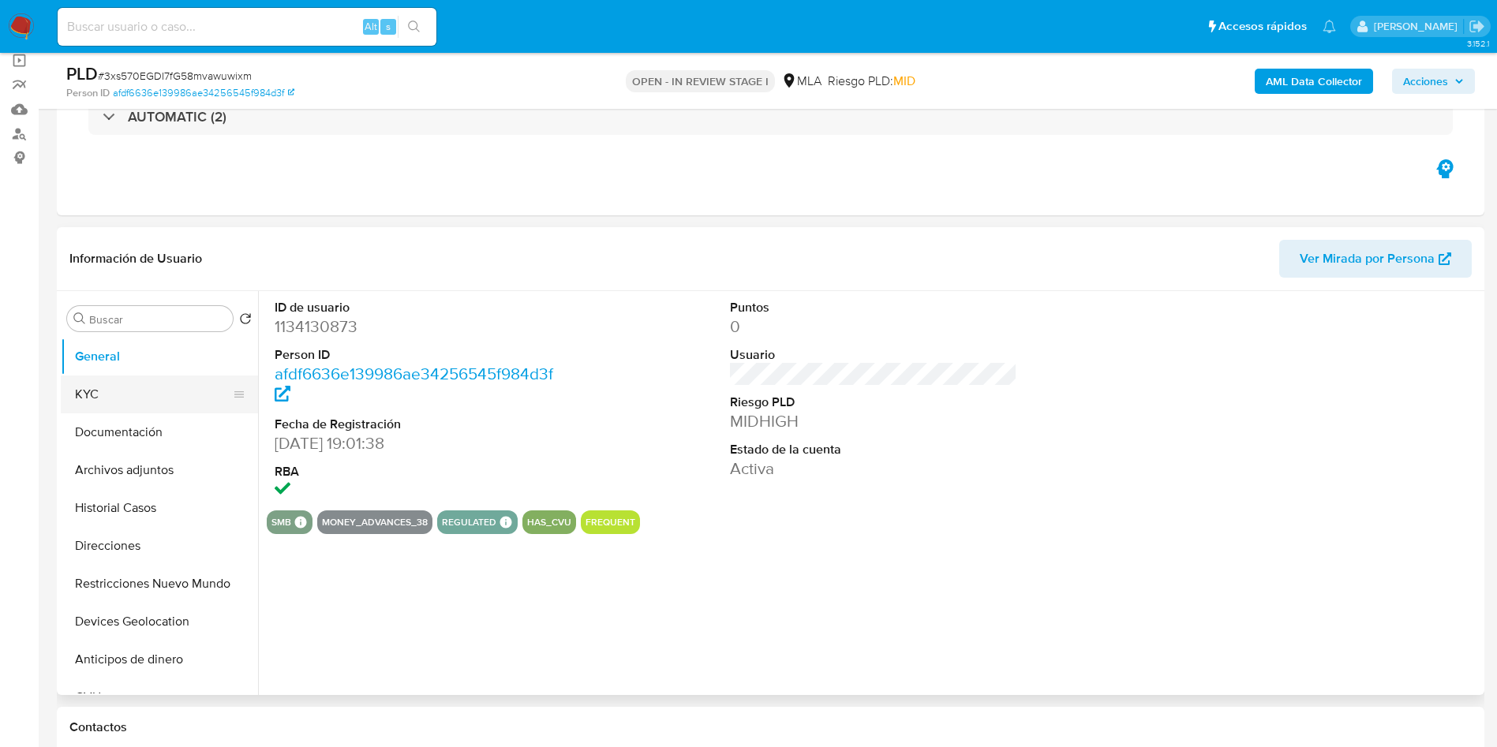
click at [193, 393] on button "KYC" at bounding box center [153, 395] width 185 height 38
select select "10"
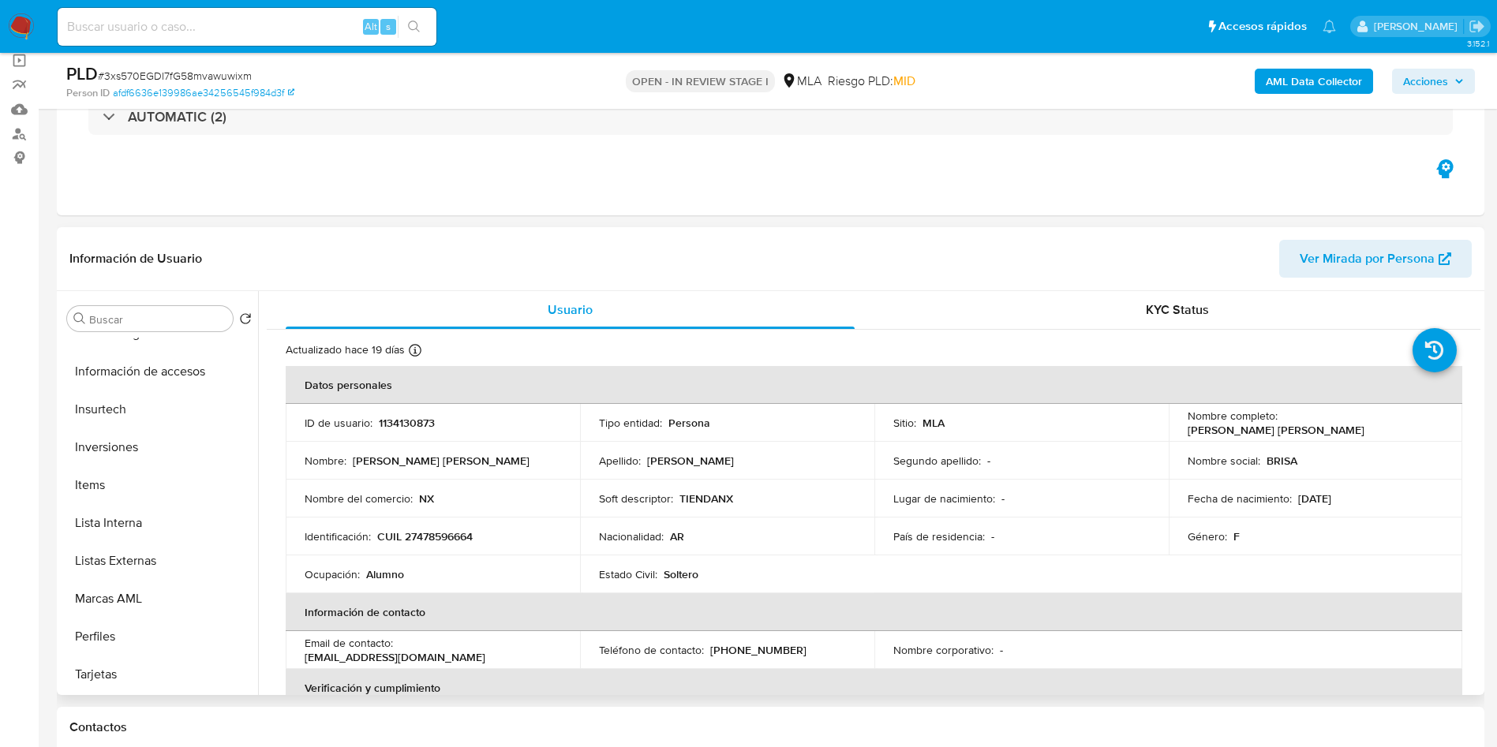
scroll to position [801, 0]
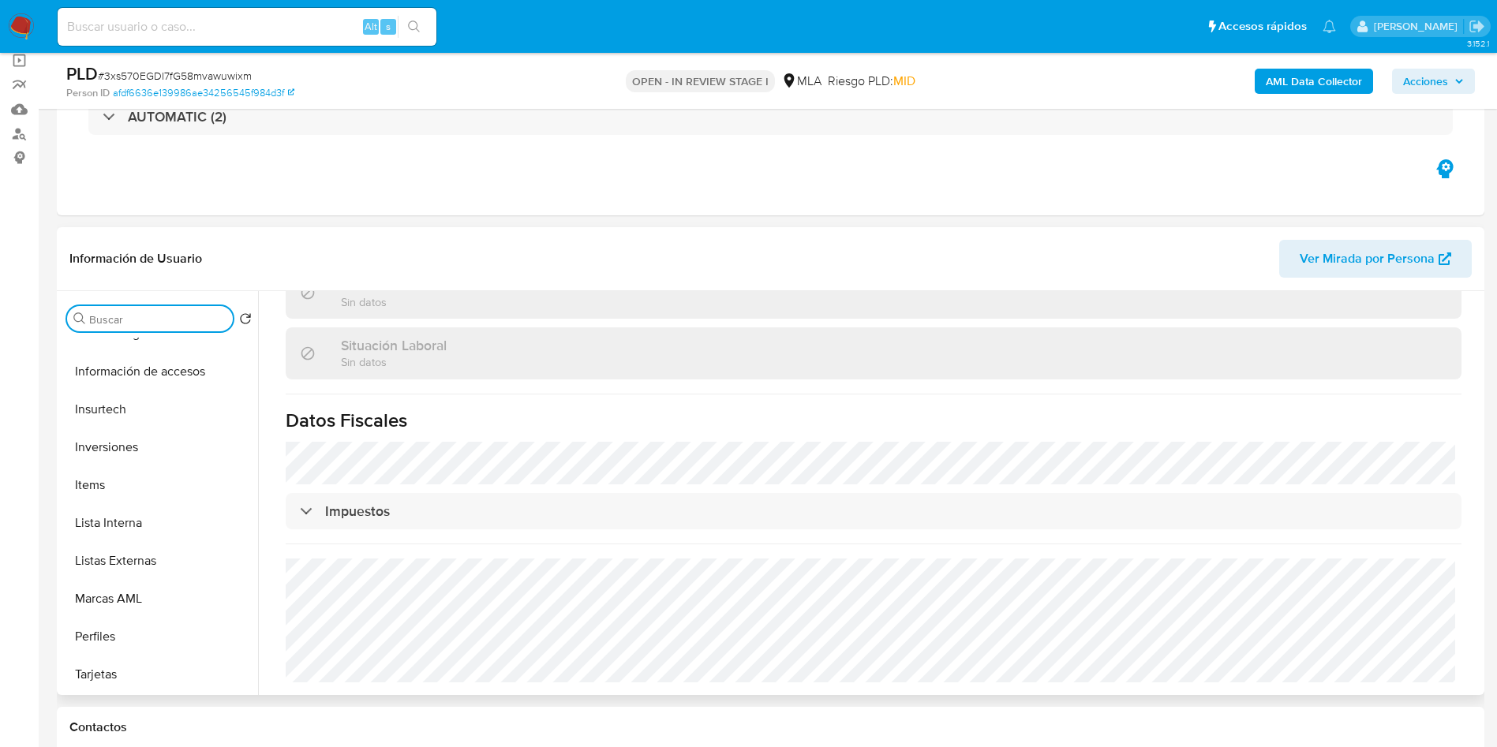
click at [131, 315] on input "Buscar" at bounding box center [157, 319] width 137 height 14
type input "arc"
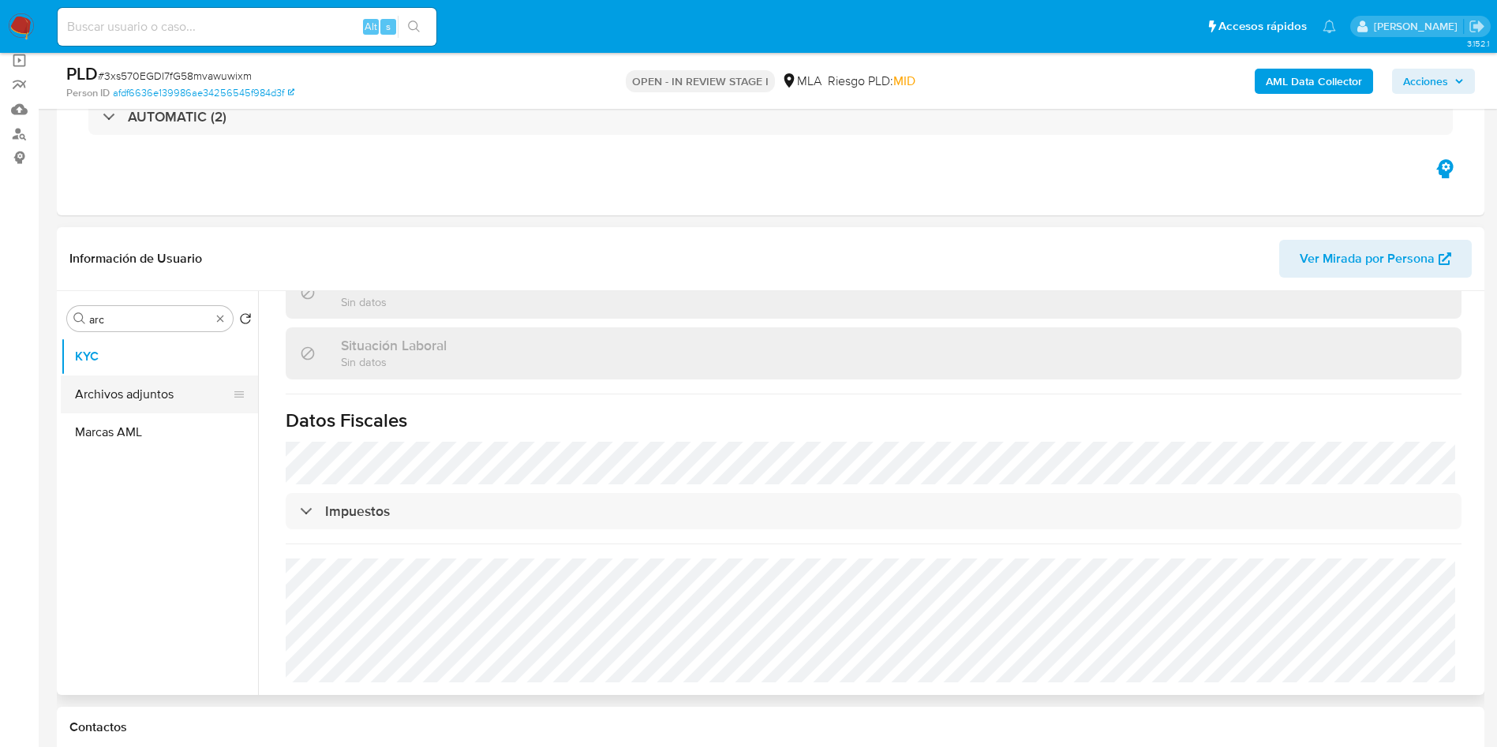
click at [118, 391] on button "Archivos adjuntos" at bounding box center [153, 395] width 185 height 38
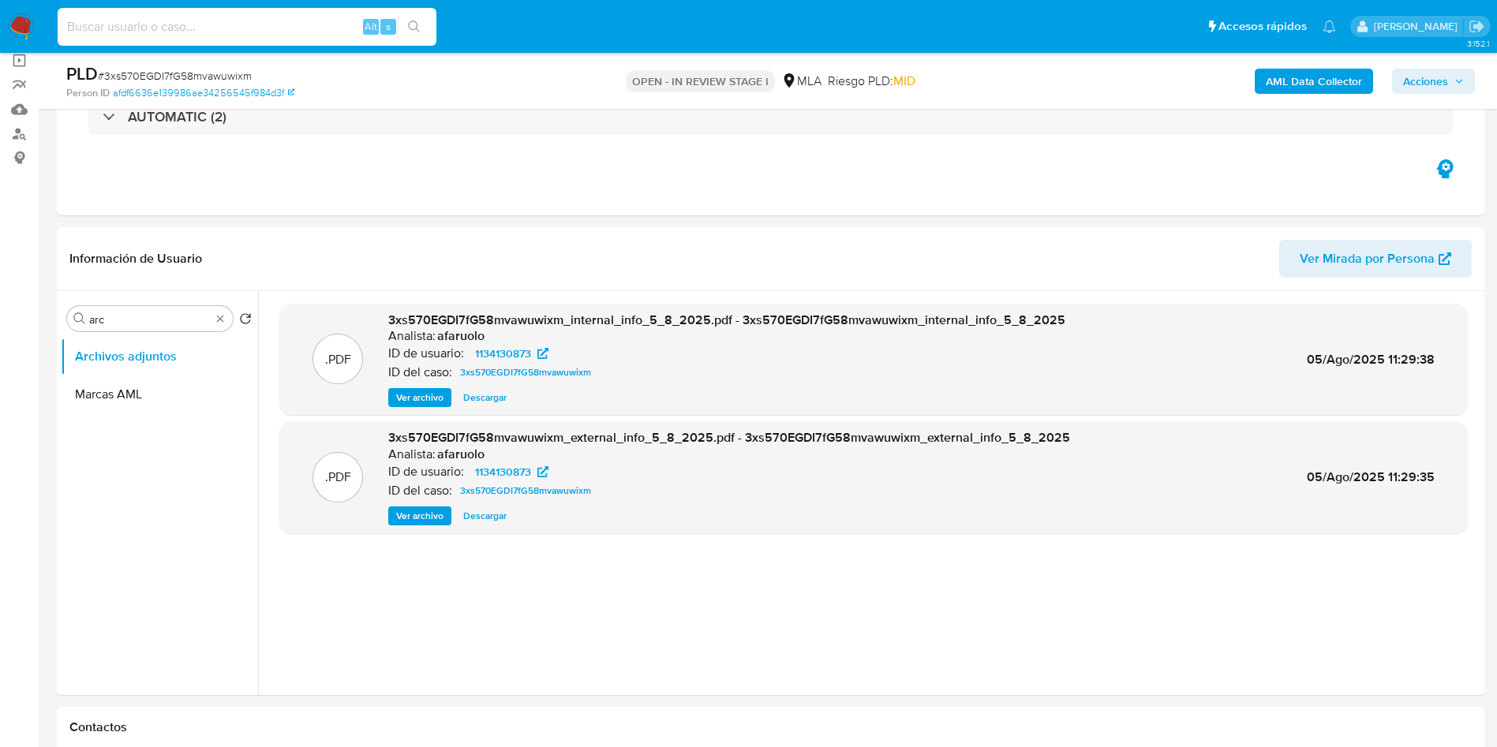
click at [250, 23] on input at bounding box center [247, 27] width 379 height 21
drag, startPoint x: 155, startPoint y: 293, endPoint x: 146, endPoint y: 312, distance: 21.2
click at [155, 297] on div "Buscar arc Volver al orden por defecto Archivos adjuntos Marcas AML .PDF 3xs570…" at bounding box center [770, 493] width 1419 height 404
click at [142, 316] on input "arc" at bounding box center [149, 319] width 121 height 14
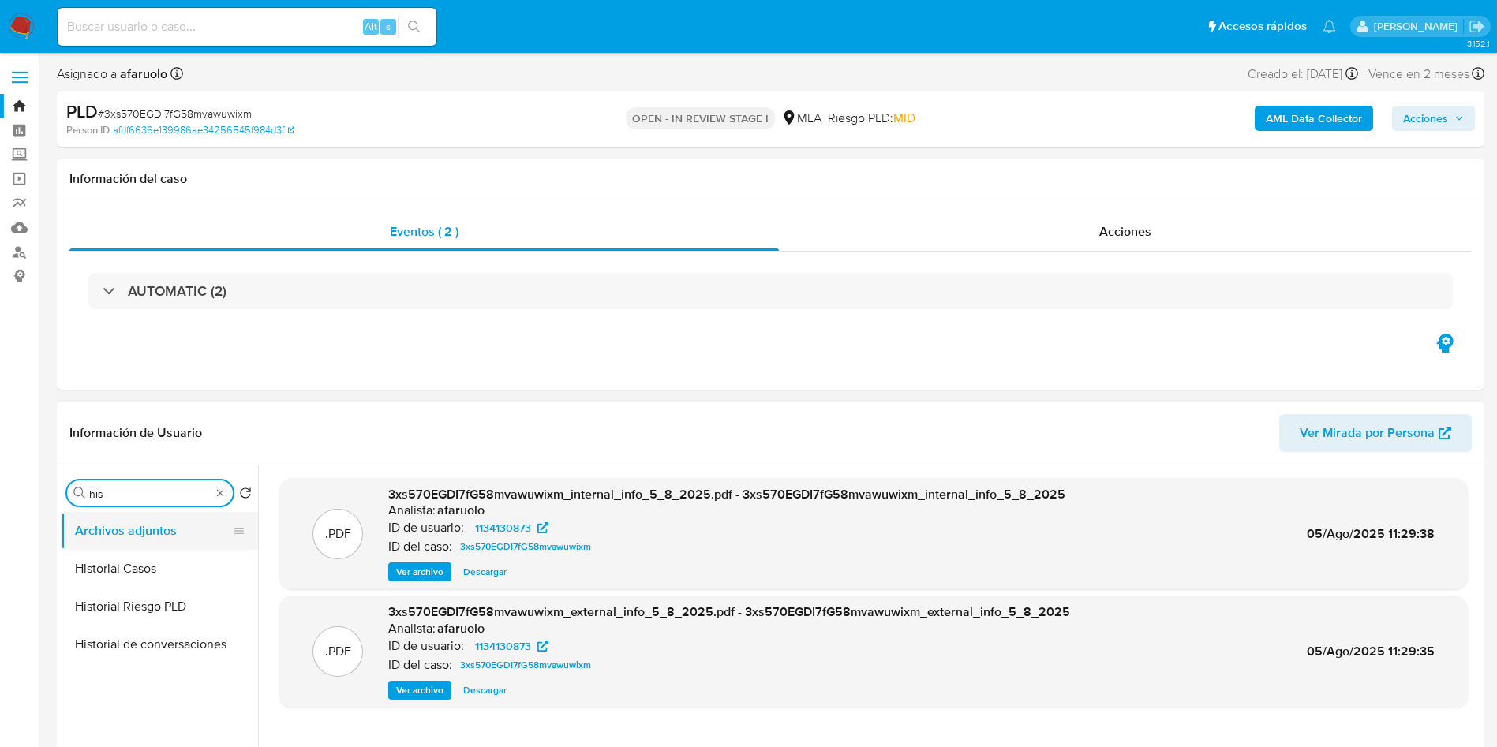
type input "his"
click at [185, 527] on button "Archivos adjuntos" at bounding box center [153, 531] width 185 height 38
click at [174, 571] on button "Historial Casos" at bounding box center [153, 569] width 185 height 38
